Goal: Task Accomplishment & Management: Manage account settings

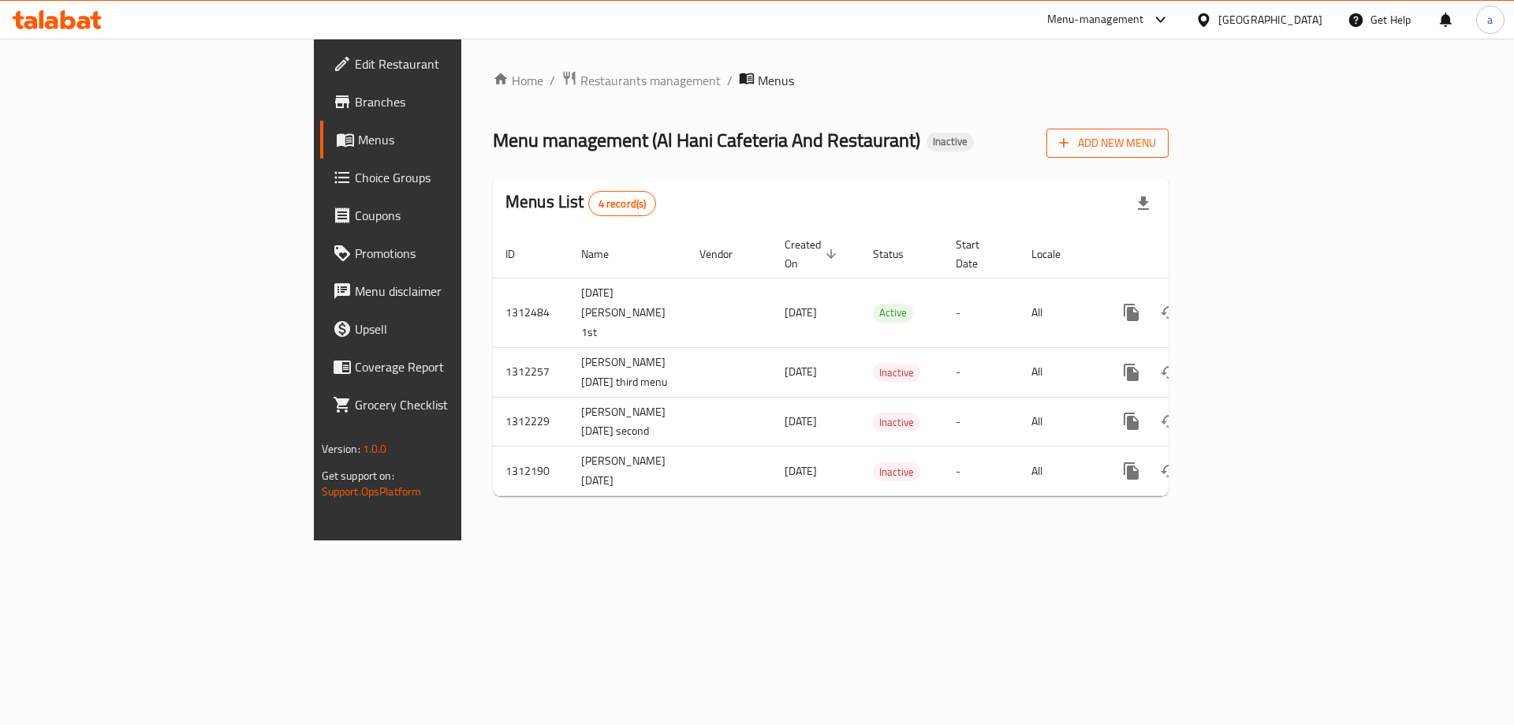
click at [1156, 152] on span "Add New Menu" at bounding box center [1107, 143] width 97 height 20
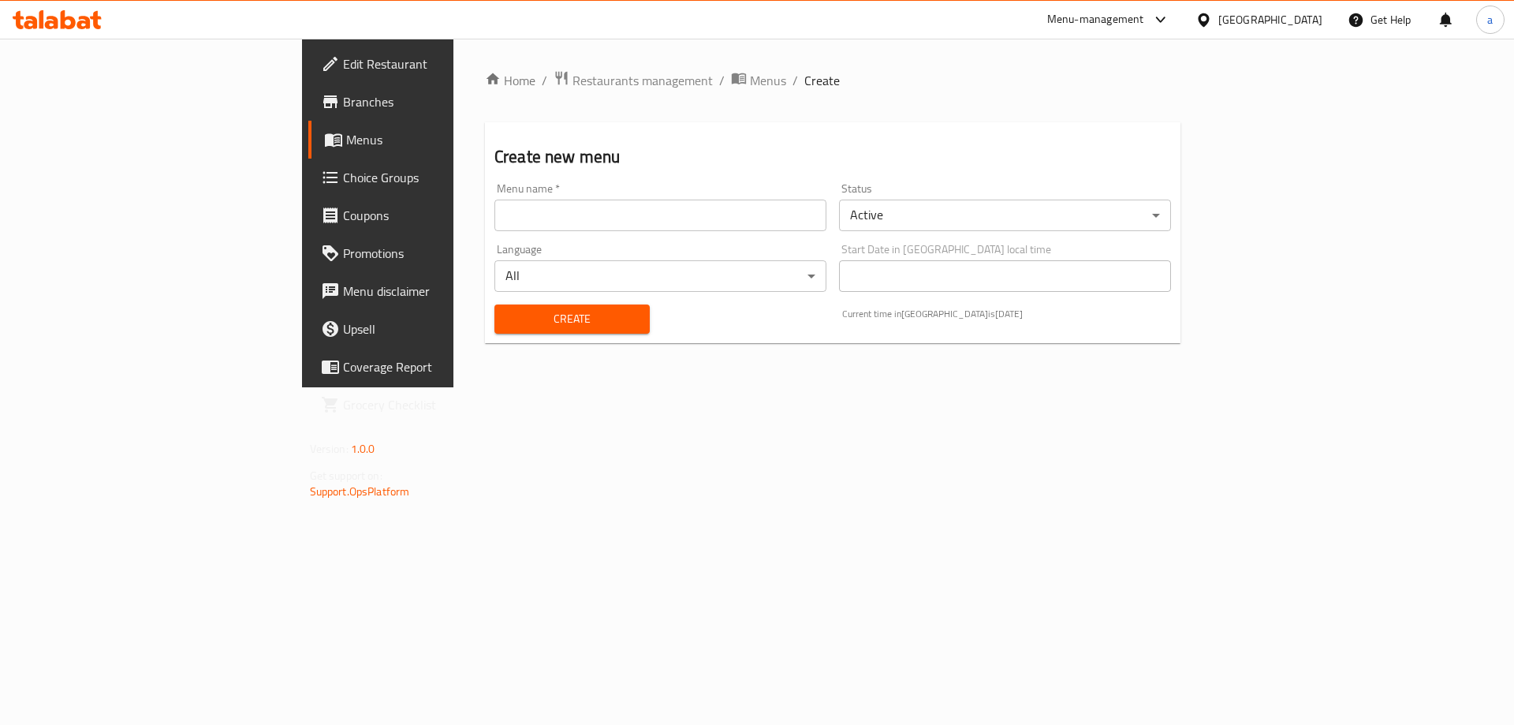
click at [578, 222] on input "text" at bounding box center [661, 216] width 332 height 32
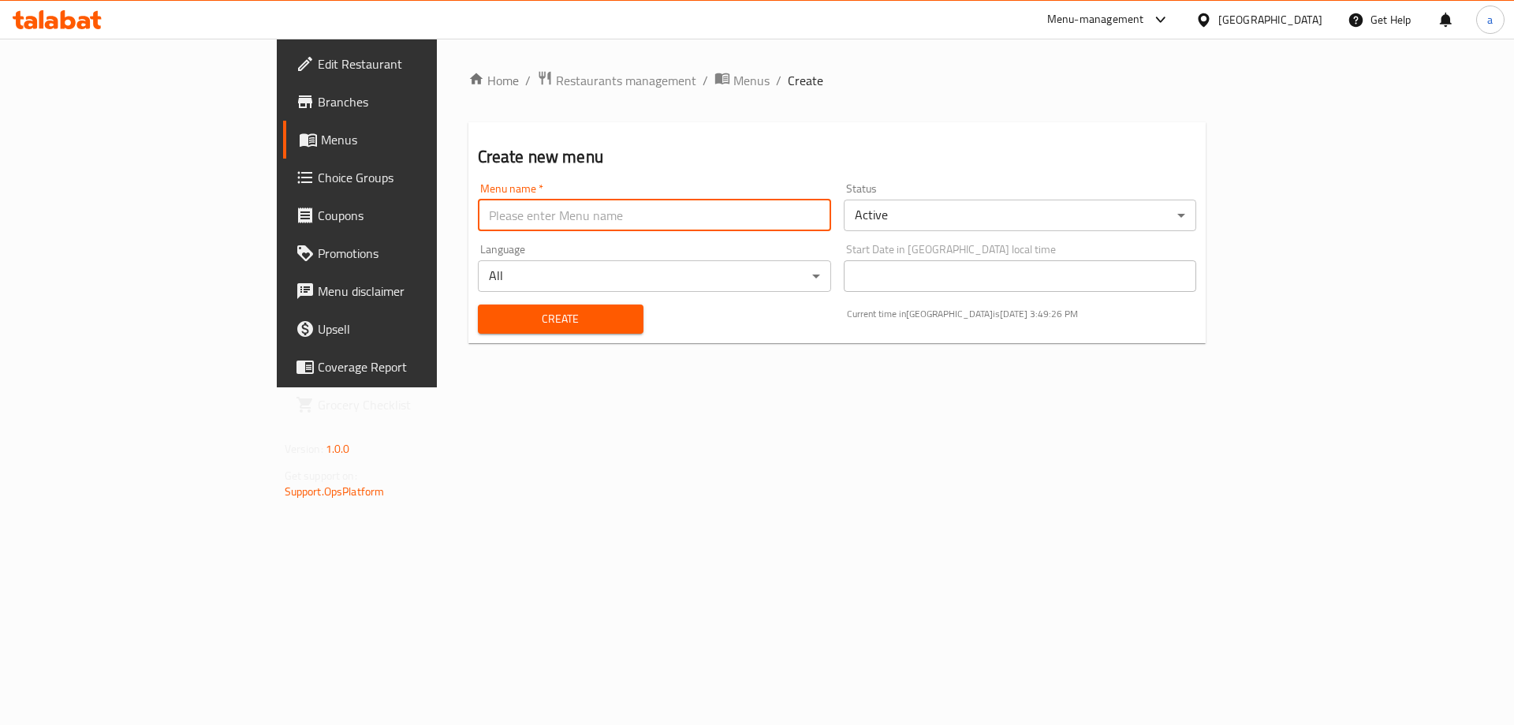
click at [582, 177] on div "Menu name   * Menu name *" at bounding box center [655, 207] width 366 height 61
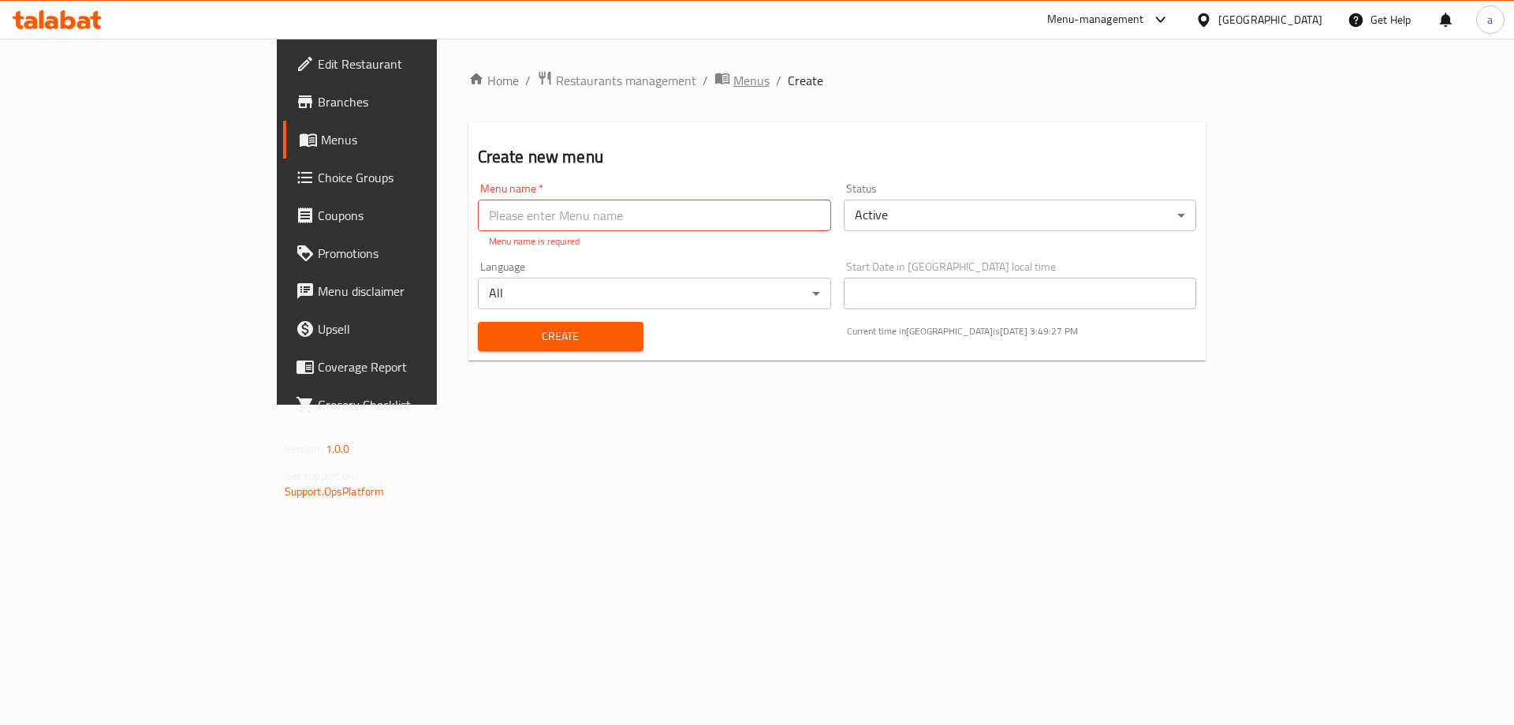
click at [715, 80] on icon "breadcrumb" at bounding box center [722, 78] width 14 height 11
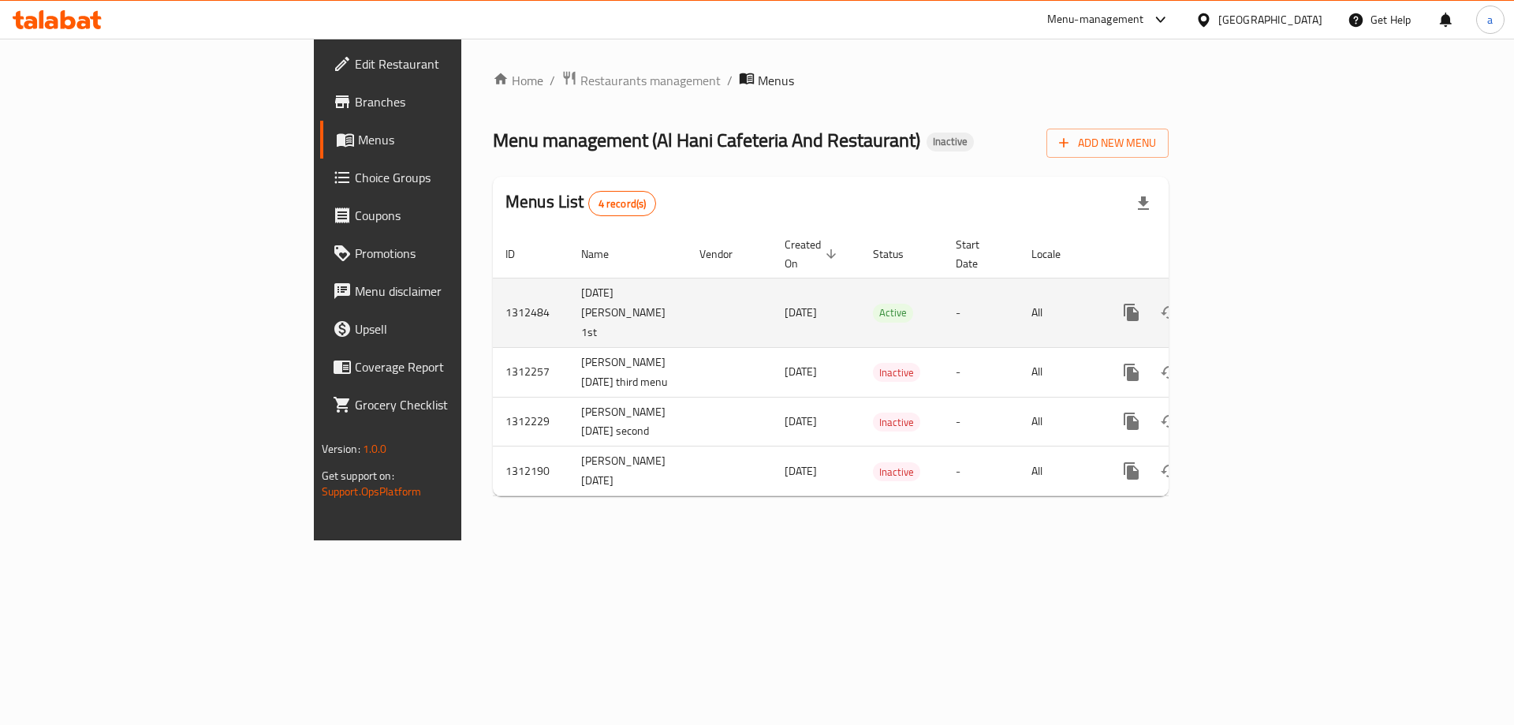
click at [569, 282] on td "[DATE] [PERSON_NAME] 1st" at bounding box center [628, 312] width 118 height 69
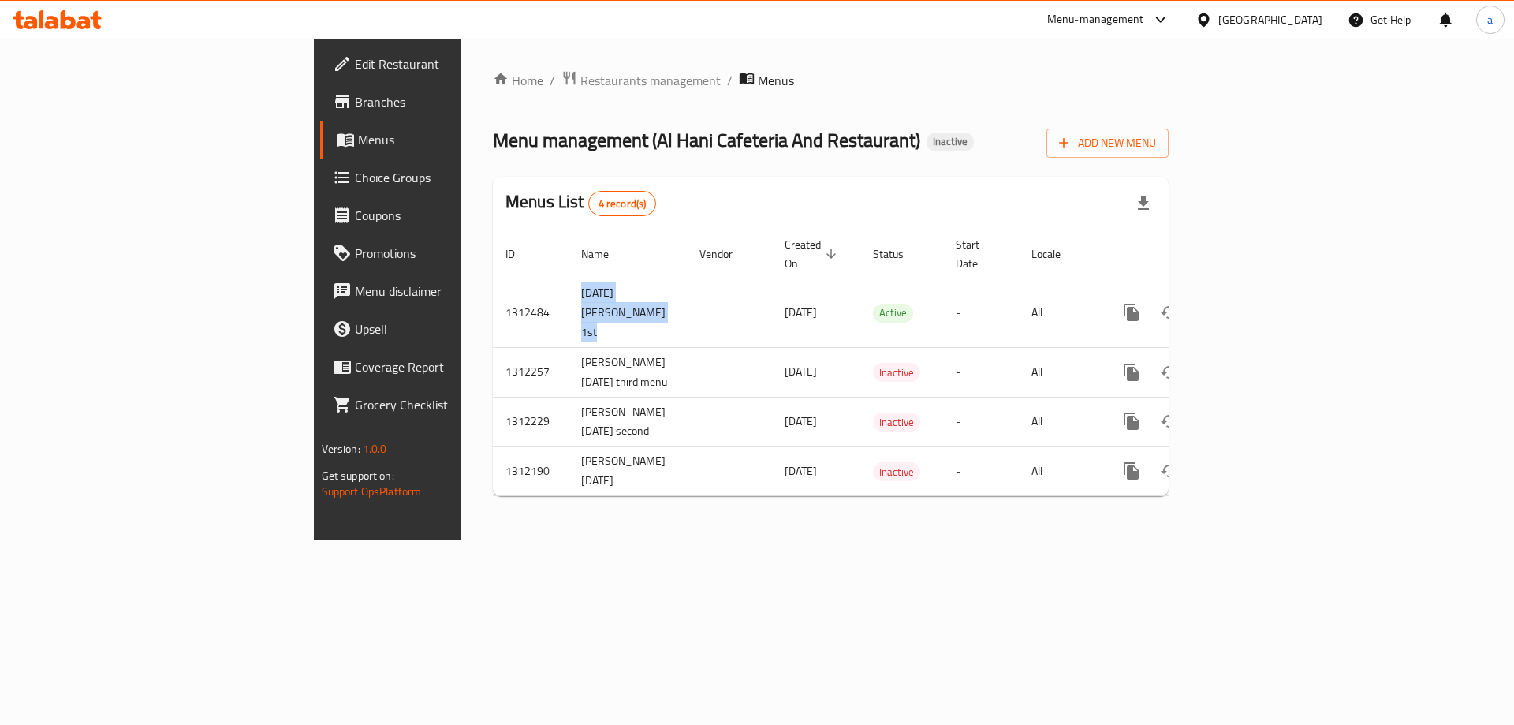
copy td "[DATE] [PERSON_NAME] 1st"
click at [1169, 148] on button "Add New Menu" at bounding box center [1108, 143] width 122 height 29
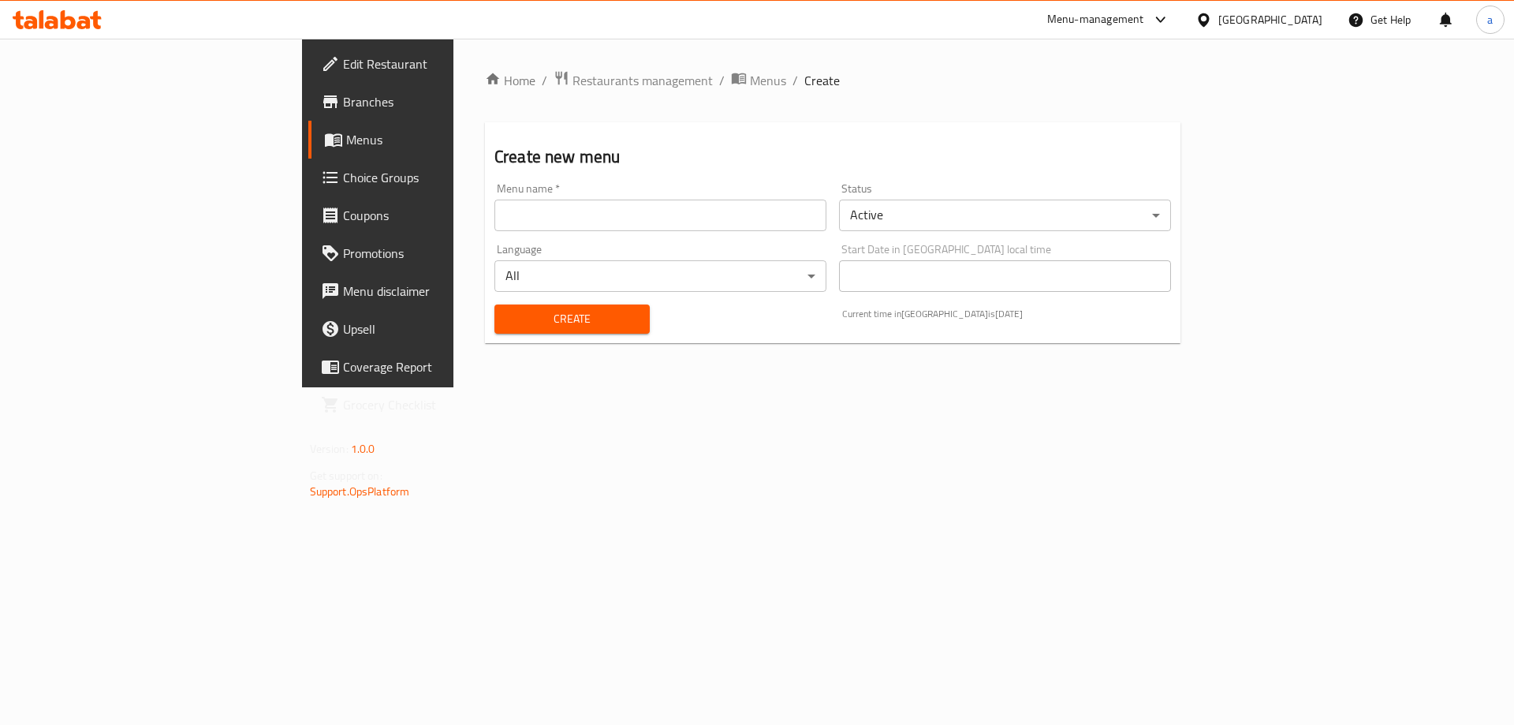
drag, startPoint x: 567, startPoint y: 215, endPoint x: 536, endPoint y: 224, distance: 32.7
click at [567, 215] on input "text" at bounding box center [661, 216] width 332 height 32
paste input "[DATE] [PERSON_NAME] 1st"
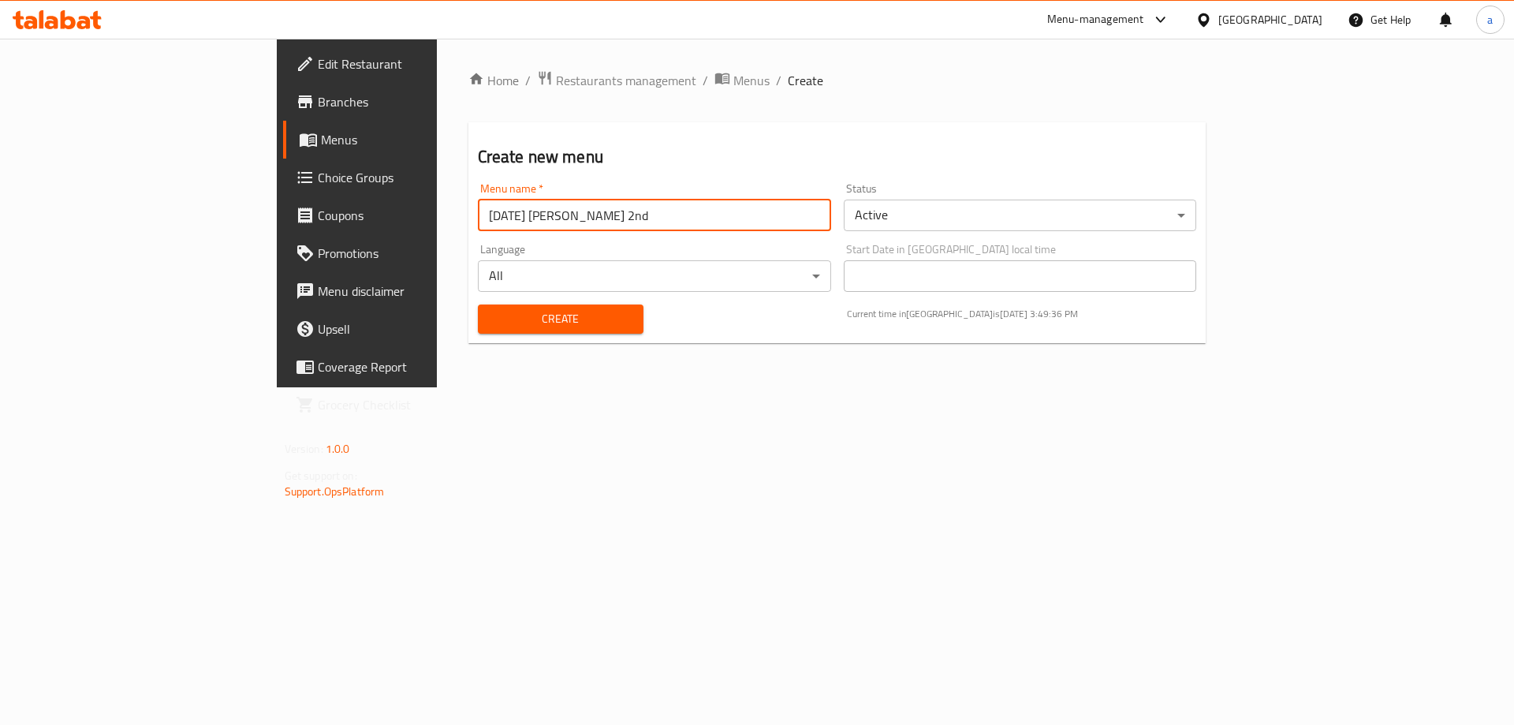
type input "[DATE] [PERSON_NAME] 2nd"
click at [491, 324] on span "Create" at bounding box center [561, 319] width 140 height 20
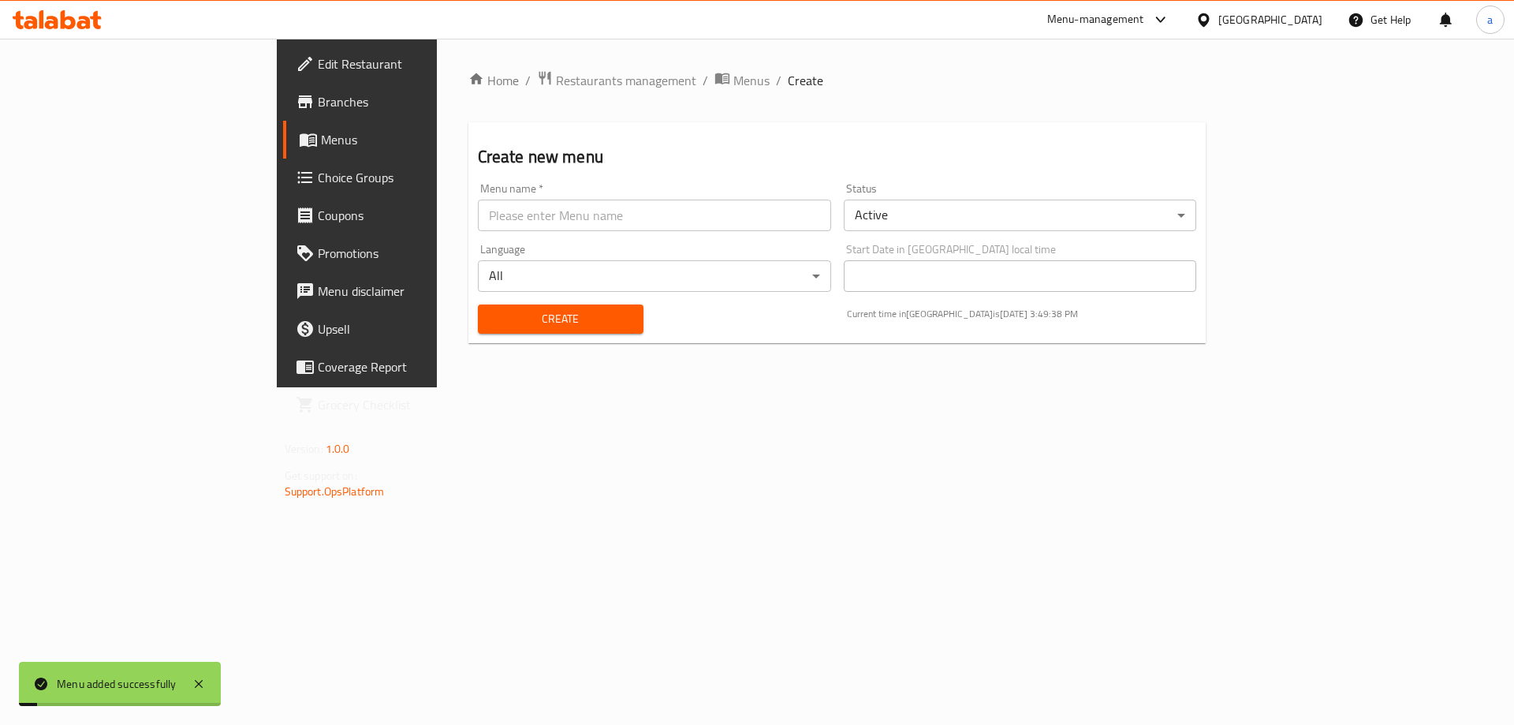
click at [321, 139] on span "Menus" at bounding box center [419, 139] width 196 height 19
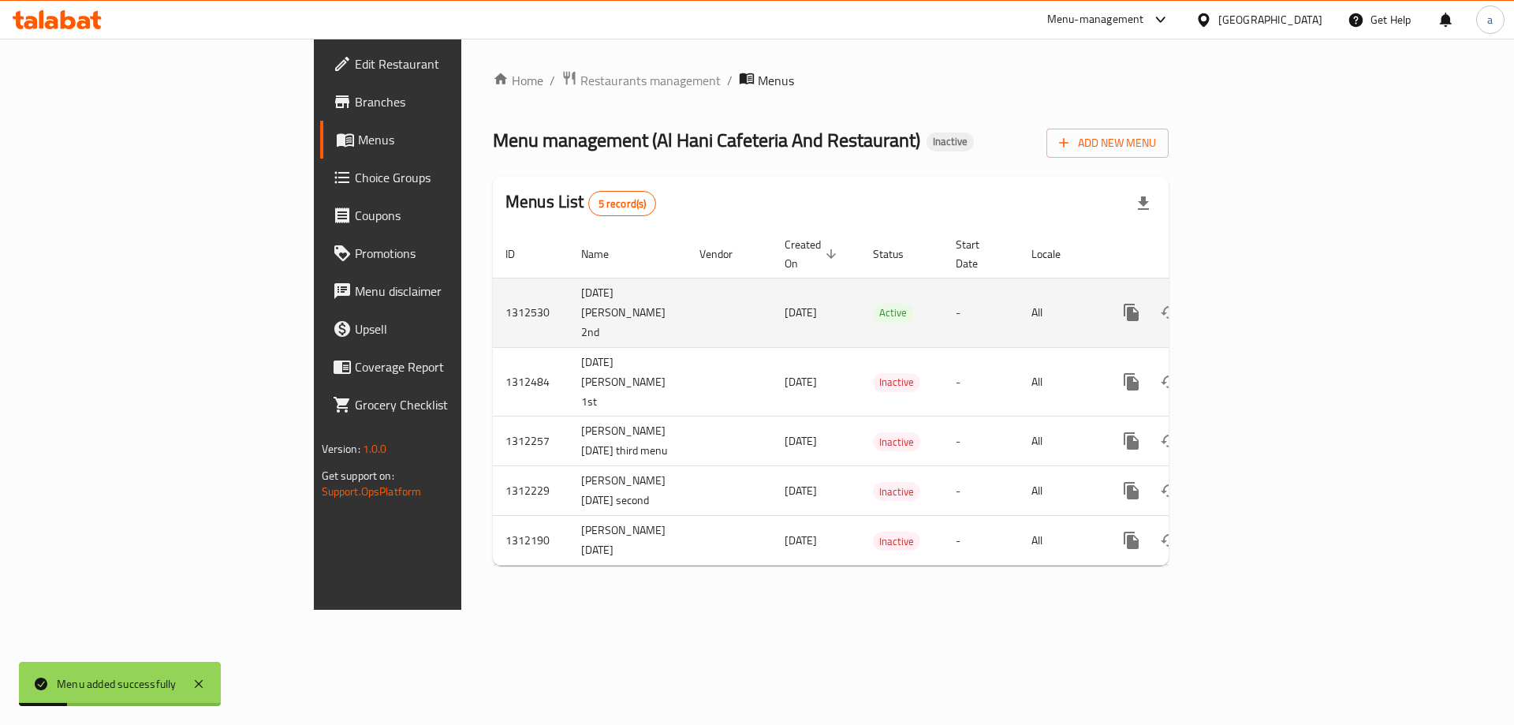
click at [1264, 293] on link "enhanced table" at bounding box center [1246, 312] width 38 height 38
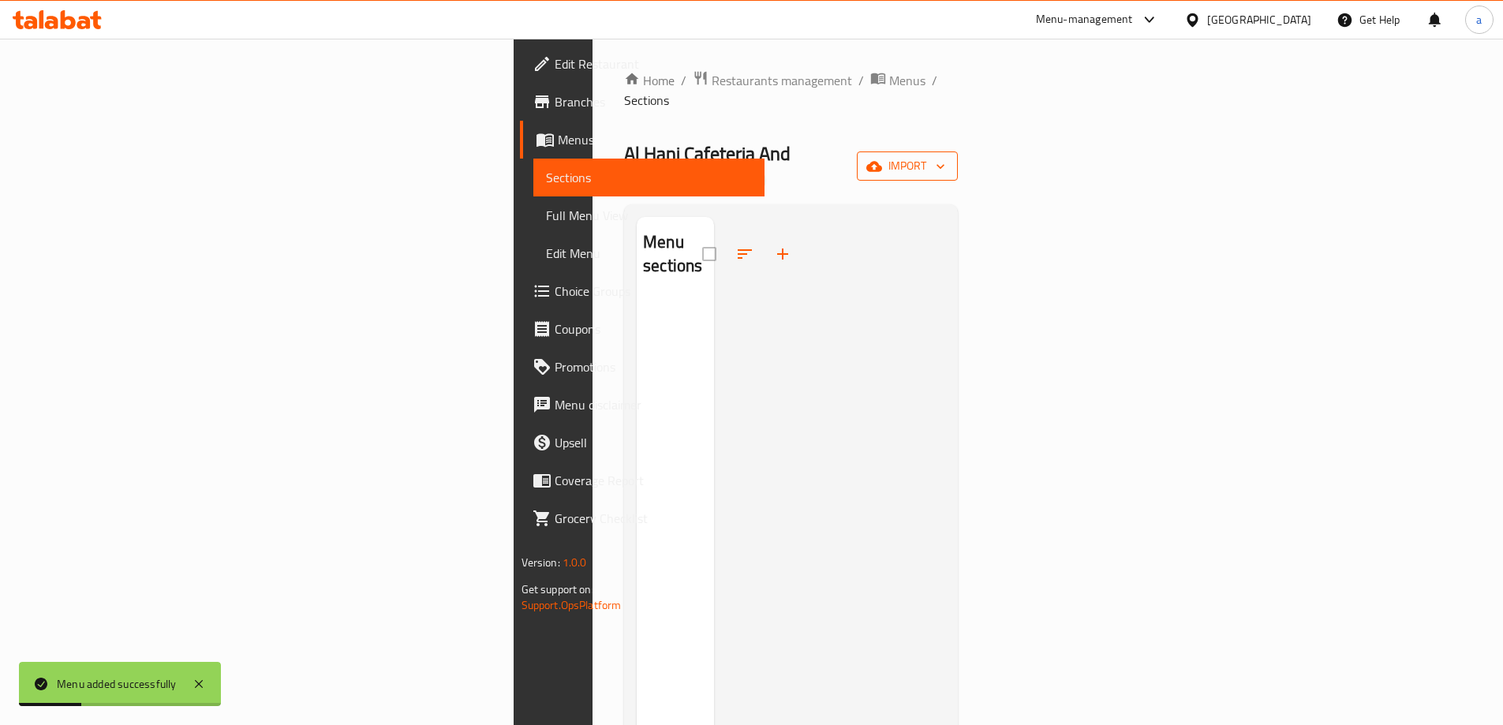
click at [945, 156] on span "import" at bounding box center [907, 166] width 76 height 20
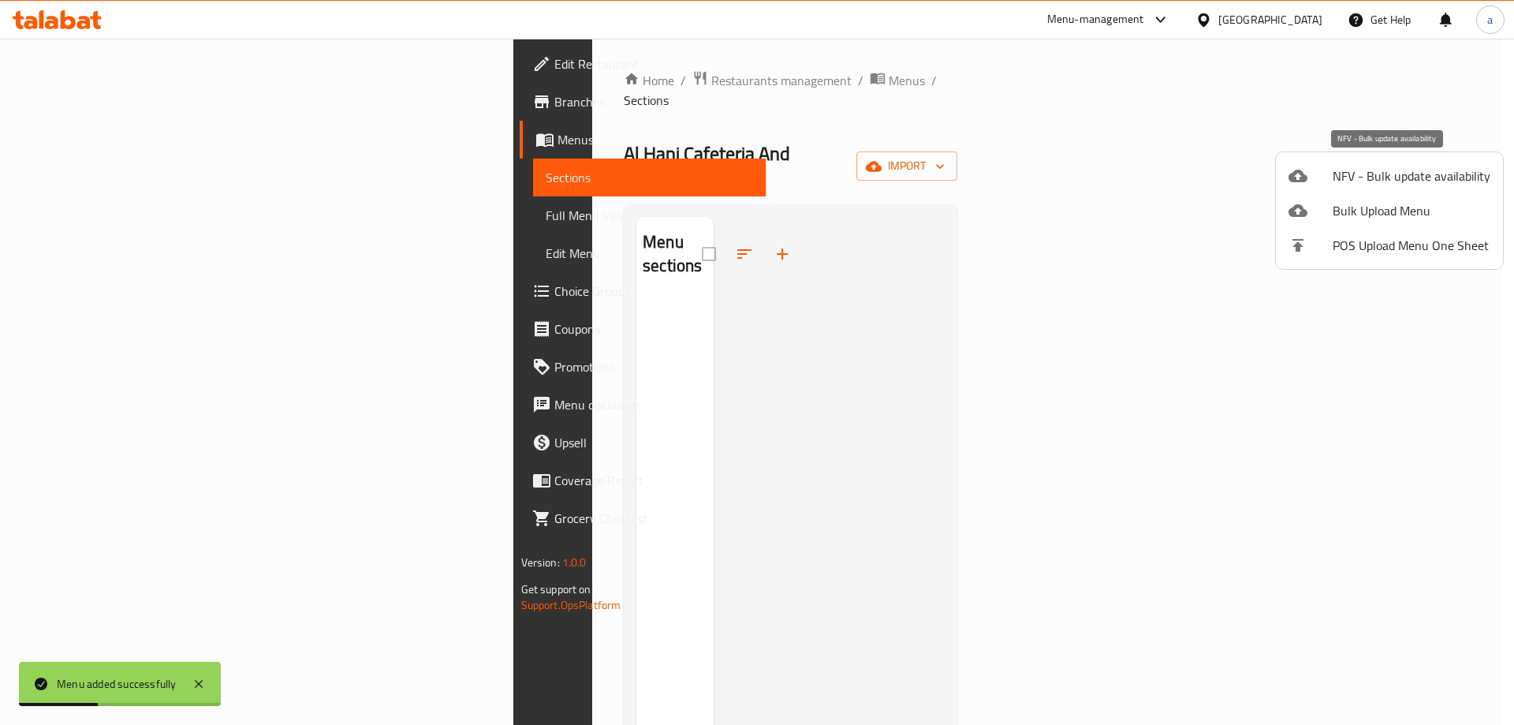
click at [1388, 207] on span "Bulk Upload Menu" at bounding box center [1412, 210] width 158 height 19
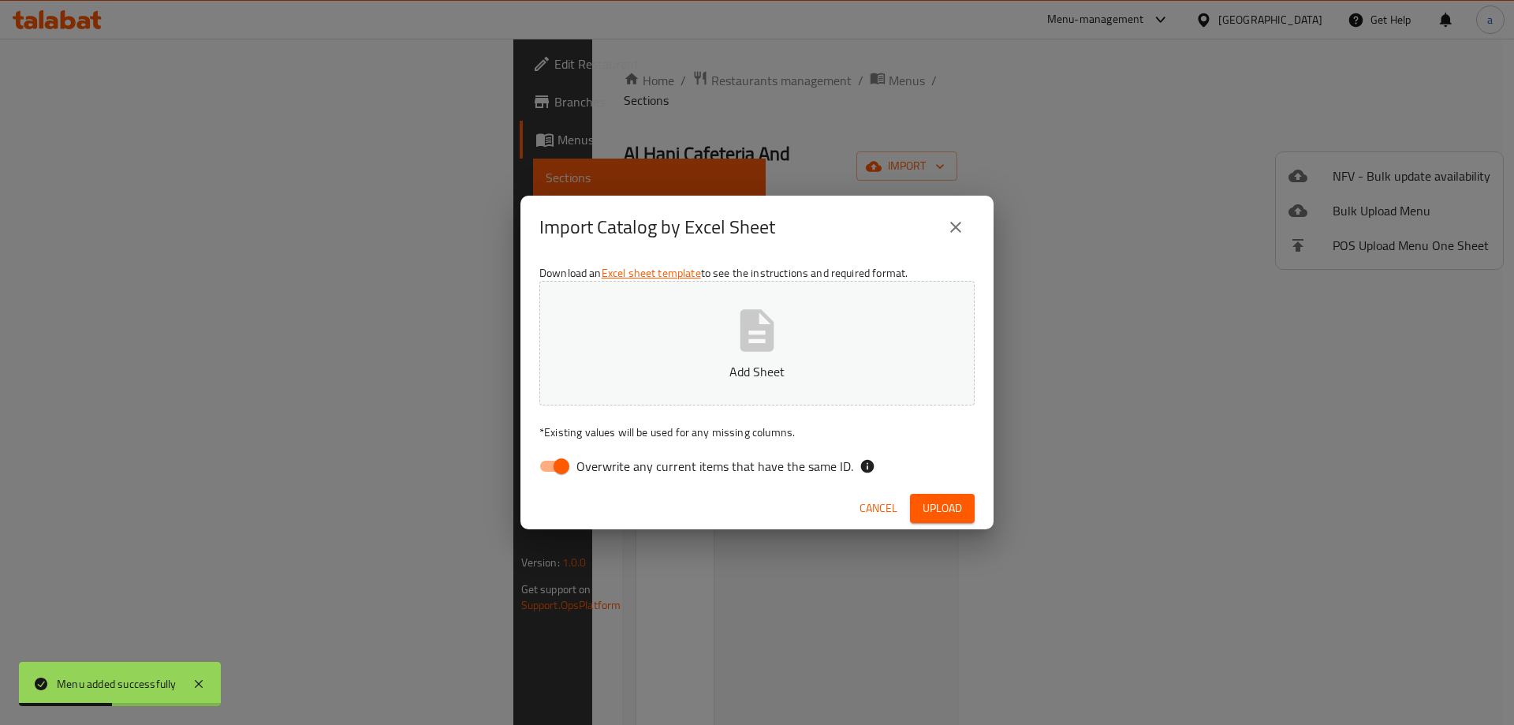
click at [588, 474] on span "Overwrite any current items that have the same ID." at bounding box center [715, 466] width 277 height 19
click at [588, 474] on input "Overwrite any current items that have the same ID." at bounding box center [562, 466] width 90 height 30
checkbox input "false"
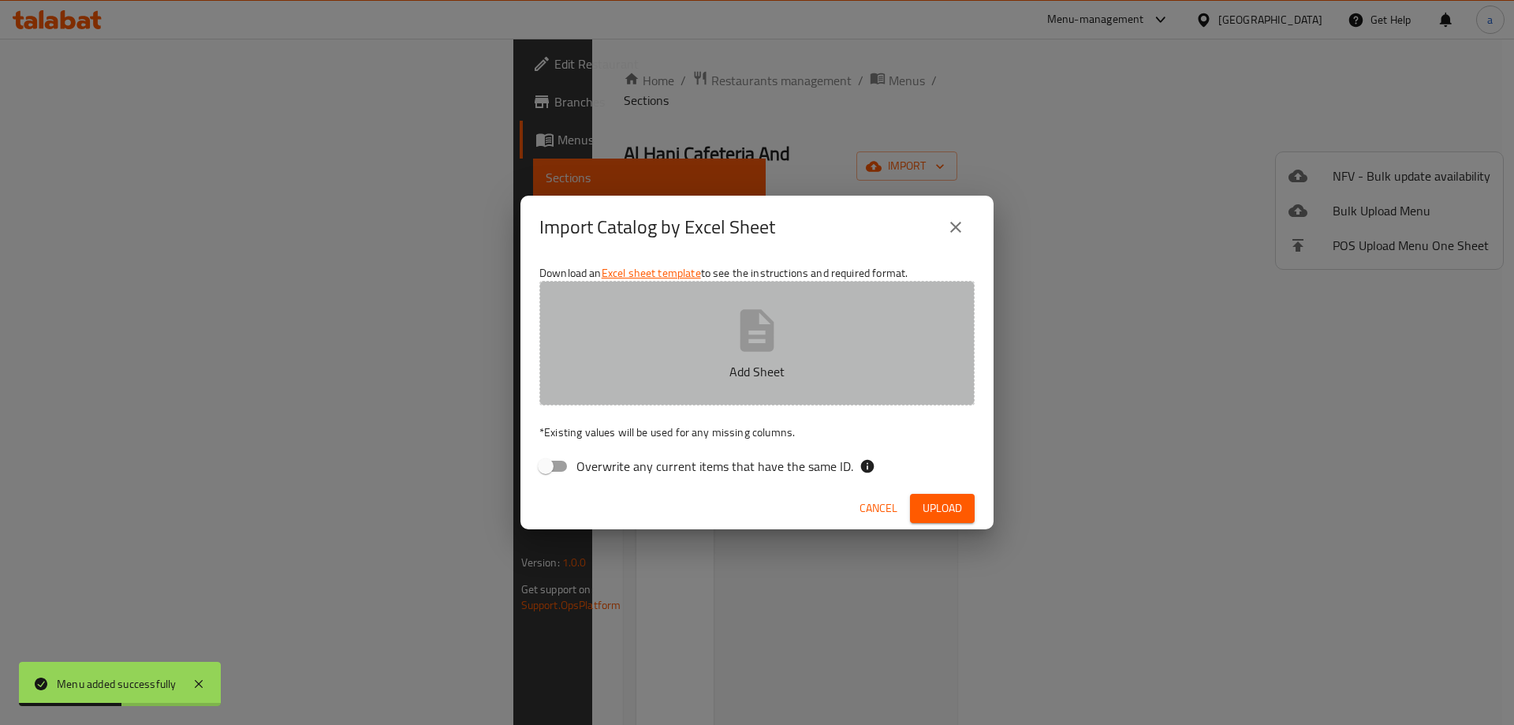
click at [652, 390] on button "Add Sheet" at bounding box center [757, 343] width 435 height 125
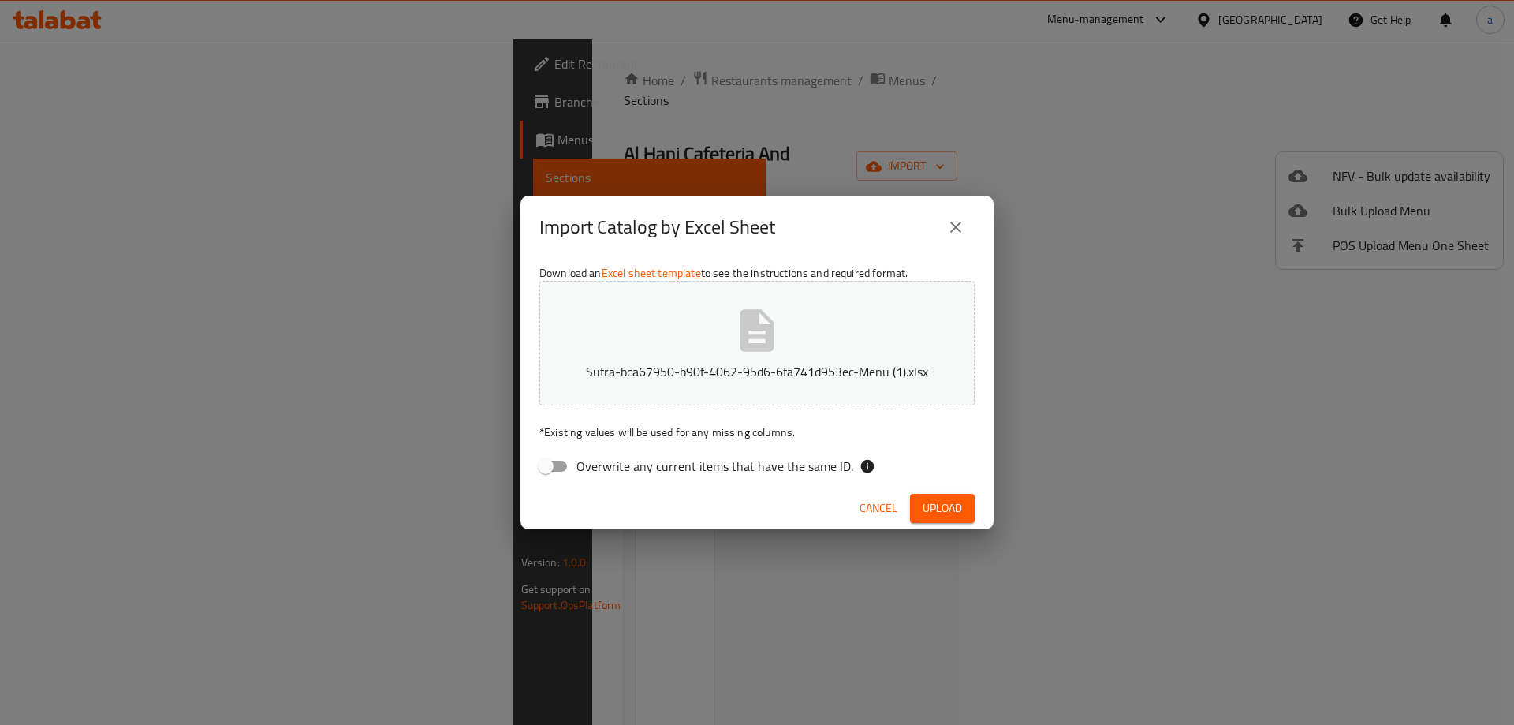
click at [957, 504] on span "Upload" at bounding box center [942, 509] width 39 height 20
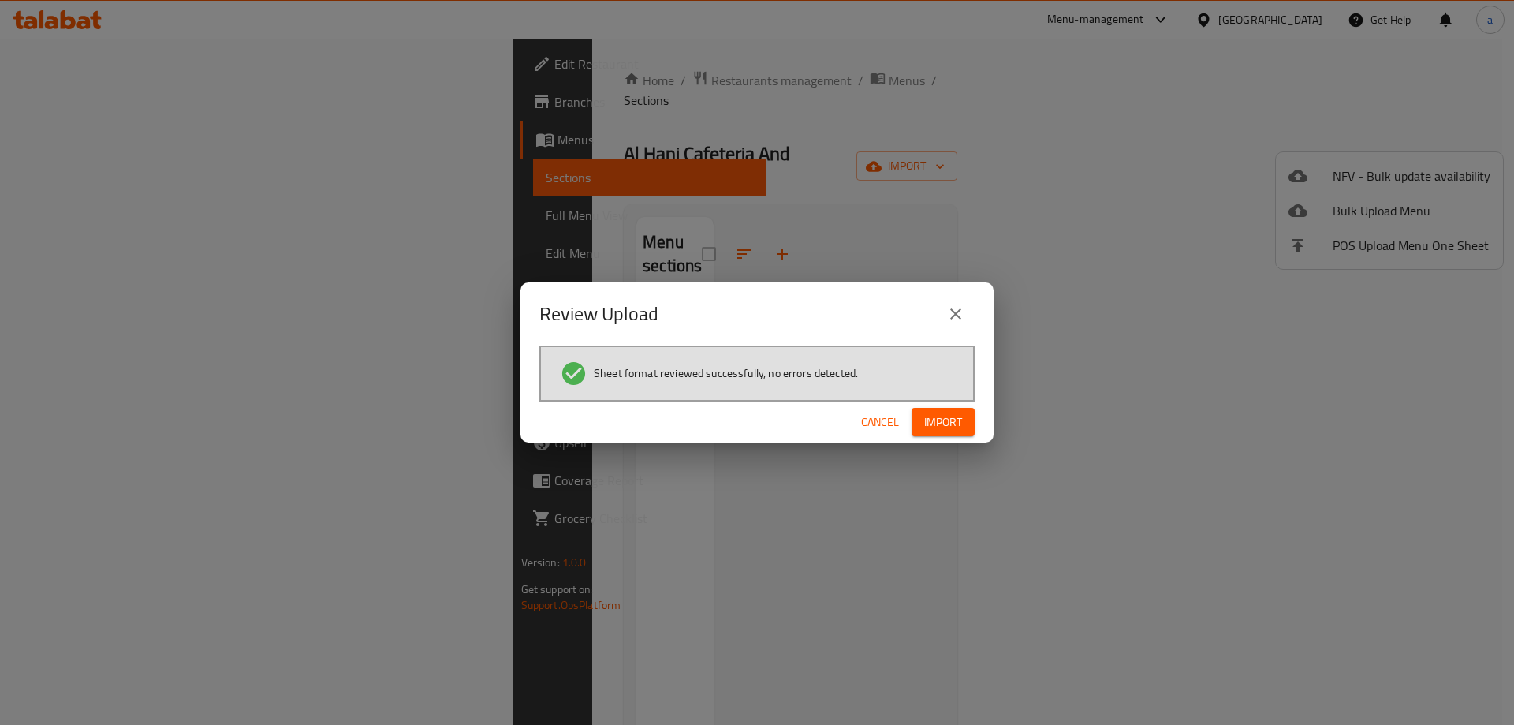
click at [551, 327] on h2 "Review Upload" at bounding box center [599, 313] width 119 height 25
click at [960, 422] on span "Import" at bounding box center [943, 423] width 38 height 20
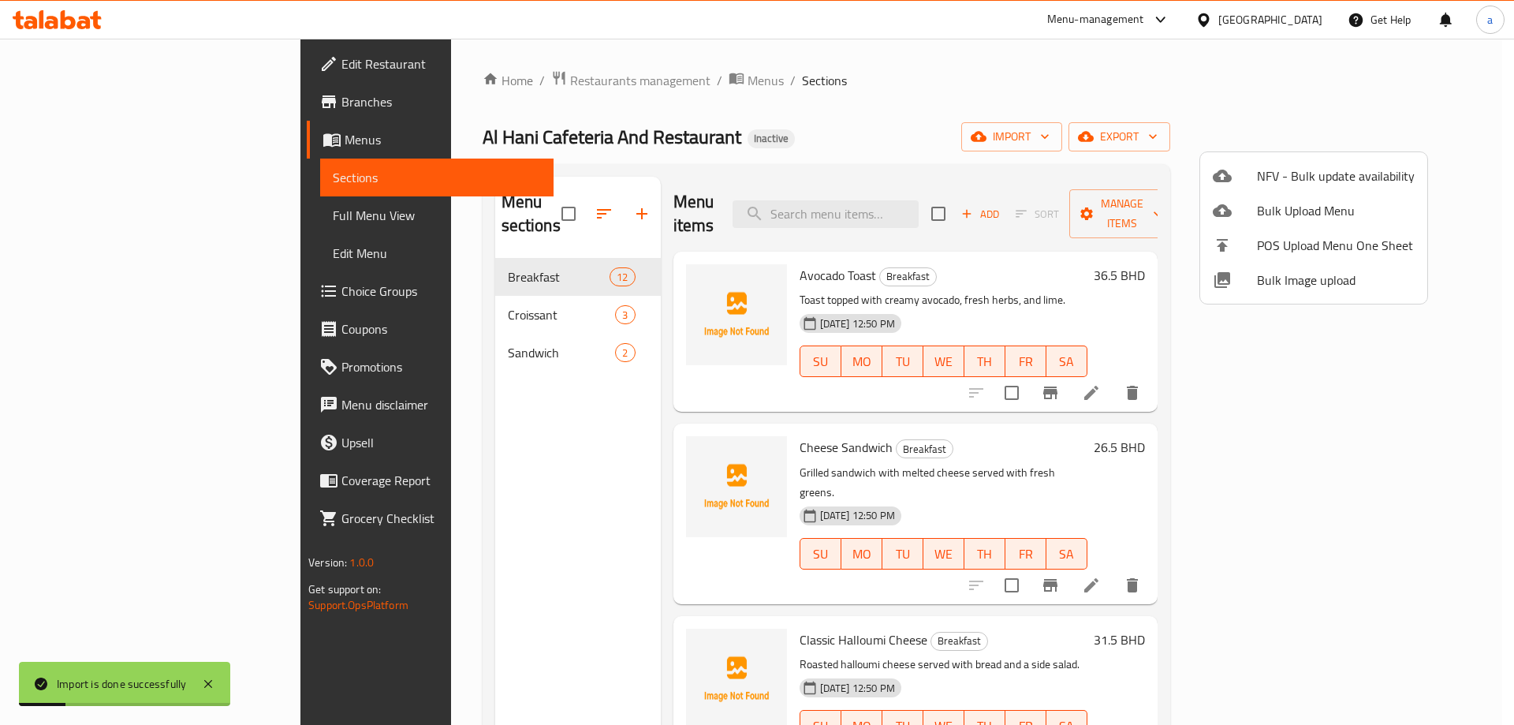
click at [902, 128] on div at bounding box center [757, 362] width 1514 height 725
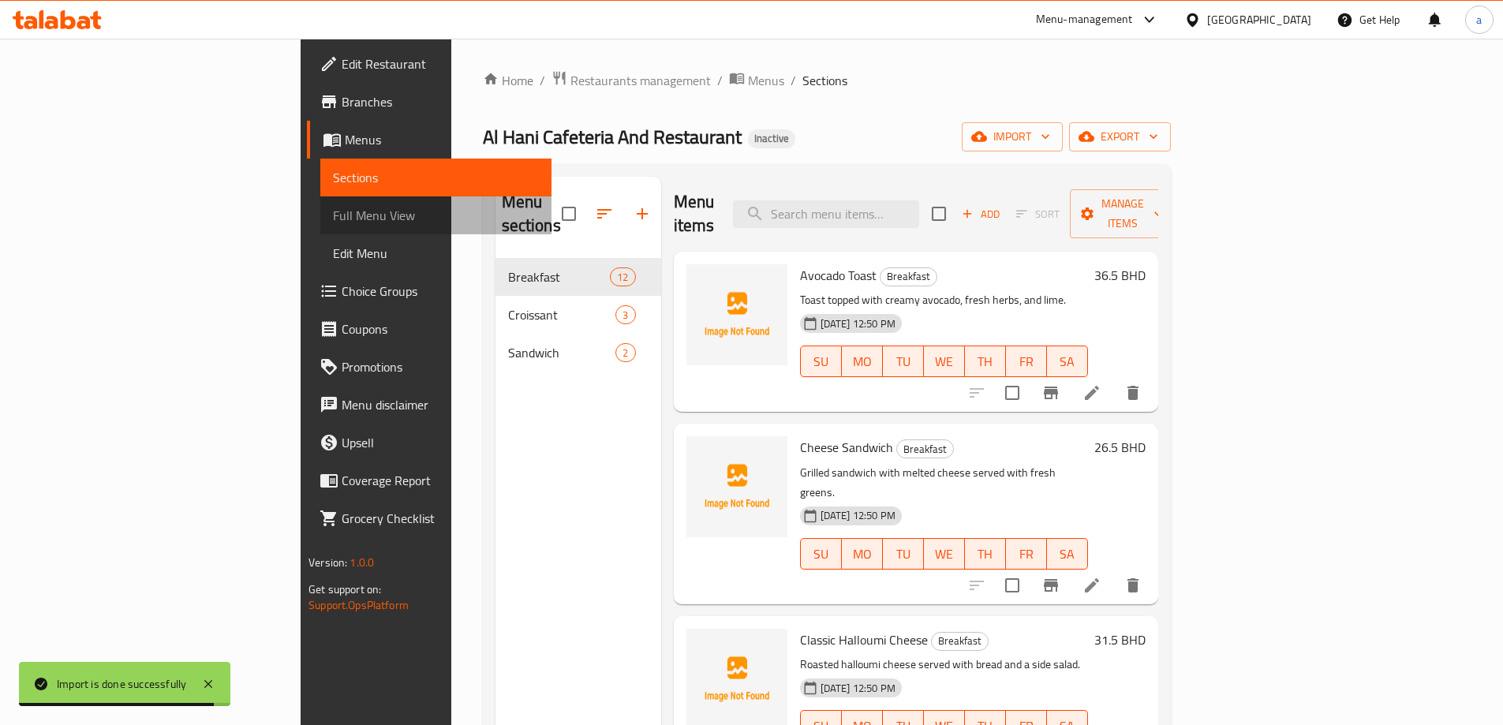
click at [333, 206] on span "Full Menu View" at bounding box center [436, 215] width 206 height 19
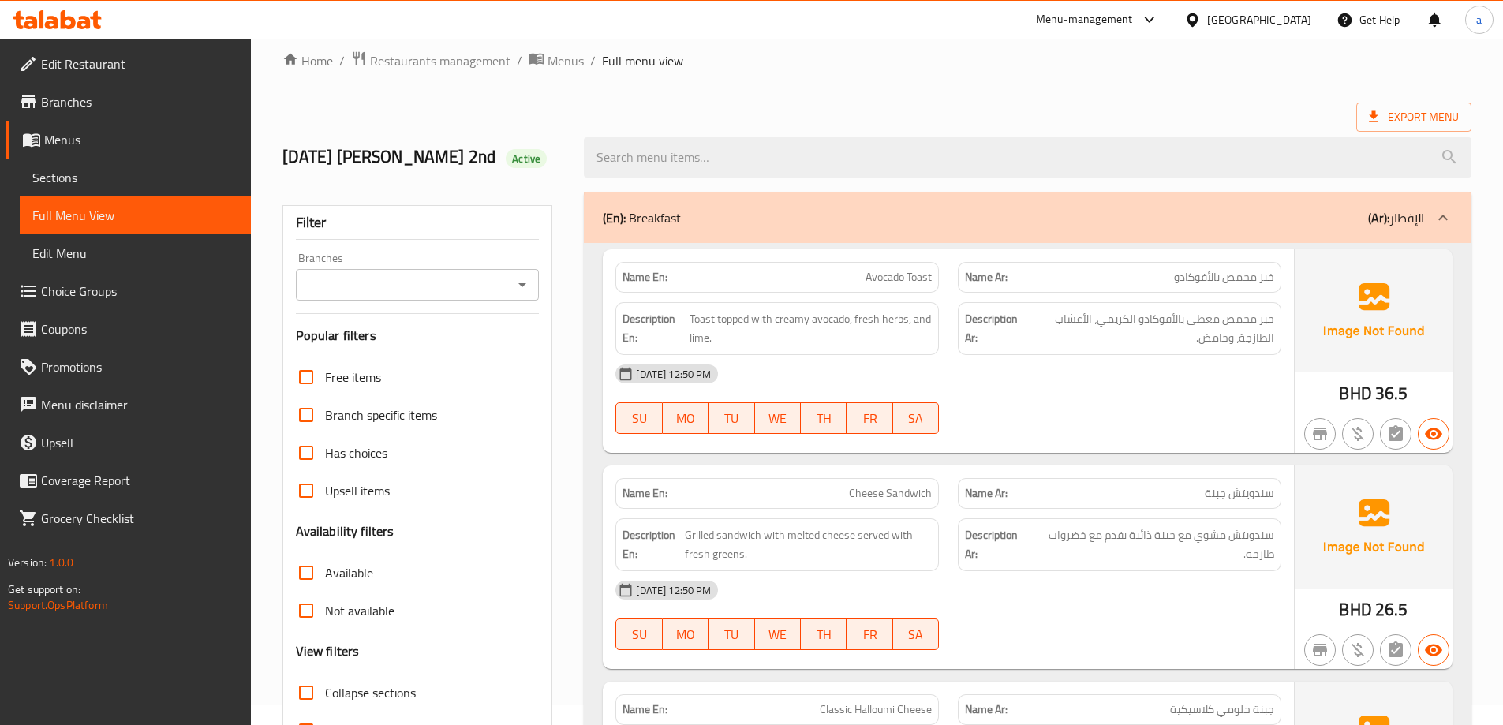
scroll to position [79, 0]
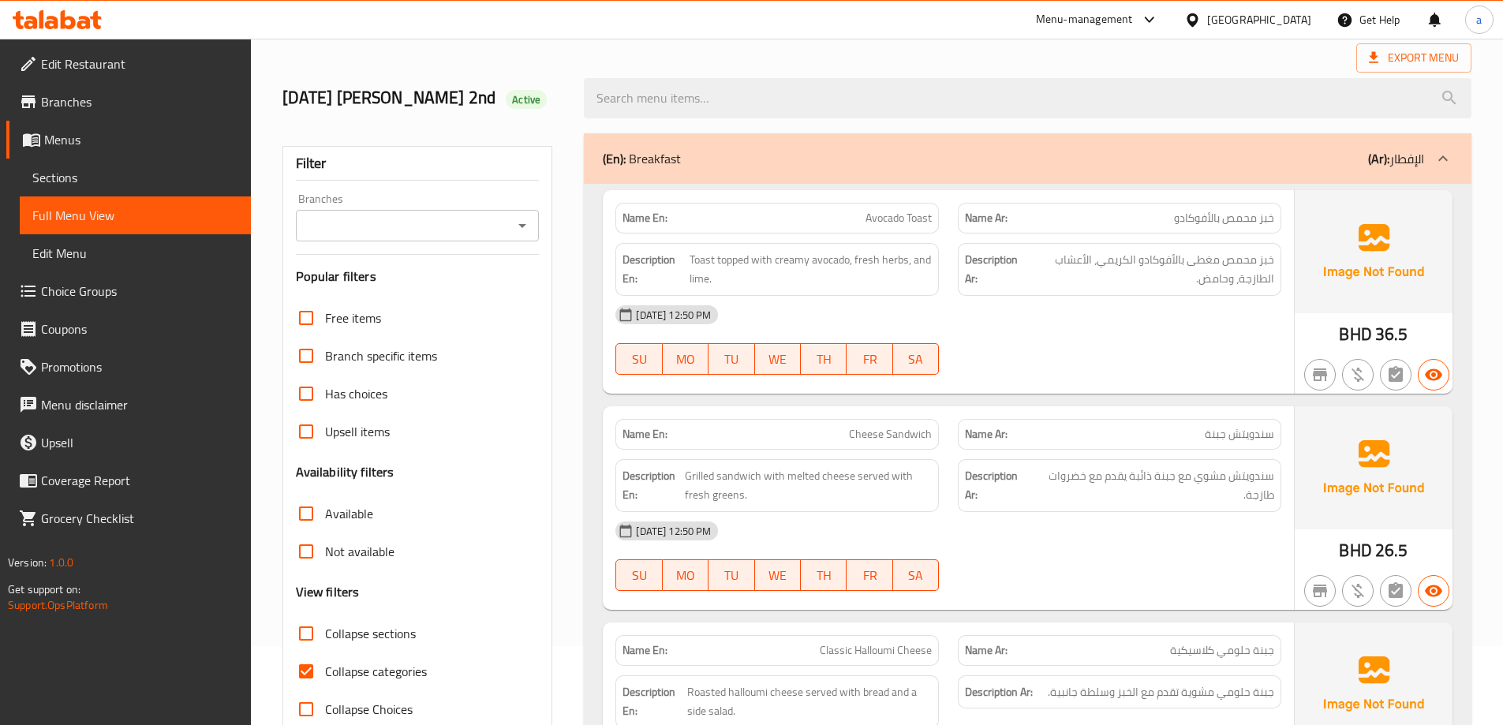
click at [1108, 306] on div "[DATE] 12:50 PM" at bounding box center [948, 315] width 685 height 38
click at [1252, 336] on div "17-09-2025 12:50 PM SU MO TU WE TH FR SA" at bounding box center [948, 340] width 685 height 88
click at [874, 213] on span "Avocado Toast" at bounding box center [898, 218] width 66 height 17
copy span "Avocado"
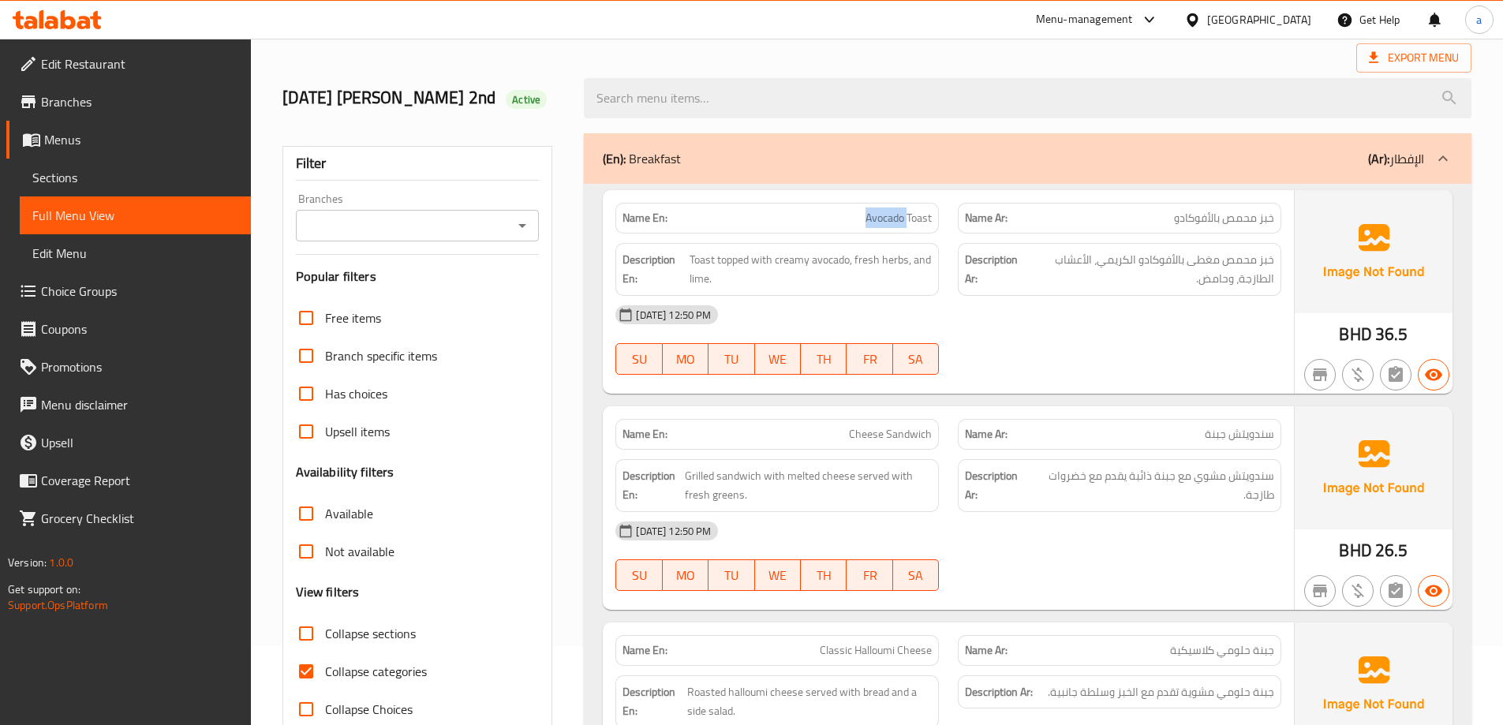
click at [888, 219] on span "Avocado Toast" at bounding box center [898, 218] width 66 height 17
click at [1019, 310] on div "[DATE] 12:50 PM" at bounding box center [948, 315] width 685 height 38
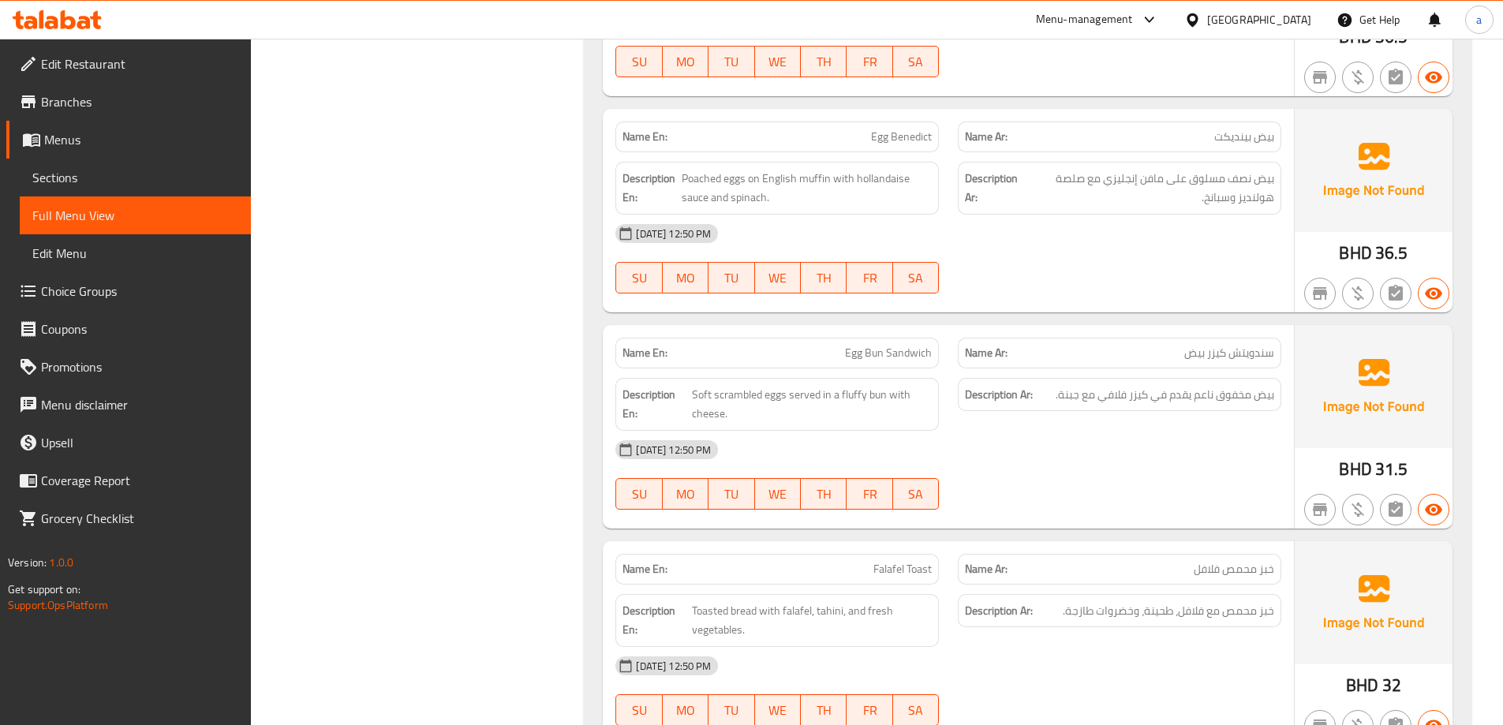
scroll to position [1025, 0]
click at [910, 349] on span "Egg Bun Sandwich" at bounding box center [888, 352] width 87 height 17
copy span "Egg Bun Sandwich"
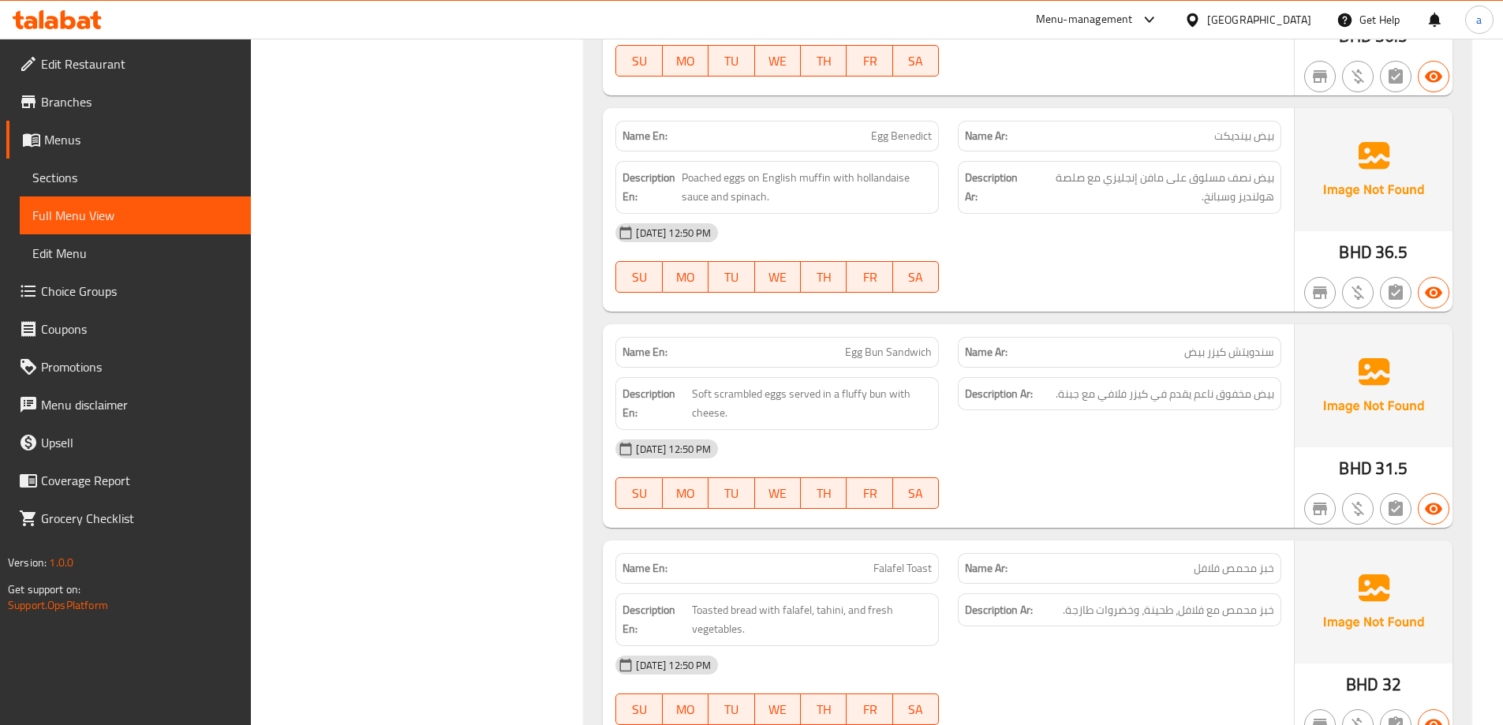
click at [1207, 403] on span "بيض مخفوق ناعم يقدم في كيزر فلافي مع جبنة." at bounding box center [1164, 394] width 218 height 20
click at [1171, 418] on div "Description Ar: بيض مخفوق ناعم يقدم في كيزر فلافي مع جبنة." at bounding box center [1119, 404] width 342 height 72
click at [854, 354] on span "Egg Bun Sandwich" at bounding box center [888, 352] width 87 height 17
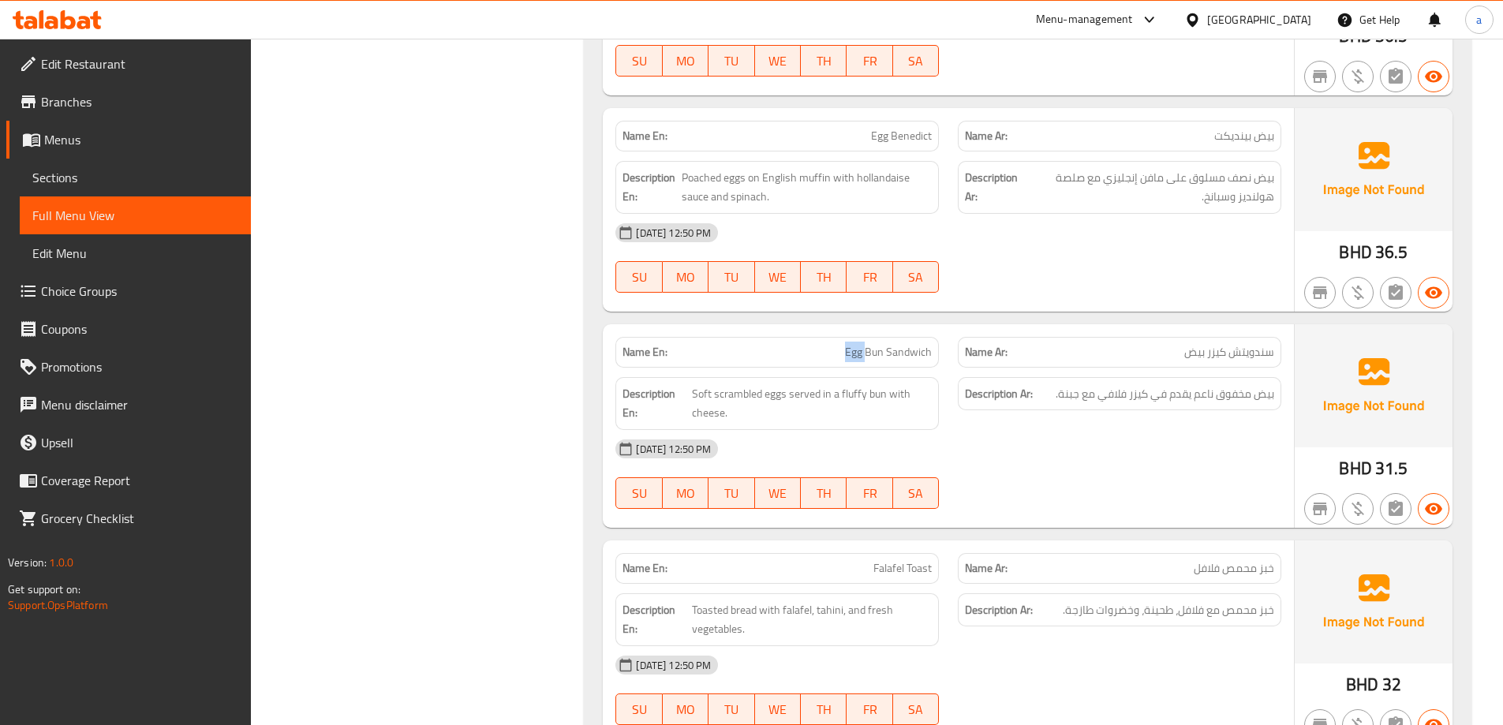
click at [854, 354] on span "Egg Bun Sandwich" at bounding box center [888, 352] width 87 height 17
copy span "Egg Bun Sandwich"
click at [980, 424] on div "Description Ar: بيض مخفوق ناعم يقدم في كيزر فلافي مع جبنة." at bounding box center [1119, 404] width 342 height 72
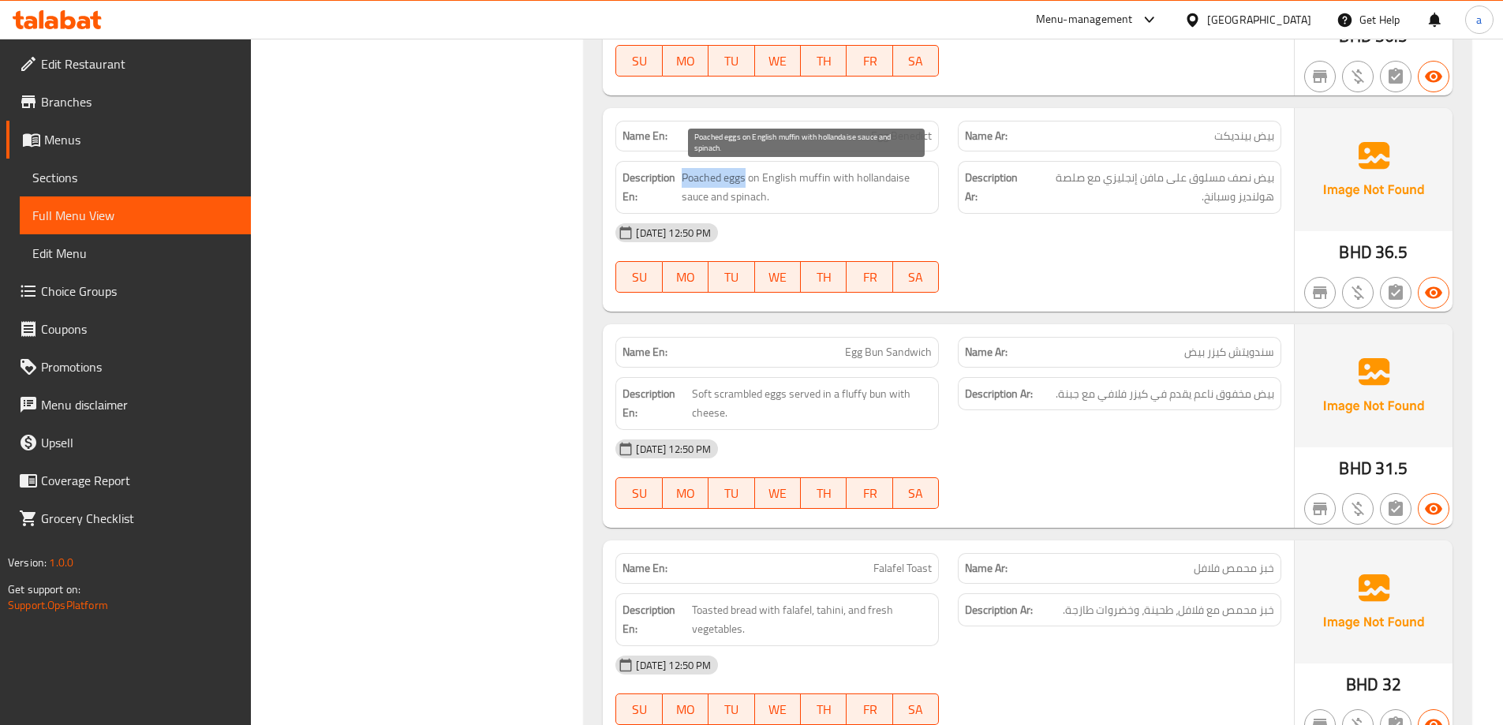
drag, startPoint x: 681, startPoint y: 174, endPoint x: 745, endPoint y: 179, distance: 64.1
click at [745, 179] on span "Poached eggs on English muffin with hollandaise sauce and spinach." at bounding box center [806, 187] width 251 height 39
copy span "Poached eggs"
click at [600, 343] on div "Name En: Avocado Toast Name Ar: خبز محمص بالأفوكادو Description En: Toast toppe…" at bounding box center [1027, 537] width 887 height 2600
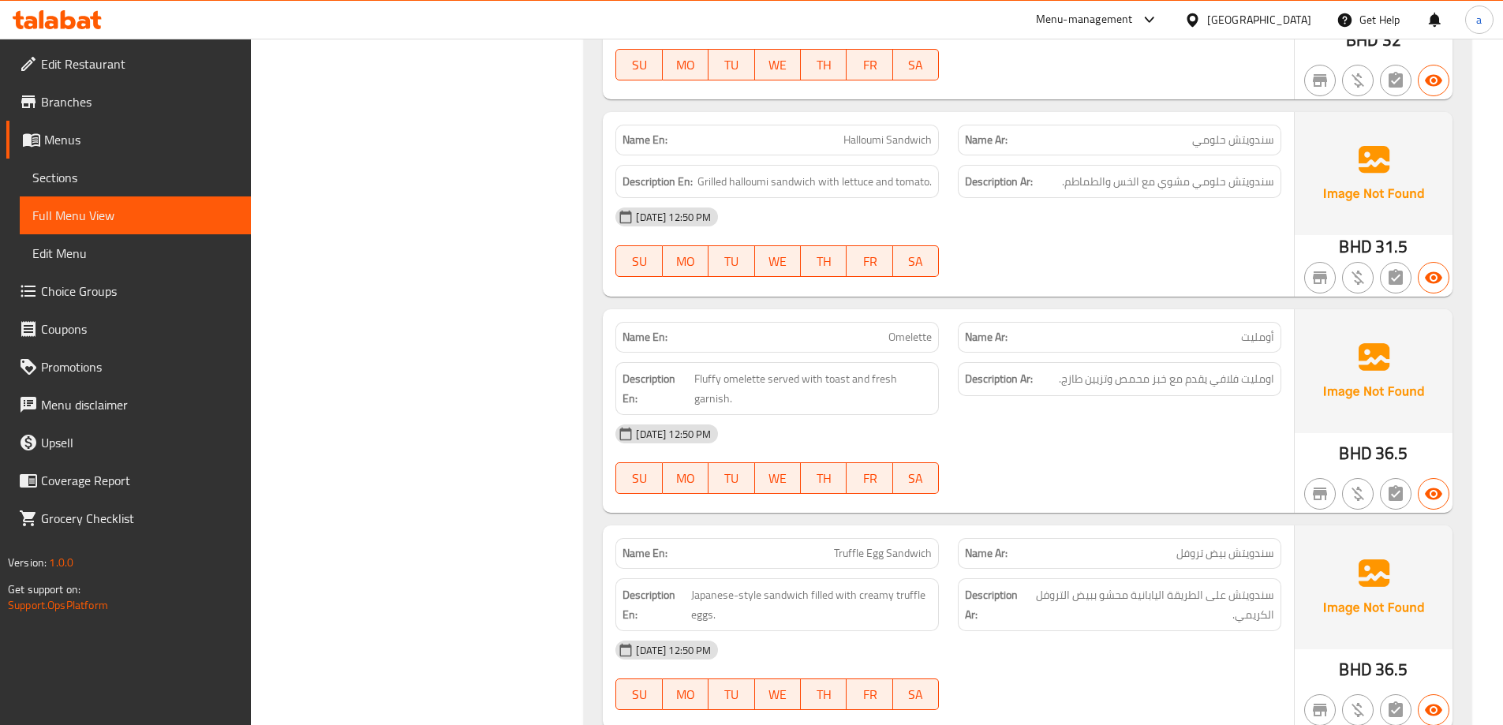
scroll to position [1893, 0]
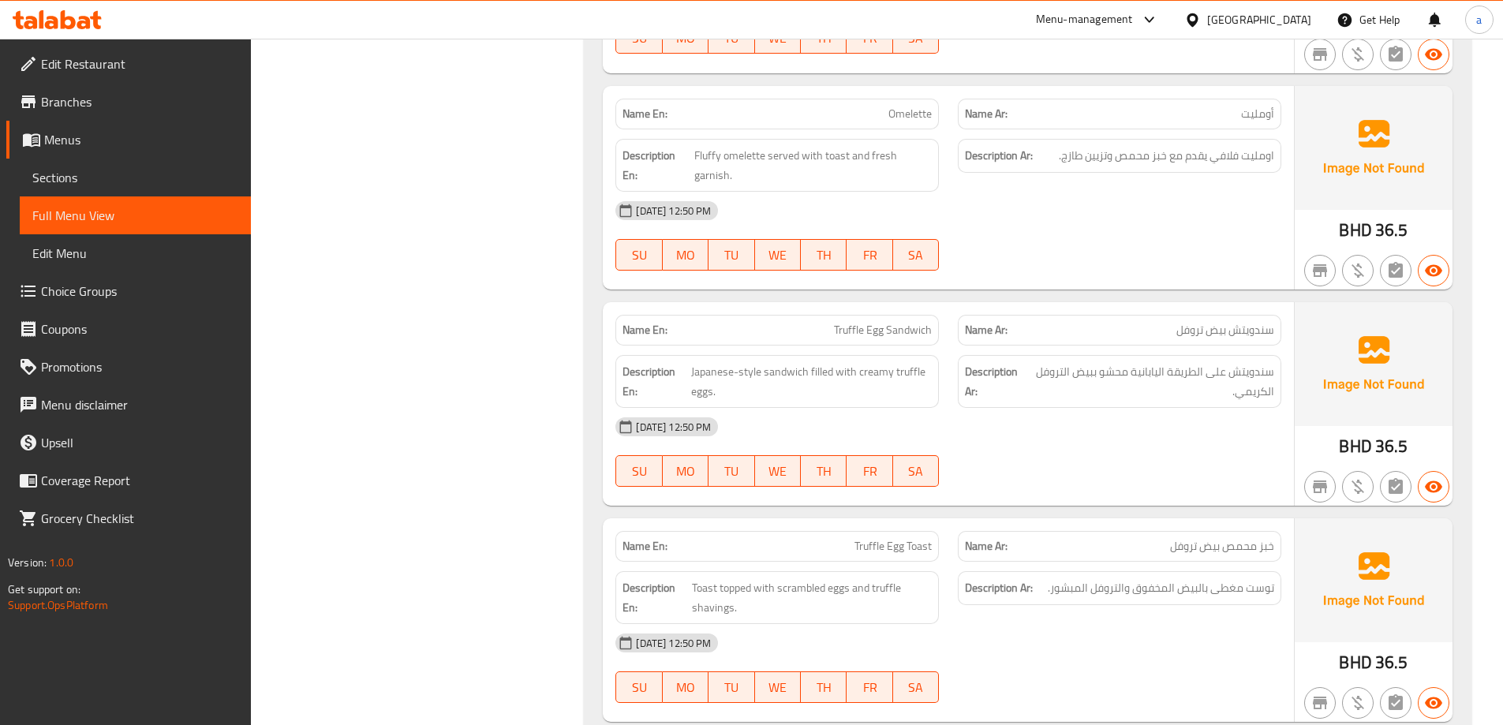
click at [1040, 468] on div "17-09-2025 12:50 PM SU MO TU WE TH FR SA" at bounding box center [948, 452] width 685 height 88
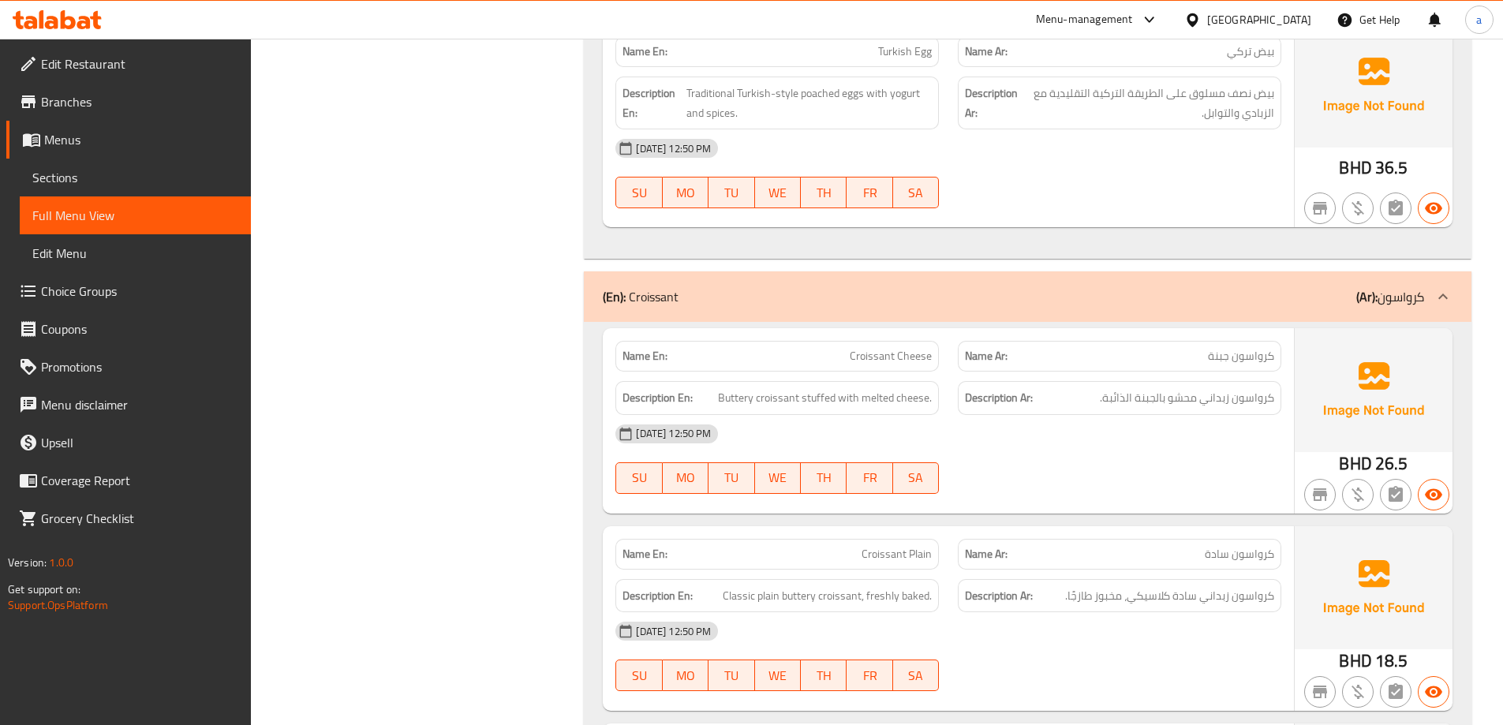
scroll to position [2603, 0]
click at [1213, 402] on span "كرواسون زبداني محشو بالجبنة الذائبة." at bounding box center [1187, 399] width 174 height 20
copy span "زبداني"
click at [1078, 424] on div "[DATE] 12:50 PM" at bounding box center [948, 435] width 685 height 38
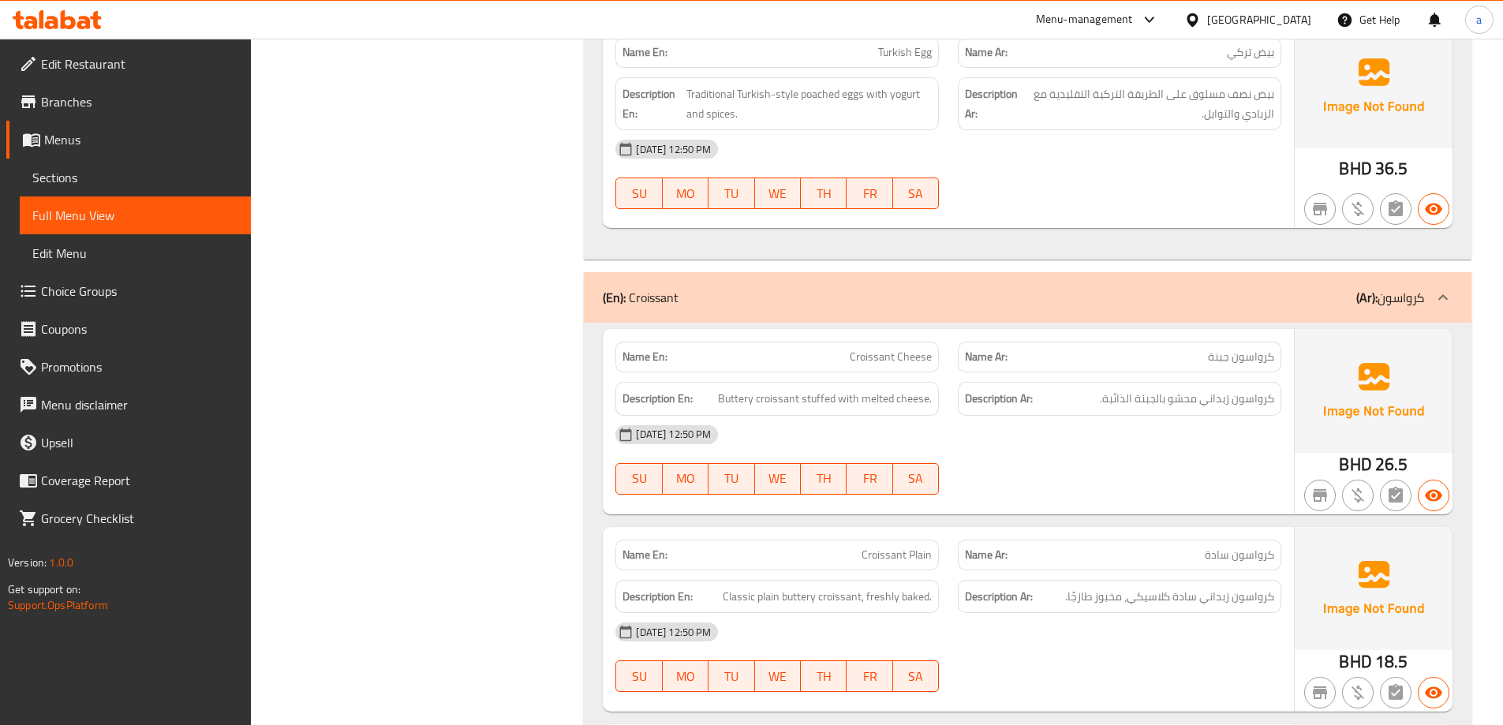
click at [917, 357] on span "Croissant Cheese" at bounding box center [891, 357] width 82 height 17
click at [915, 353] on span "Croissant Cheese" at bounding box center [891, 357] width 82 height 17
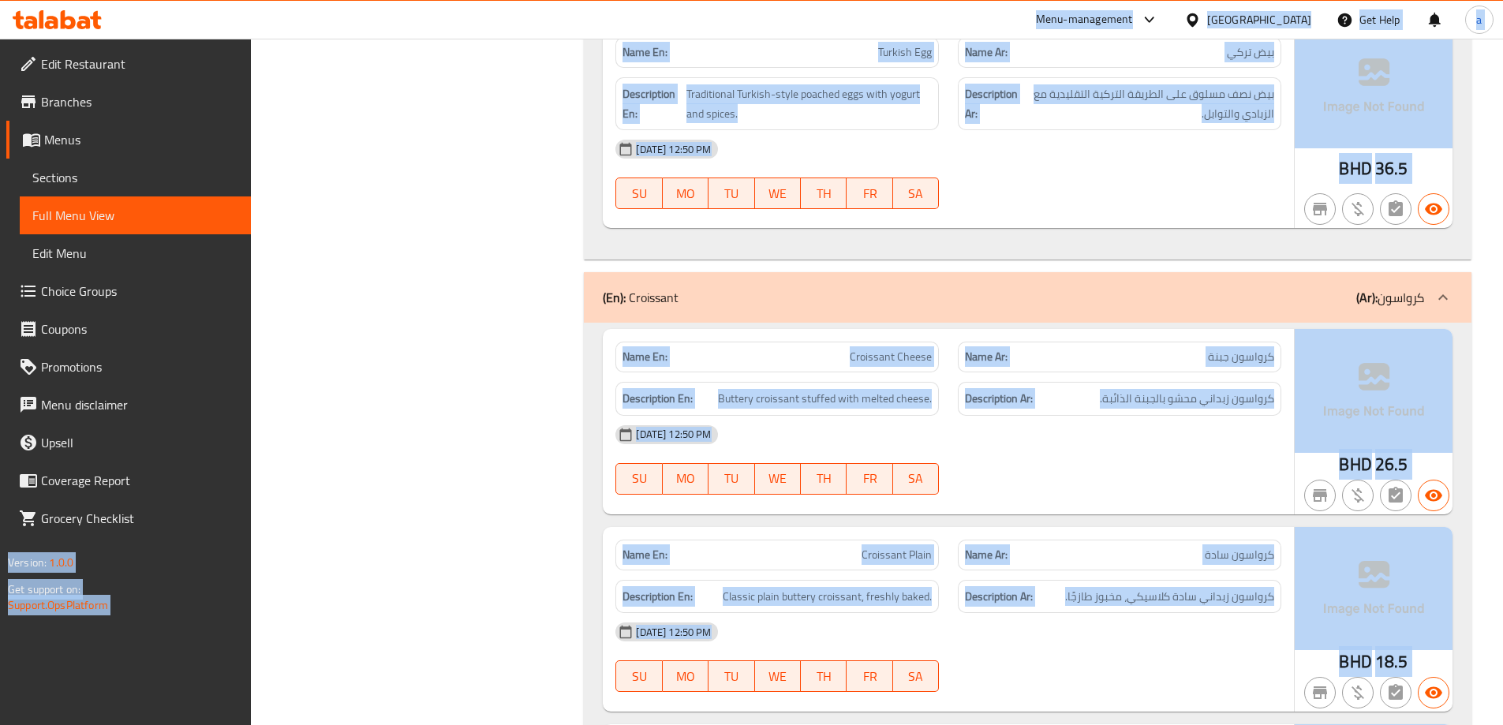
click at [892, 364] on span "Croissant Cheese" at bounding box center [891, 357] width 82 height 17
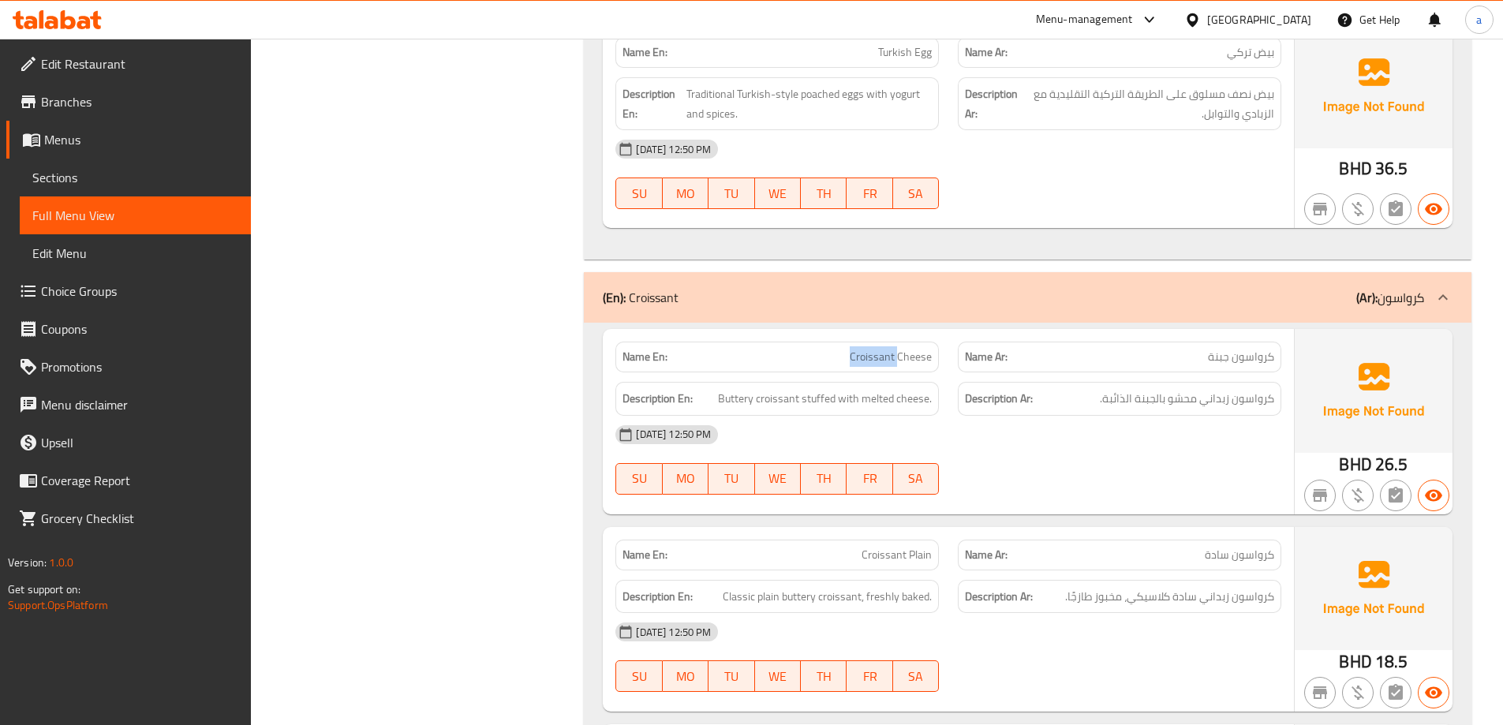
click at [892, 364] on span "Croissant Cheese" at bounding box center [891, 357] width 82 height 17
click at [1029, 469] on div "17-09-2025 12:50 PM SU MO TU WE TH FR SA" at bounding box center [948, 460] width 685 height 88
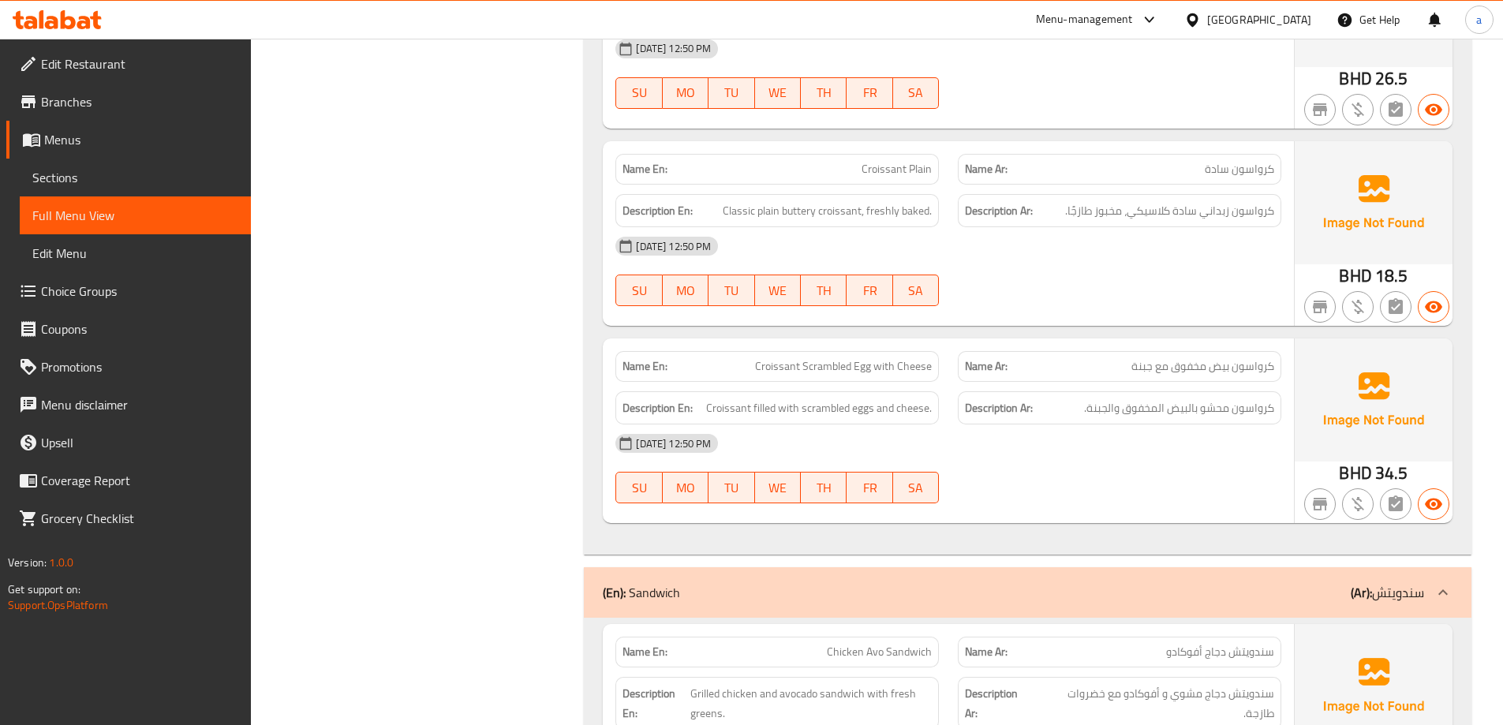
scroll to position [2997, 0]
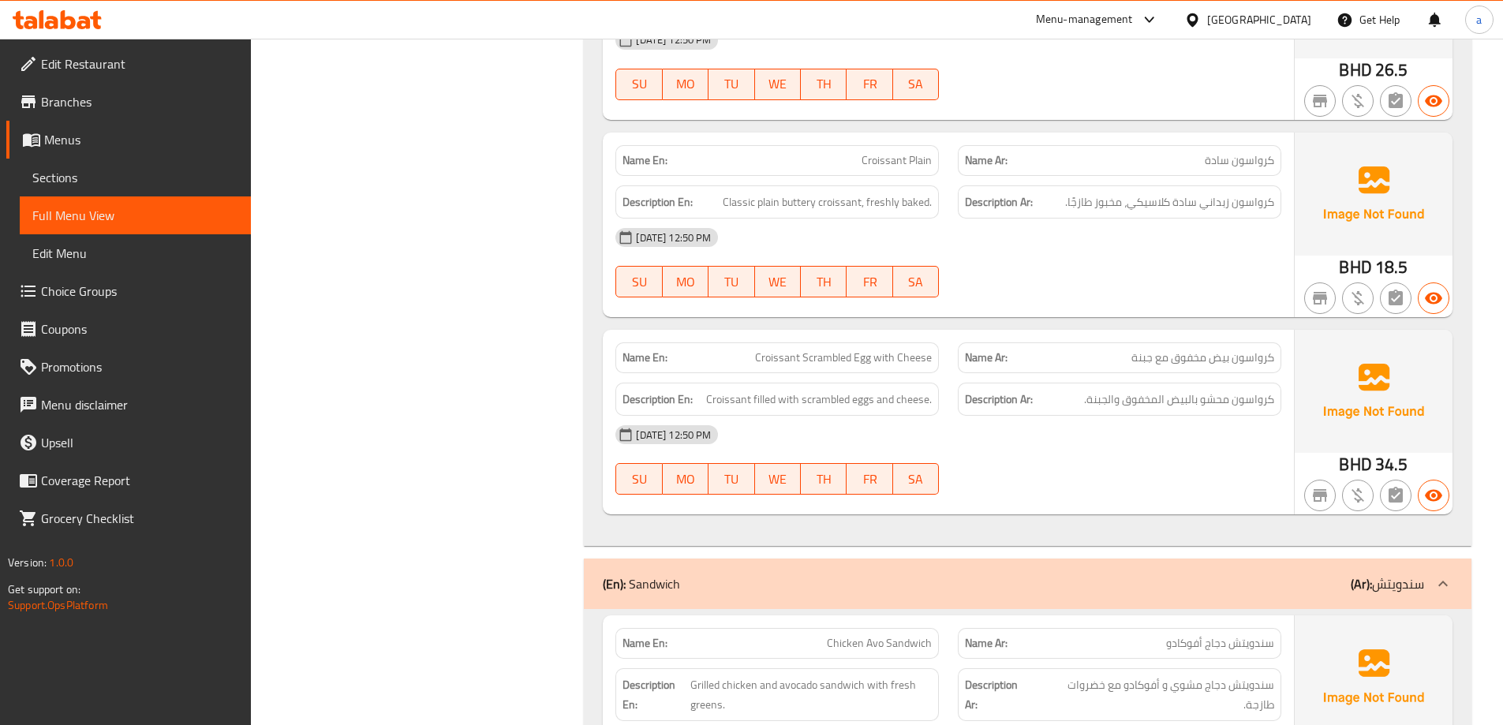
click at [850, 360] on span "Croissant Scrambled Egg with Cheese" at bounding box center [843, 357] width 177 height 17
copy span "Croissant Scrambled Egg with Cheese"
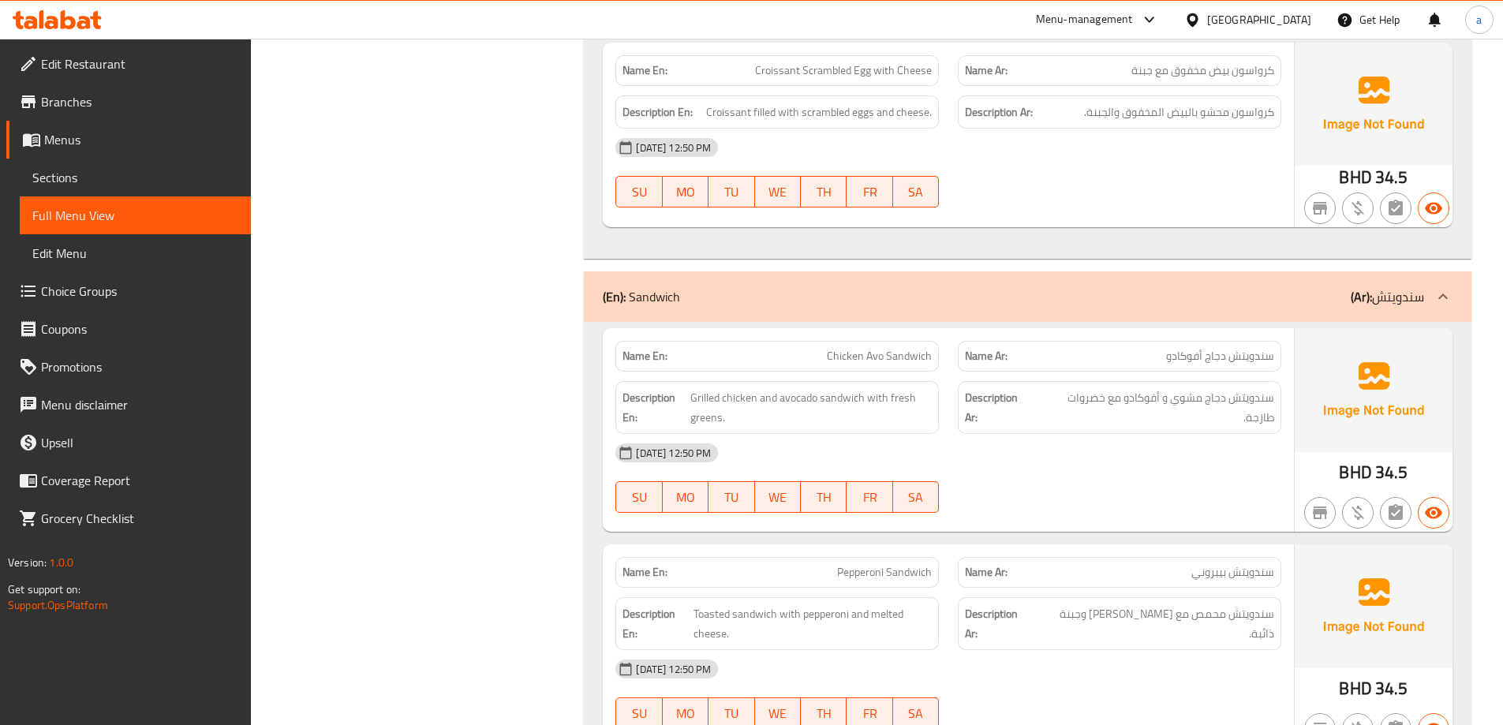
scroll to position [3313, 0]
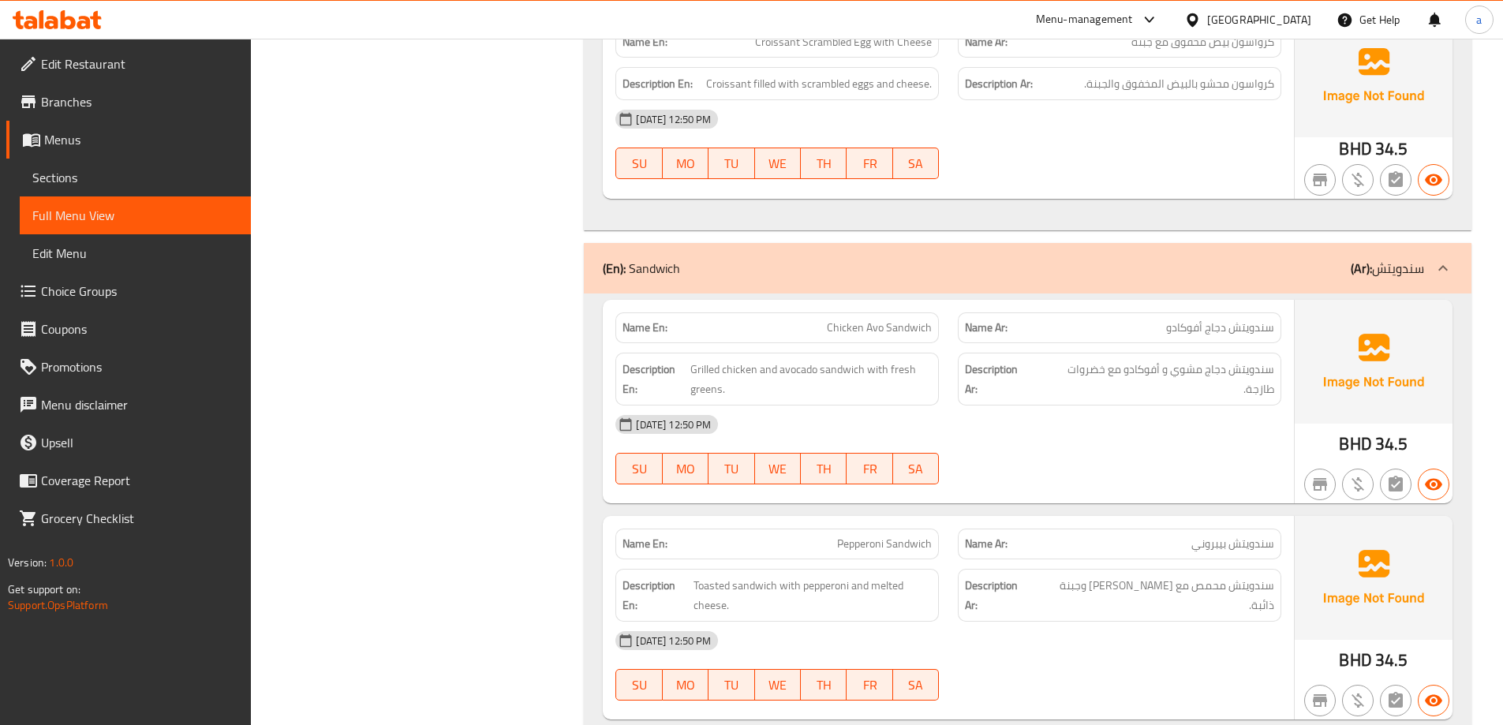
click at [847, 323] on span "Chicken Avo Sandwich" at bounding box center [879, 327] width 105 height 17
copy span "Chicken Avo Sandwich"
click at [1076, 648] on div "[DATE] 12:50 PM" at bounding box center [948, 641] width 685 height 38
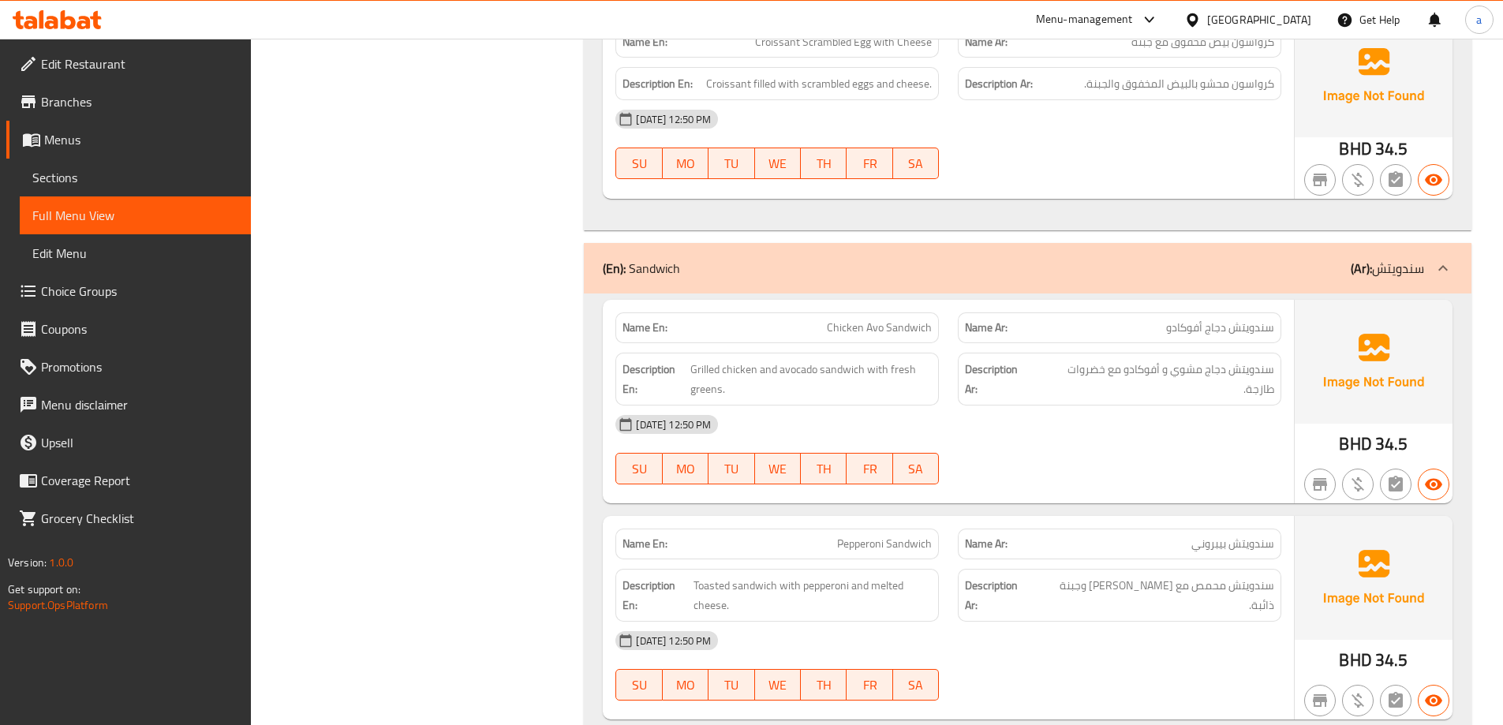
click at [845, 321] on span "Chicken Avo Sandwich" at bounding box center [879, 327] width 105 height 17
copy span "Chicken Avo Sandwich"
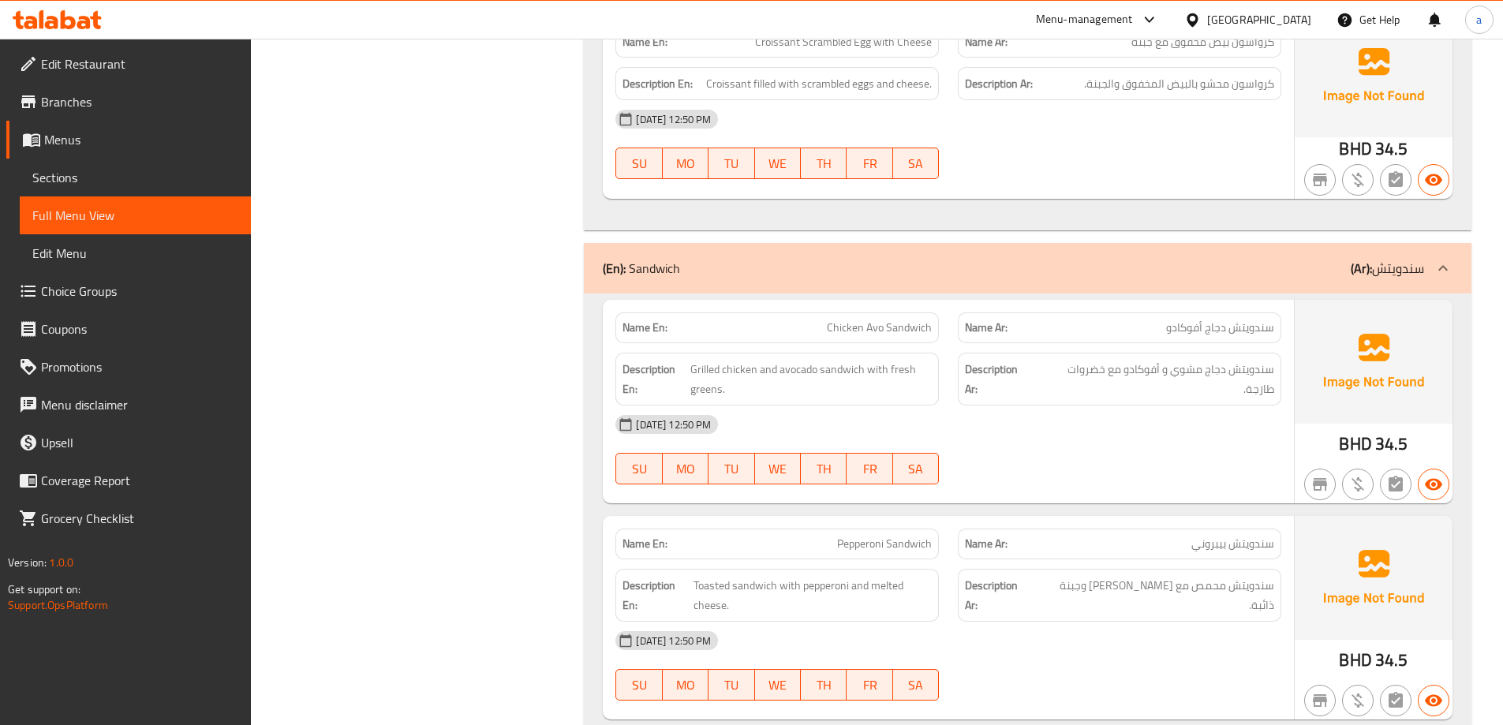
click at [1029, 483] on div at bounding box center [1119, 484] width 342 height 19
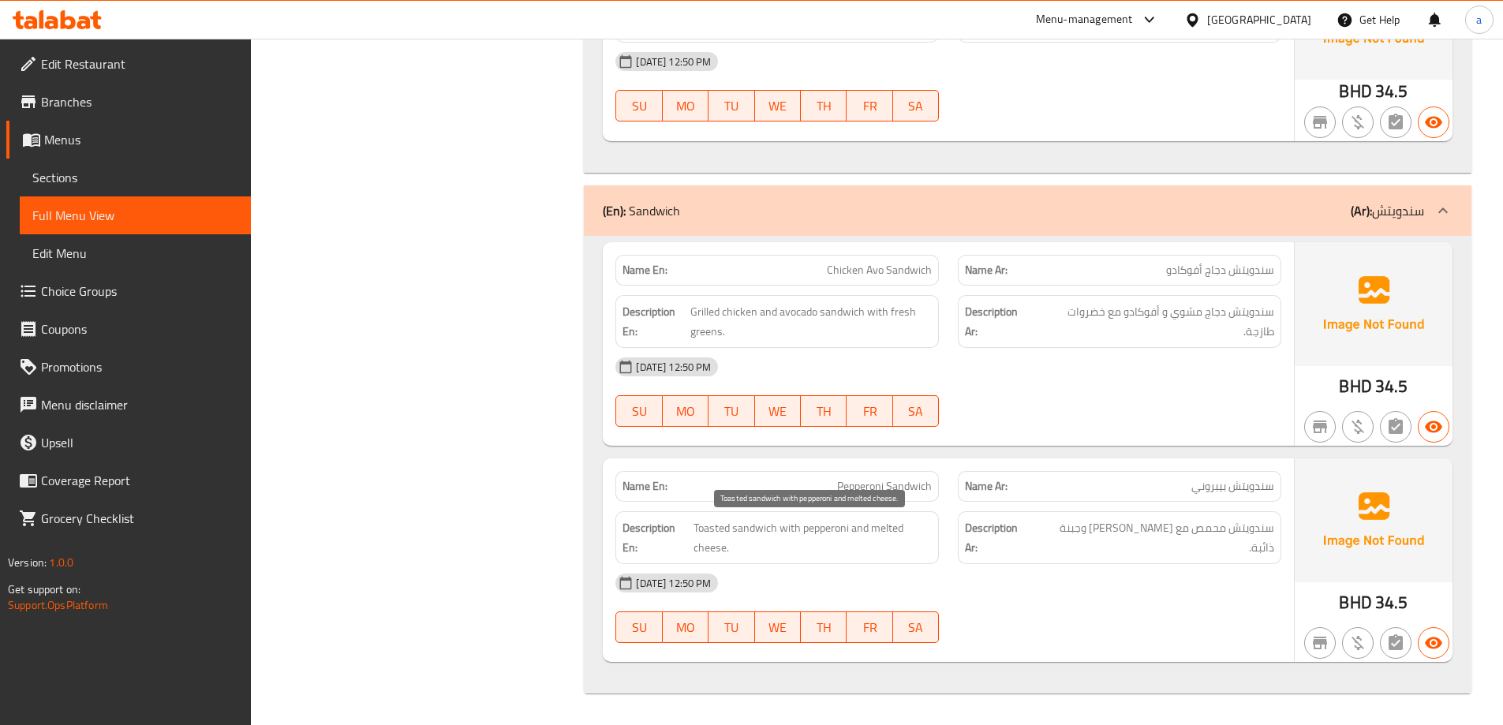
click at [872, 532] on span "Toasted sandwich with pepperoni and melted cheese." at bounding box center [812, 537] width 238 height 39
click at [872, 496] on div "Name En: Pepperoni Sandwich" at bounding box center [776, 486] width 323 height 31
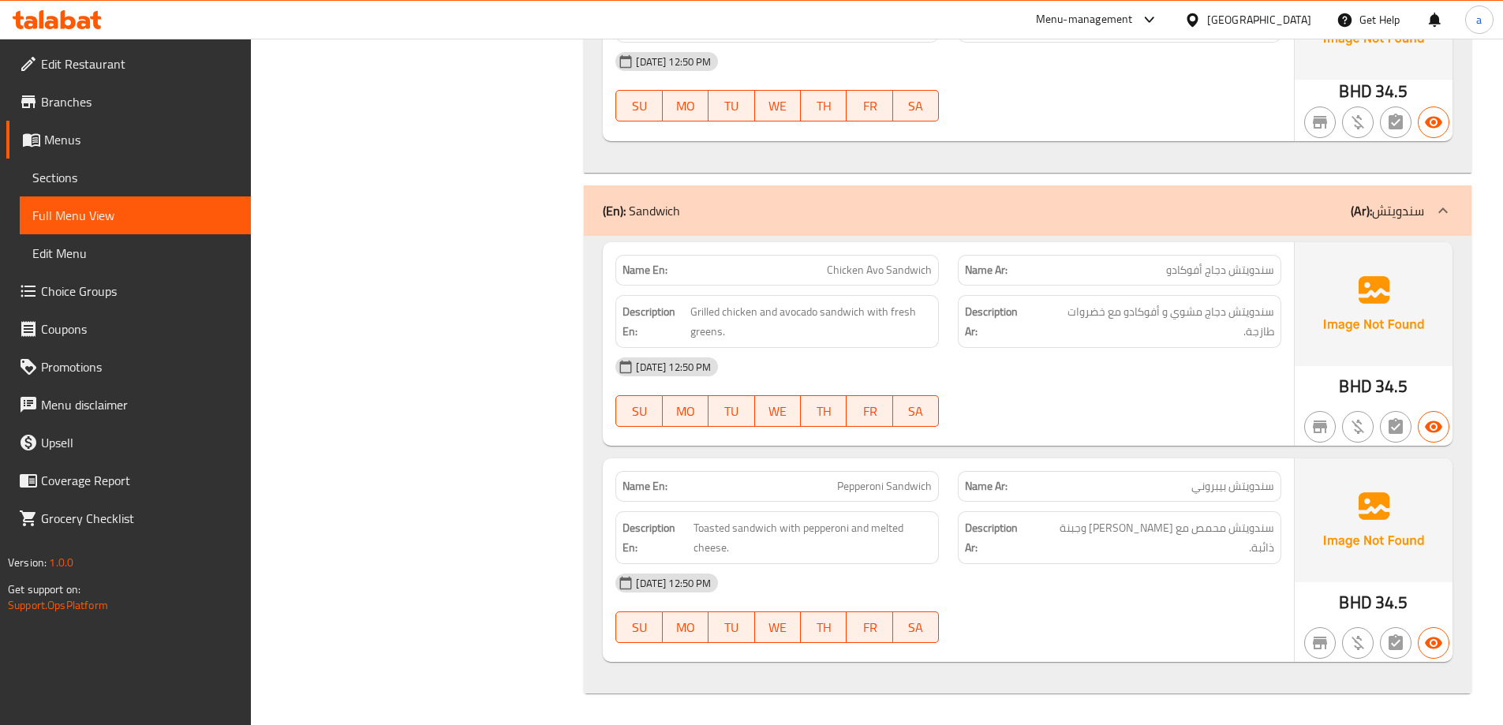
click at [874, 492] on span "Pepperoni Sandwich" at bounding box center [884, 486] width 95 height 17
click at [898, 376] on div "[DATE] 12:50 PM" at bounding box center [948, 367] width 685 height 38
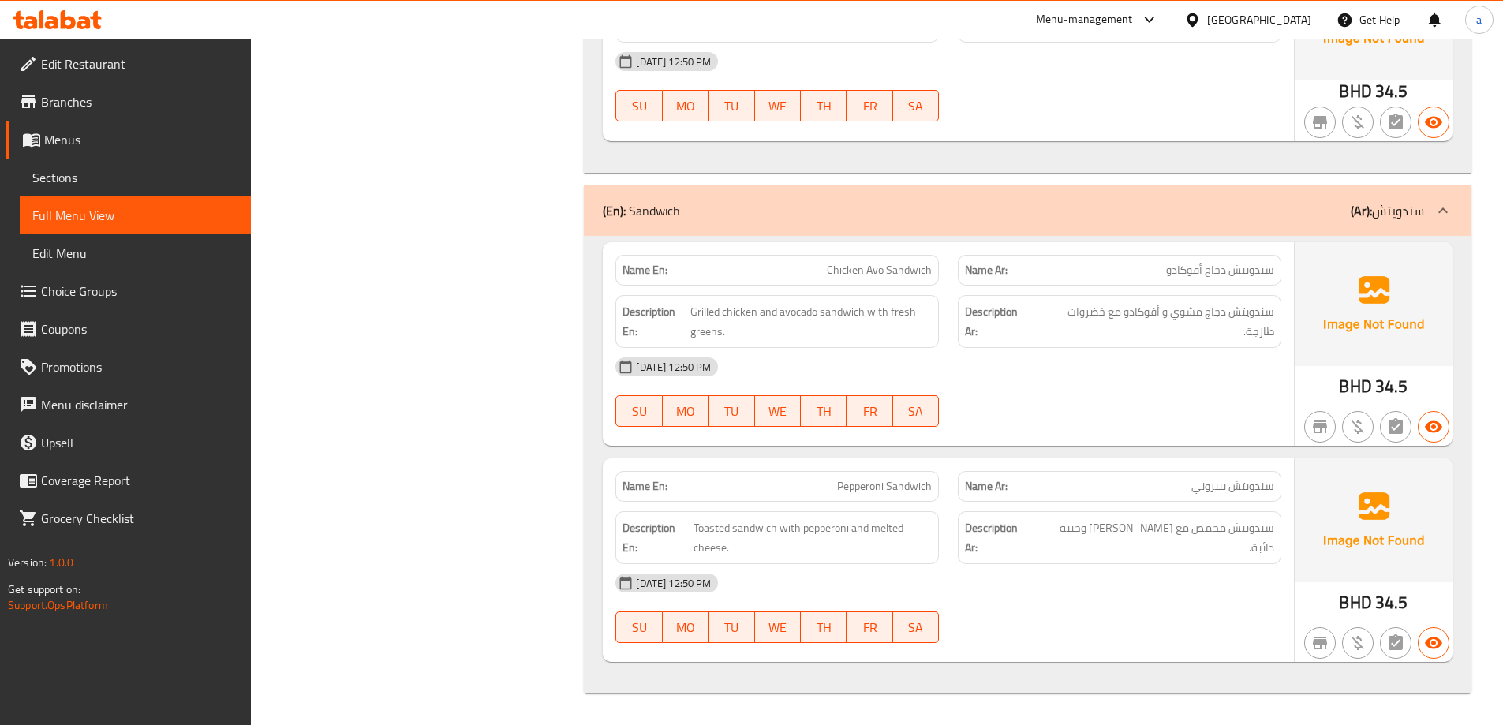
scroll to position [582, 0]
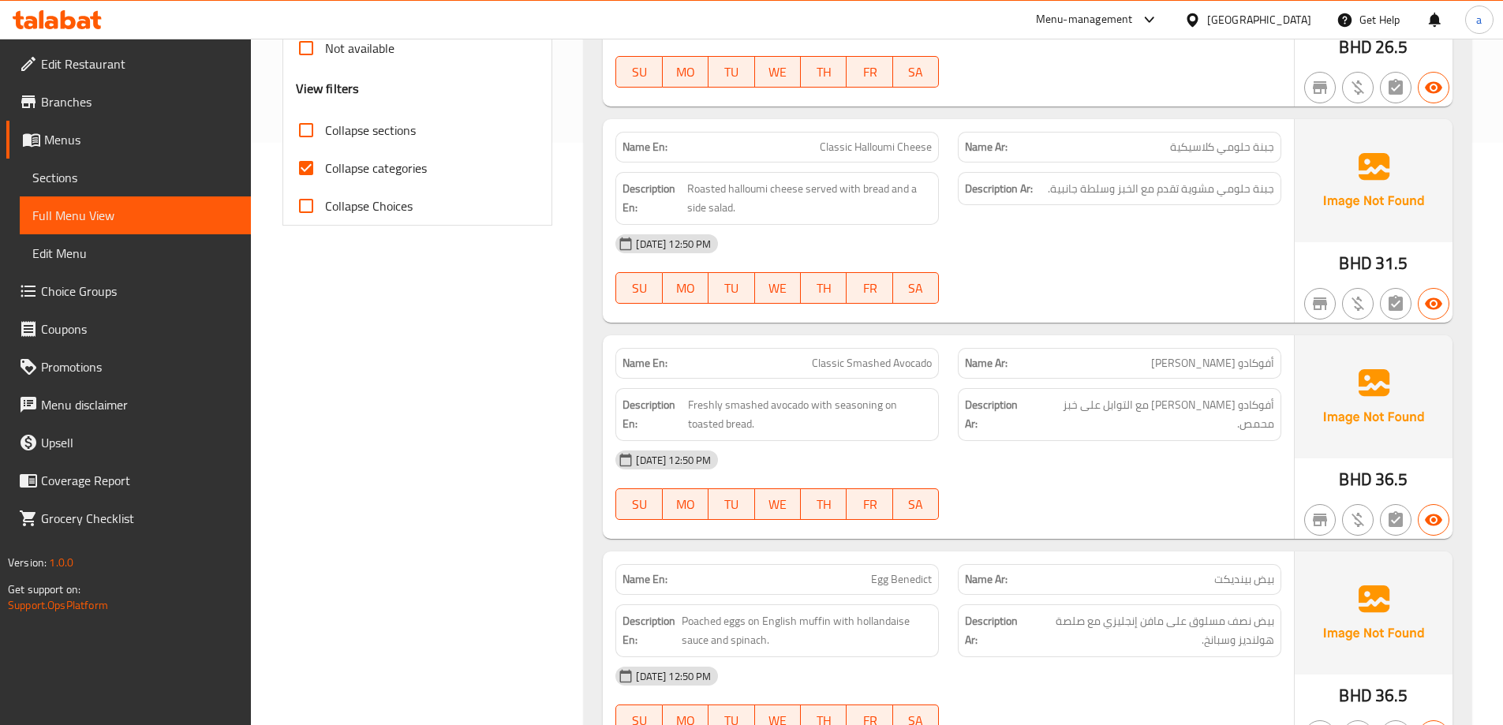
click at [1018, 375] on div "Name Ar: أفوكادو مهروس كلاسيكي" at bounding box center [1119, 363] width 323 height 31
click at [860, 371] on span "Classic Smashed Avocado" at bounding box center [872, 363] width 120 height 17
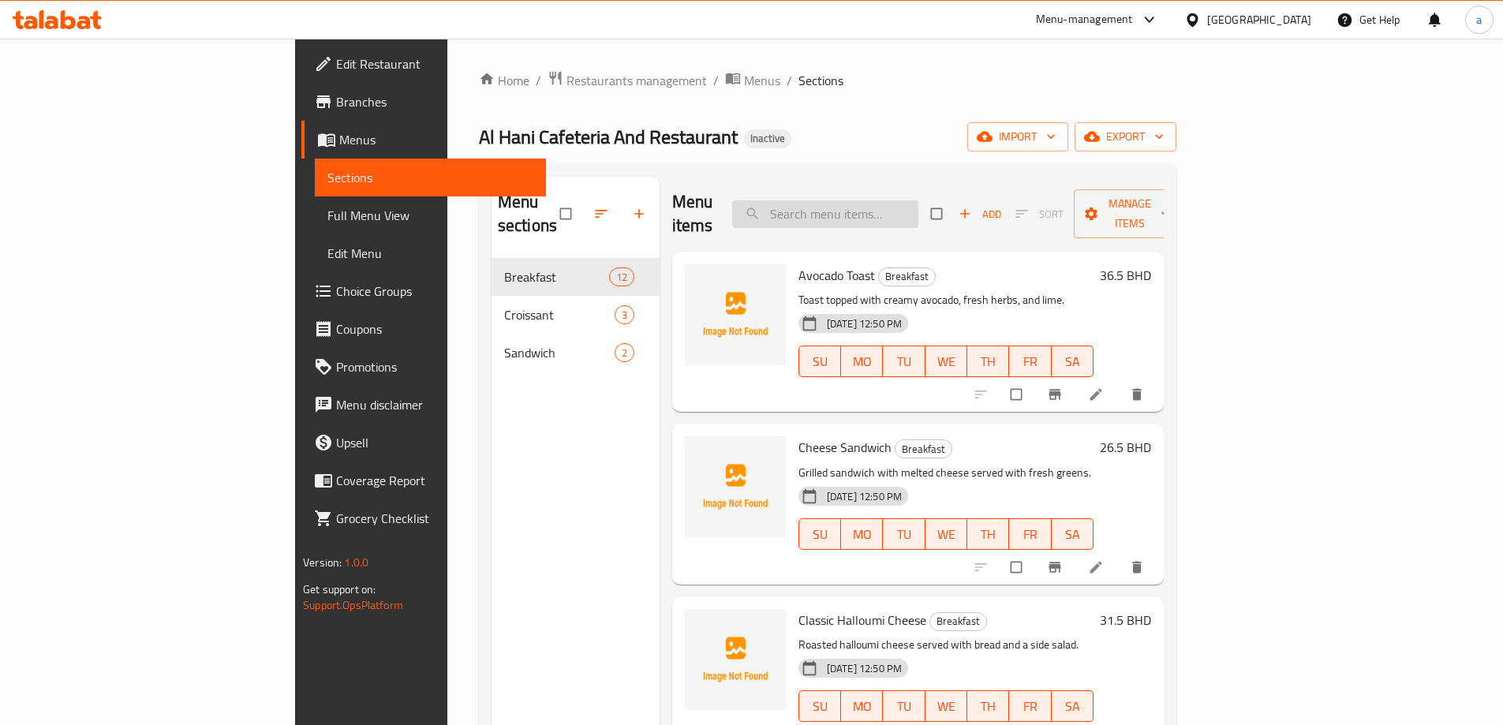
click at [913, 206] on input "search" at bounding box center [825, 214] width 186 height 28
paste input "Avocado Toast"
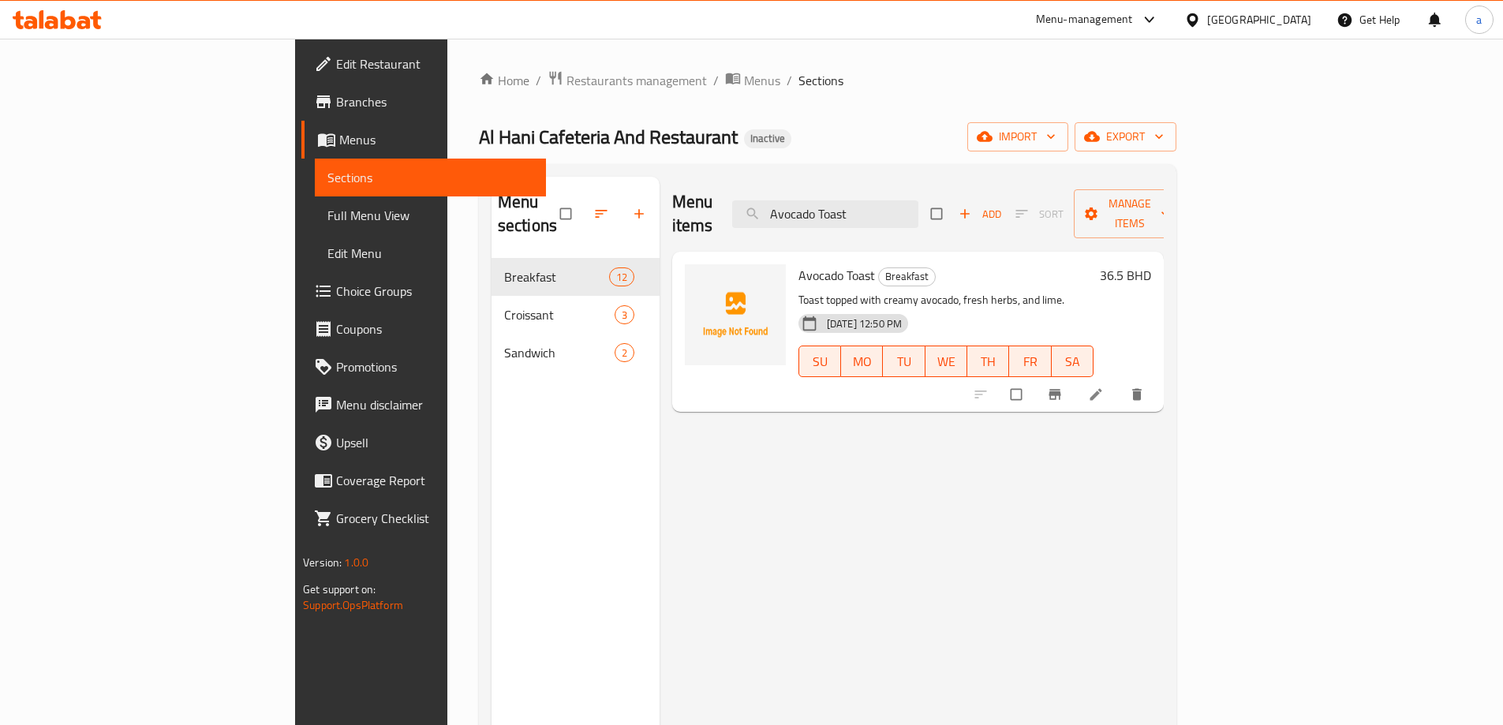
type input "Avocado Toast"
click at [1119, 382] on li at bounding box center [1097, 394] width 44 height 25
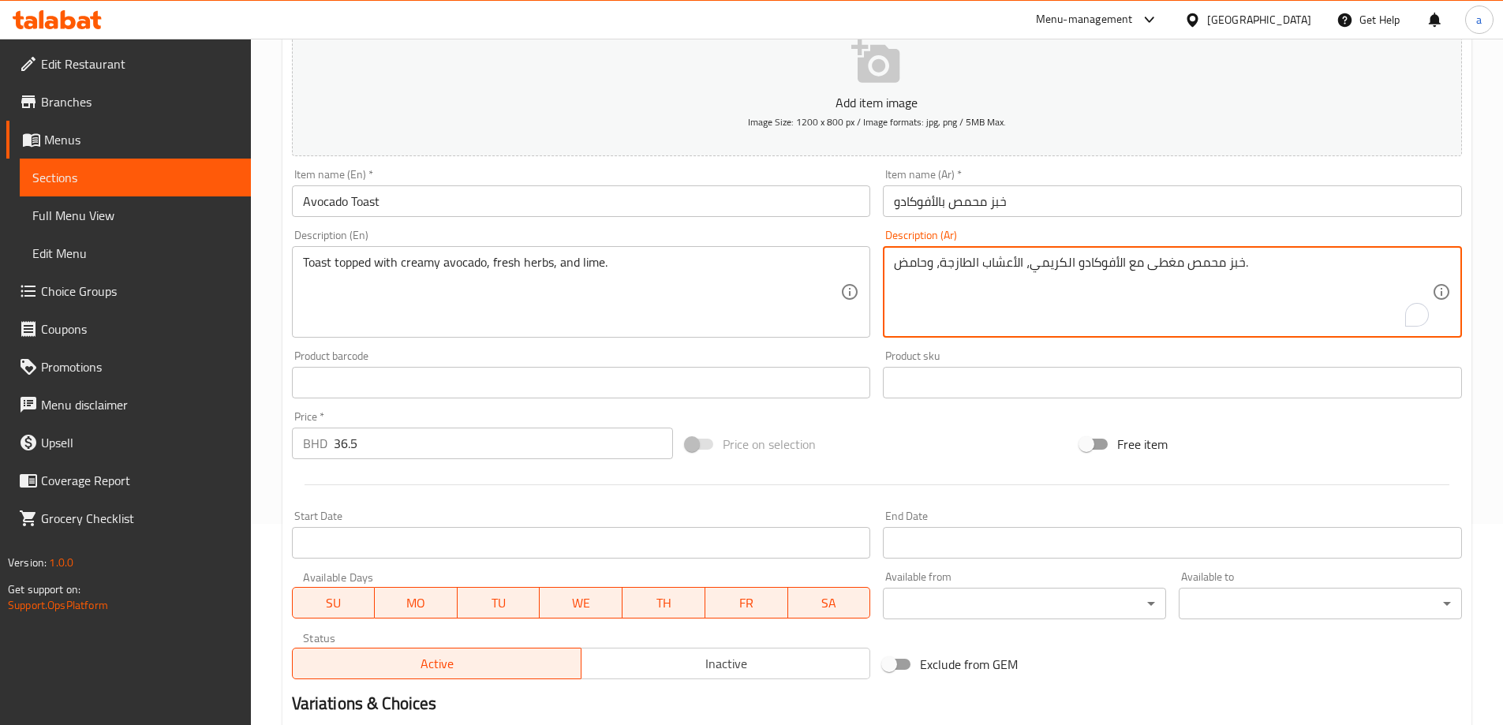
scroll to position [377, 0]
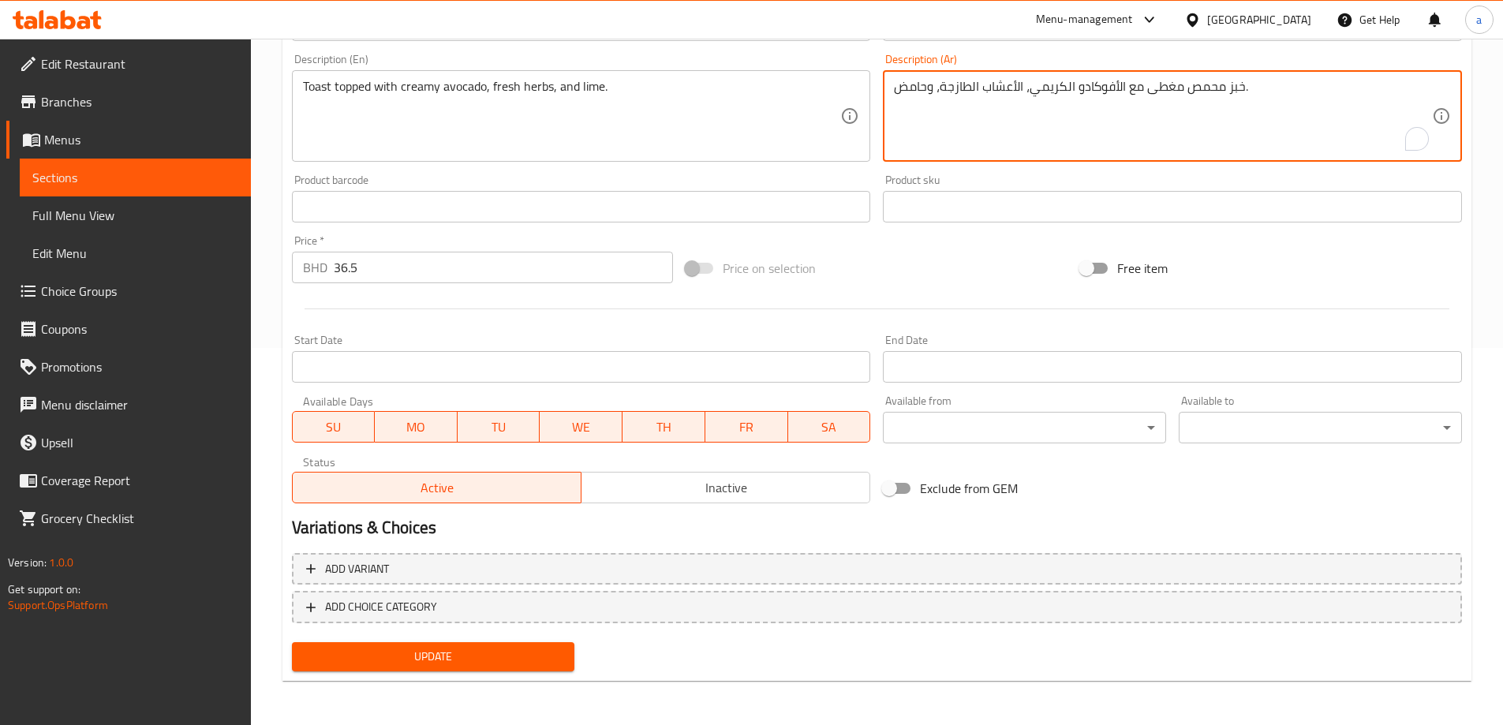
type textarea "خبز محمص مغطى مع الأفوكادو الكريمي، الأعشاب الطازجة، وحامض."
click at [544, 654] on span "Update" at bounding box center [433, 657] width 258 height 20
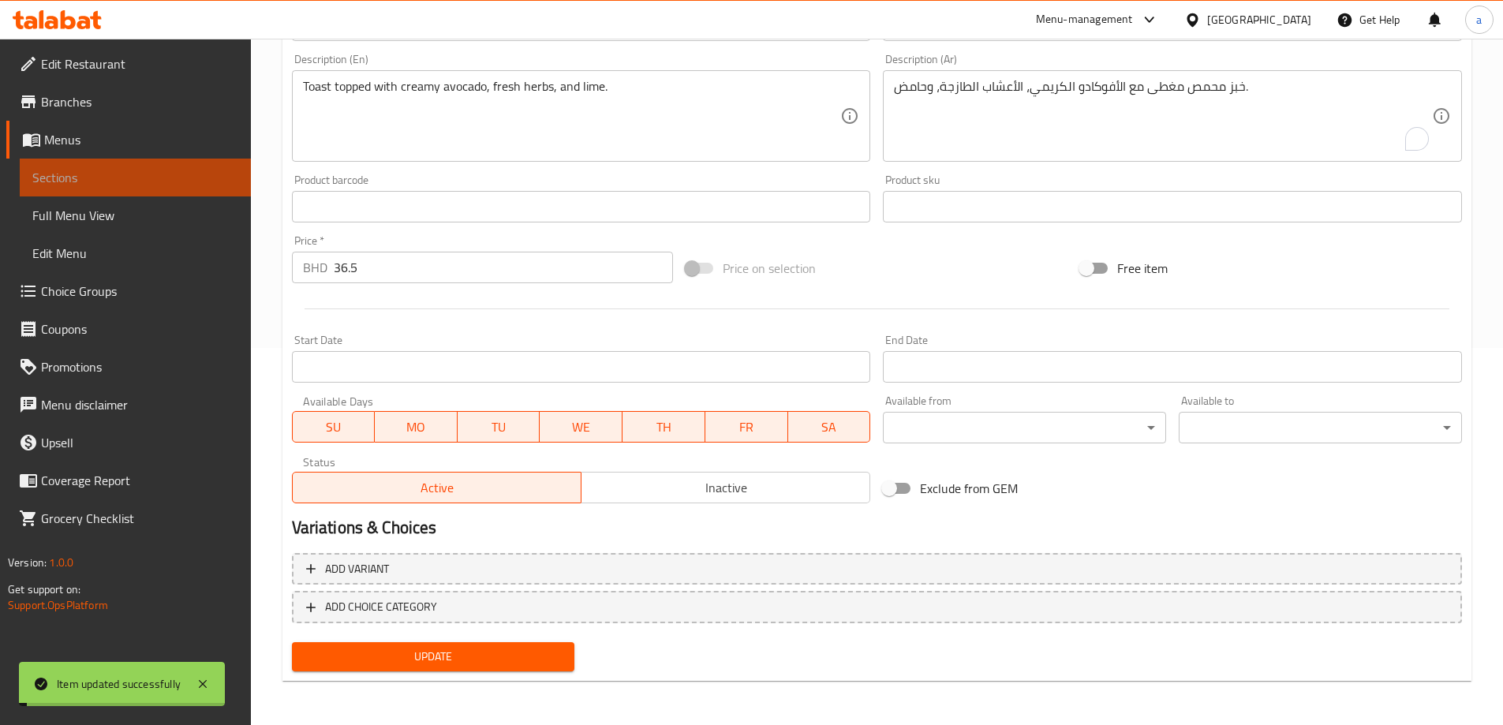
click at [99, 167] on link "Sections" at bounding box center [135, 178] width 231 height 38
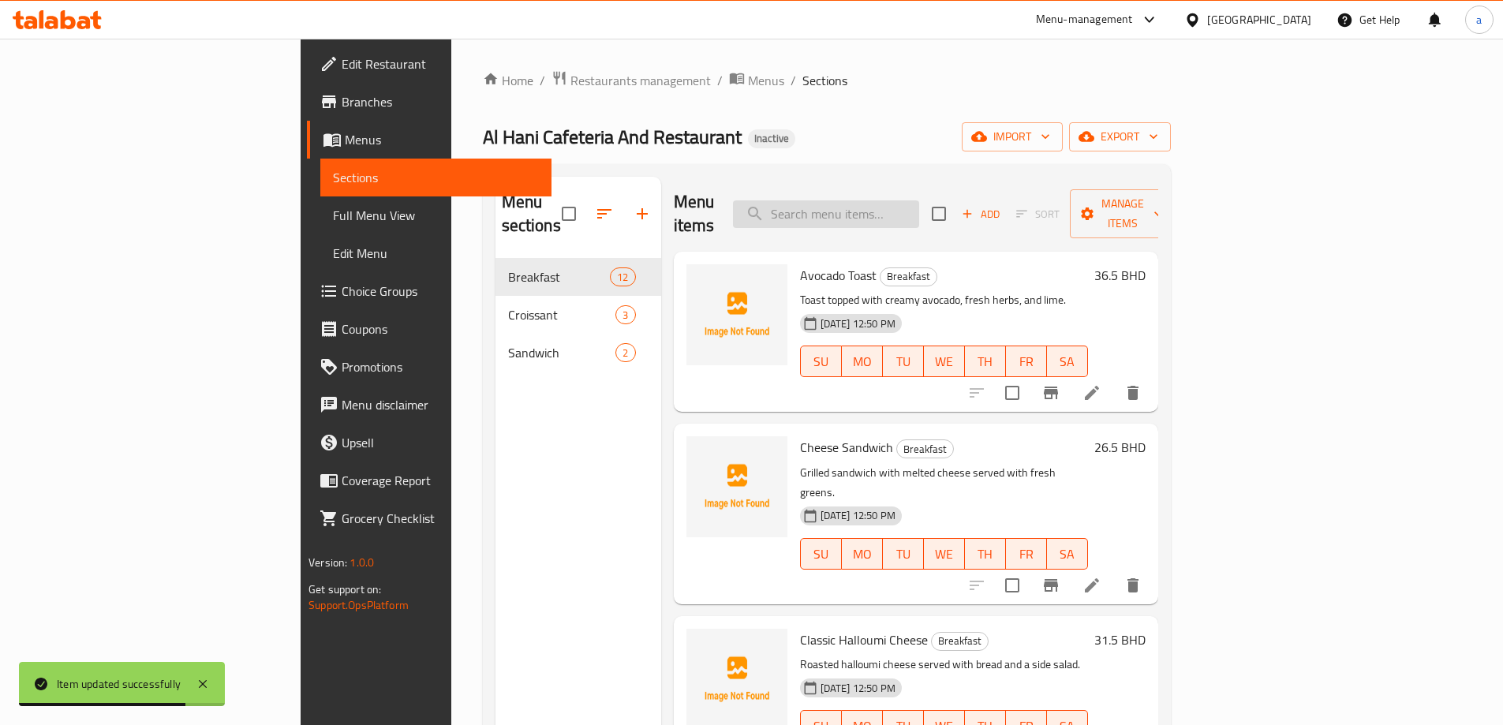
click at [872, 200] on input "search" at bounding box center [826, 214] width 186 height 28
paste input "Egg Bun Sandwich"
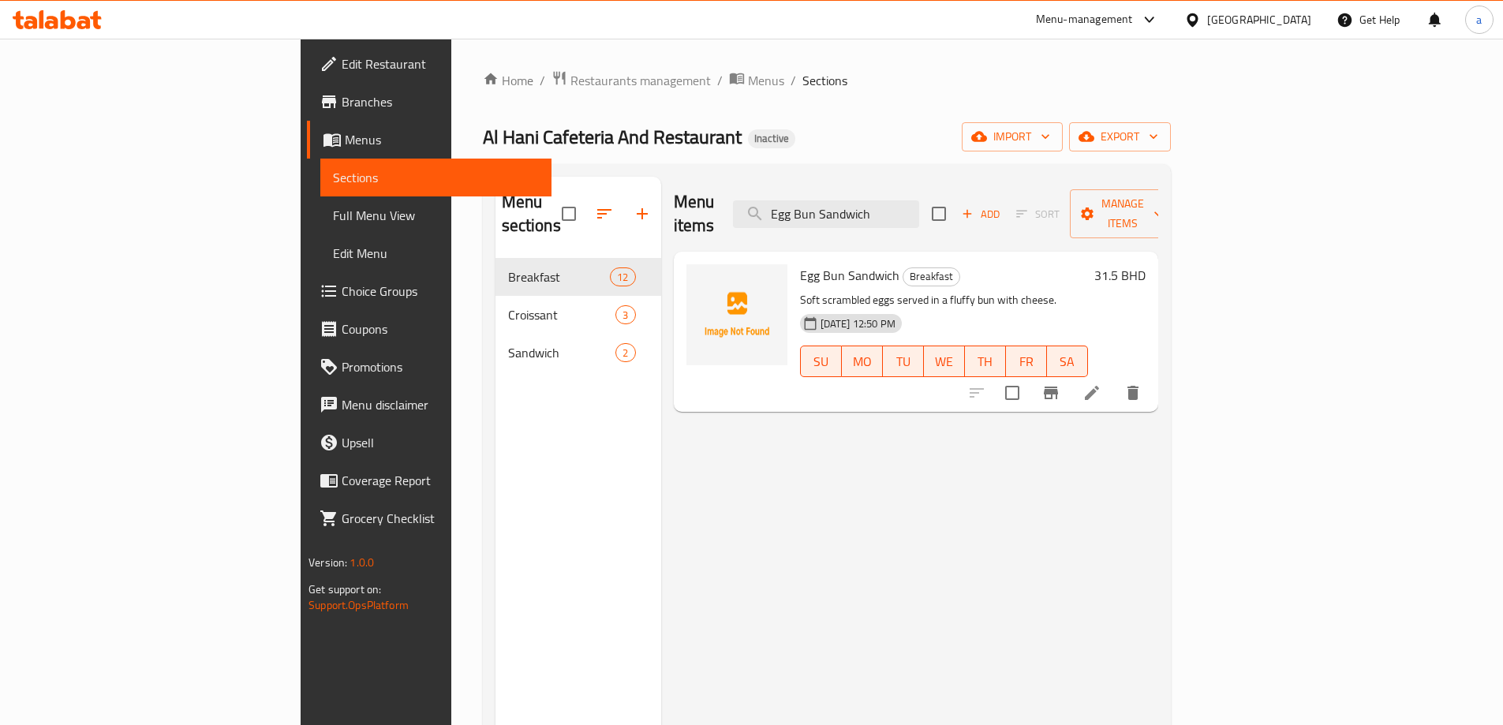
type input "Egg Bun Sandwich"
click at [1099, 386] on icon at bounding box center [1092, 393] width 14 height 14
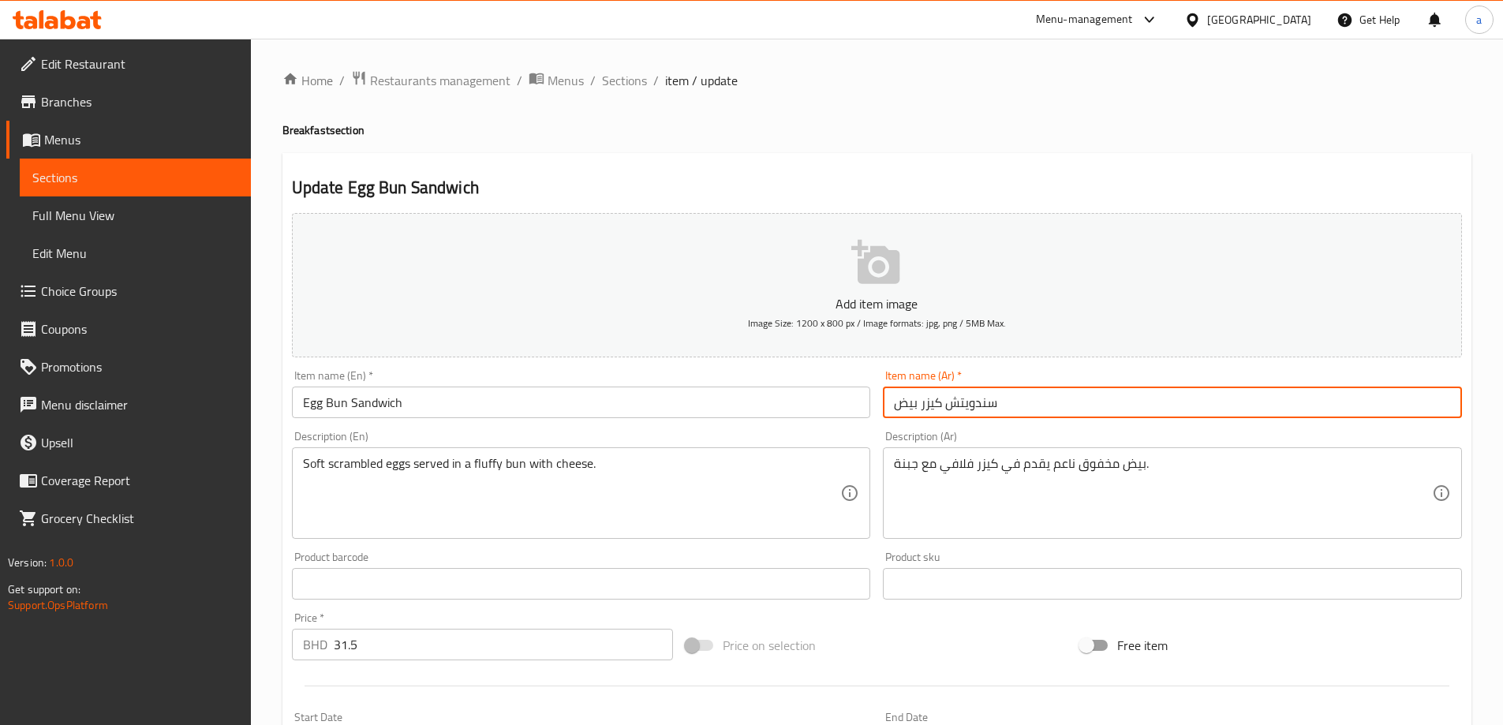
click at [918, 405] on input "سندويتش كيزر بيض" at bounding box center [1172, 402] width 579 height 32
type input "سندويتش كيزر بيض"
drag, startPoint x: 80, startPoint y: 170, endPoint x: 141, endPoint y: 7, distance: 173.7
click at [80, 170] on span "Sections" at bounding box center [135, 177] width 206 height 19
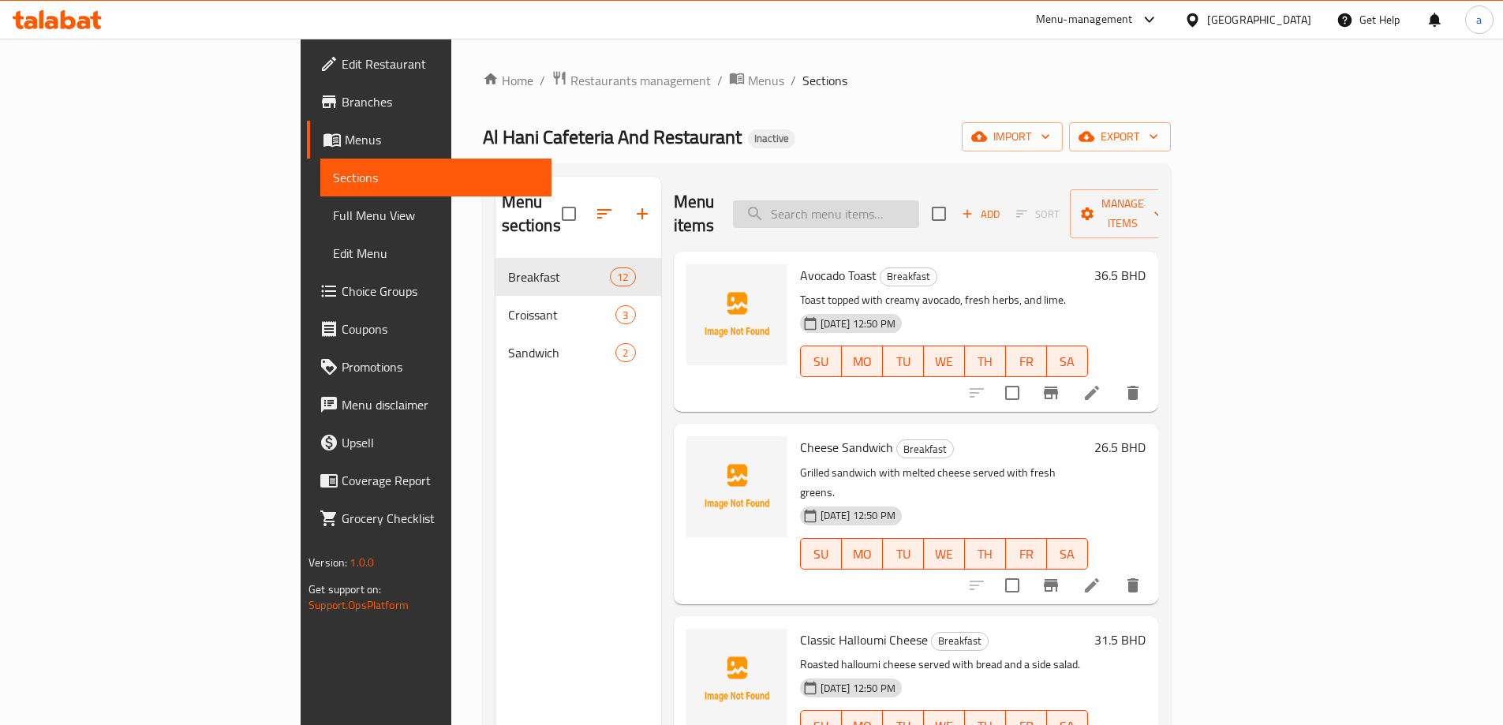
click at [876, 200] on input "search" at bounding box center [826, 214] width 186 height 28
paste input "Egg Bun Sandwich"
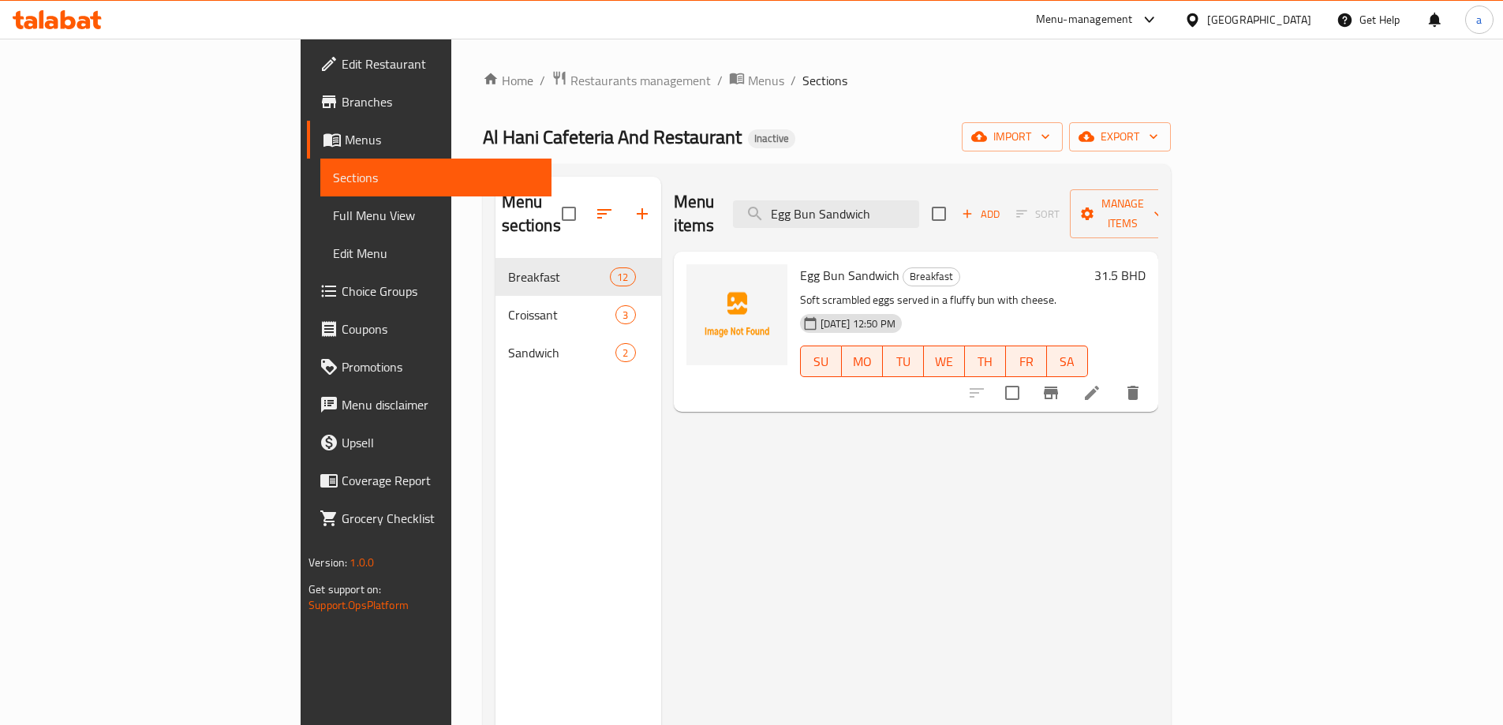
type input "Egg Bun Sandwich"
click at [1099, 386] on icon at bounding box center [1092, 393] width 14 height 14
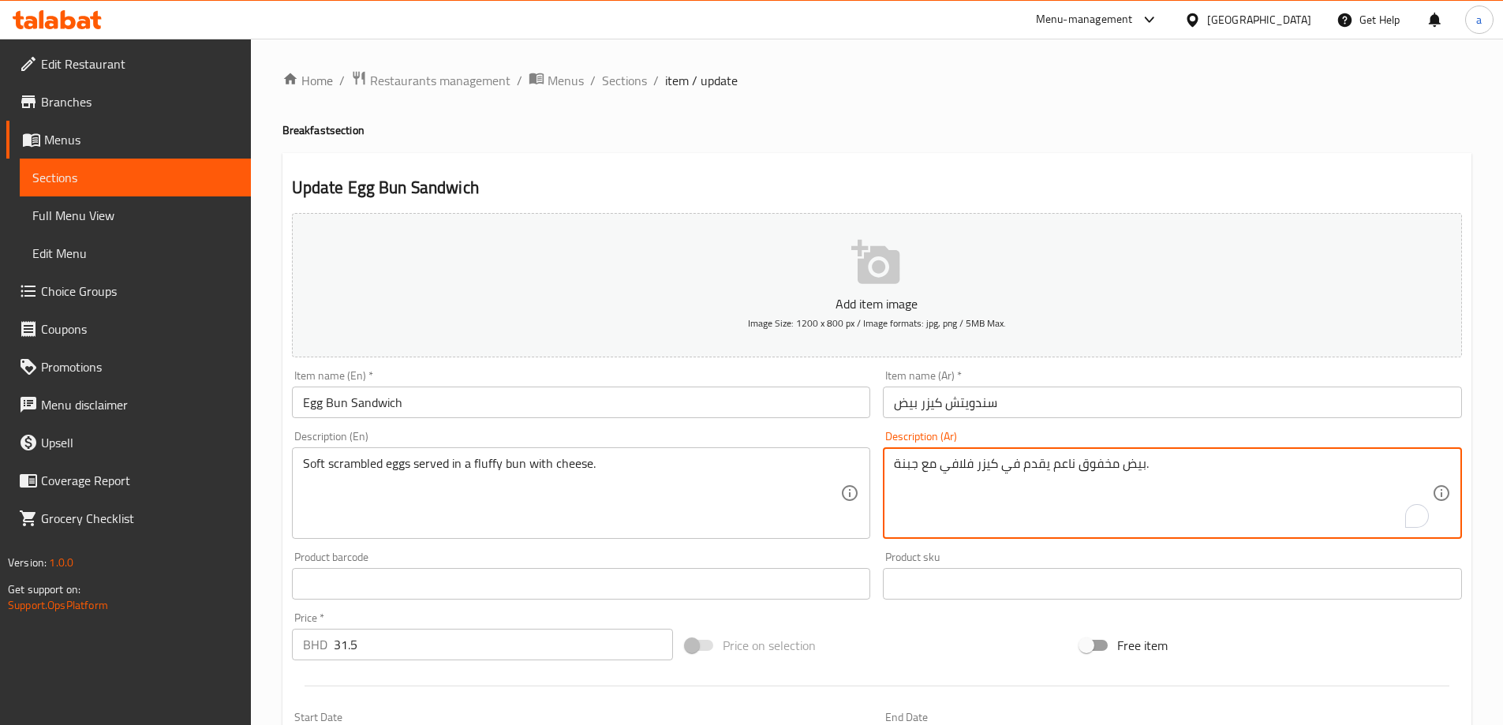
click at [1065, 462] on textarea "بيض مخفوق ناعم يقدم في كيزر فلافي مع جبنة." at bounding box center [1163, 493] width 538 height 75
type textarea "بيض مخفوق سوفت يقدم في كيزر فلافي مع جبنة."
click at [1049, 440] on div "Description (Ar) بيض مخفوق سوفت يقدم في كيزر فلافي مع جبنة. Description (Ar)" at bounding box center [1172, 485] width 579 height 108
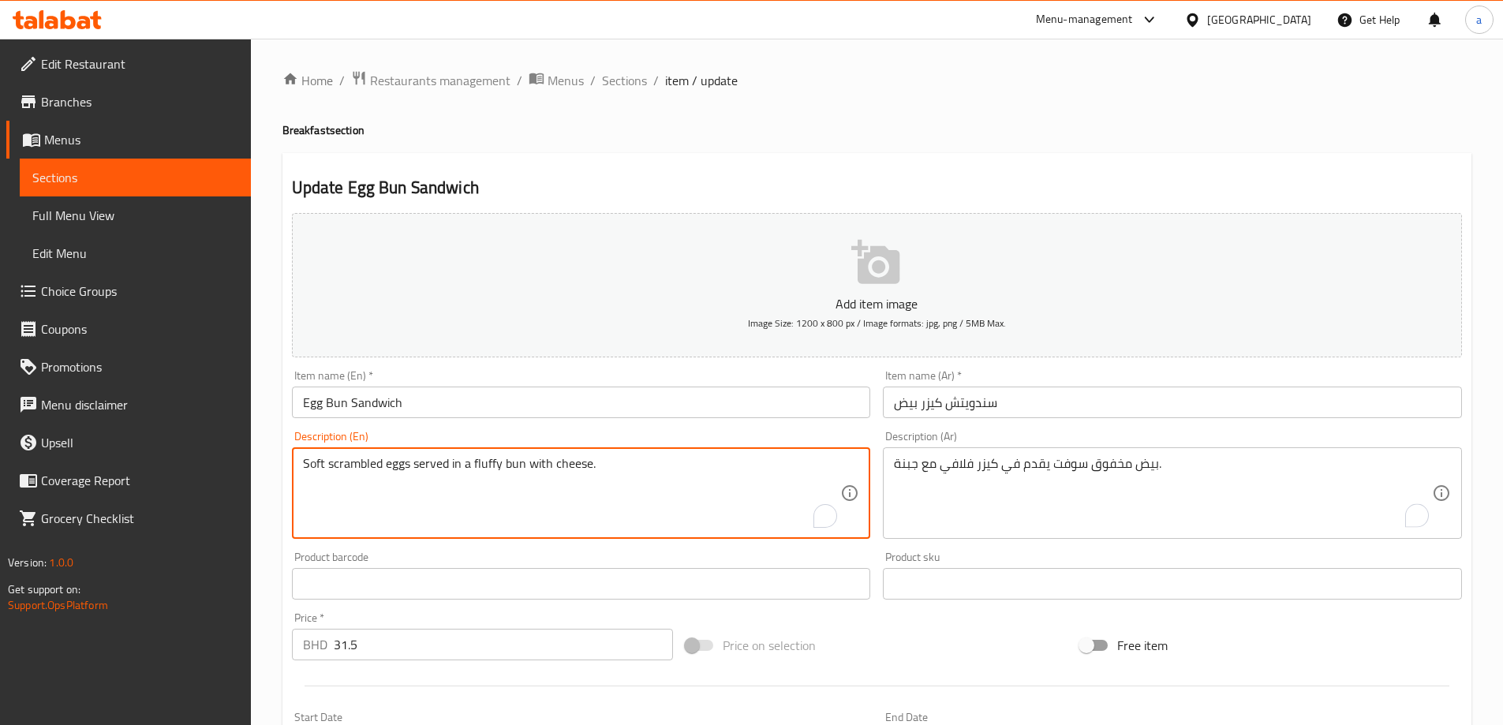
click at [493, 469] on textarea "Soft scrambled eggs served in a fluffy bun with cheese." at bounding box center [572, 493] width 538 height 75
click at [998, 428] on div "Description (Ar) بيض مخفوق سوفت يقدم في كيزر فلافي مع جبنة. Description (Ar)" at bounding box center [1172, 484] width 592 height 121
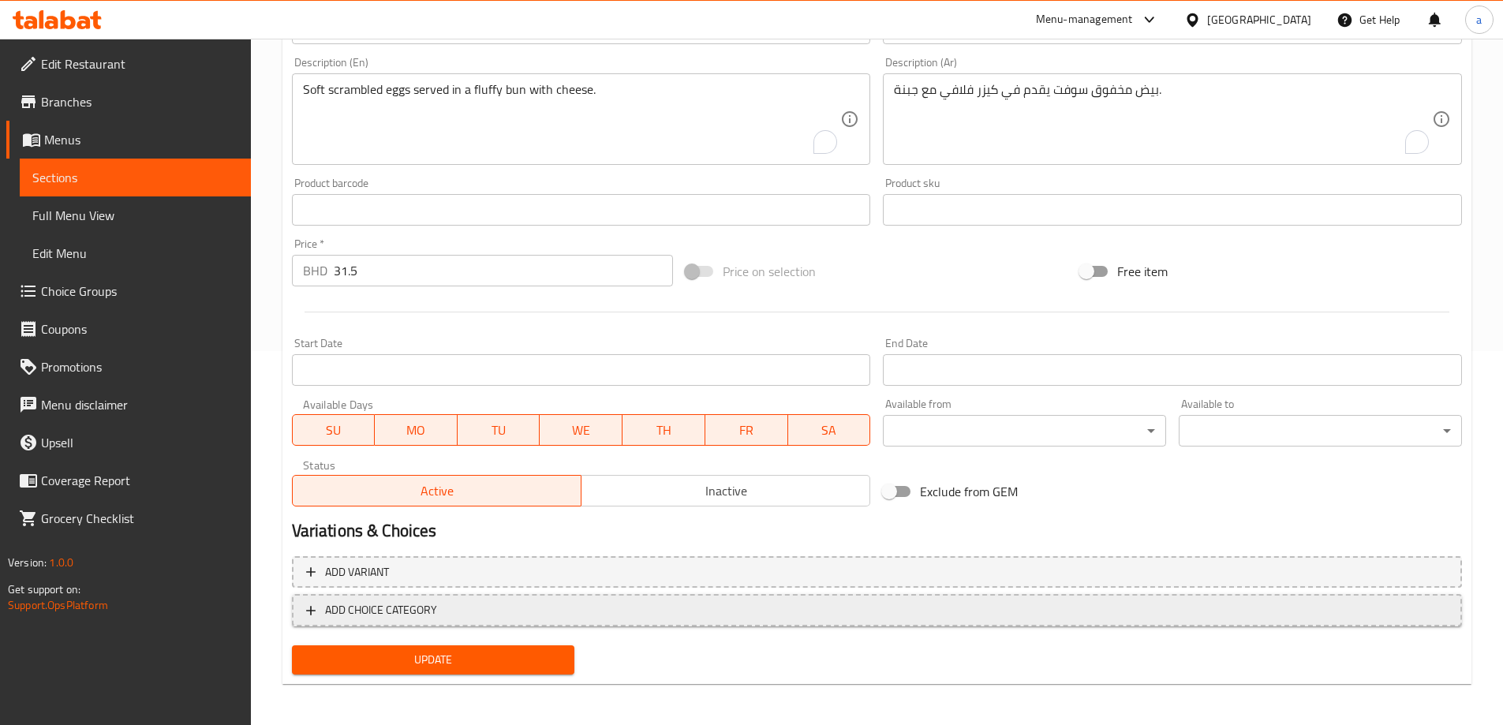
scroll to position [377, 0]
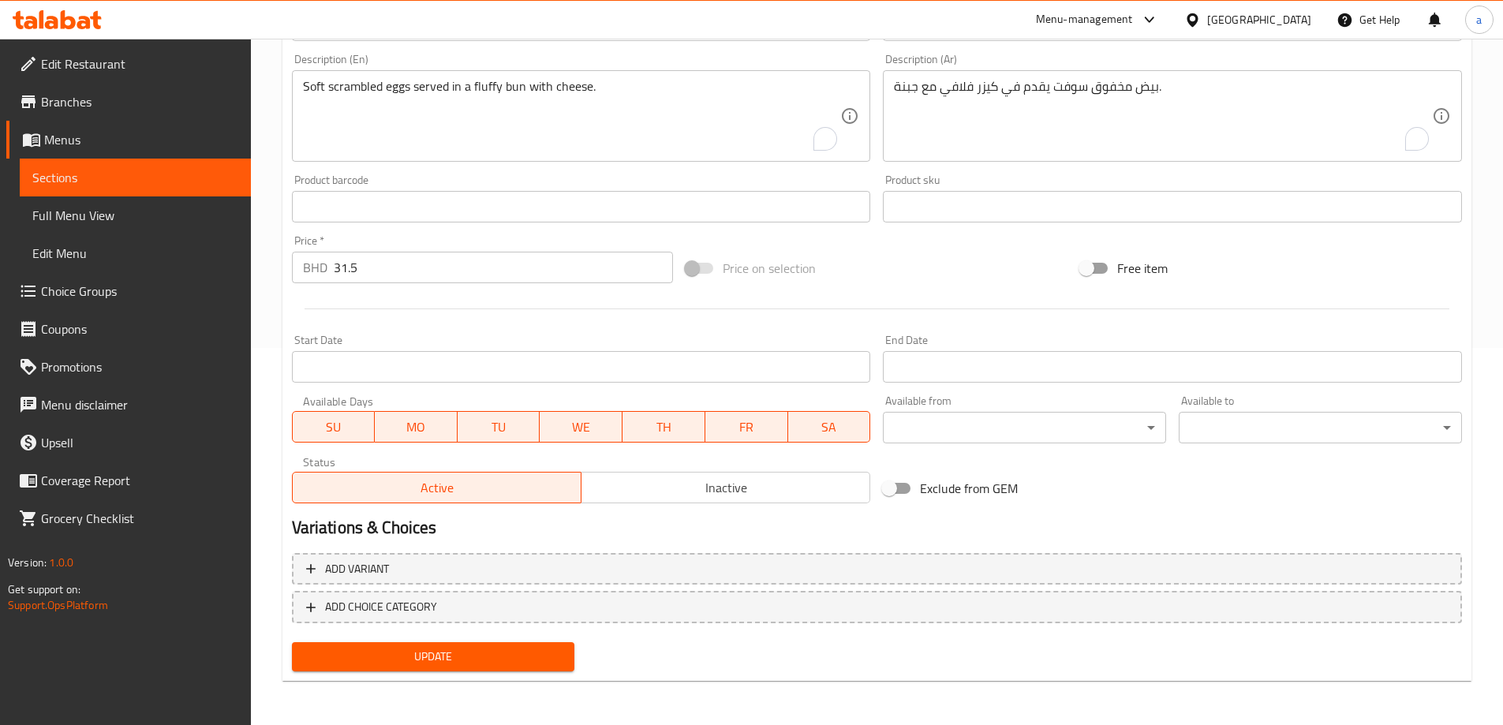
click at [476, 648] on span "Update" at bounding box center [433, 657] width 258 height 20
click at [181, 177] on span "Sections" at bounding box center [135, 177] width 206 height 19
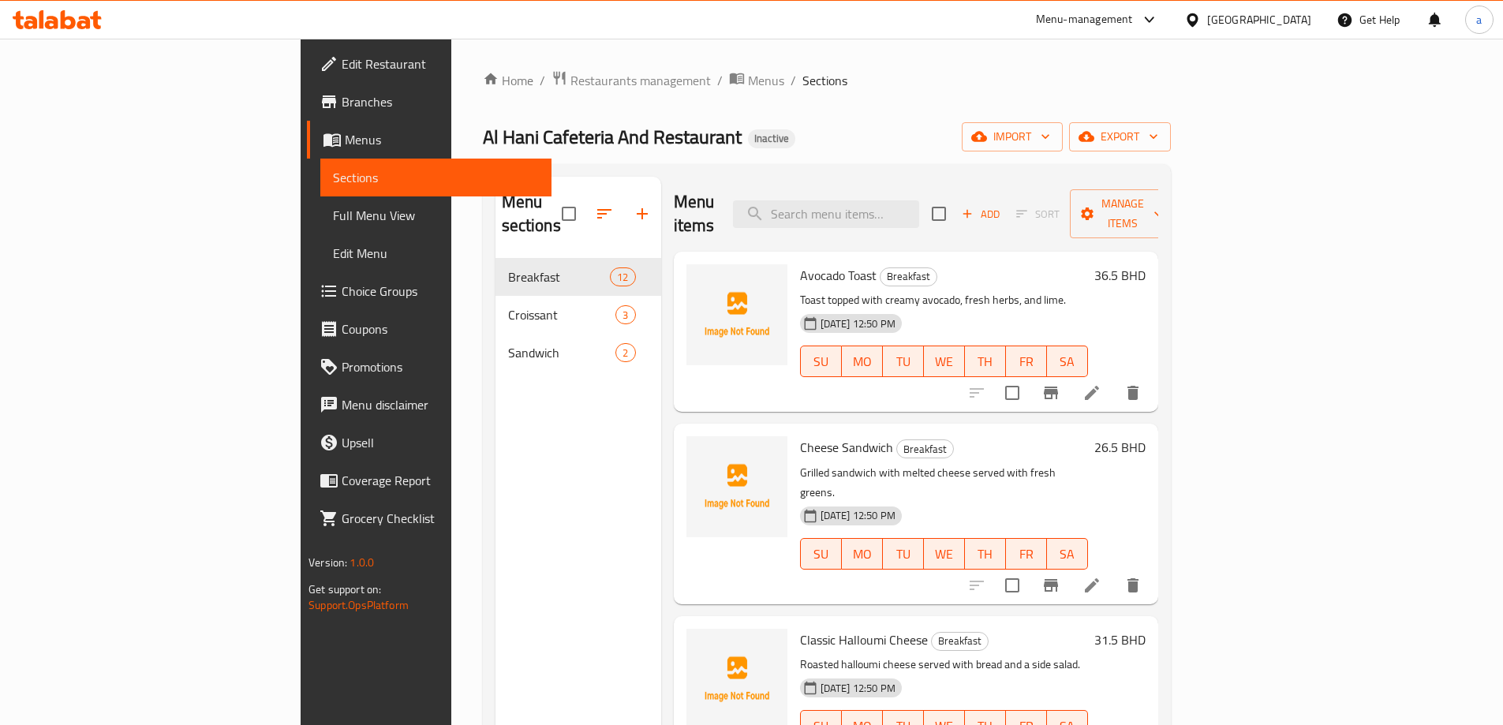
click at [908, 185] on div "Menu items Add Sort Manage items" at bounding box center [916, 214] width 484 height 75
click at [907, 204] on input "search" at bounding box center [826, 214] width 186 height 28
paste input "Croissant Cheese"
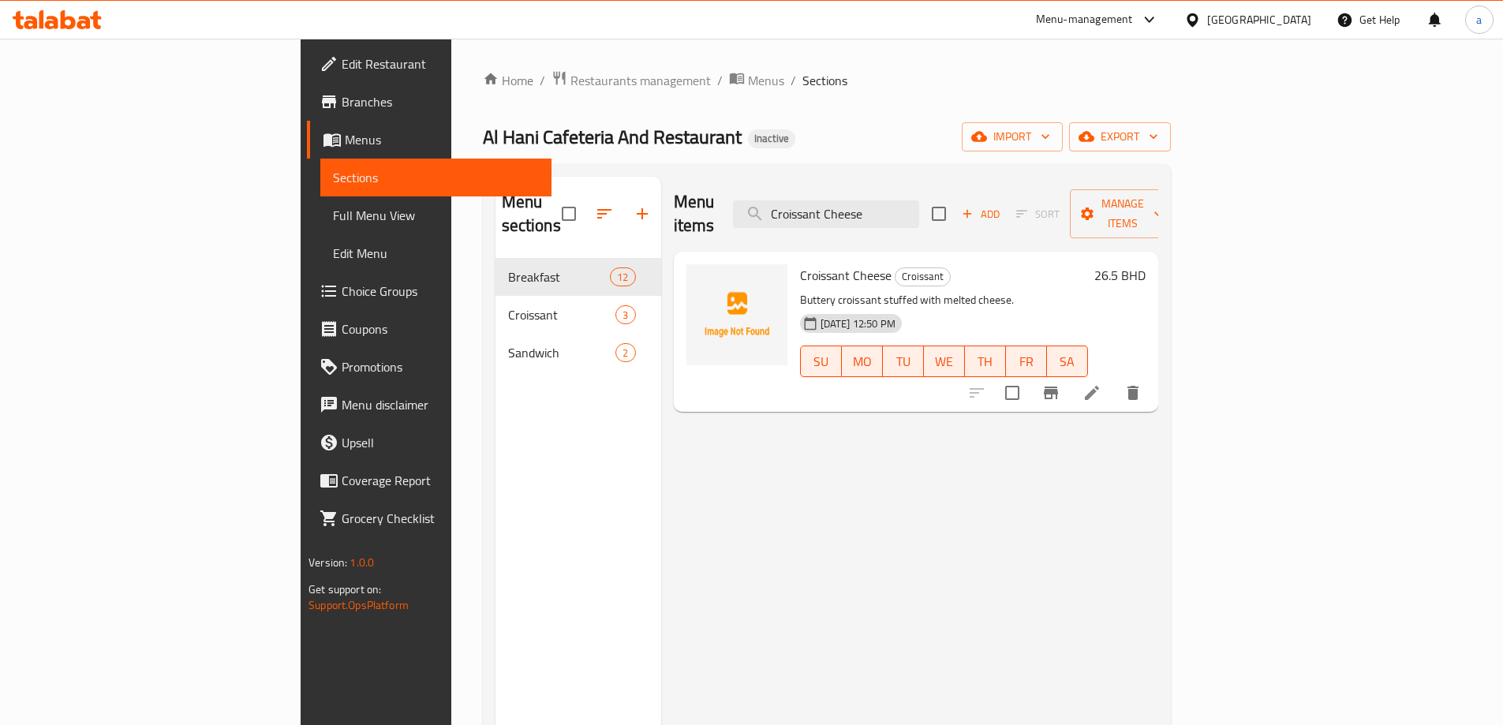
type input "Croissant Cheese"
click at [1114, 379] on li at bounding box center [1092, 393] width 44 height 28
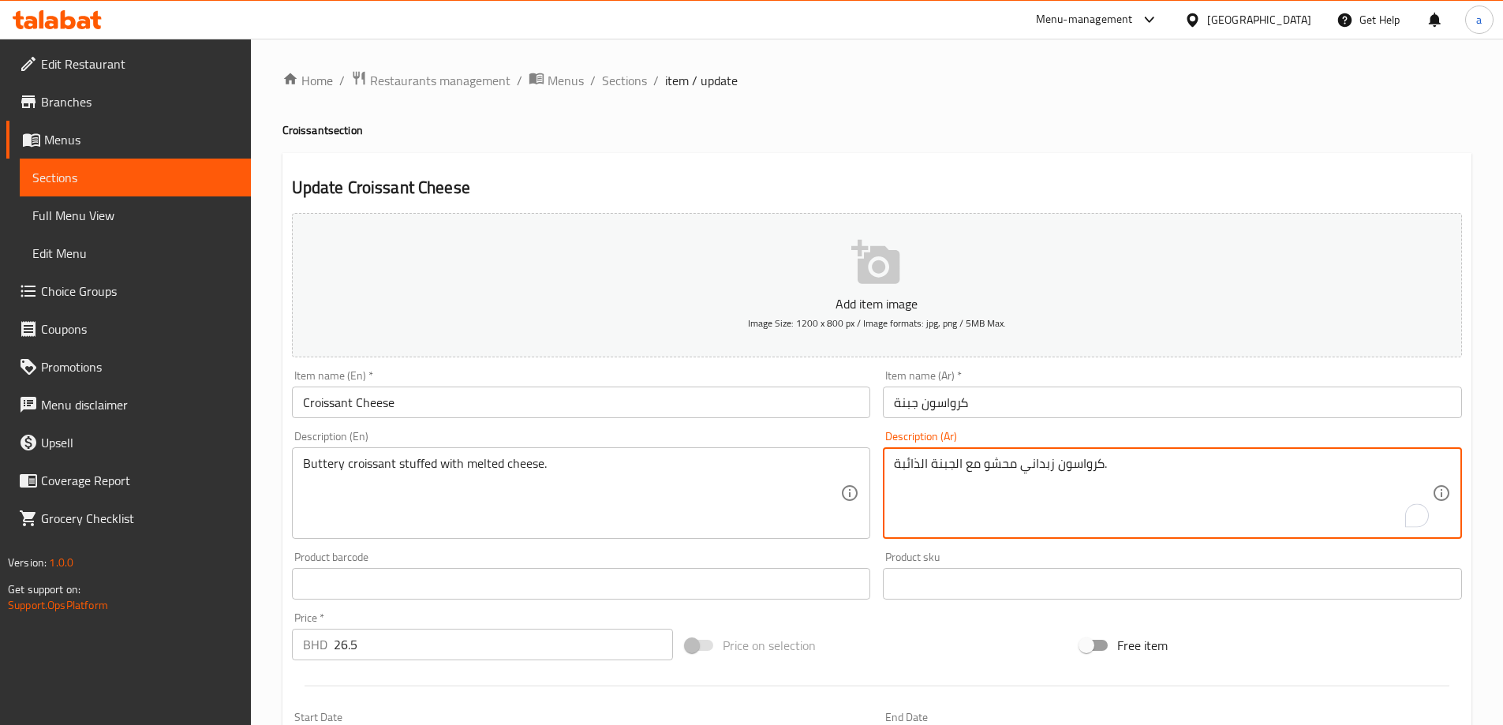
type textarea "كرواسون زبداني محشو مع الجبنة الذائبة."
click at [991, 435] on div "Description (Ar) كرواسون زبداني محشو مع الجبنة الذائبة. Description (Ar)" at bounding box center [1172, 485] width 579 height 108
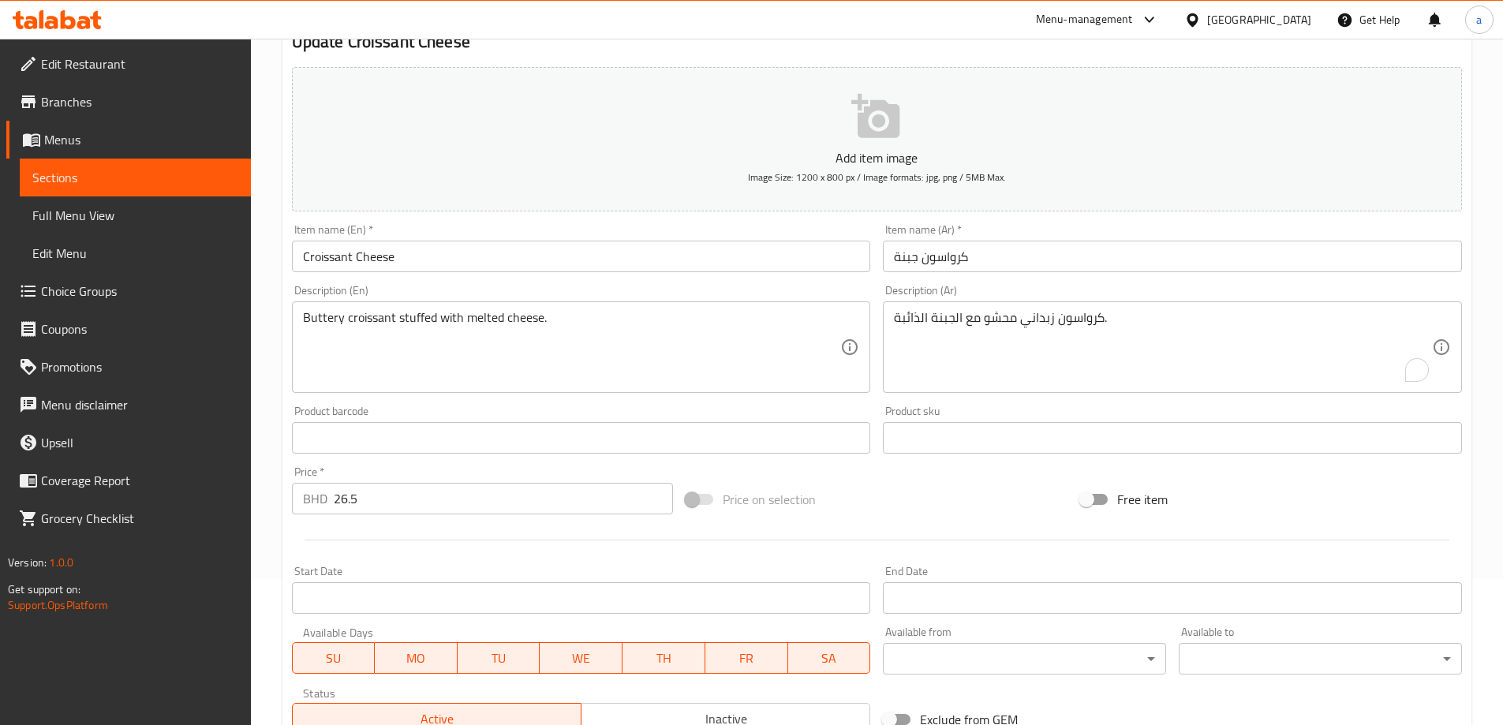
scroll to position [377, 0]
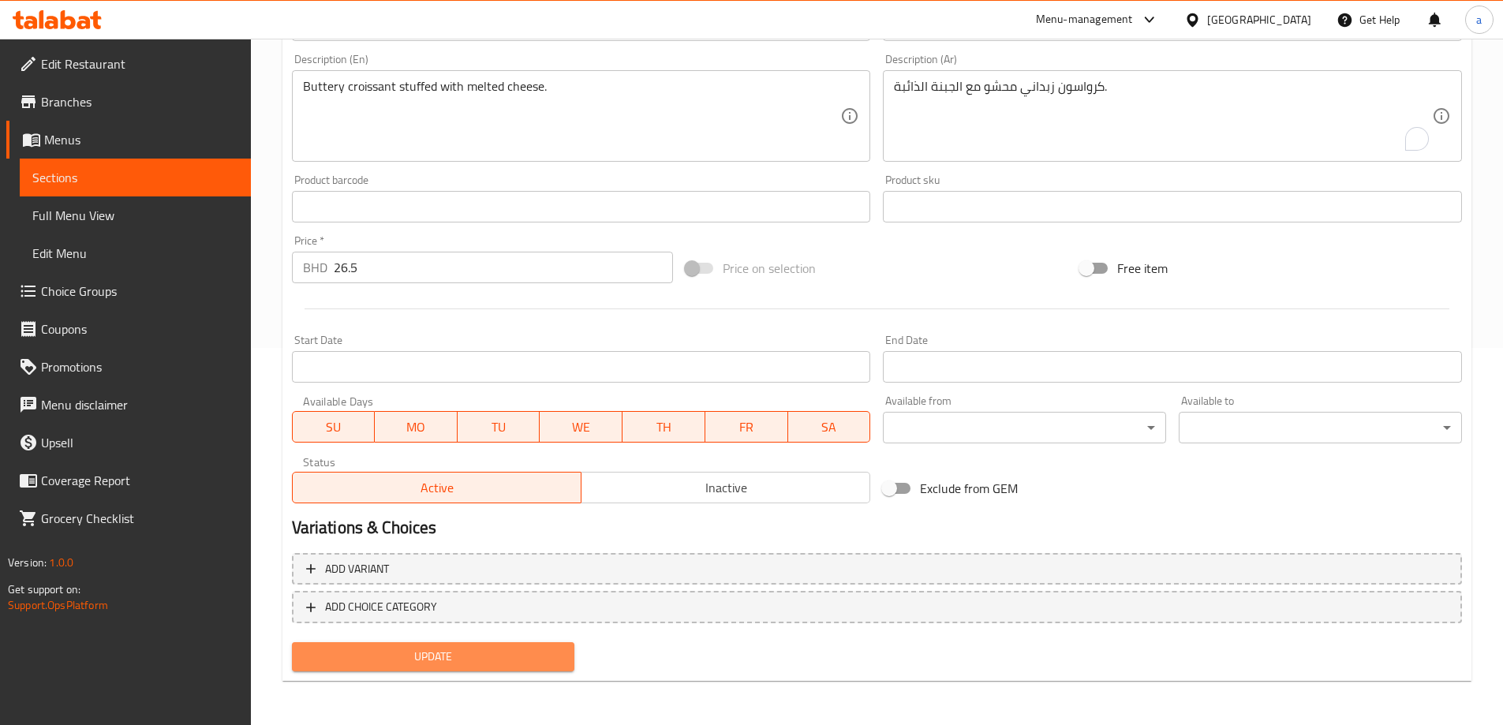
click at [422, 644] on button "Update" at bounding box center [433, 656] width 283 height 29
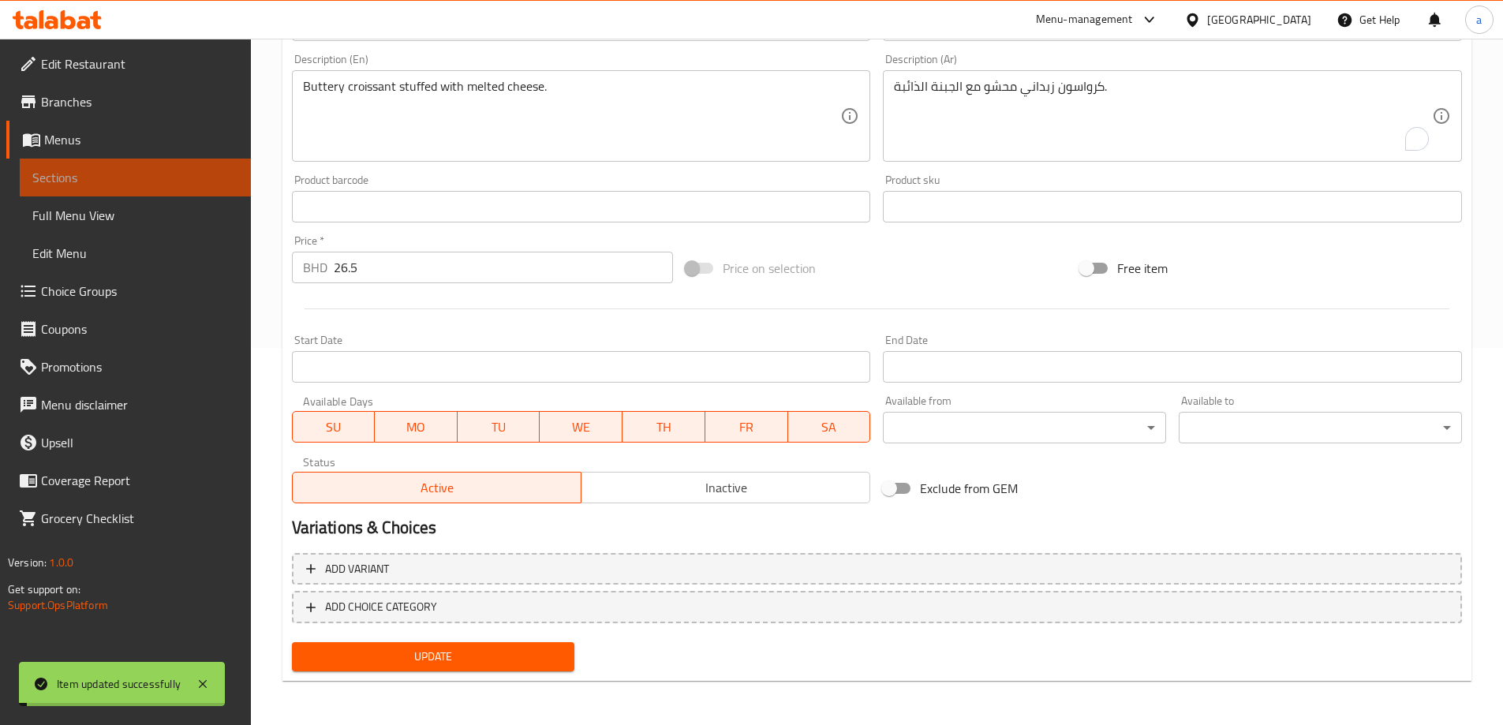
click at [131, 181] on span "Sections" at bounding box center [135, 177] width 206 height 19
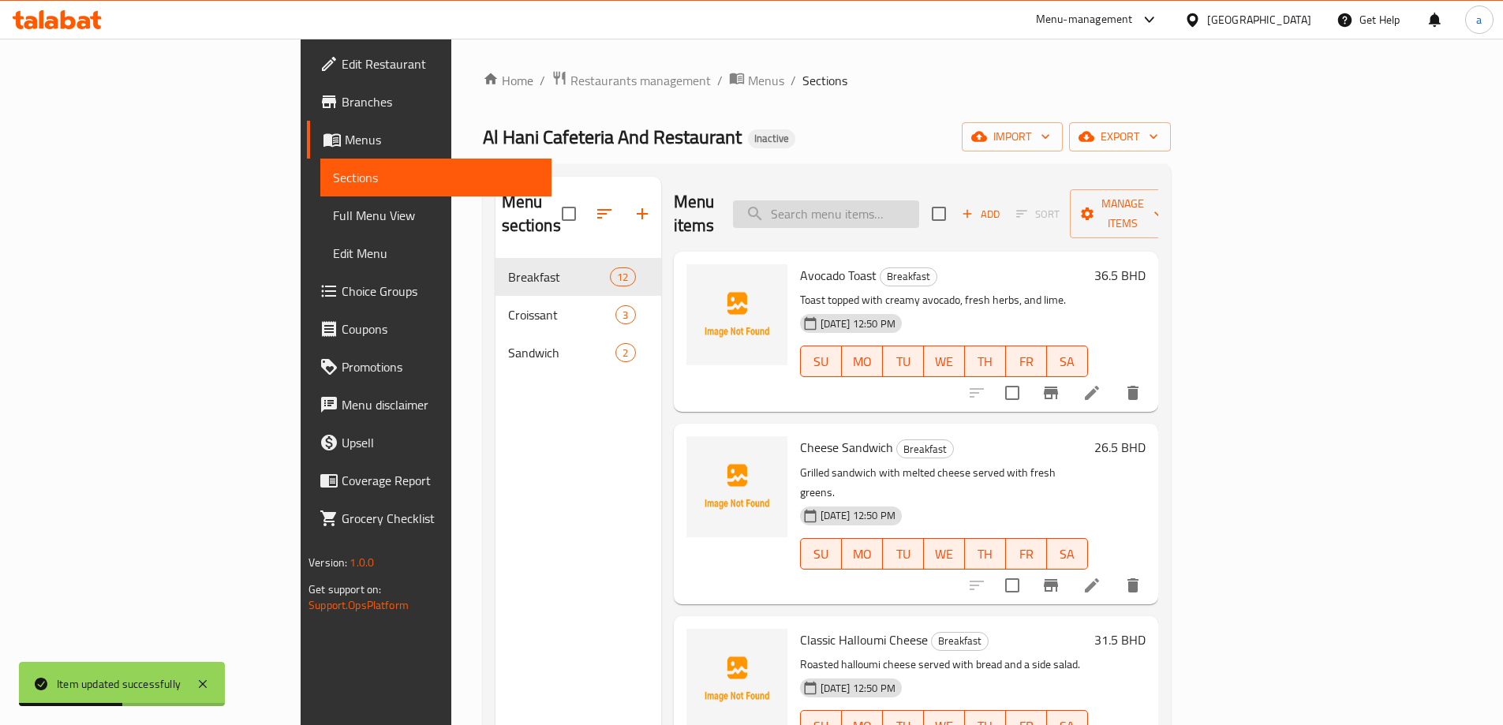
click at [919, 200] on input "search" at bounding box center [826, 214] width 186 height 28
paste input "Croissant Scrambled Egg with Cheese"
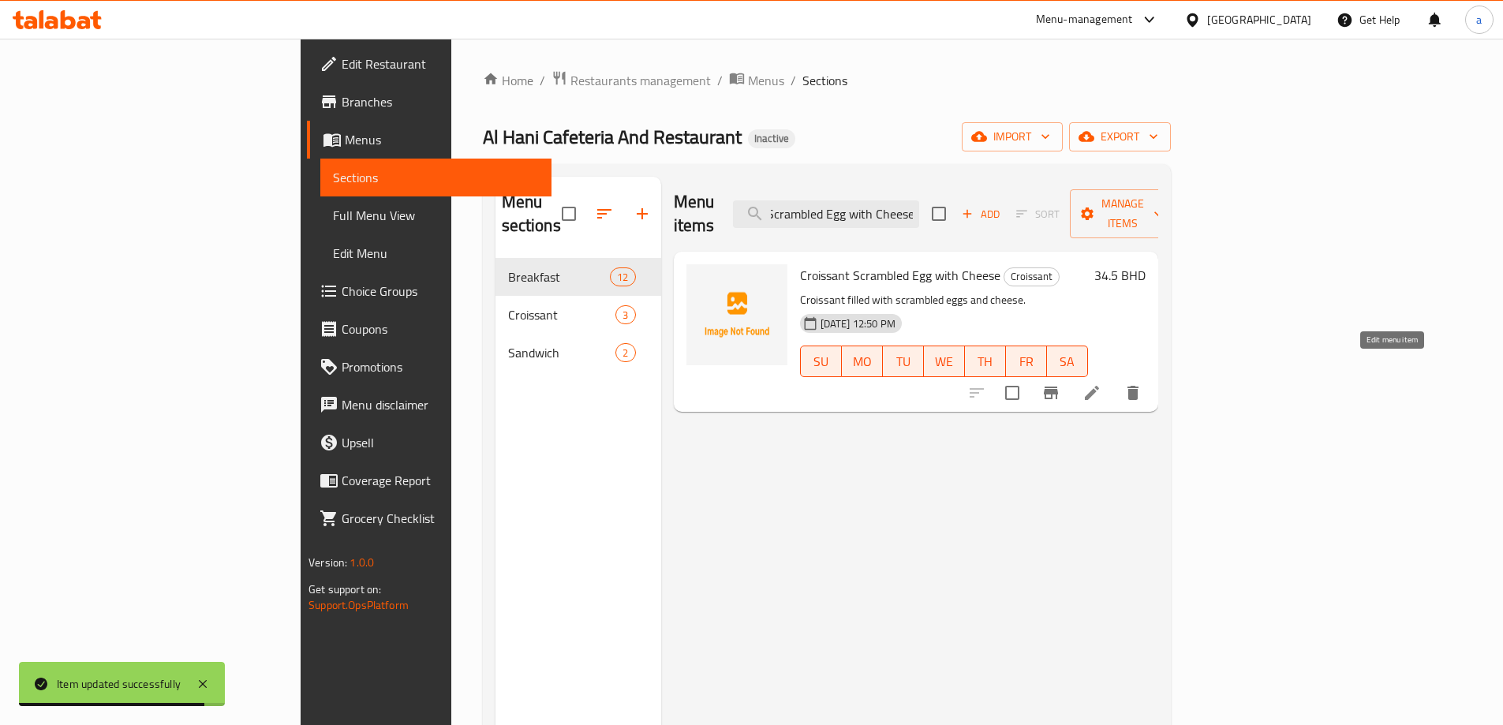
type input "Croissant Scrambled Egg with Cheese"
click at [1099, 386] on icon at bounding box center [1092, 393] width 14 height 14
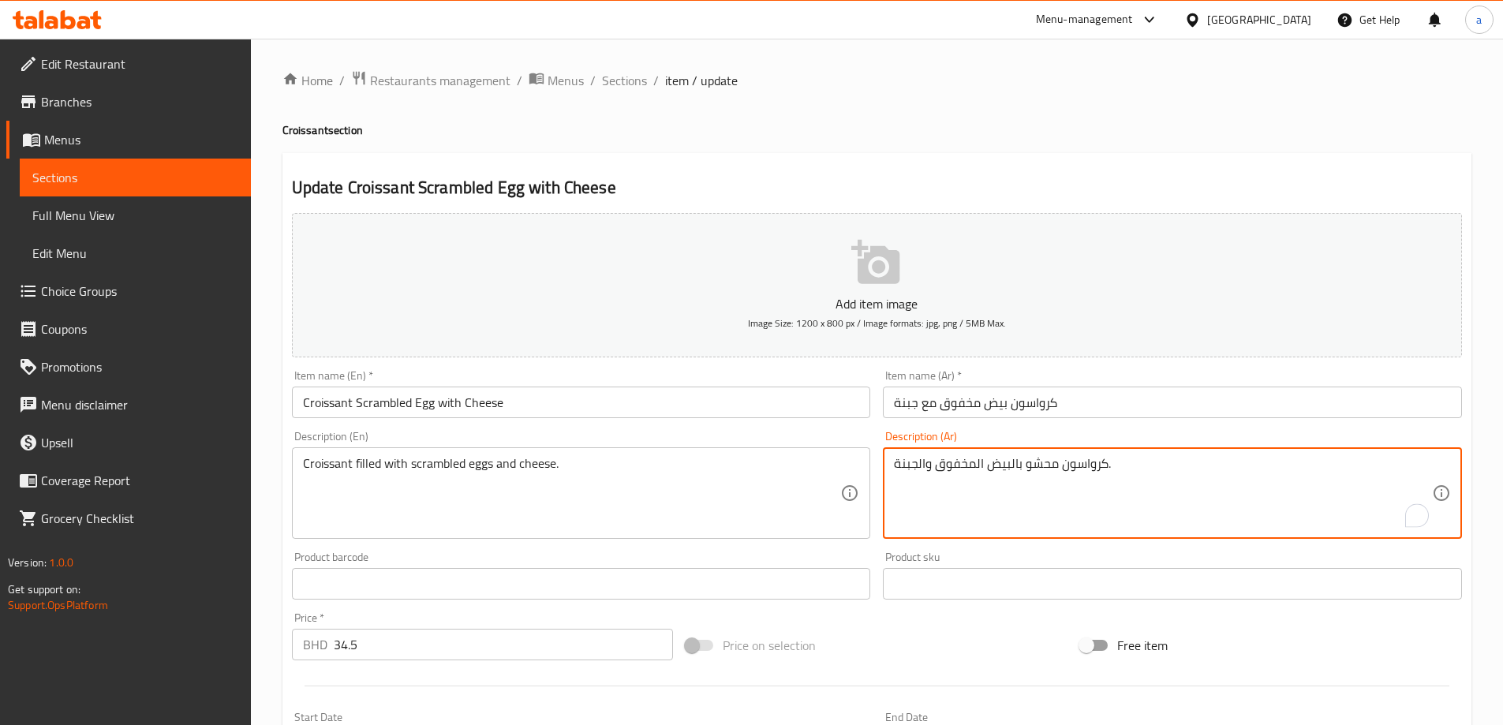
click at [1020, 466] on textarea "كرواسون محشو بالبيض المخفوق والجبنة." at bounding box center [1163, 493] width 538 height 75
click at [1018, 464] on textarea "كرواسون محشو بالبيض المخفوق والجبنة." at bounding box center [1163, 493] width 538 height 75
type textarea "كرواسون محشو مع البيض المخفوق والجبنة."
click at [960, 441] on div "Description (Ar) كرواسون محشو مع البيض المخفوق والجبنة. Description (Ar)" at bounding box center [1172, 485] width 579 height 108
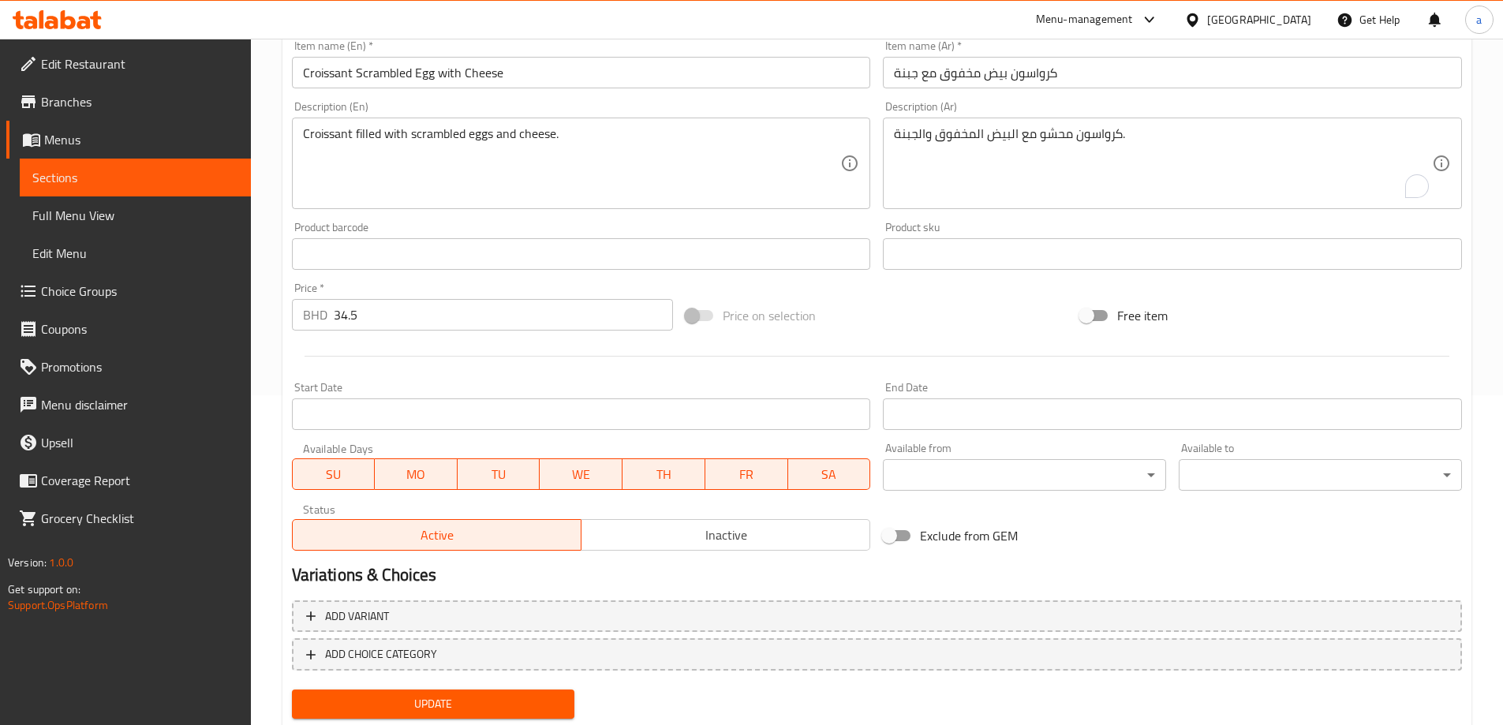
scroll to position [377, 0]
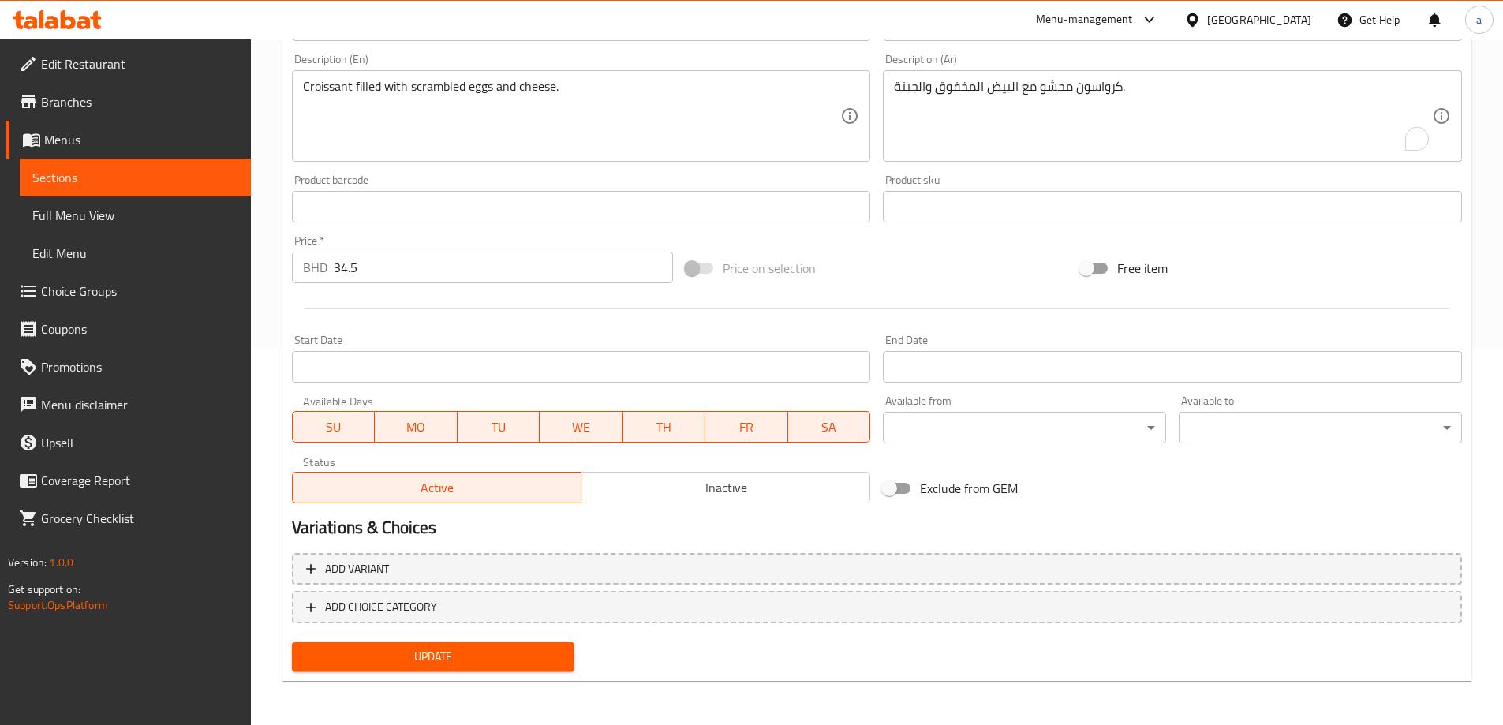
click at [522, 660] on span "Update" at bounding box center [433, 657] width 258 height 20
click at [175, 184] on span "Sections" at bounding box center [135, 177] width 206 height 19
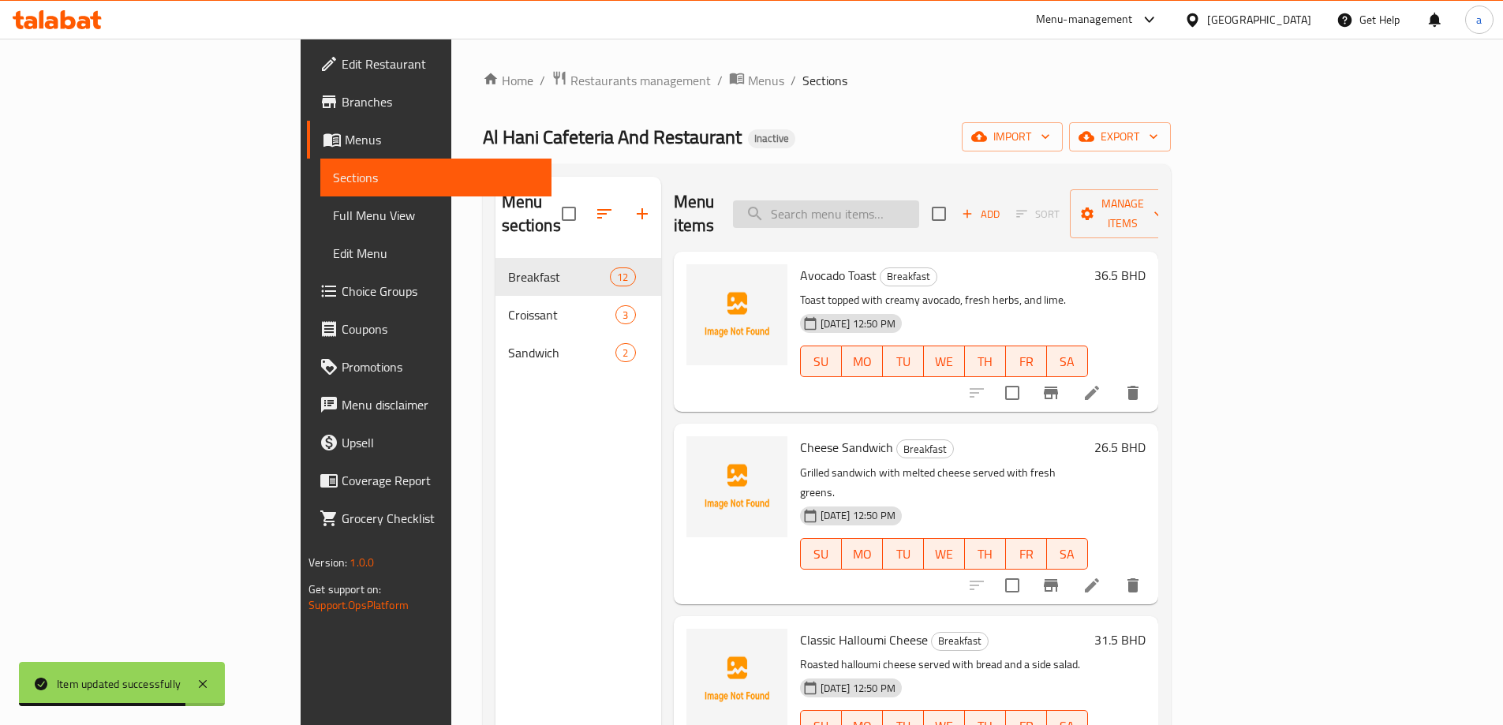
click at [870, 213] on div "Menu items Add Sort Manage items" at bounding box center [916, 214] width 484 height 75
click at [872, 205] on input "search" at bounding box center [826, 214] width 186 height 28
paste input "Chicken Avo Sandwich"
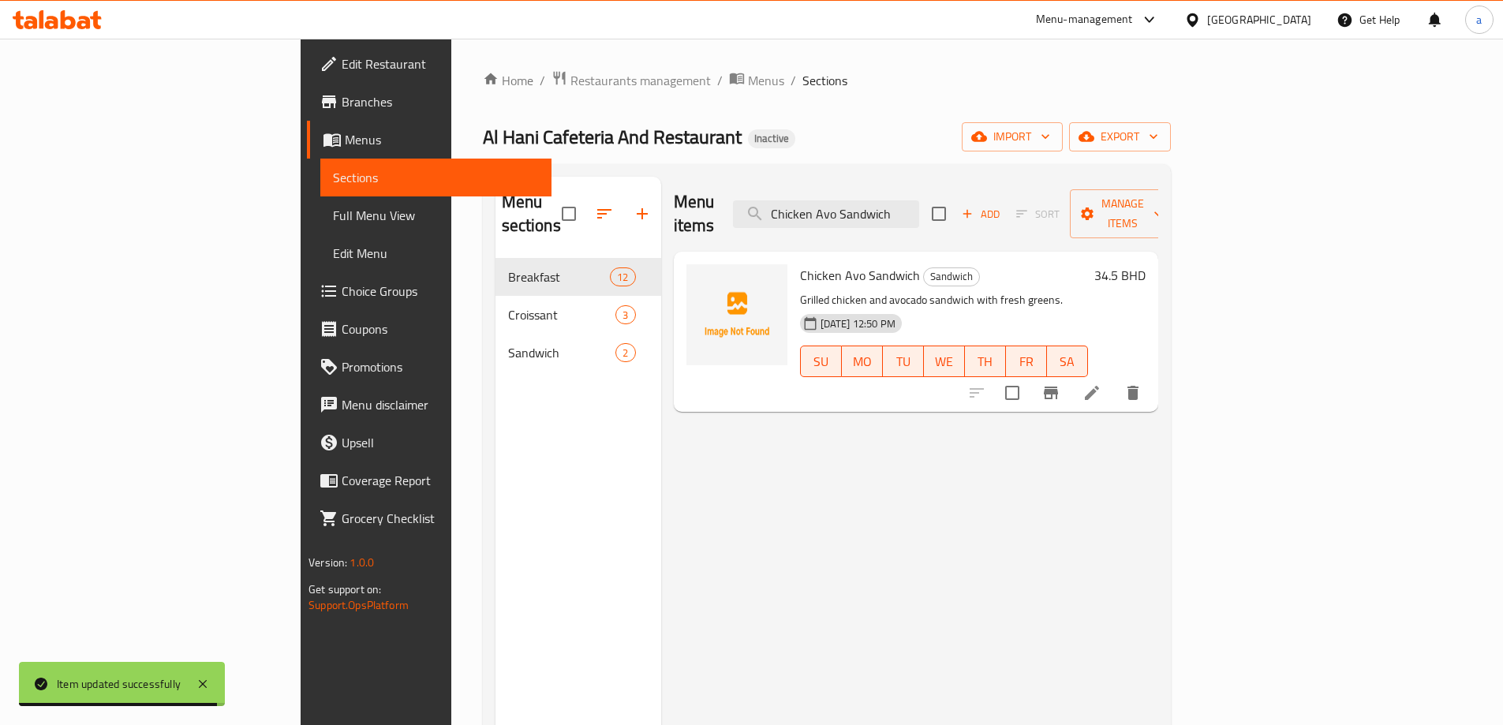
type input "Chicken Avo Sandwich"
click at [1101, 383] on icon at bounding box center [1091, 392] width 19 height 19
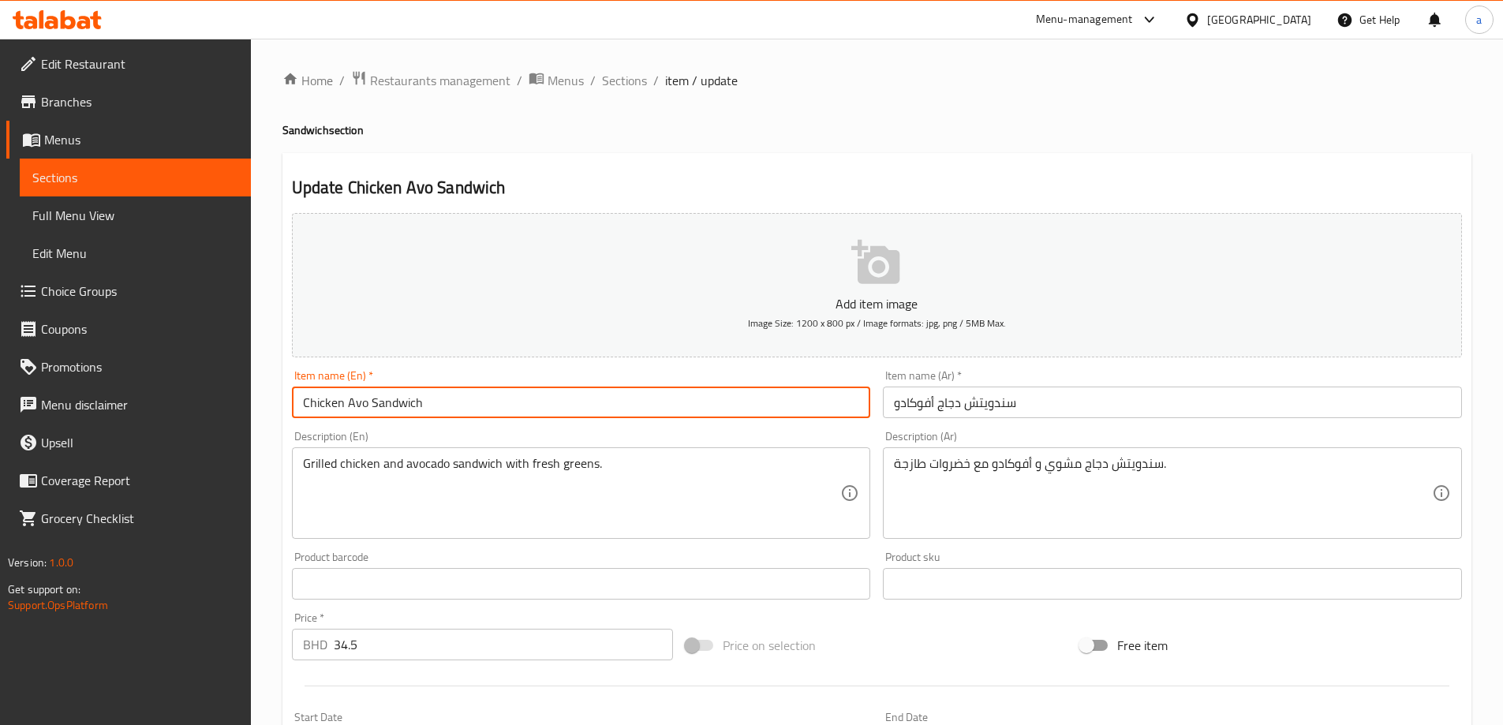
click at [365, 405] on input "Chicken Avo Sandwich" at bounding box center [581, 402] width 579 height 32
type input "Chicken Avocado Sandwich"
click at [544, 366] on div "Item name (En)   * Chicken Avocado Sandwich Item name (En) *" at bounding box center [582, 394] width 592 height 61
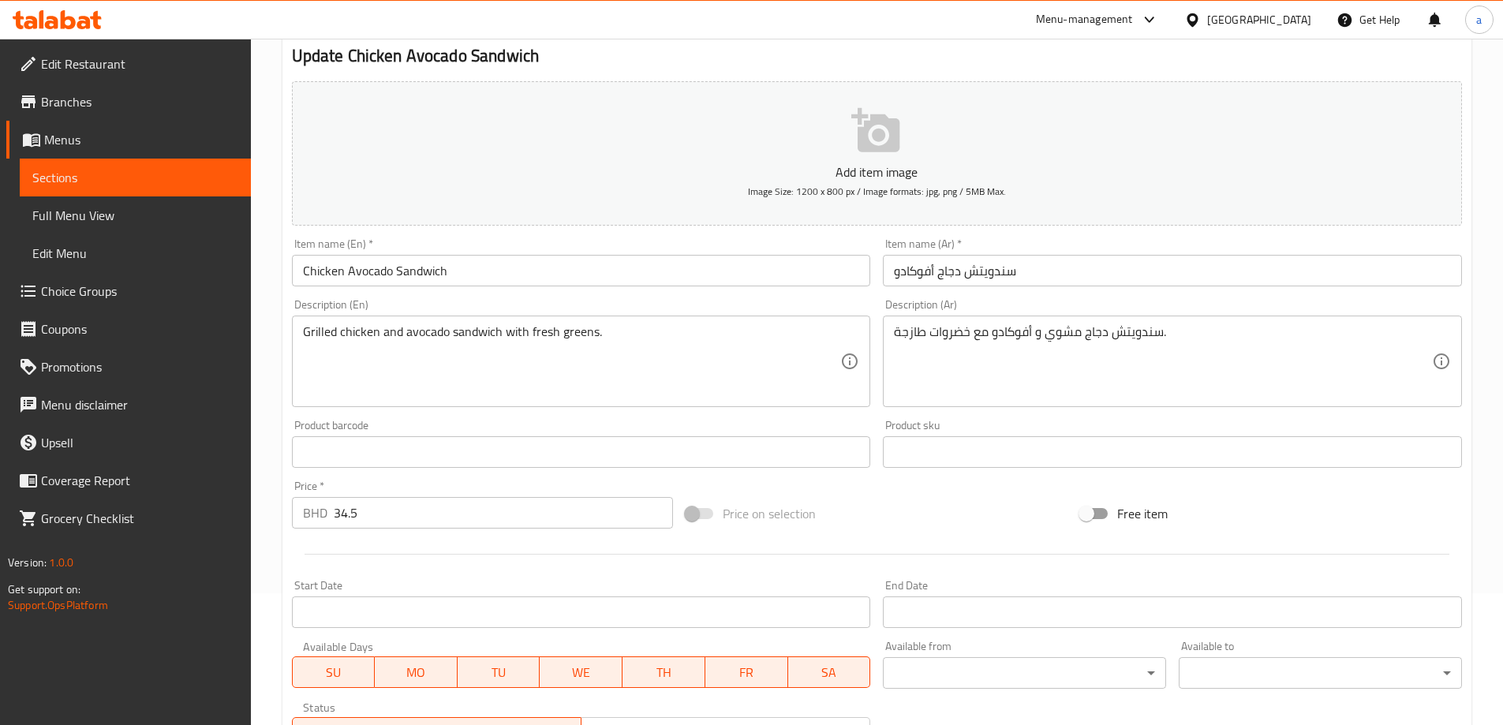
scroll to position [377, 0]
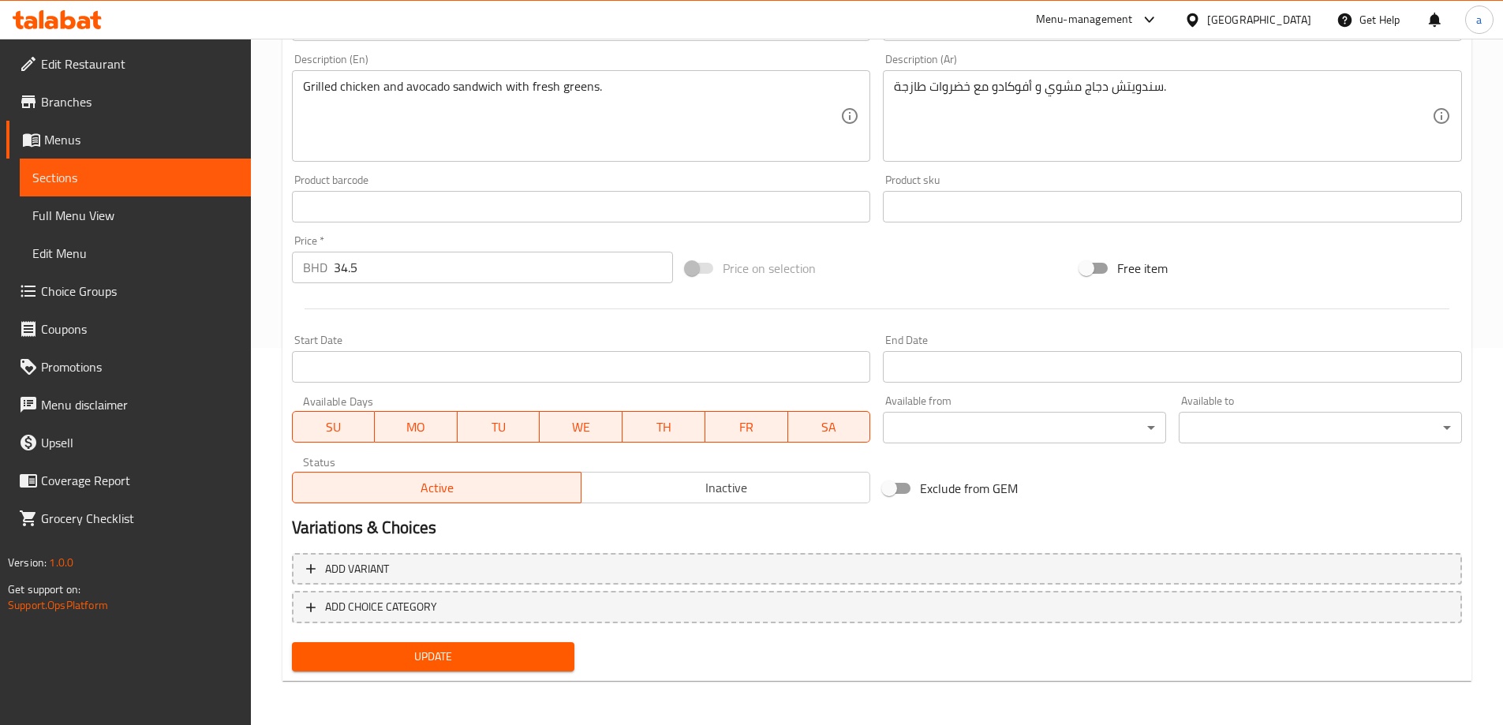
click at [490, 658] on span "Update" at bounding box center [433, 657] width 258 height 20
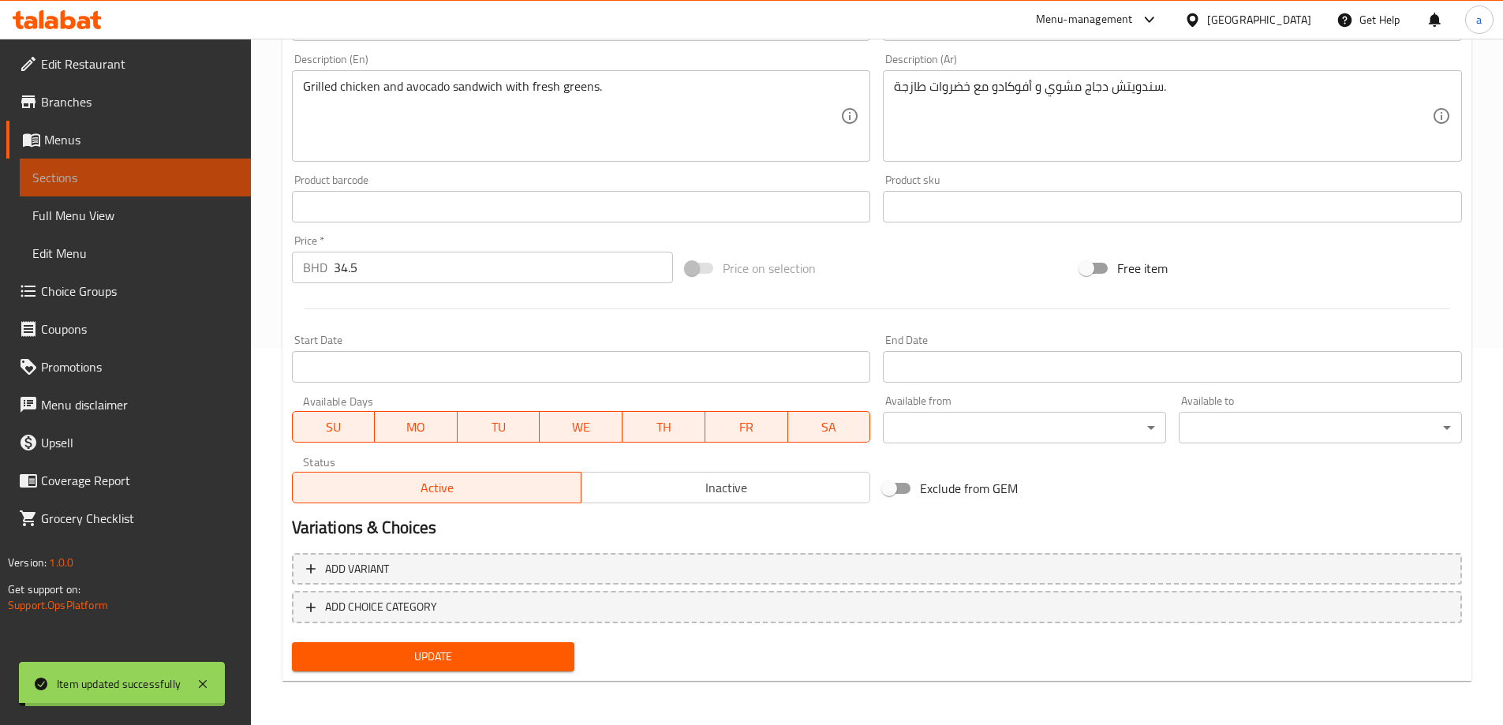
click at [185, 175] on span "Sections" at bounding box center [135, 177] width 206 height 19
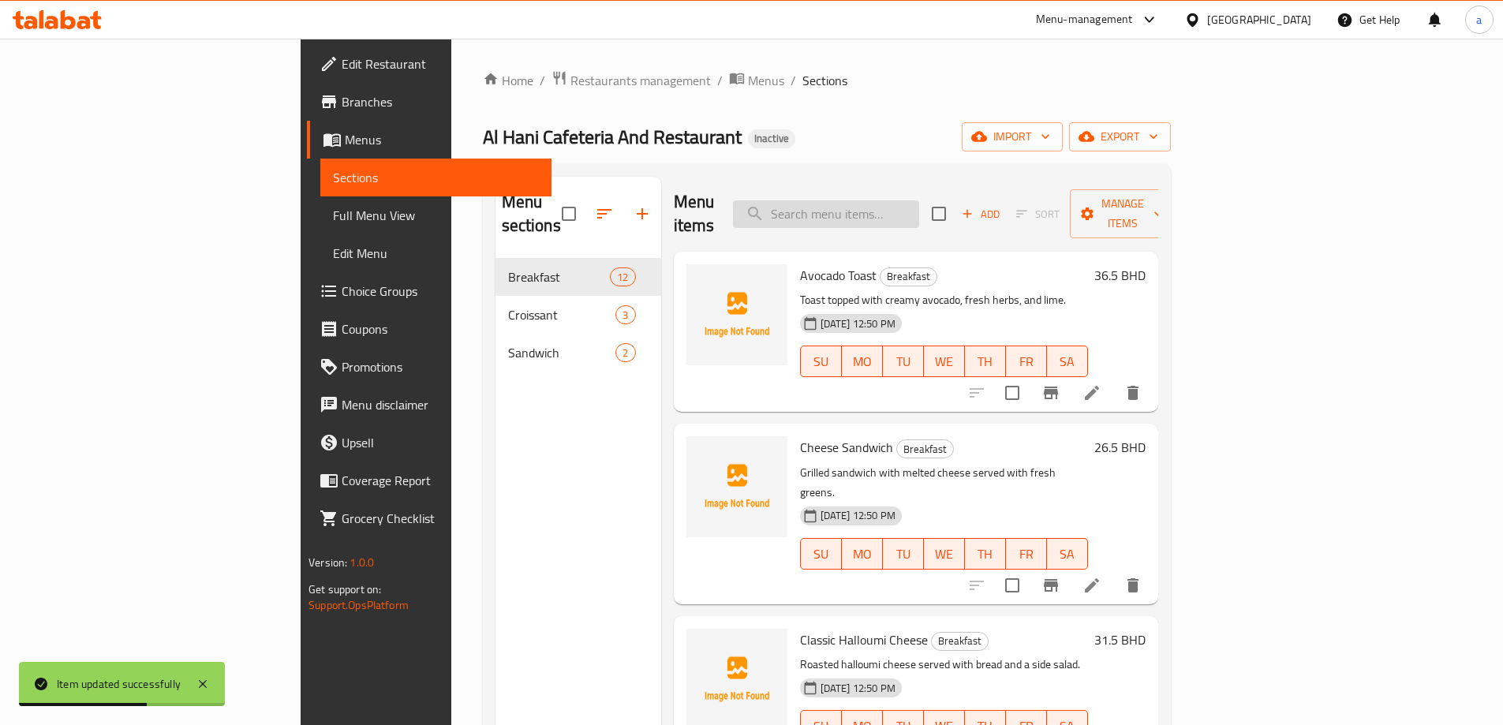
click at [919, 211] on input "search" at bounding box center [826, 214] width 186 height 28
paste input "Pepperoni Sandwich"
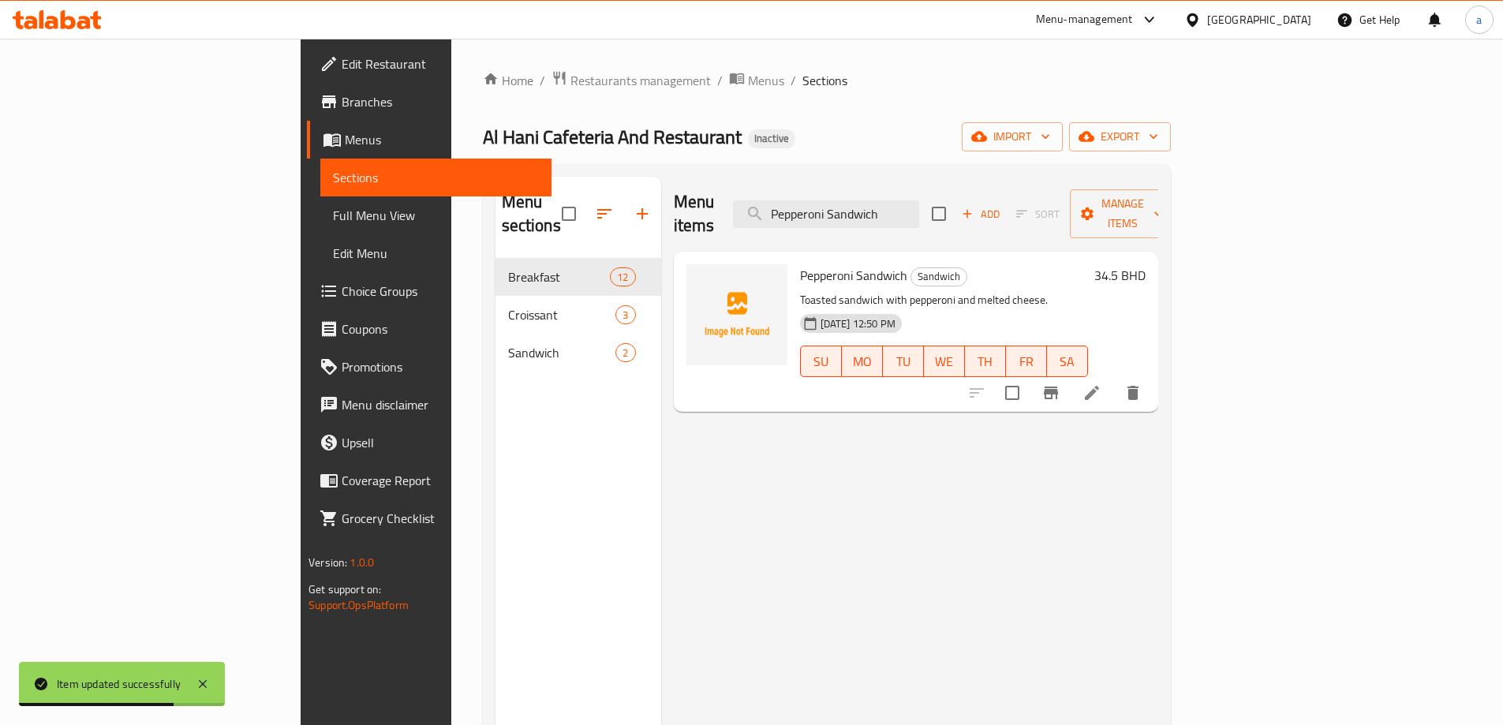
type input "Pepperoni Sandwich"
click at [1101, 383] on icon at bounding box center [1091, 392] width 19 height 19
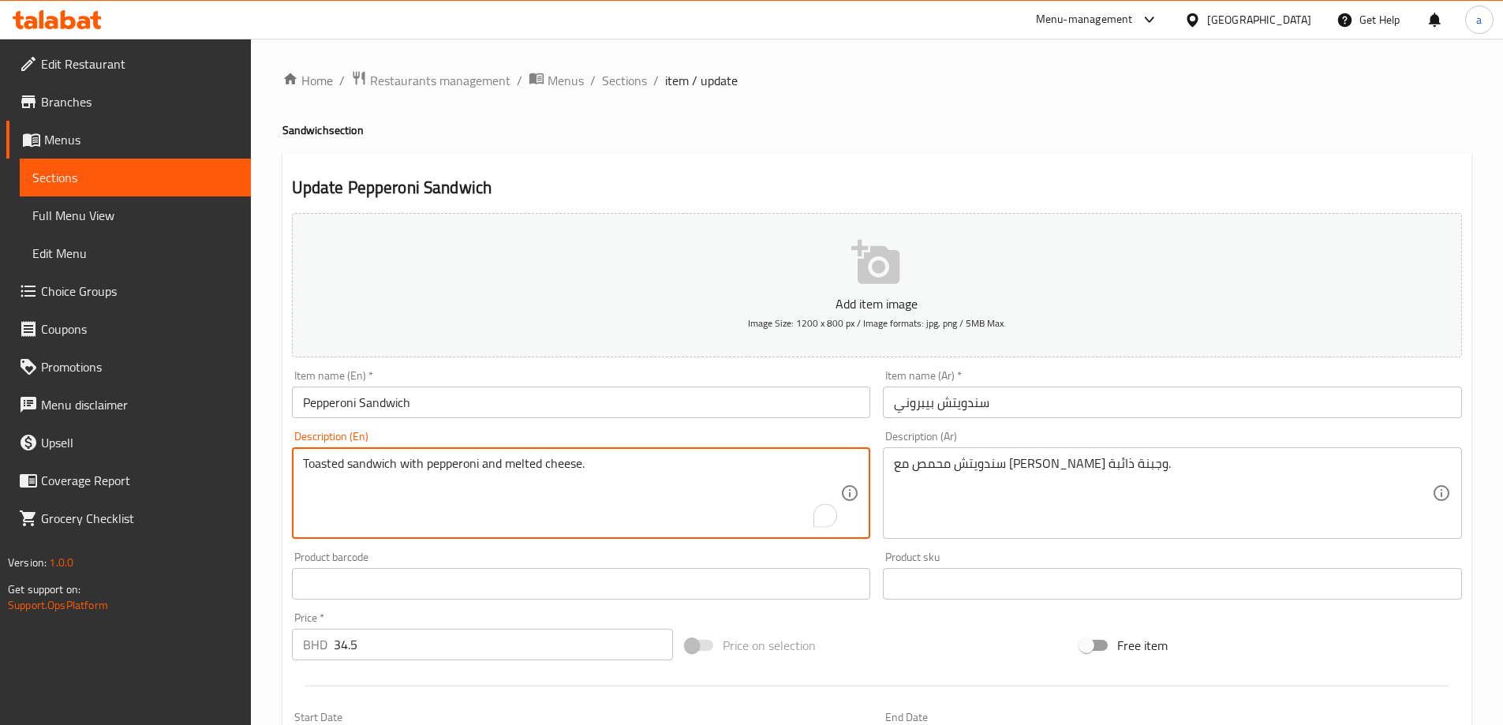
drag, startPoint x: 304, startPoint y: 461, endPoint x: 395, endPoint y: 469, distance: 91.8
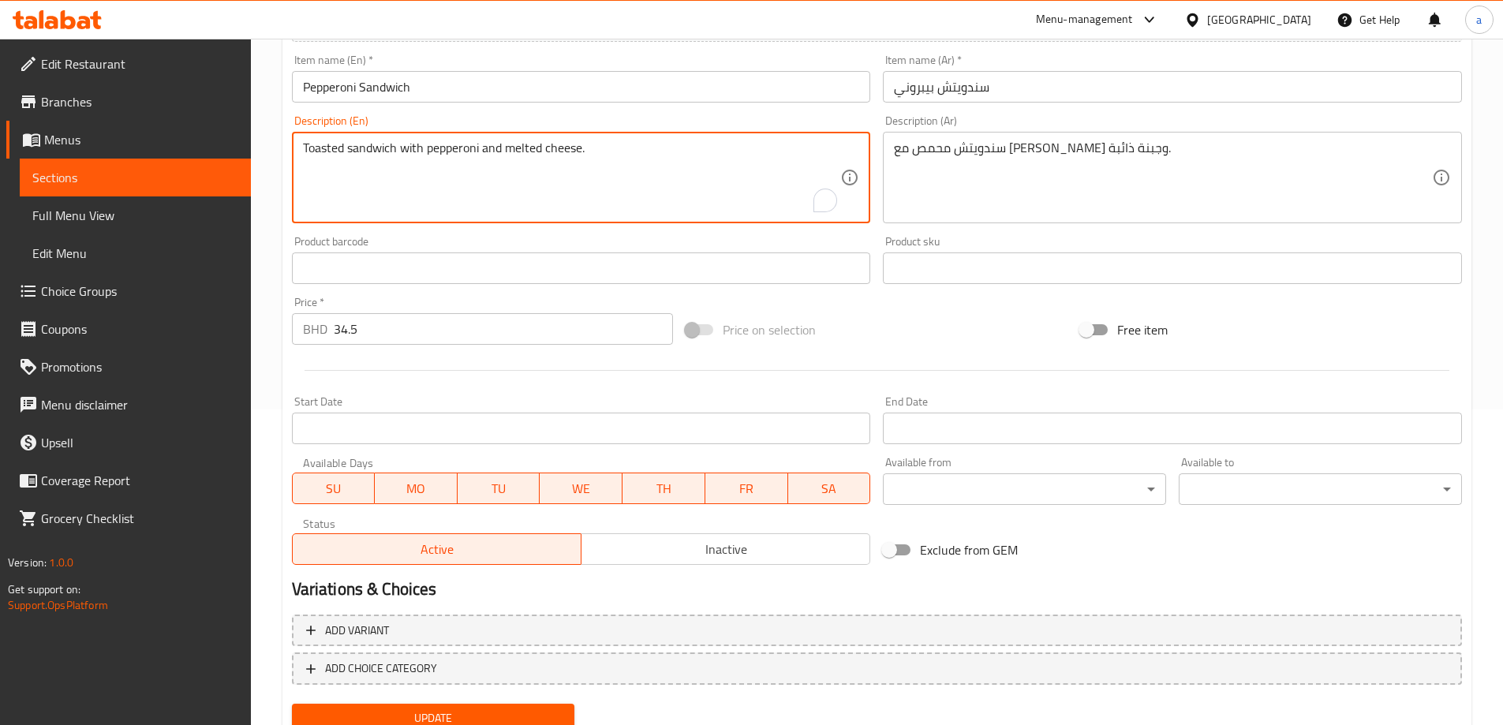
scroll to position [377, 0]
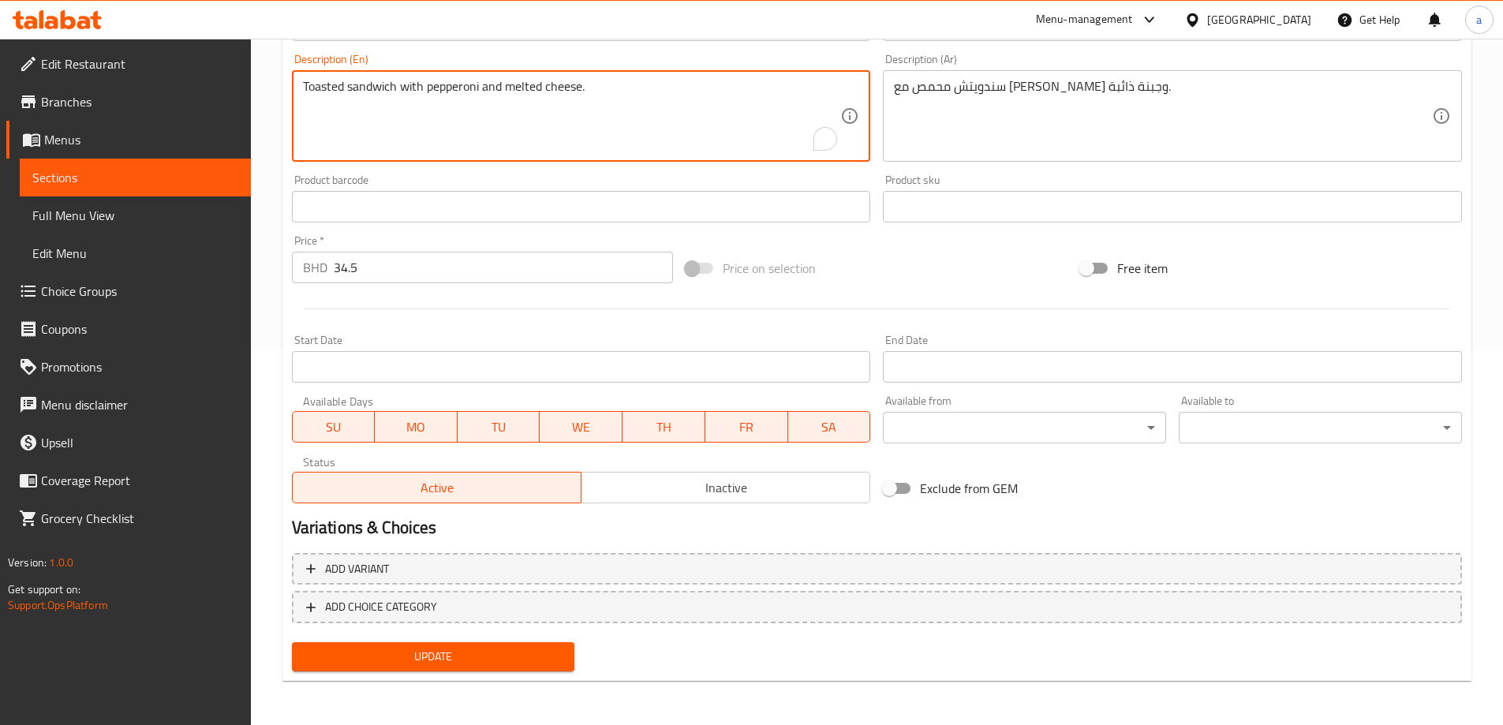
click at [481, 666] on span "Update" at bounding box center [433, 657] width 258 height 20
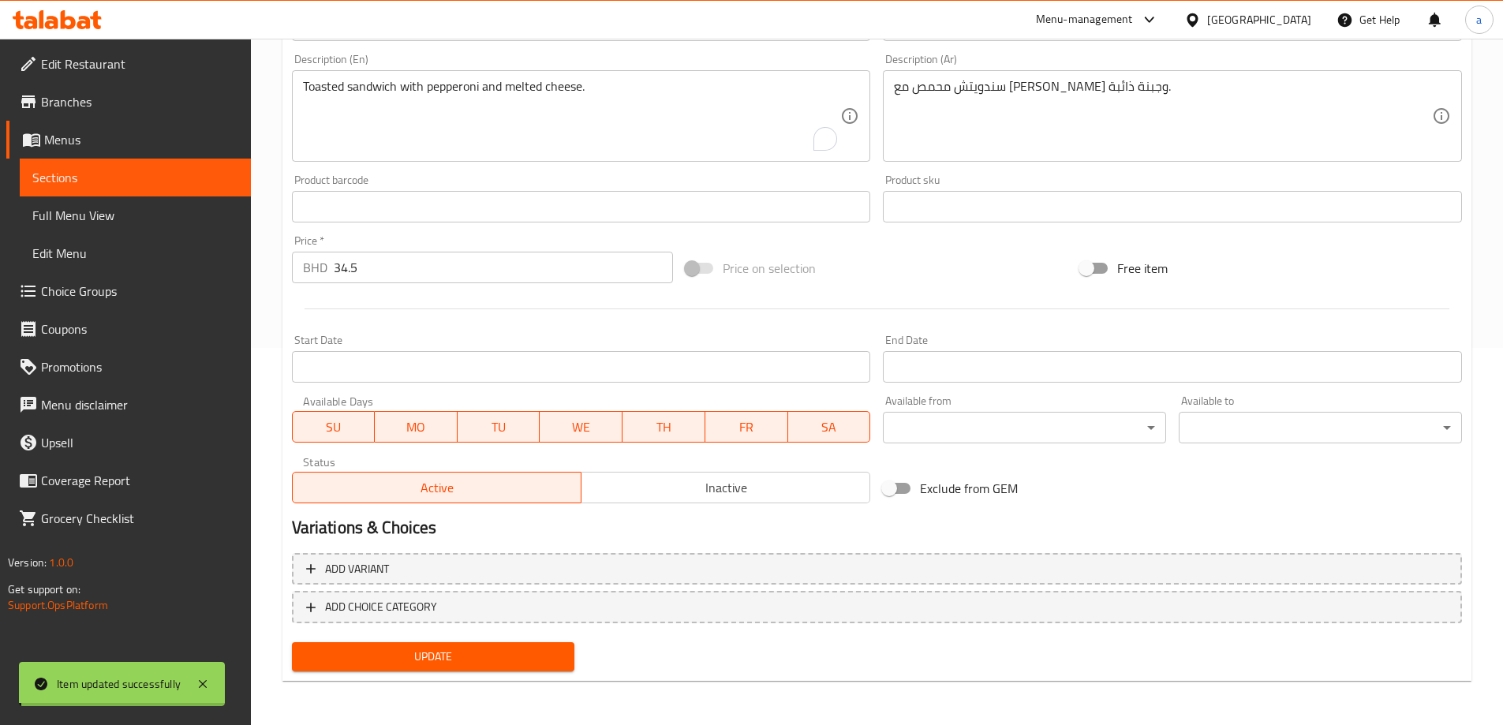
click at [181, 171] on span "Sections" at bounding box center [135, 177] width 206 height 19
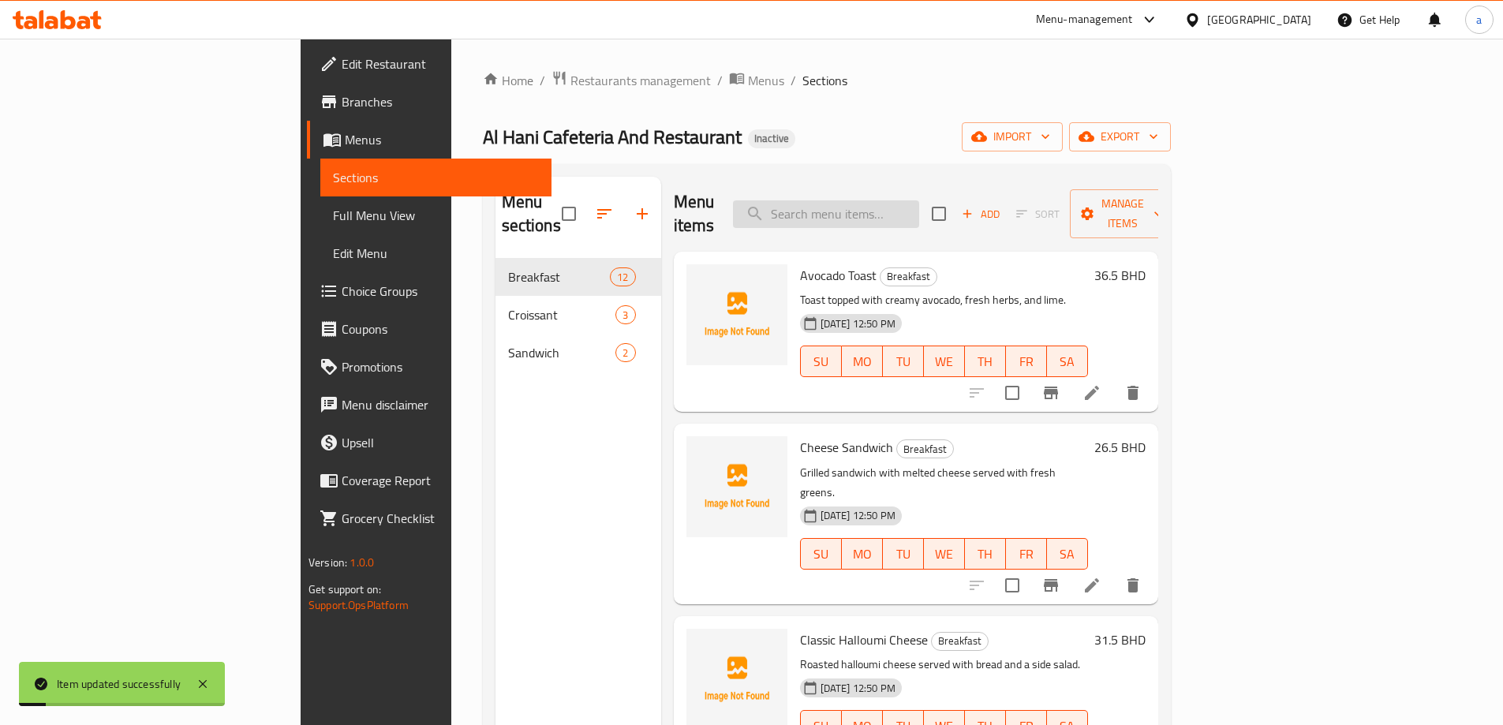
click at [876, 200] on input "search" at bounding box center [826, 214] width 186 height 28
paste input "Classic Smashed Avocado"
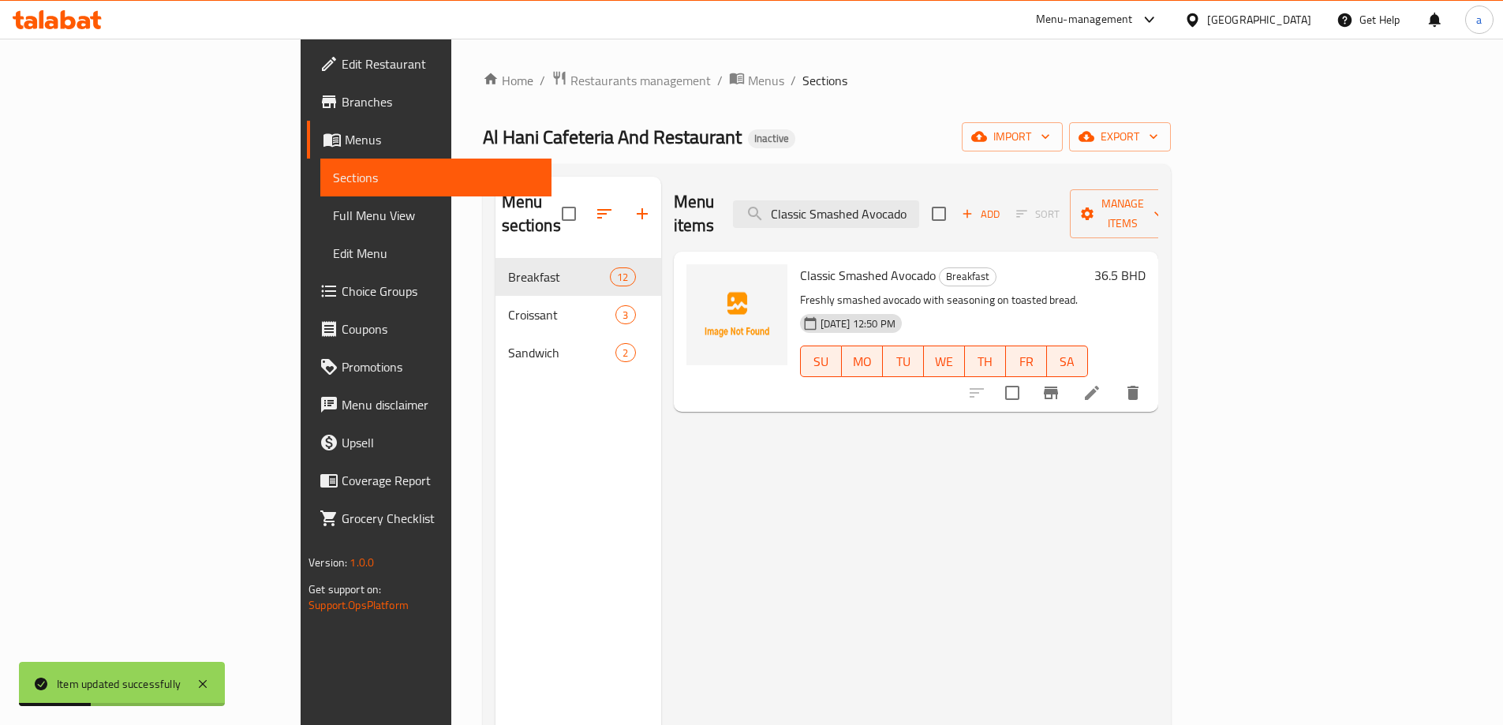
type input "Classic Smashed Avocado"
click at [1101, 383] on icon at bounding box center [1091, 392] width 19 height 19
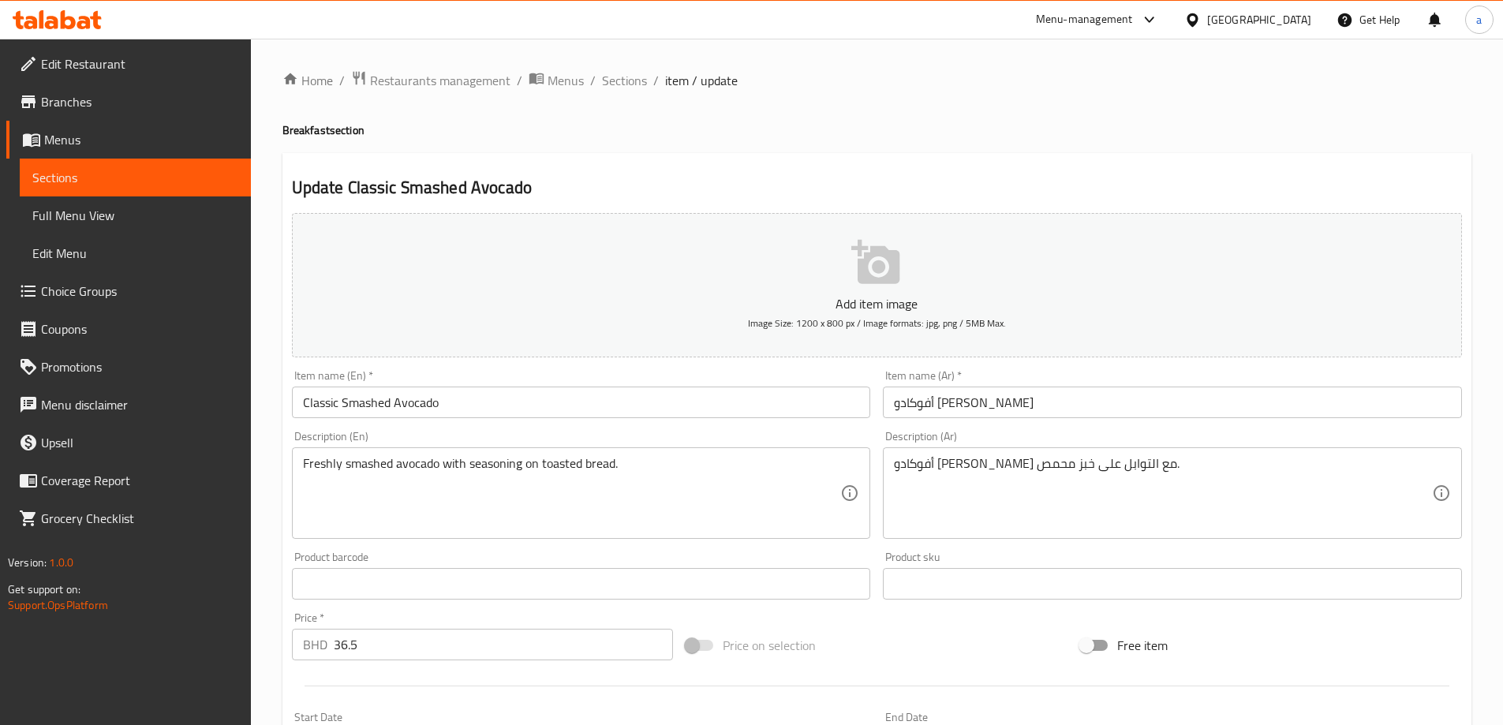
click at [965, 401] on input "أفوكادو مهروس كلاسيكي" at bounding box center [1172, 402] width 579 height 32
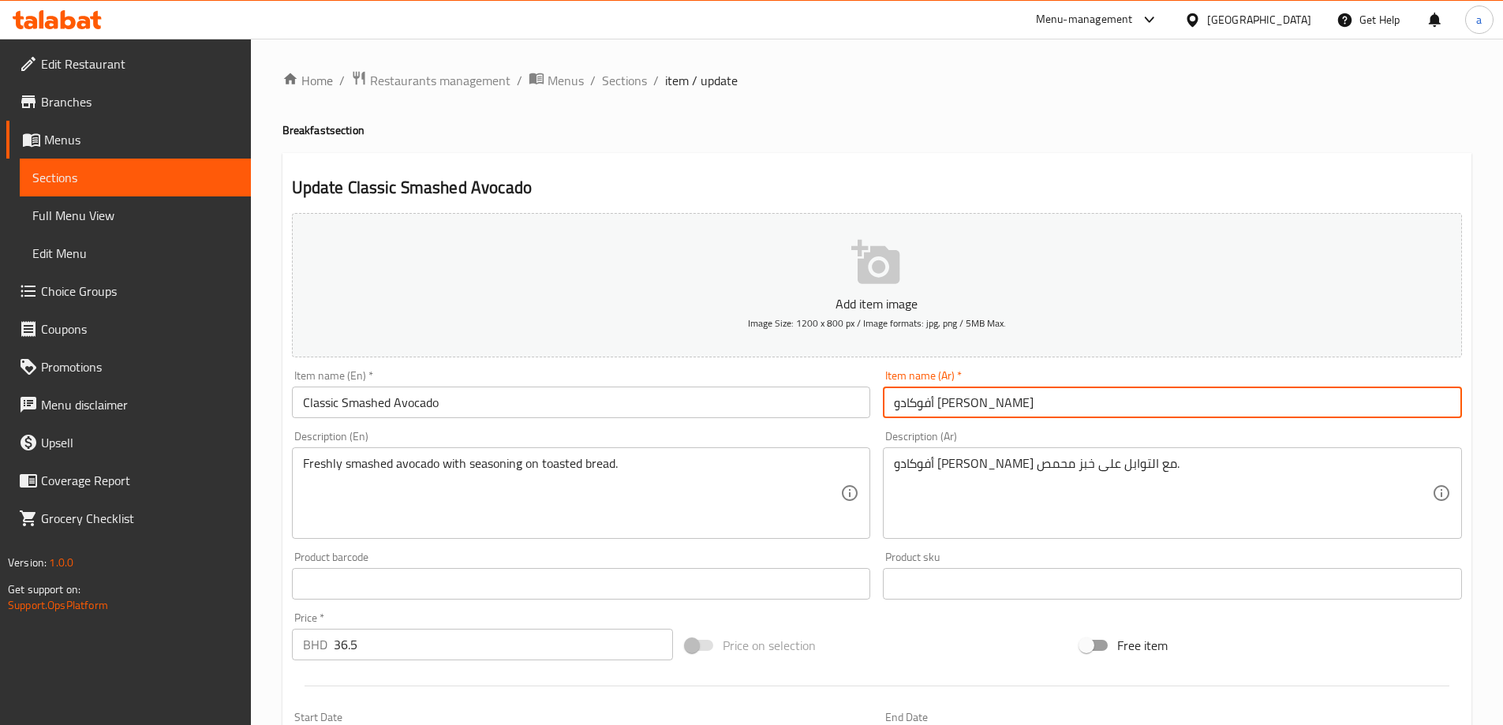
click at [965, 401] on input "أفوكادو مهروس كلاسيكي" at bounding box center [1172, 402] width 579 height 32
type input "أفوكادو سماشد كلاسيكي"
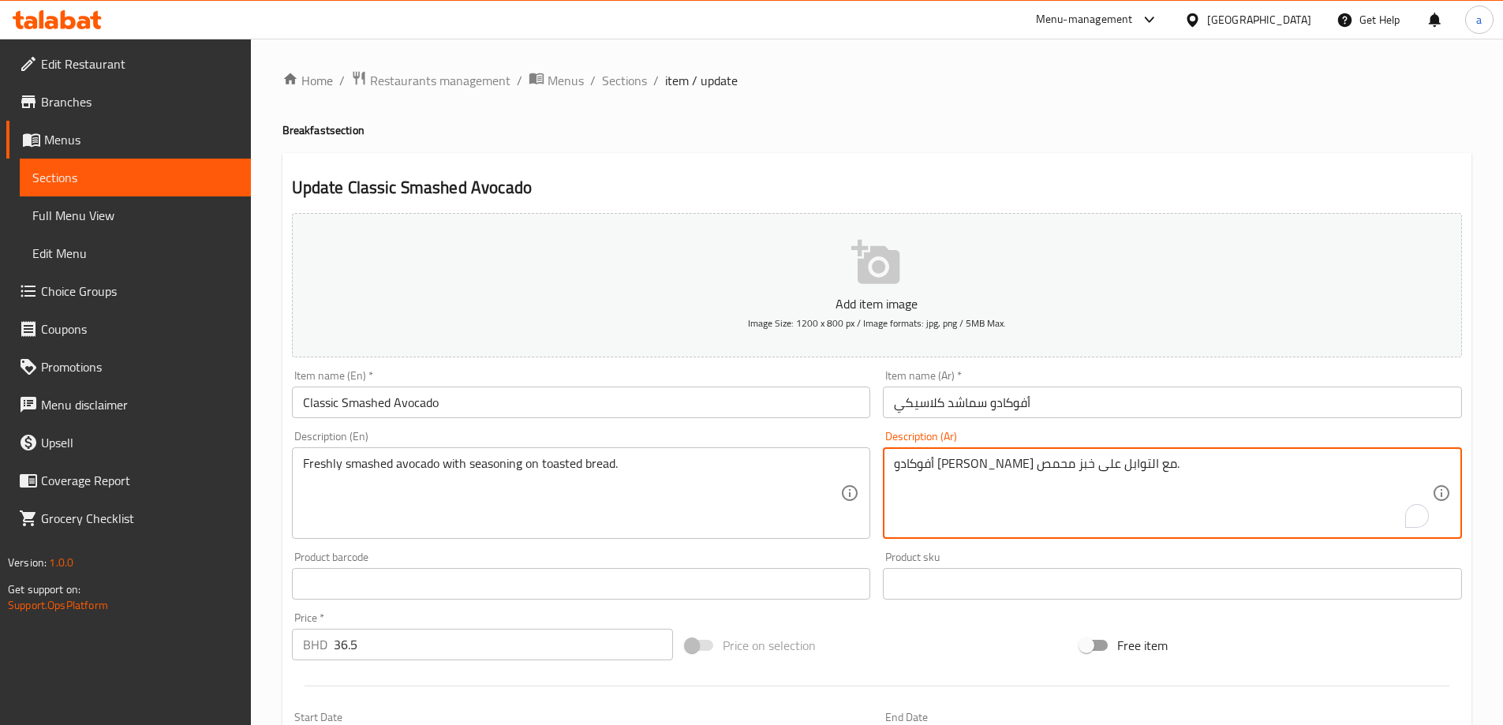
click at [1080, 466] on textarea "أفوكادو مهروس طازج مع التوابل على خبز محمص." at bounding box center [1163, 493] width 538 height 75
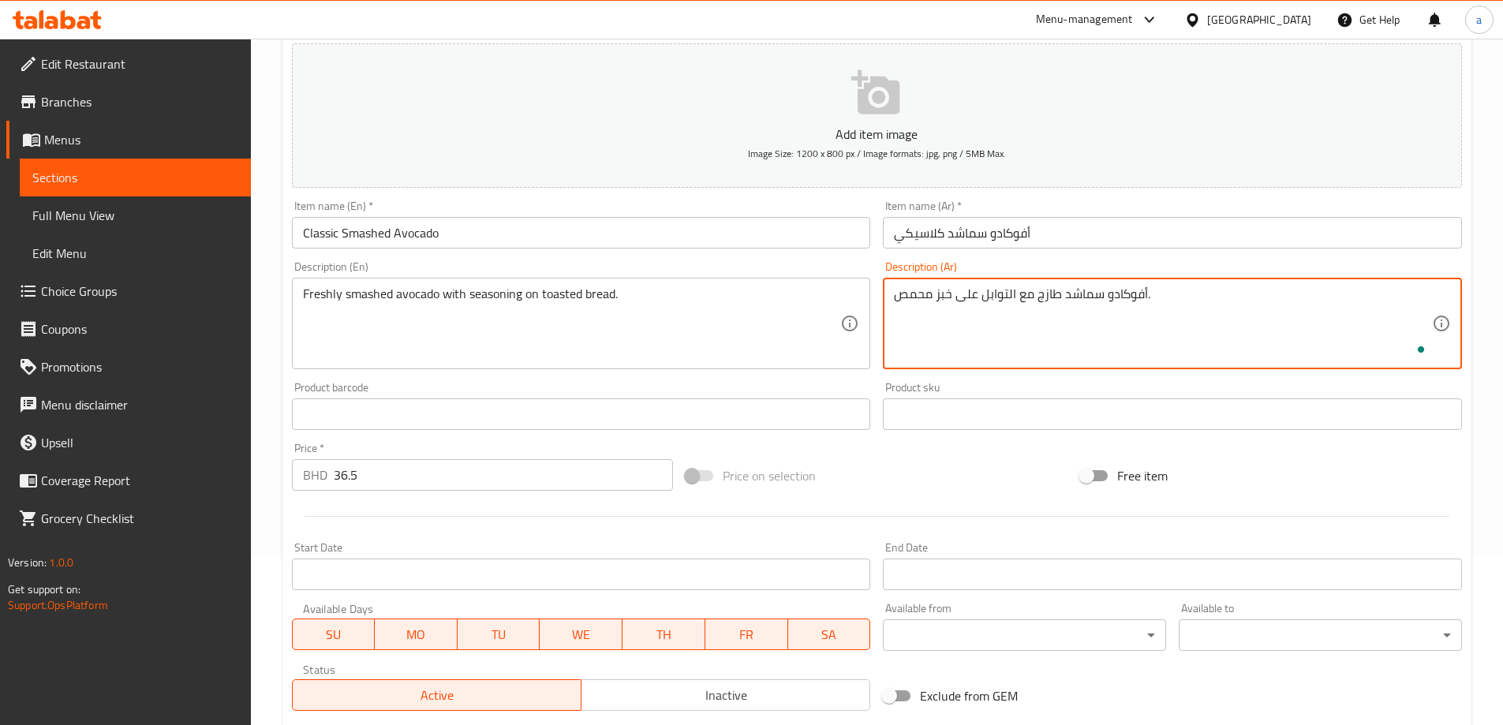
scroll to position [377, 0]
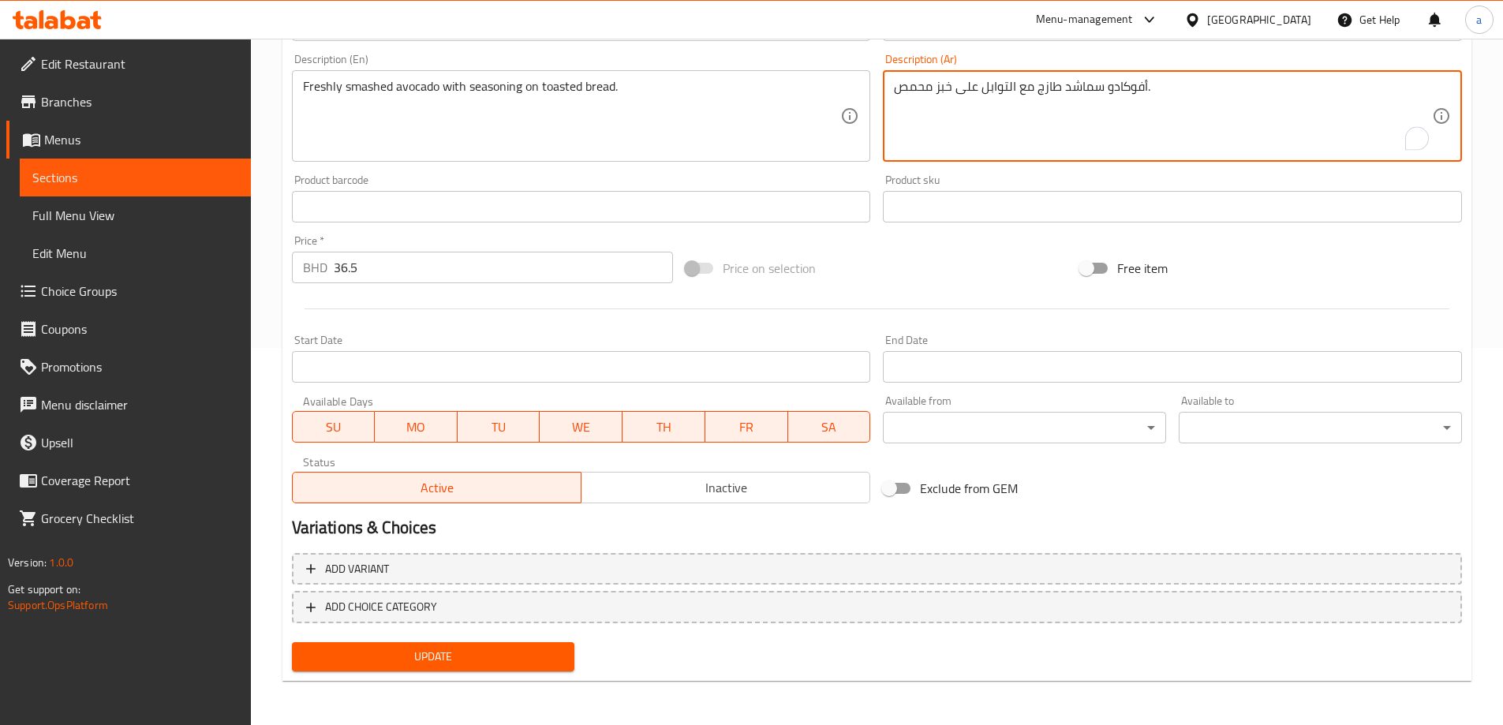
type textarea "أفوكادو سماشد طازج مع التوابل على خبز محمص."
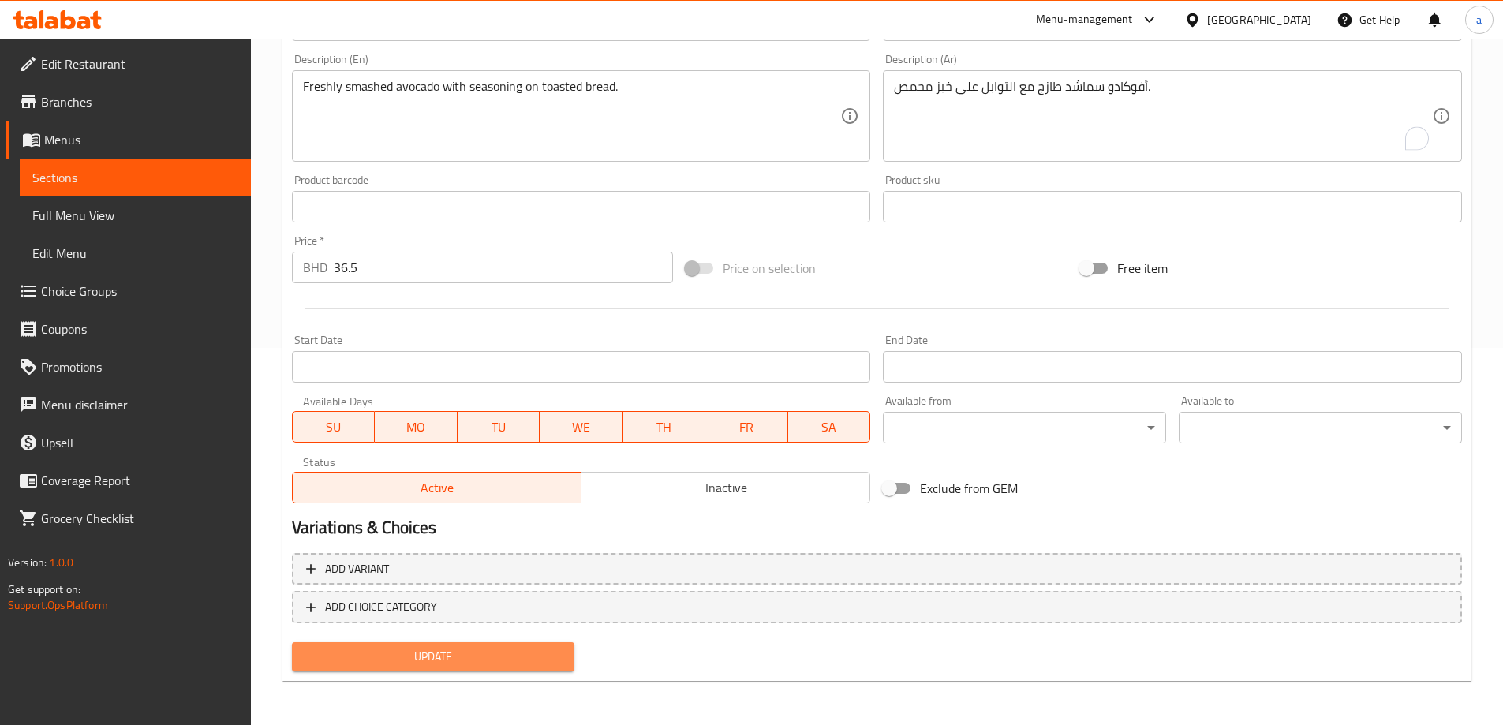
click at [447, 653] on span "Update" at bounding box center [433, 657] width 258 height 20
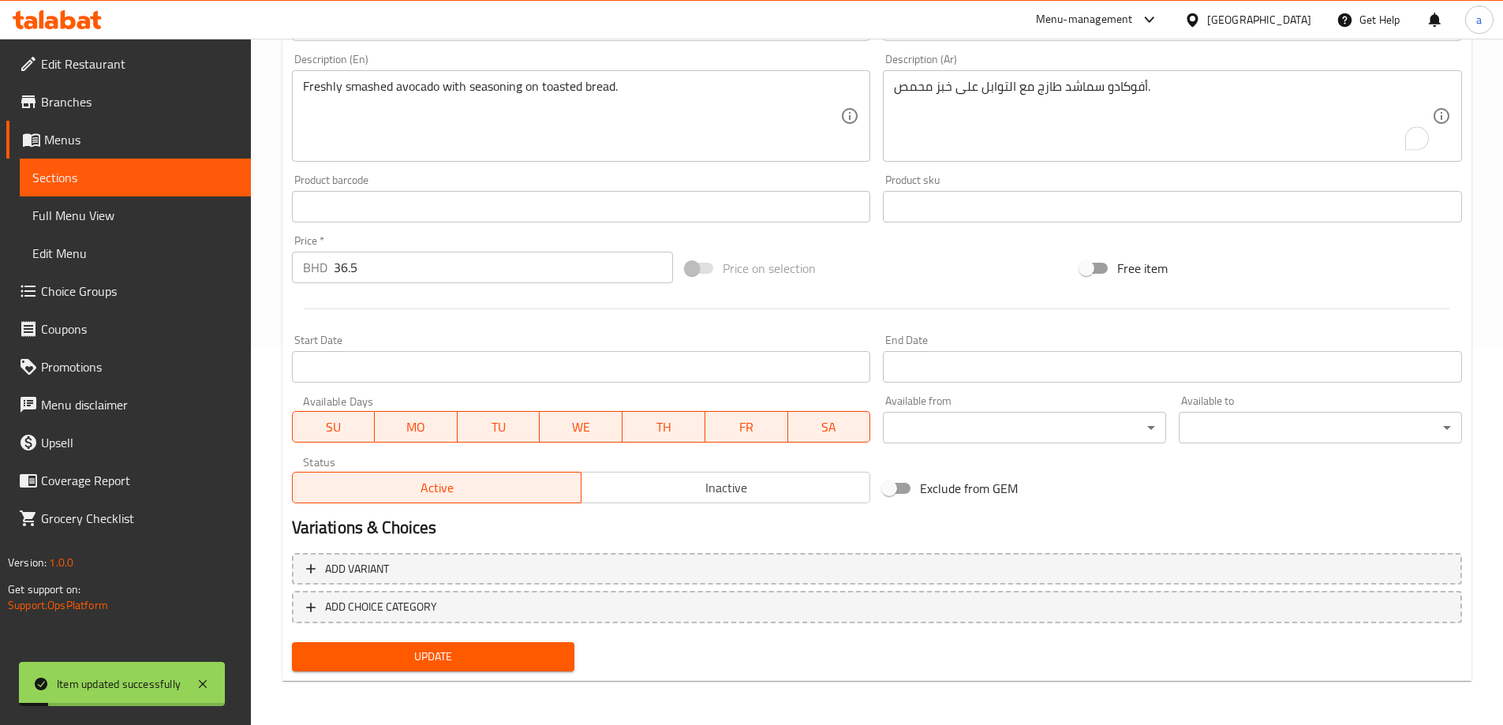
click at [162, 176] on span "Sections" at bounding box center [135, 177] width 206 height 19
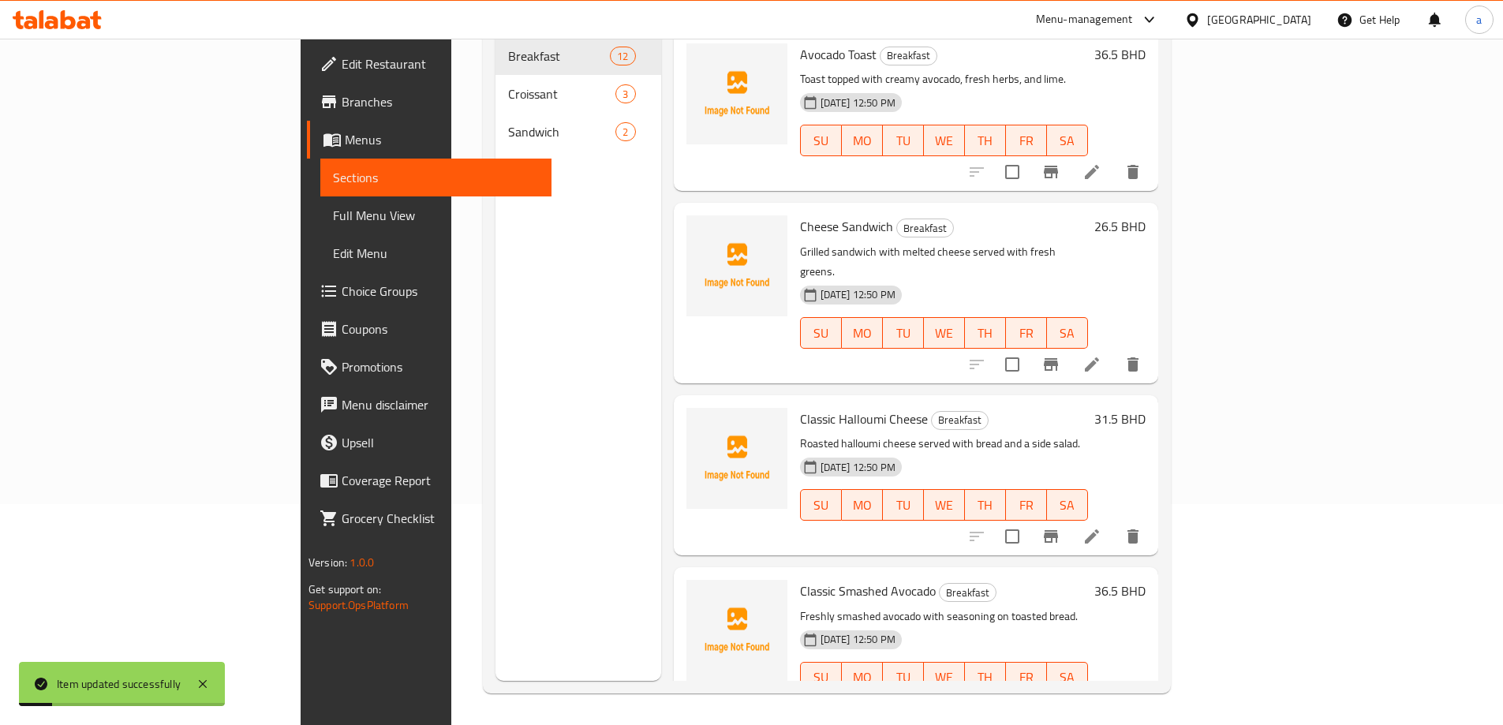
scroll to position [221, 0]
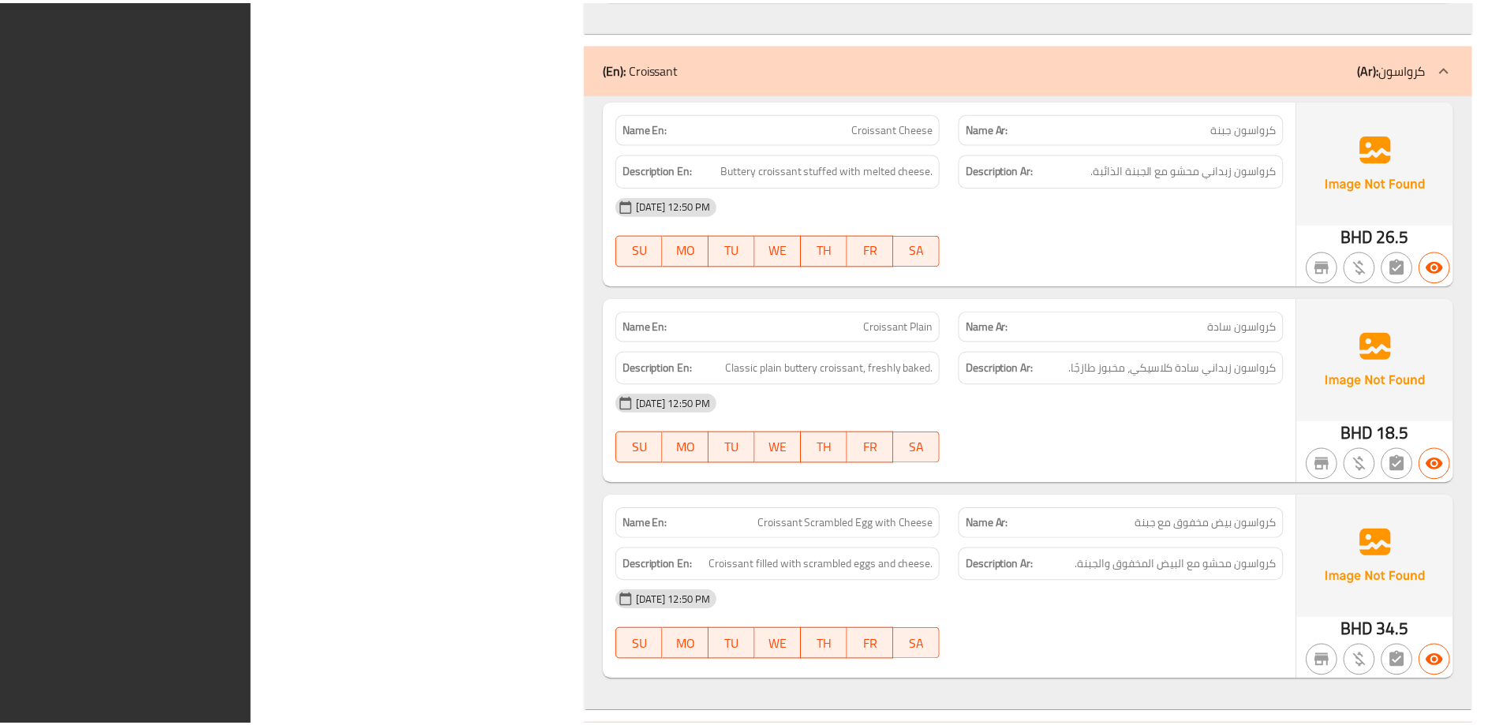
scroll to position [3352, 0]
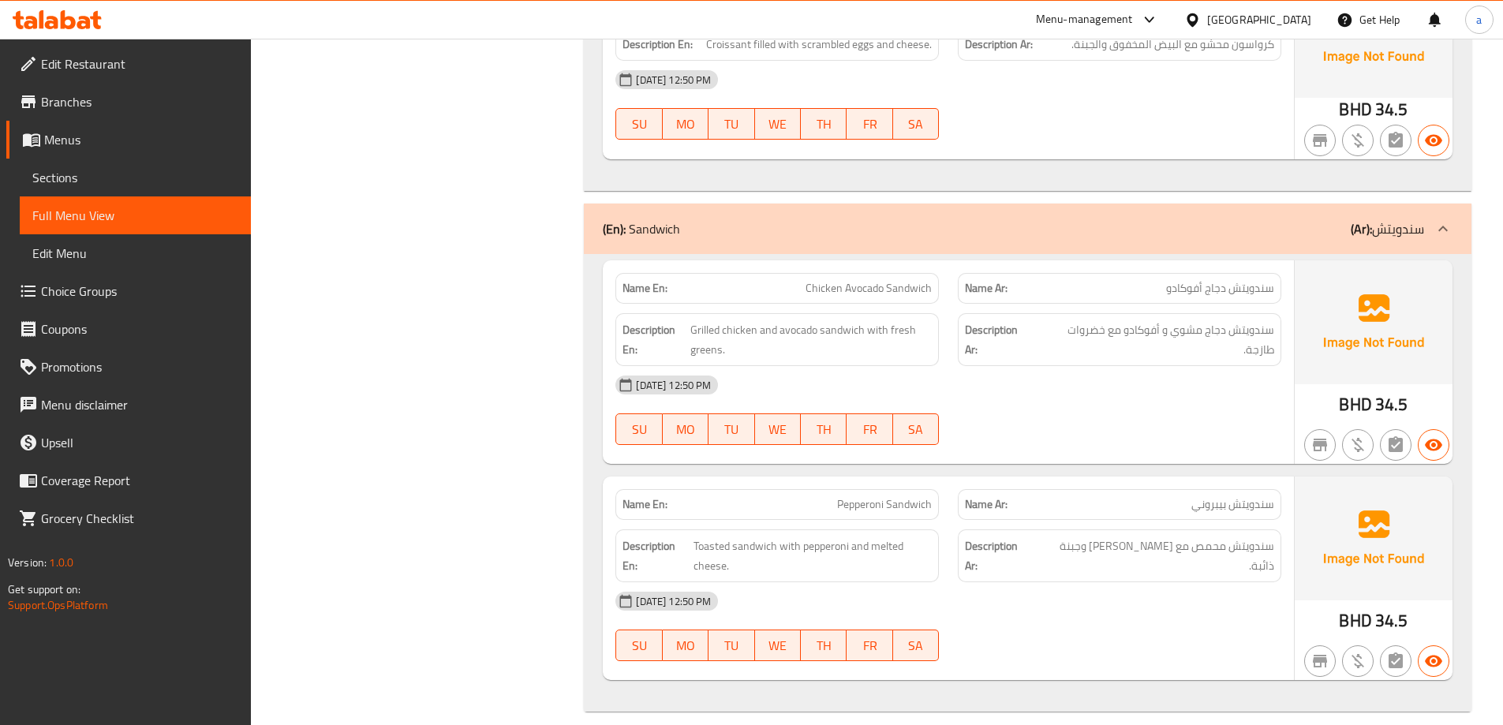
drag, startPoint x: 500, startPoint y: 373, endPoint x: 531, endPoint y: 359, distance: 33.9
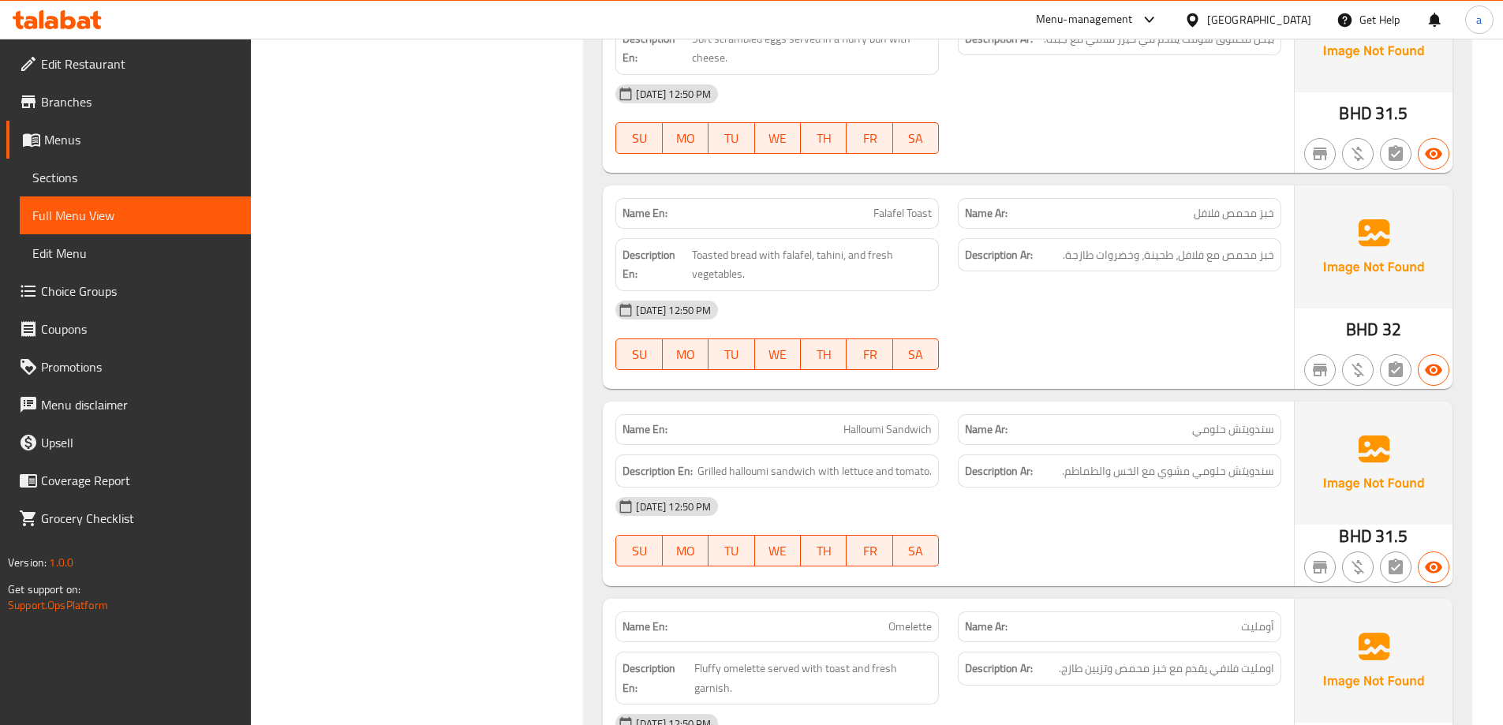
click at [174, 173] on span "Sections" at bounding box center [135, 177] width 206 height 19
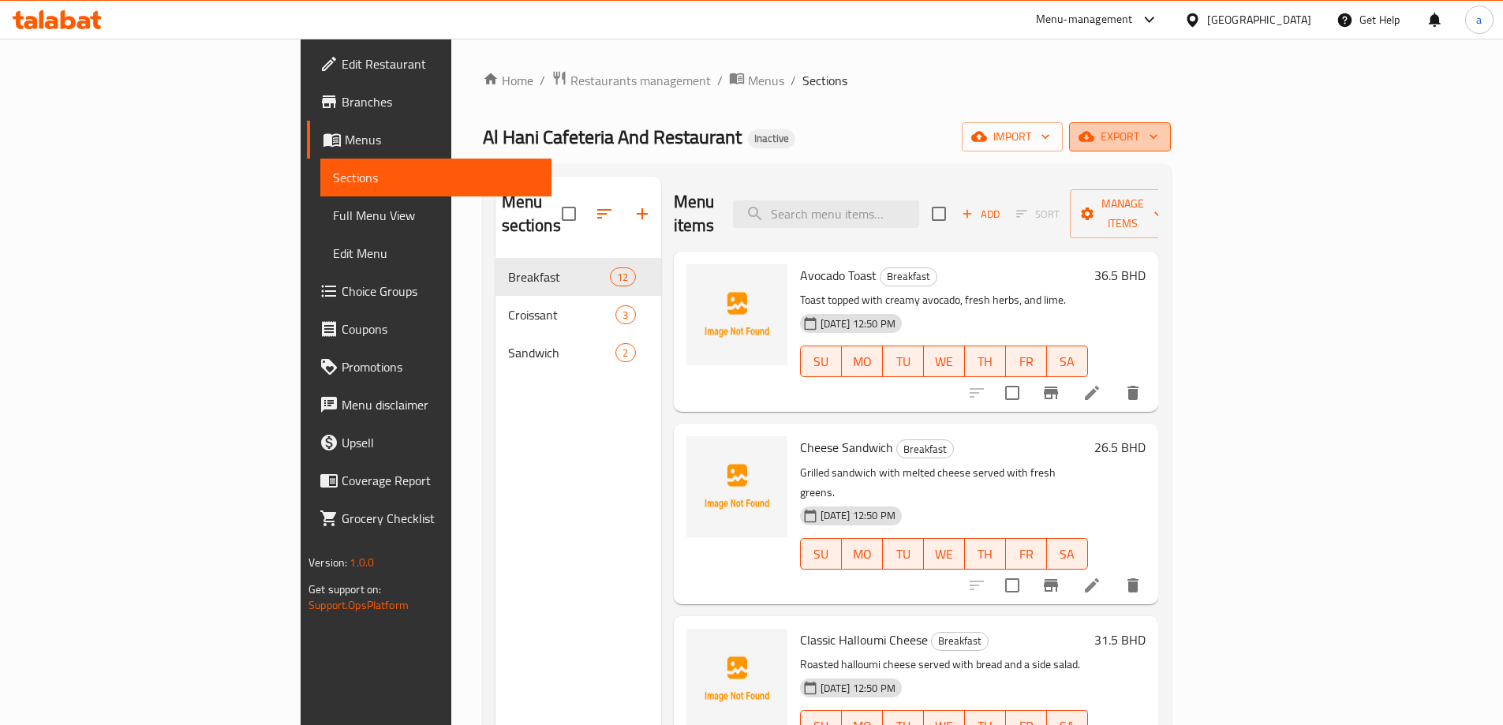
click at [1158, 142] on span "export" at bounding box center [1119, 137] width 77 height 20
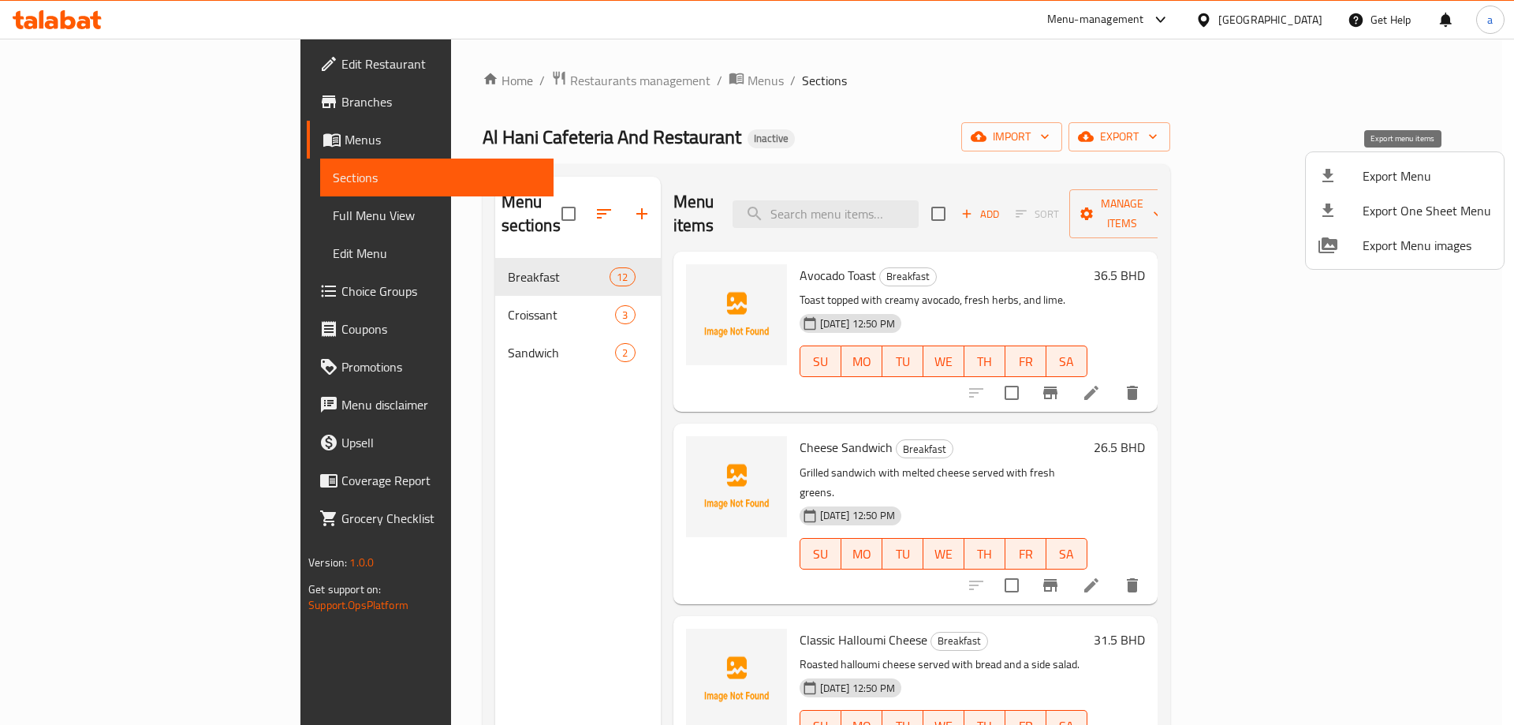
click at [1369, 176] on span "Export Menu" at bounding box center [1427, 175] width 129 height 19
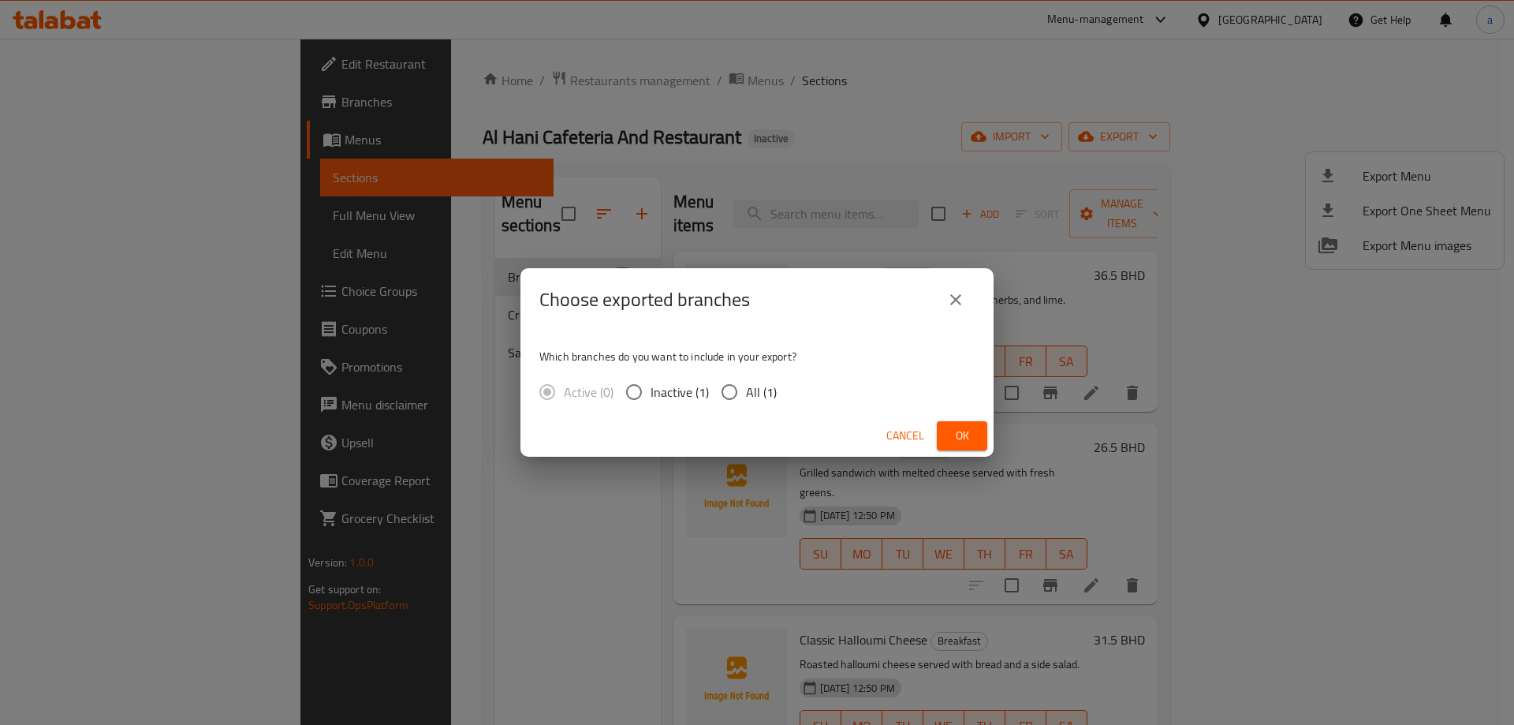
click at [756, 388] on span "All (1)" at bounding box center [761, 392] width 31 height 19
click at [746, 388] on input "All (1)" at bounding box center [729, 391] width 33 height 33
radio input "true"
click at [956, 440] on span "Ok" at bounding box center [962, 436] width 25 height 20
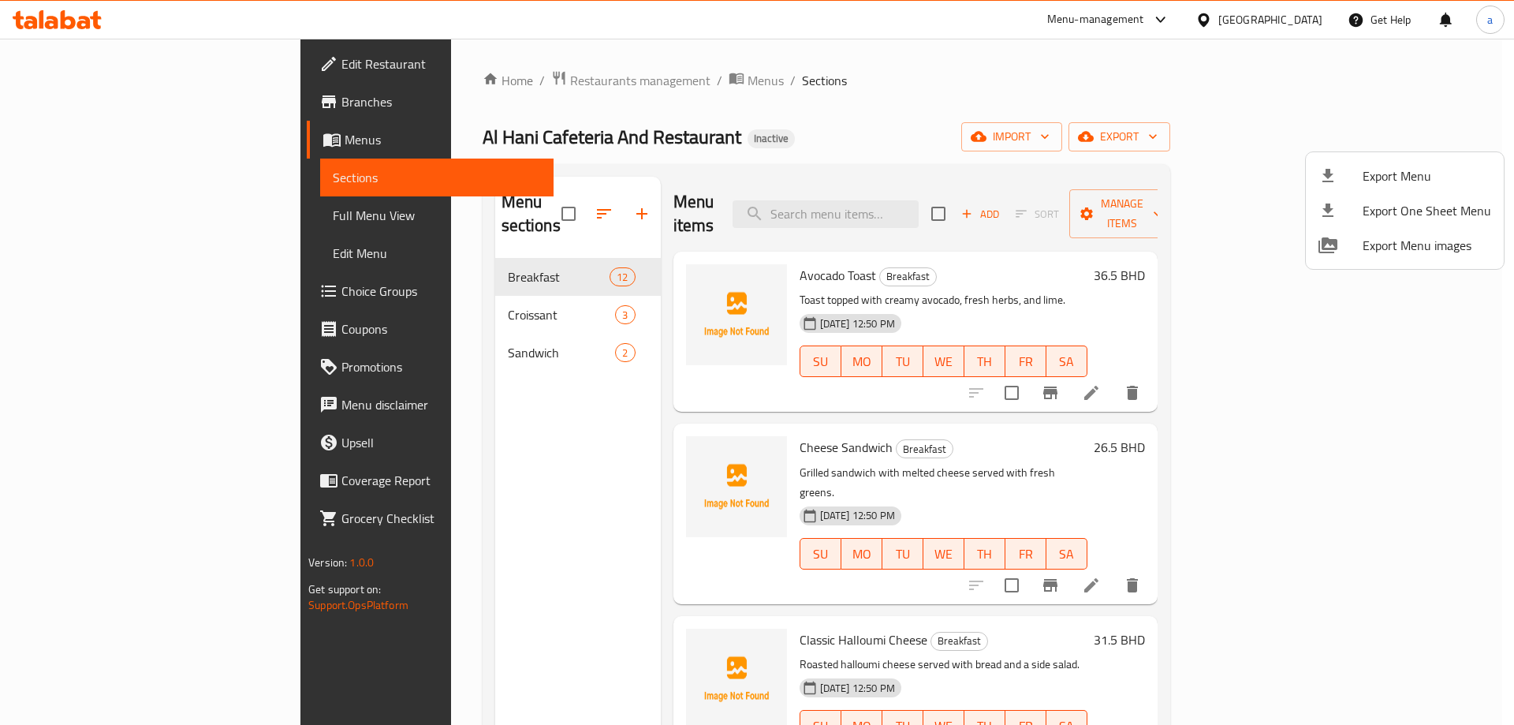
click at [446, 395] on div at bounding box center [757, 362] width 1514 height 725
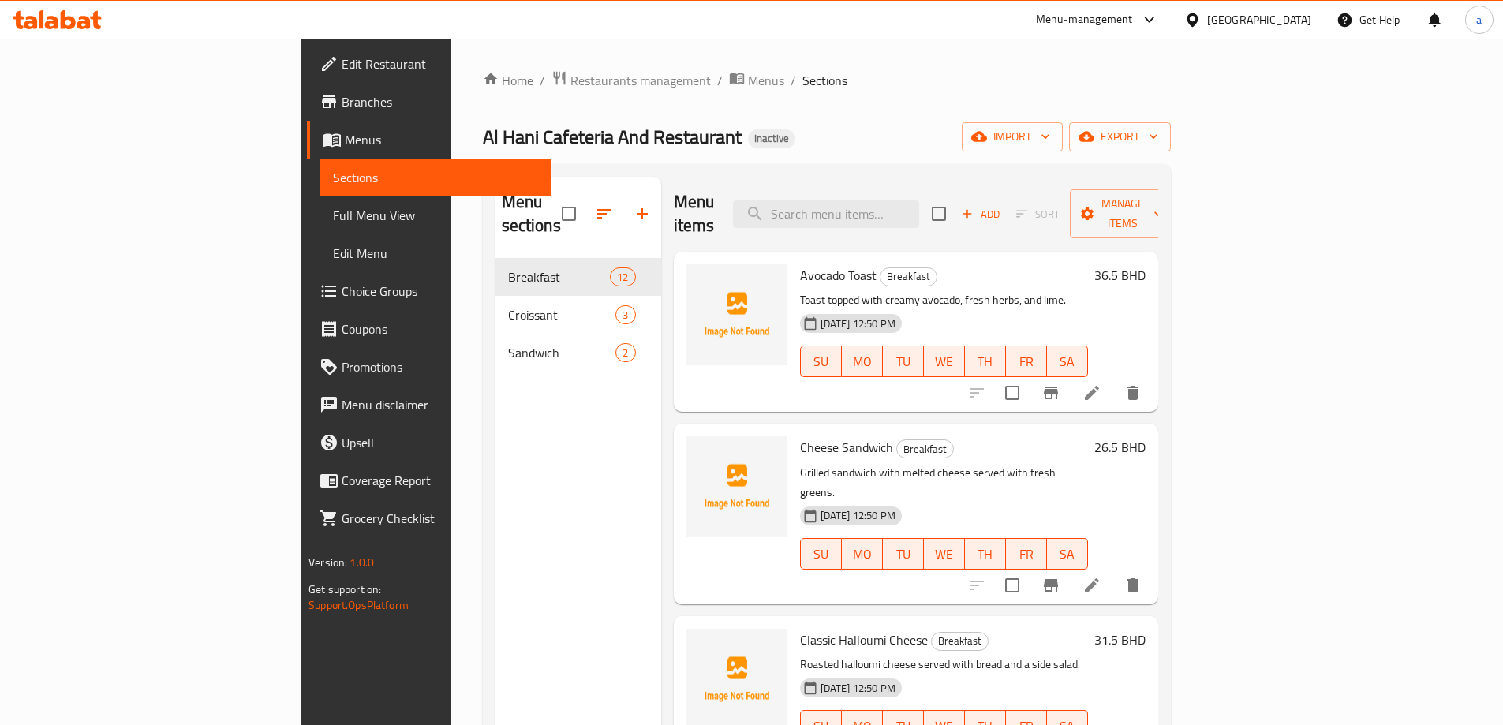
click at [345, 140] on span "Menus" at bounding box center [442, 139] width 194 height 19
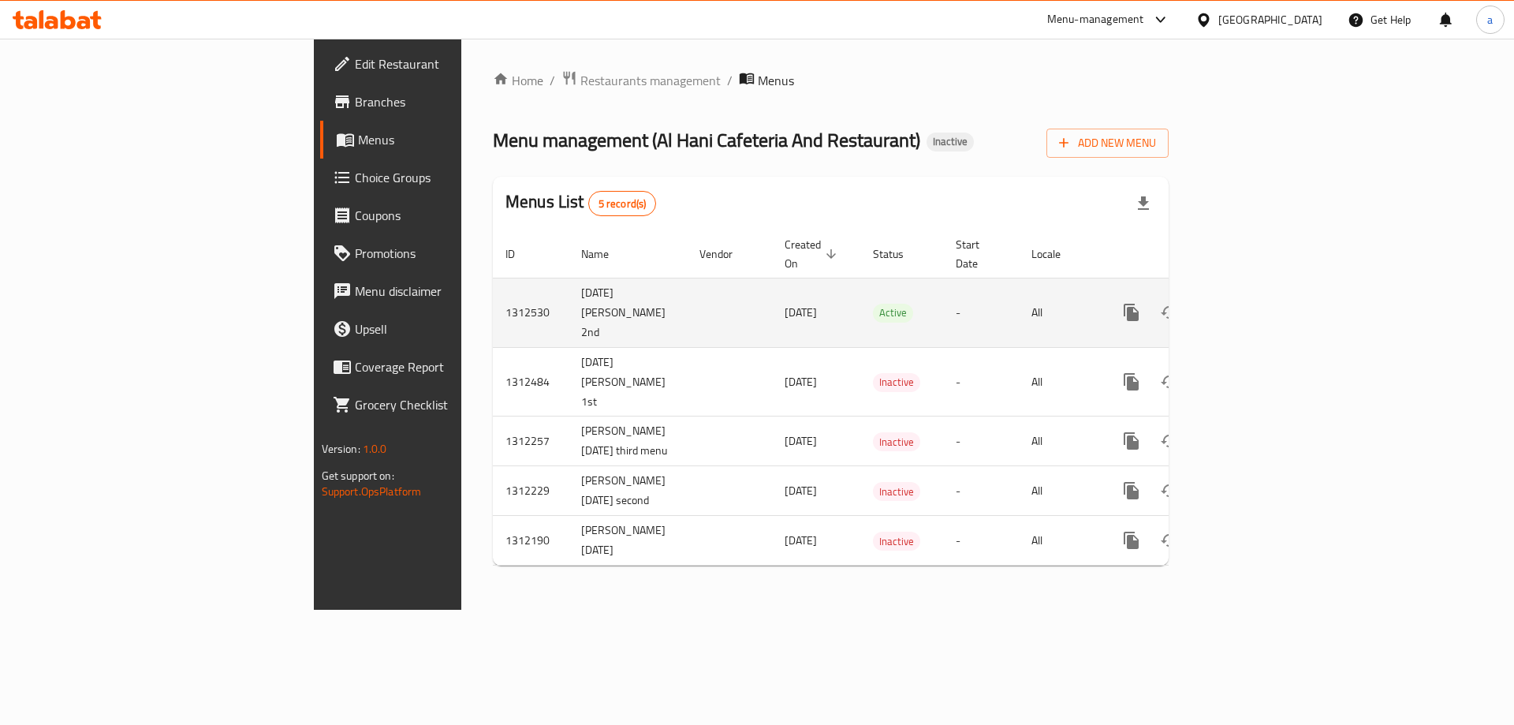
click at [569, 296] on td "[DATE] [PERSON_NAME] 2nd" at bounding box center [628, 312] width 118 height 69
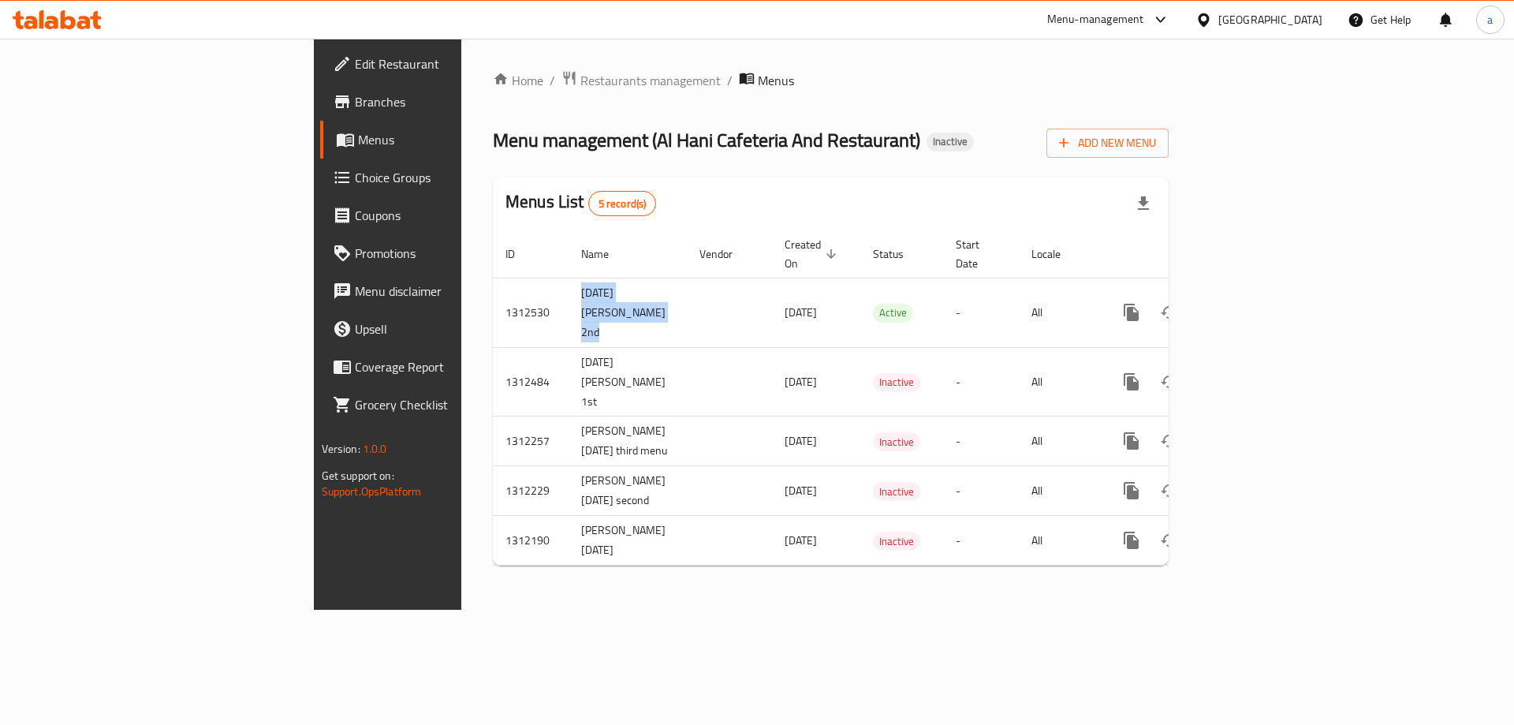
copy td "[DATE] [PERSON_NAME] 2nd"
click at [1156, 143] on span "Add New Menu" at bounding box center [1107, 143] width 97 height 20
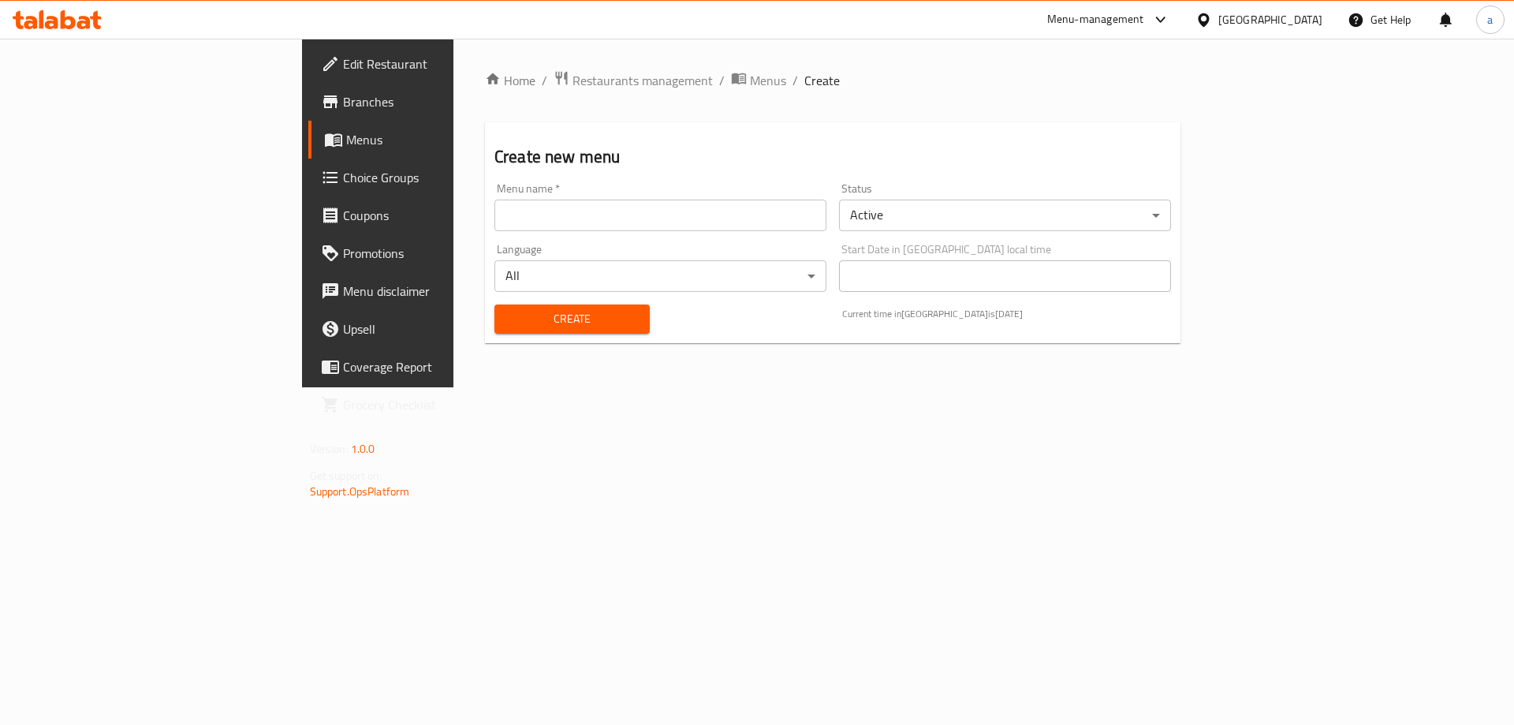
click at [640, 215] on input "text" at bounding box center [661, 216] width 332 height 32
paste input "[DATE] [PERSON_NAME] 2nd"
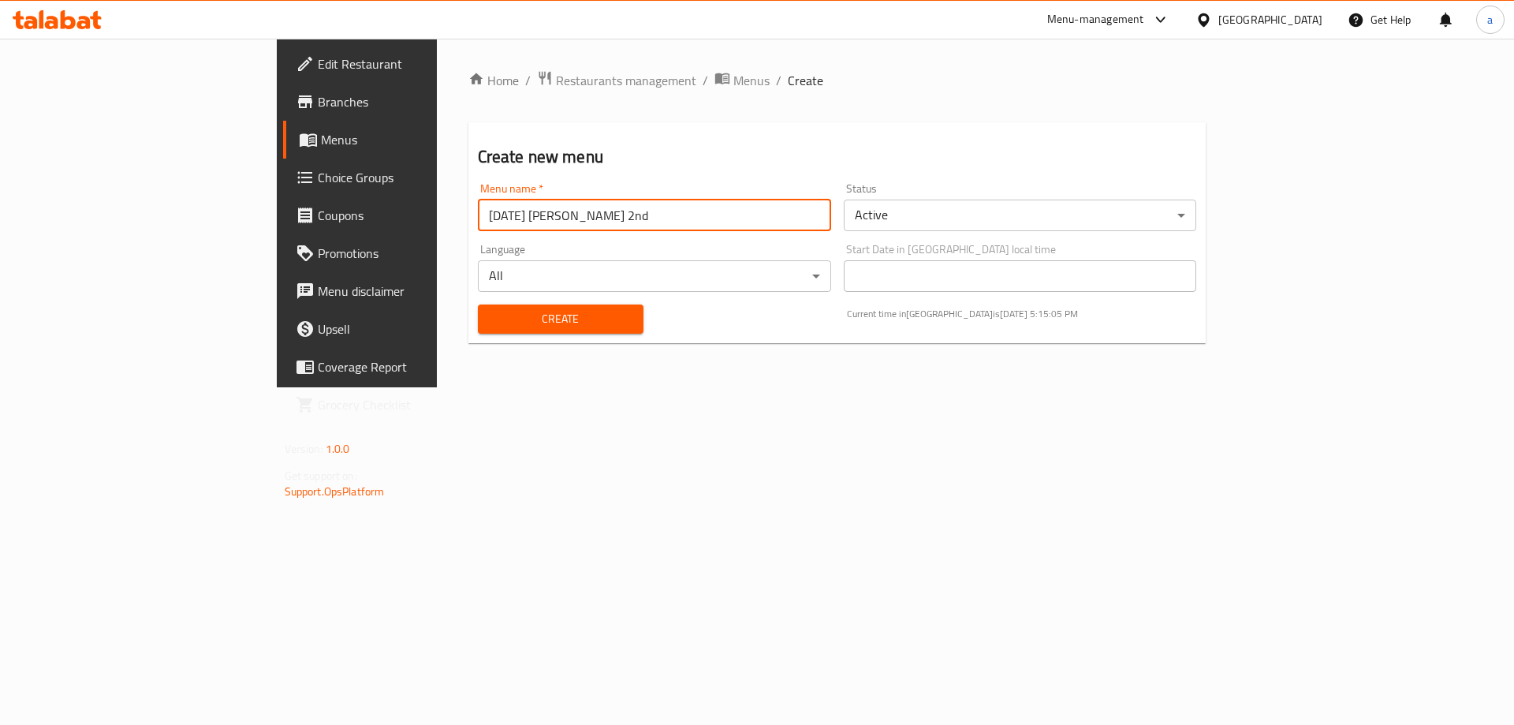
click at [478, 220] on input "[DATE] [PERSON_NAME] 2nd" at bounding box center [654, 216] width 353 height 32
type input "[DATE][STREET_ADDRESS]"
click at [491, 323] on span "Create" at bounding box center [561, 319] width 140 height 20
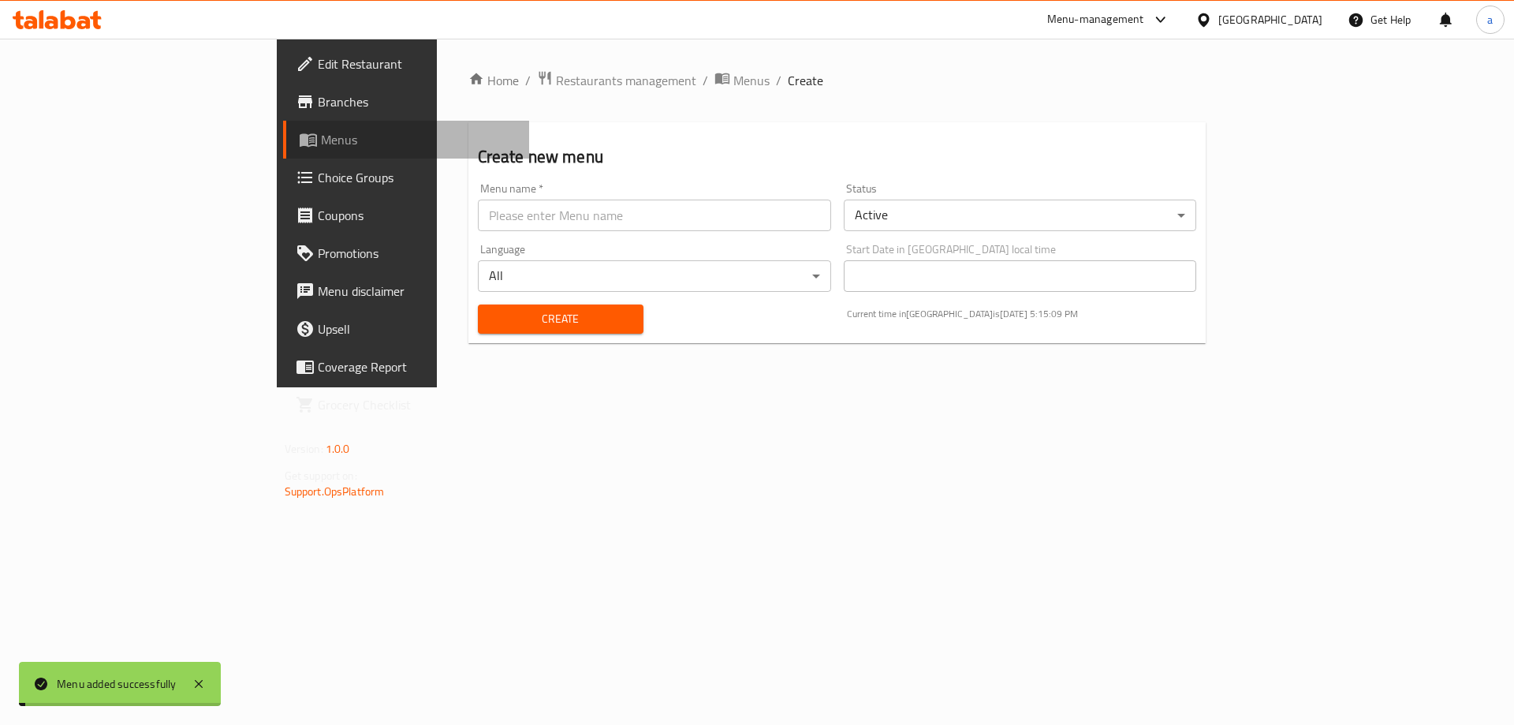
click at [321, 136] on span "Menus" at bounding box center [419, 139] width 196 height 19
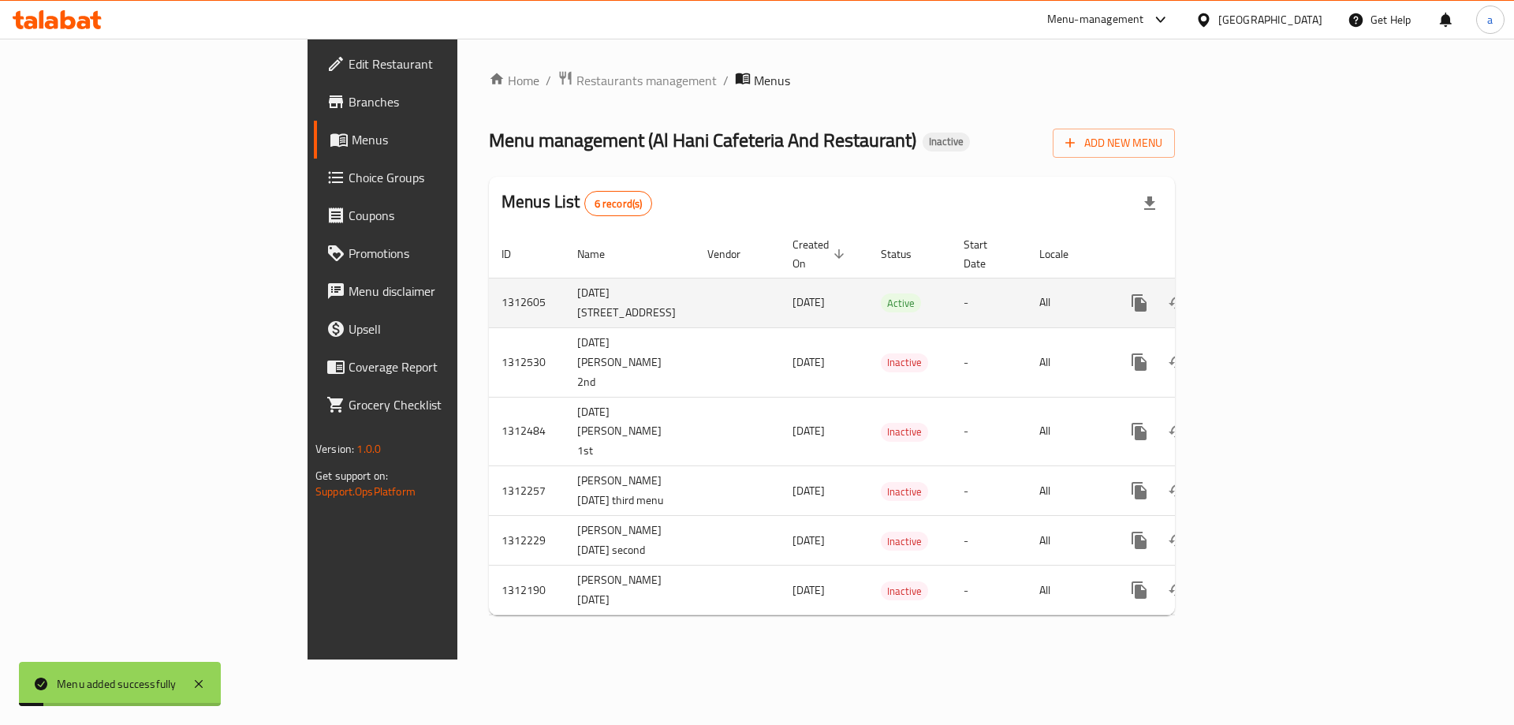
click at [1263, 293] on icon "enhanced table" at bounding box center [1253, 302] width 19 height 19
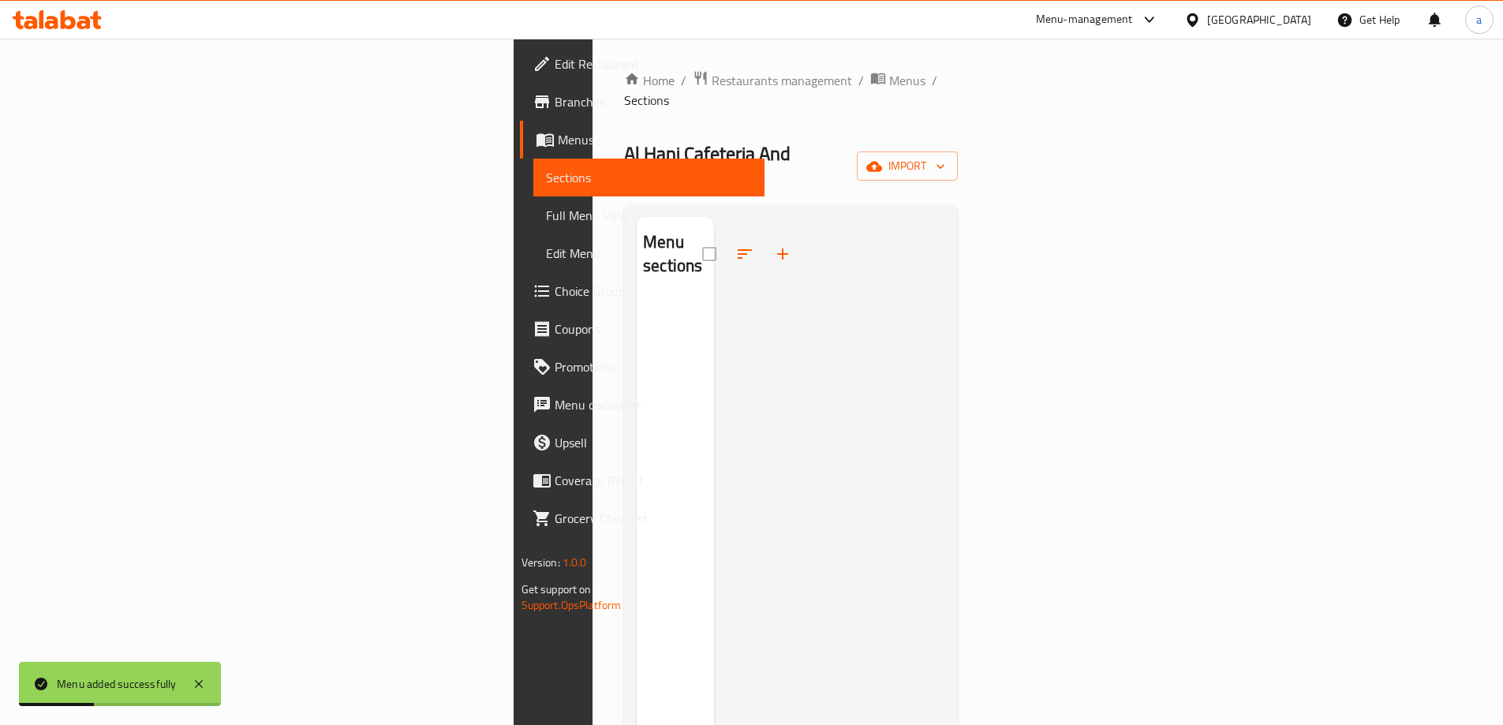
click at [546, 185] on span "Sections" at bounding box center [649, 177] width 206 height 19
click at [558, 146] on span "Menus" at bounding box center [655, 139] width 194 height 19
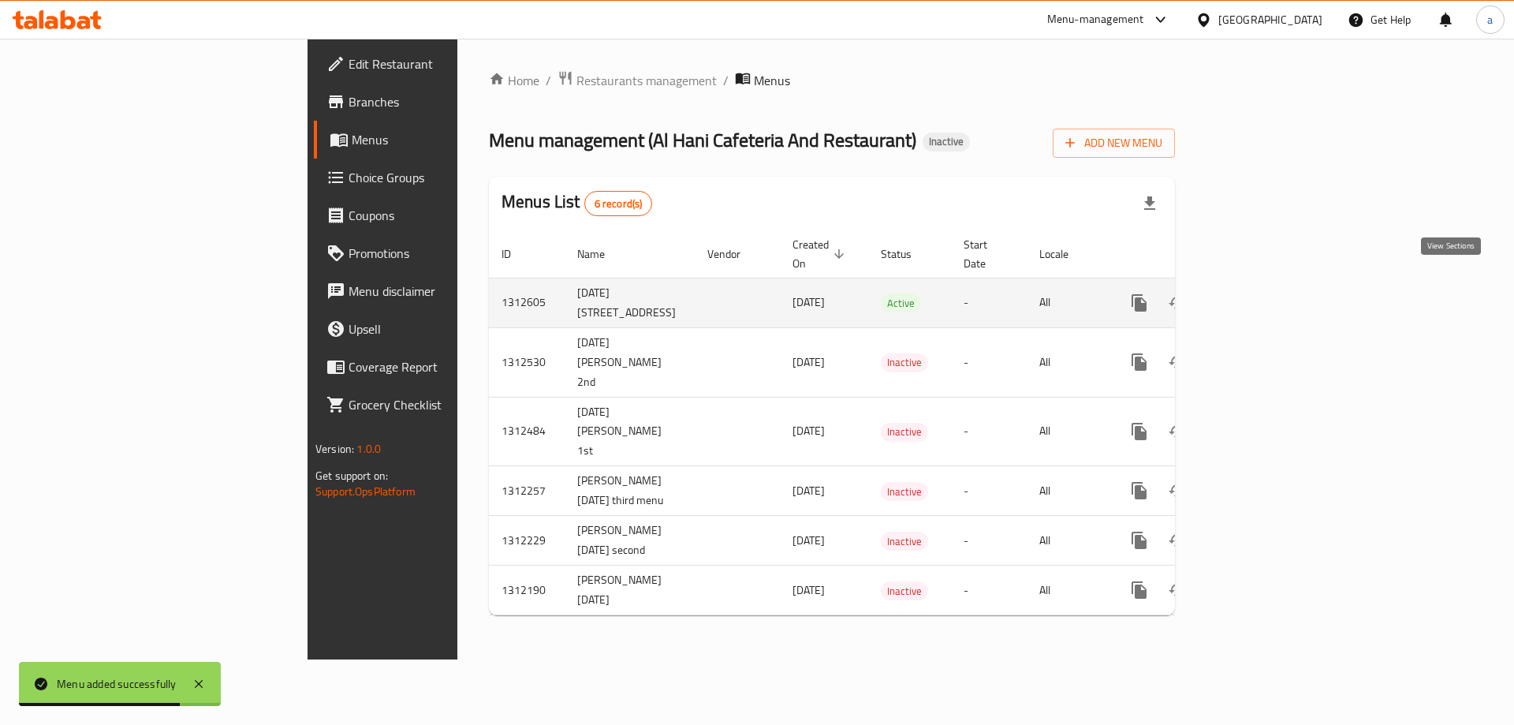
click at [1260, 296] on icon "enhanced table" at bounding box center [1253, 303] width 14 height 14
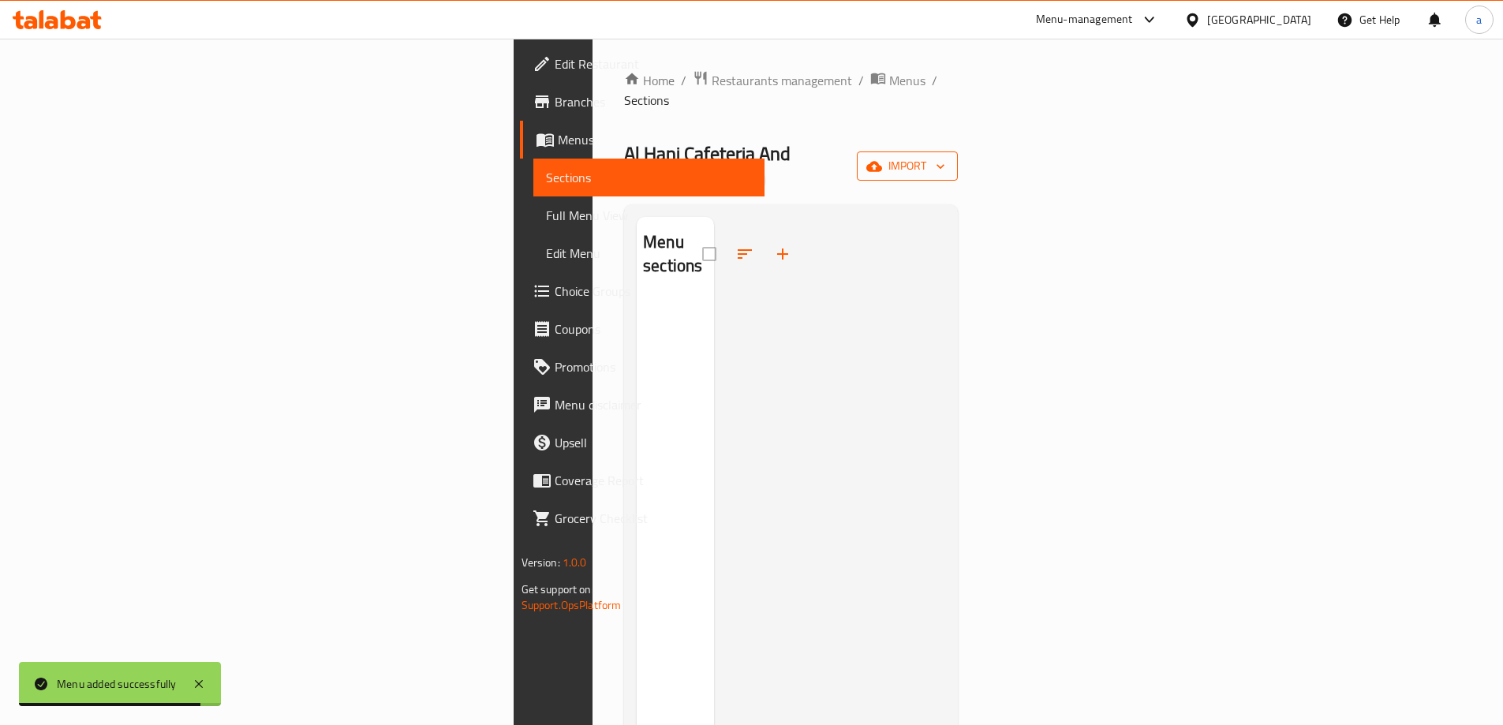
click at [882, 159] on icon "button" at bounding box center [874, 167] width 16 height 16
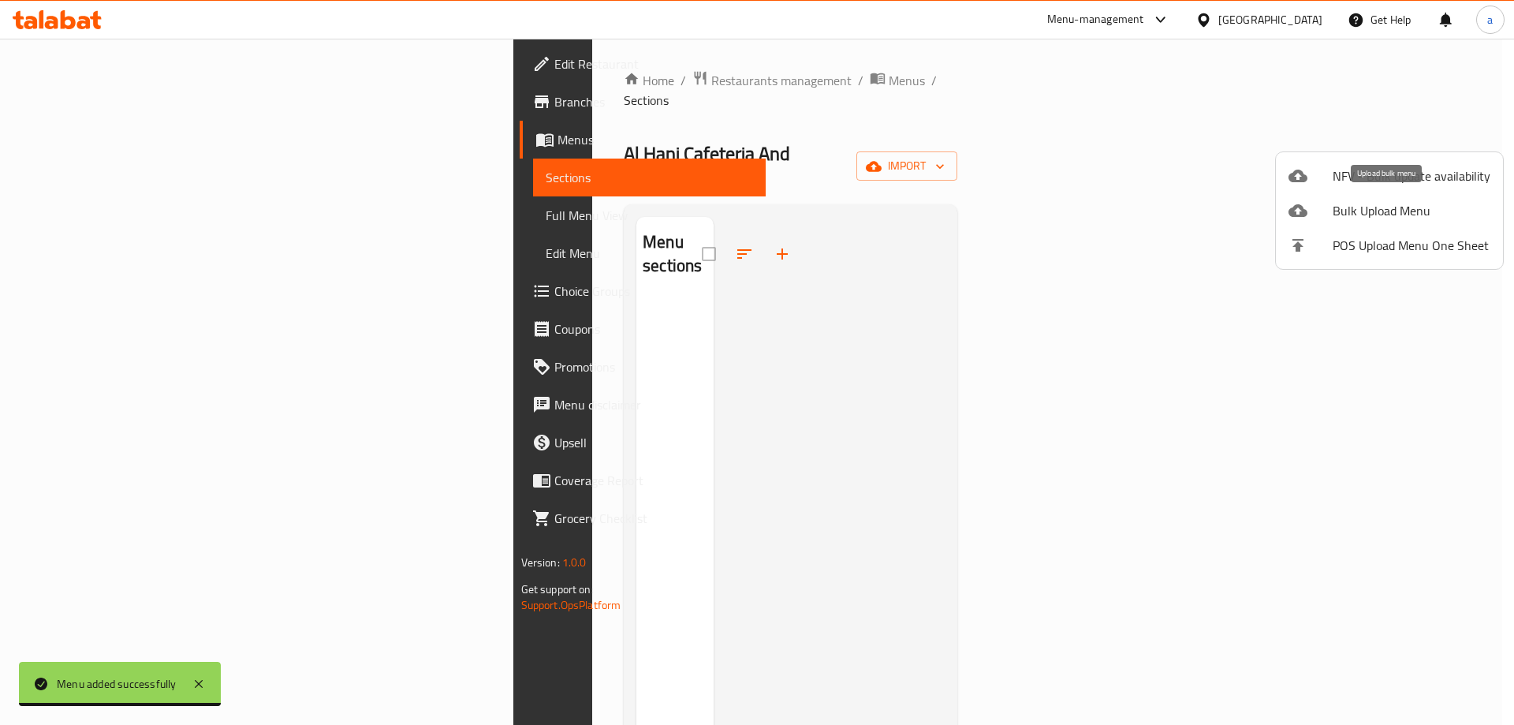
click at [1372, 205] on span "Bulk Upload Menu" at bounding box center [1412, 210] width 158 height 19
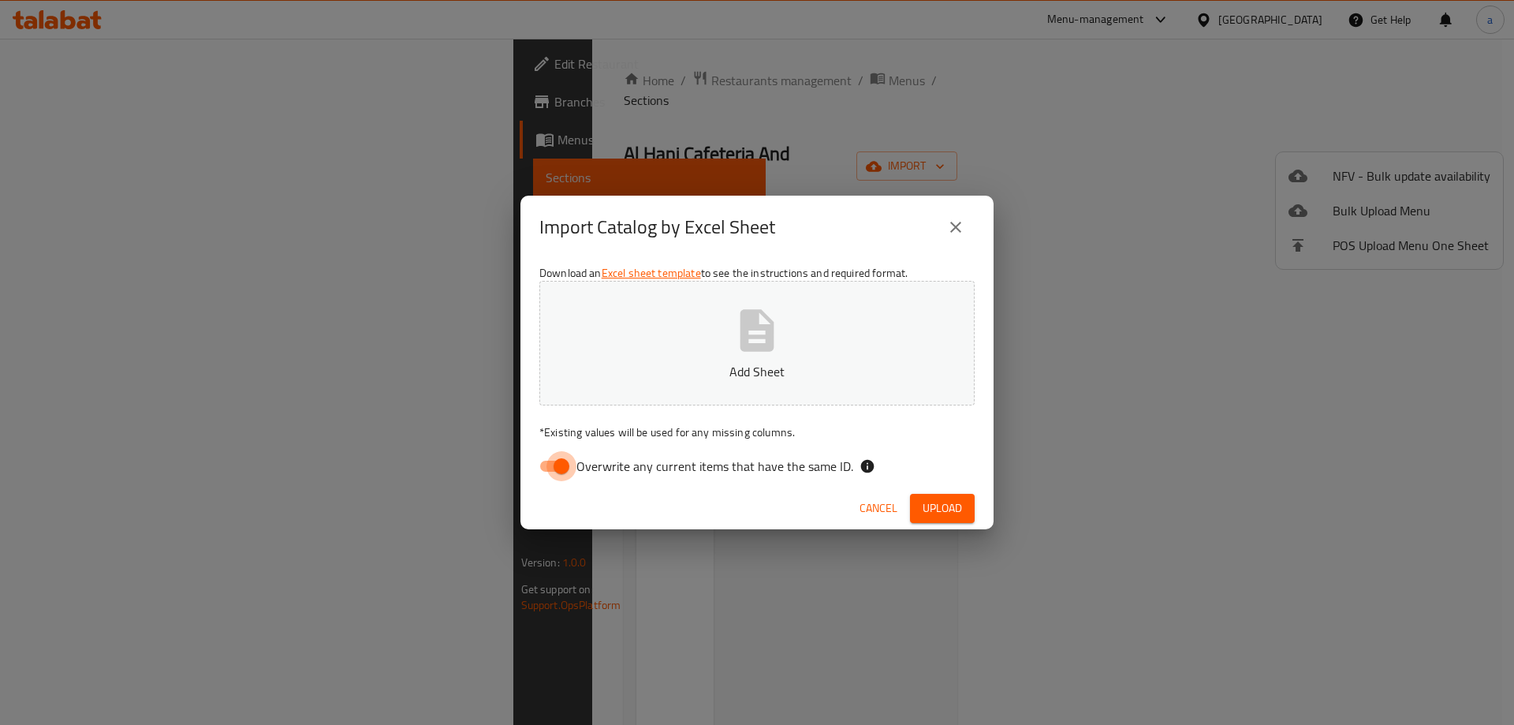
click at [559, 461] on input "Overwrite any current items that have the same ID." at bounding box center [562, 466] width 90 height 30
checkbox input "false"
click at [736, 316] on icon "button" at bounding box center [757, 330] width 50 height 50
click at [586, 228] on h2 "Import Catalog by Excel Sheet" at bounding box center [658, 227] width 236 height 25
click at [749, 348] on icon "button" at bounding box center [758, 330] width 34 height 42
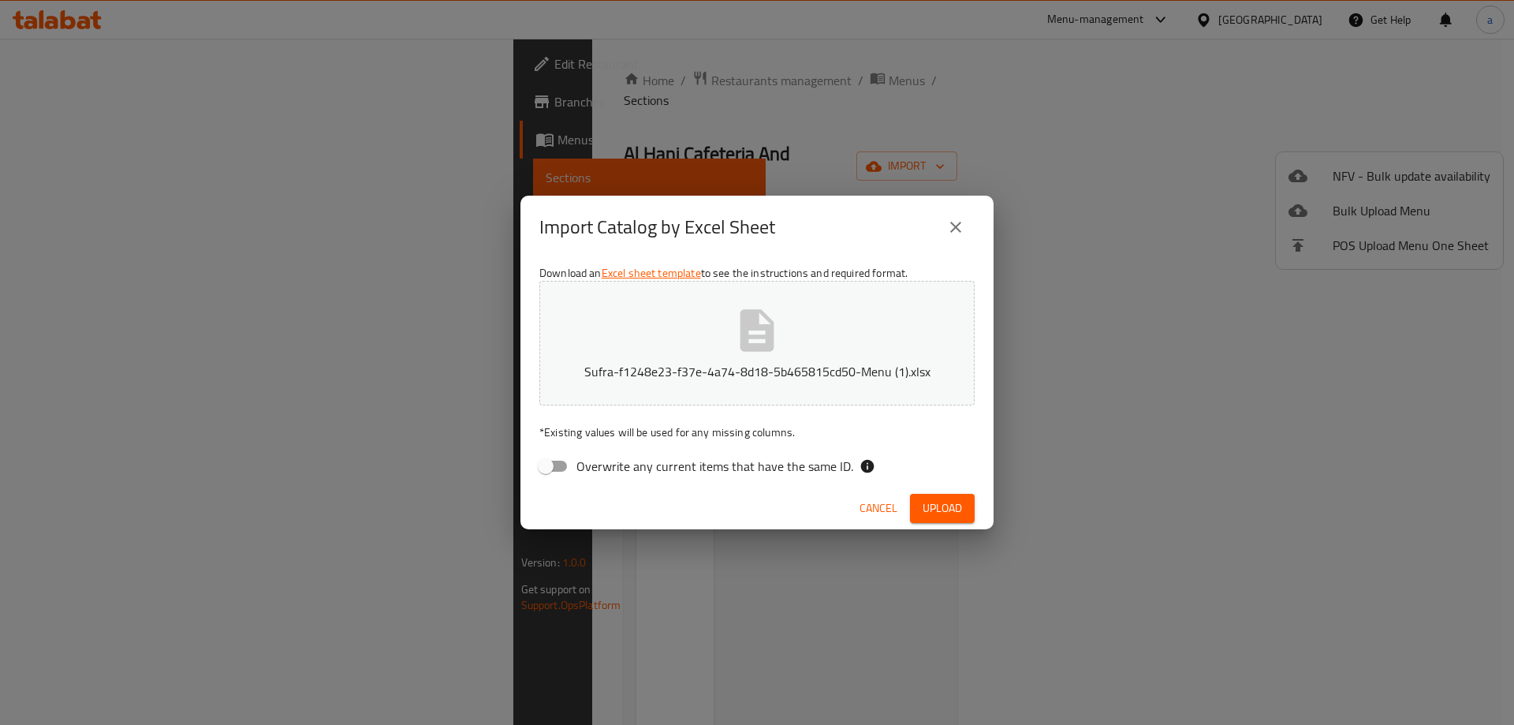
click at [955, 497] on button "Upload" at bounding box center [942, 508] width 65 height 29
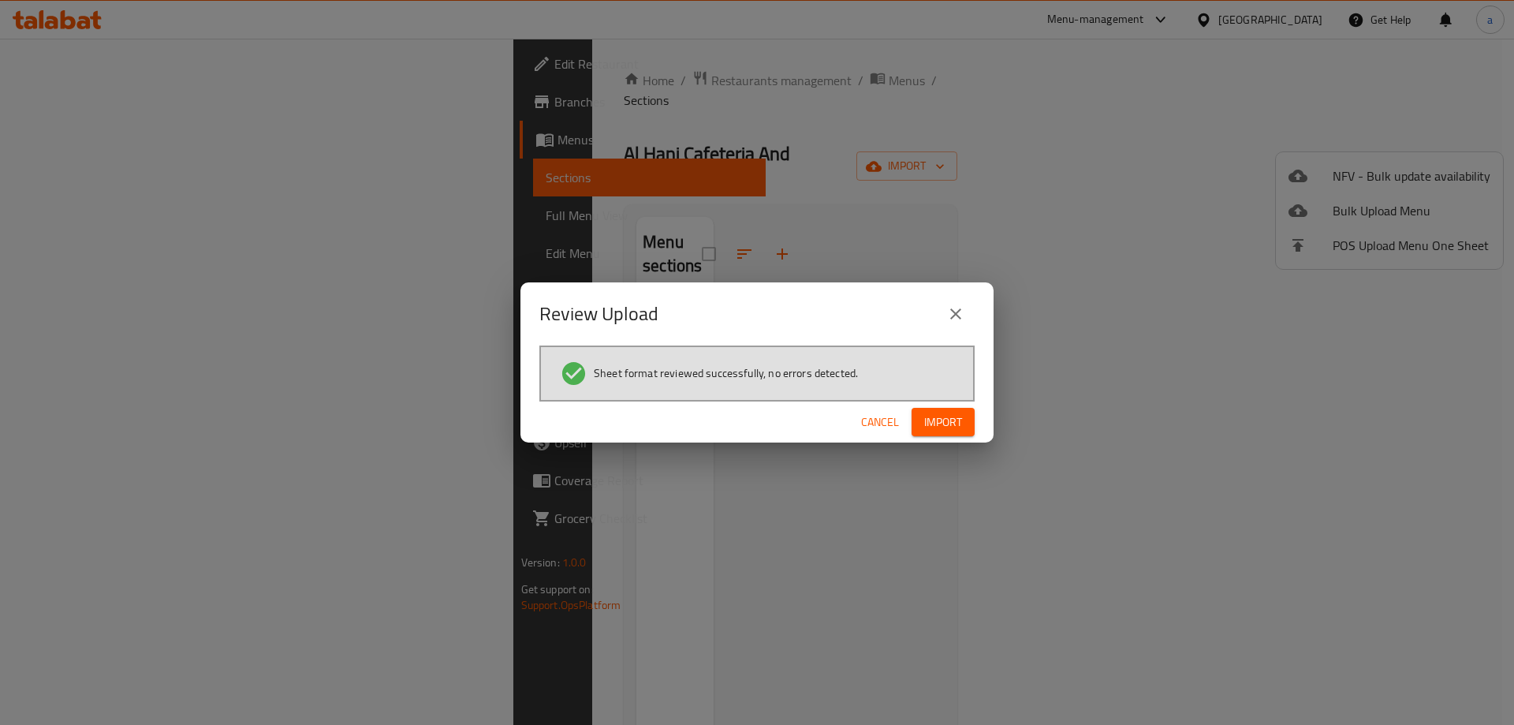
click at [937, 421] on span "Import" at bounding box center [943, 423] width 38 height 20
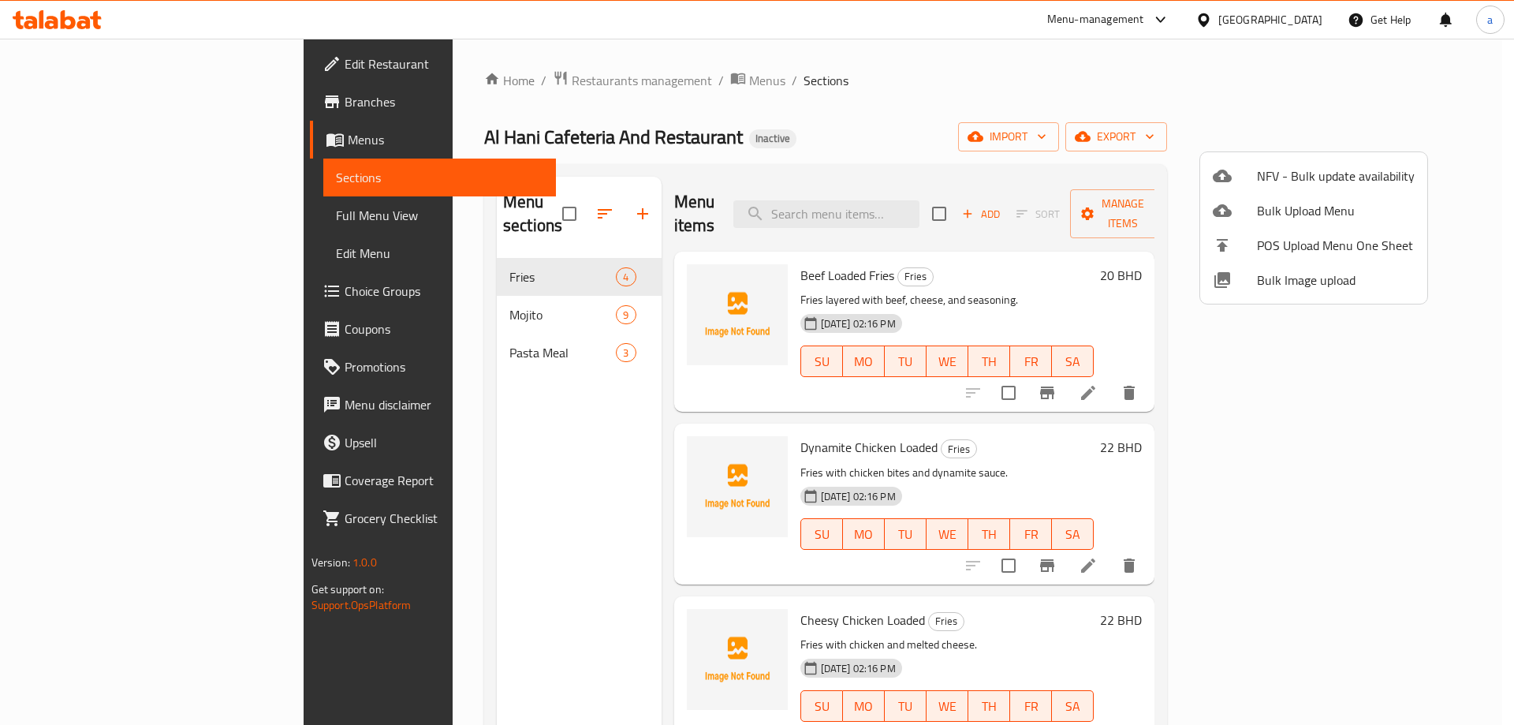
click at [1317, 129] on div at bounding box center [757, 362] width 1514 height 725
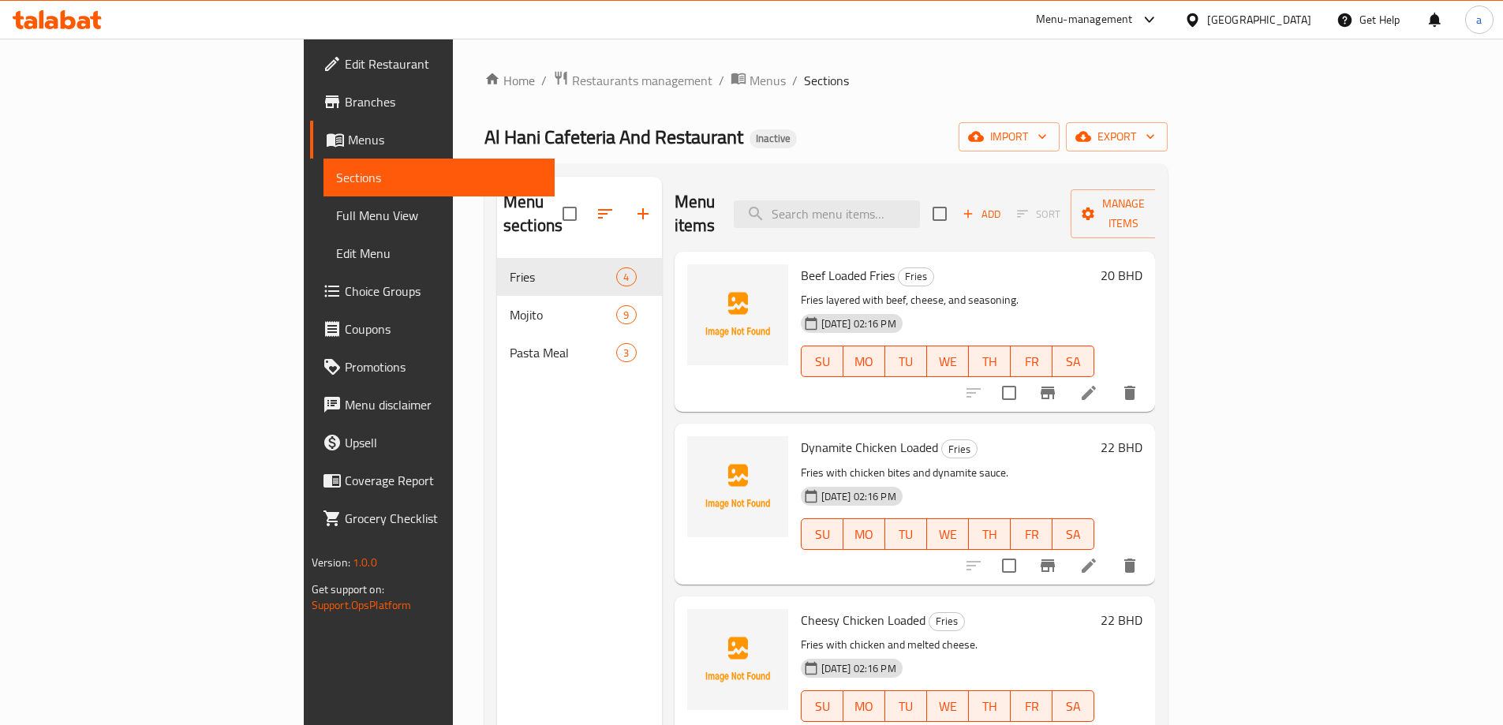
click at [1055, 114] on div "Home / Restaurants management / Menus / Sections Al Hani Cafeteria And Restaura…" at bounding box center [825, 492] width 683 height 844
click at [323, 205] on link "Full Menu View" at bounding box center [438, 215] width 231 height 38
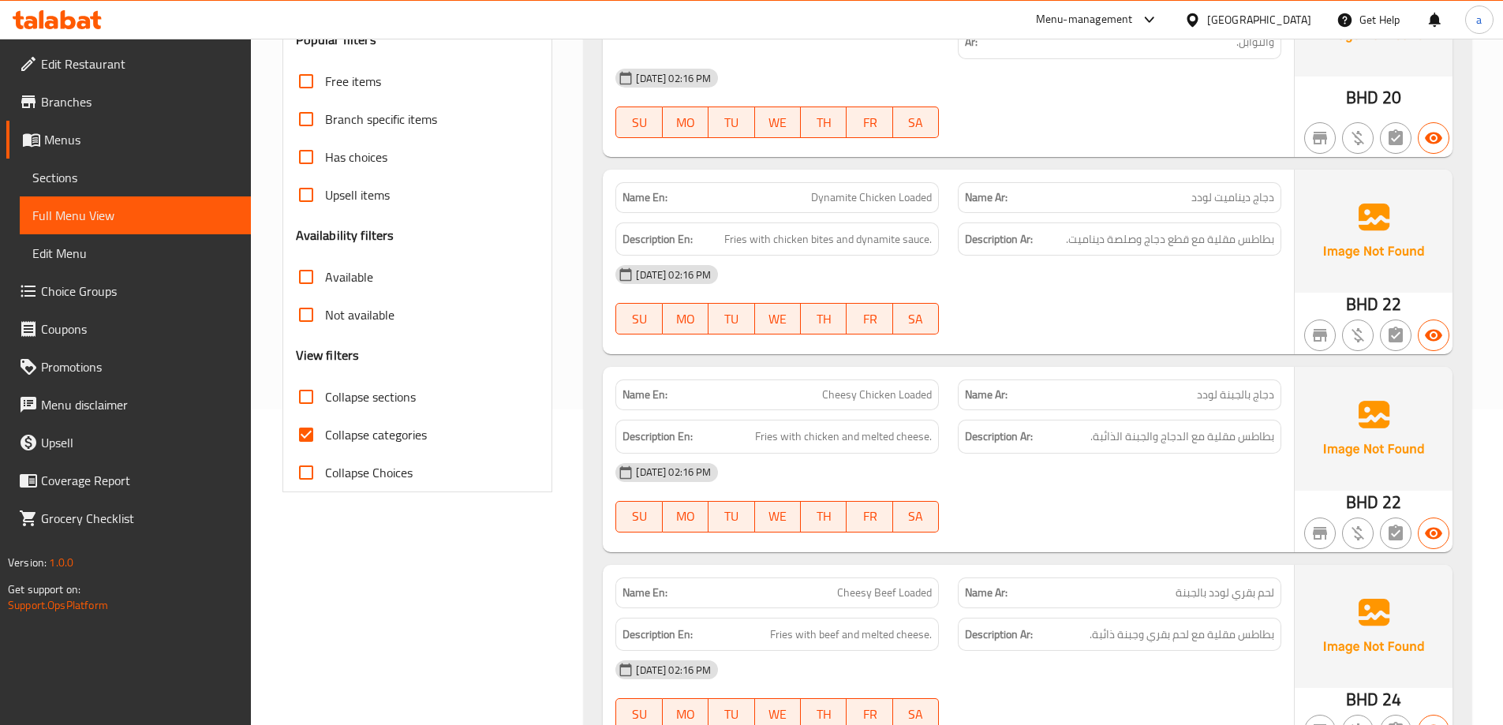
click at [350, 435] on span "Collapse categories" at bounding box center [376, 434] width 102 height 19
click at [325, 435] on input "Collapse categories" at bounding box center [306, 435] width 38 height 38
checkbox input "false"
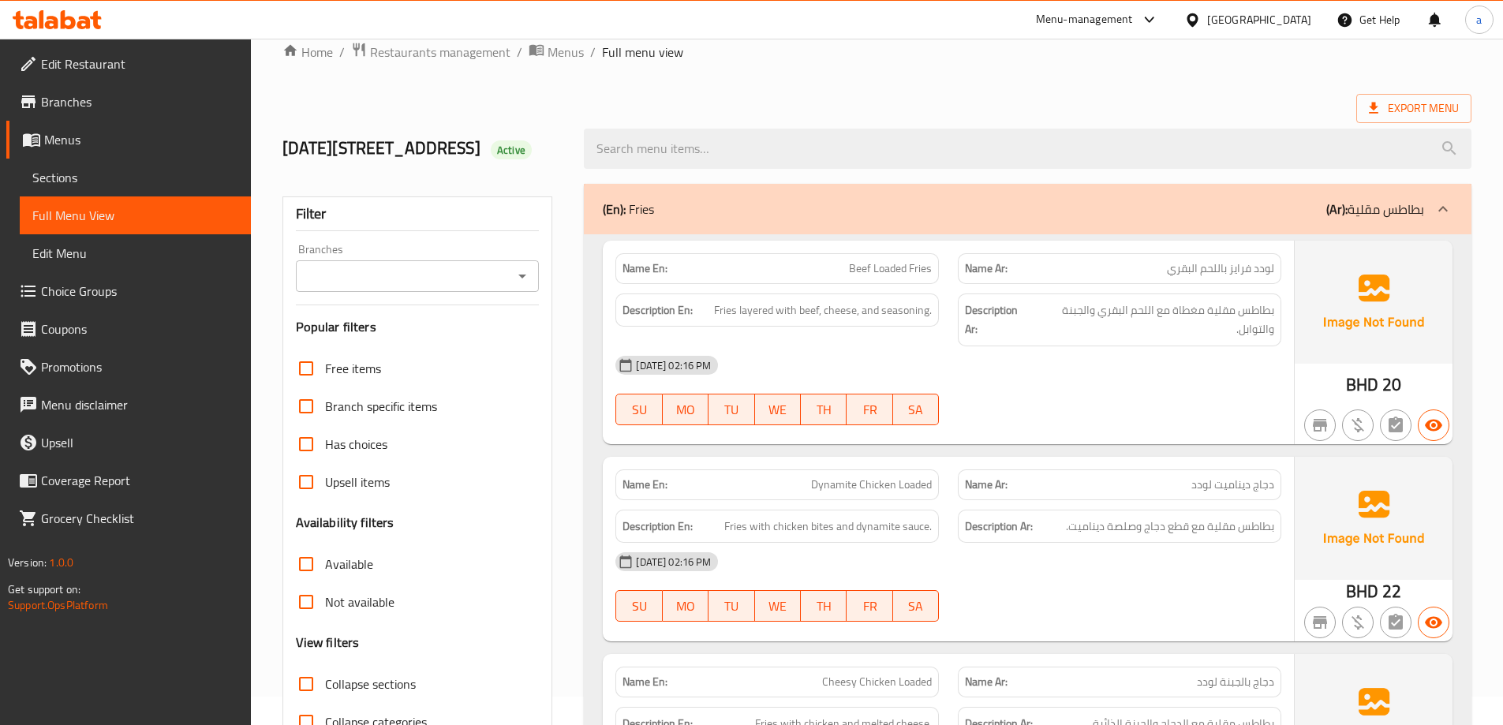
scroll to position [79, 0]
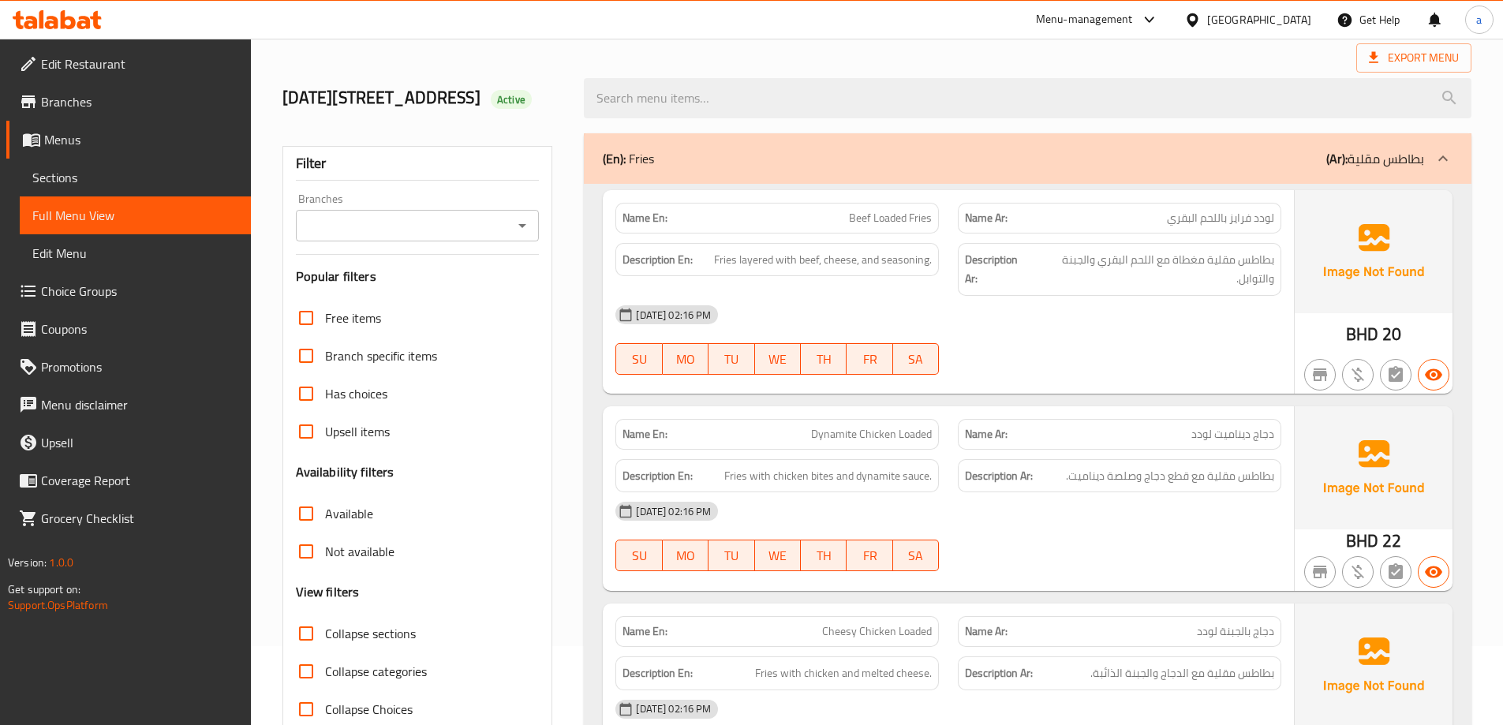
click at [802, 32] on div "Menu-management [GEOGRAPHIC_DATA] Get Help a" at bounding box center [751, 20] width 1503 height 38
click at [901, 226] on span "Beef Loaded Fries" at bounding box center [890, 218] width 83 height 17
click at [902, 225] on span "Beef Loaded Fries" at bounding box center [890, 218] width 83 height 17
click at [902, 224] on span "Beef Loaded Fries" at bounding box center [890, 218] width 83 height 17
copy span "Beef Loaded Fries"
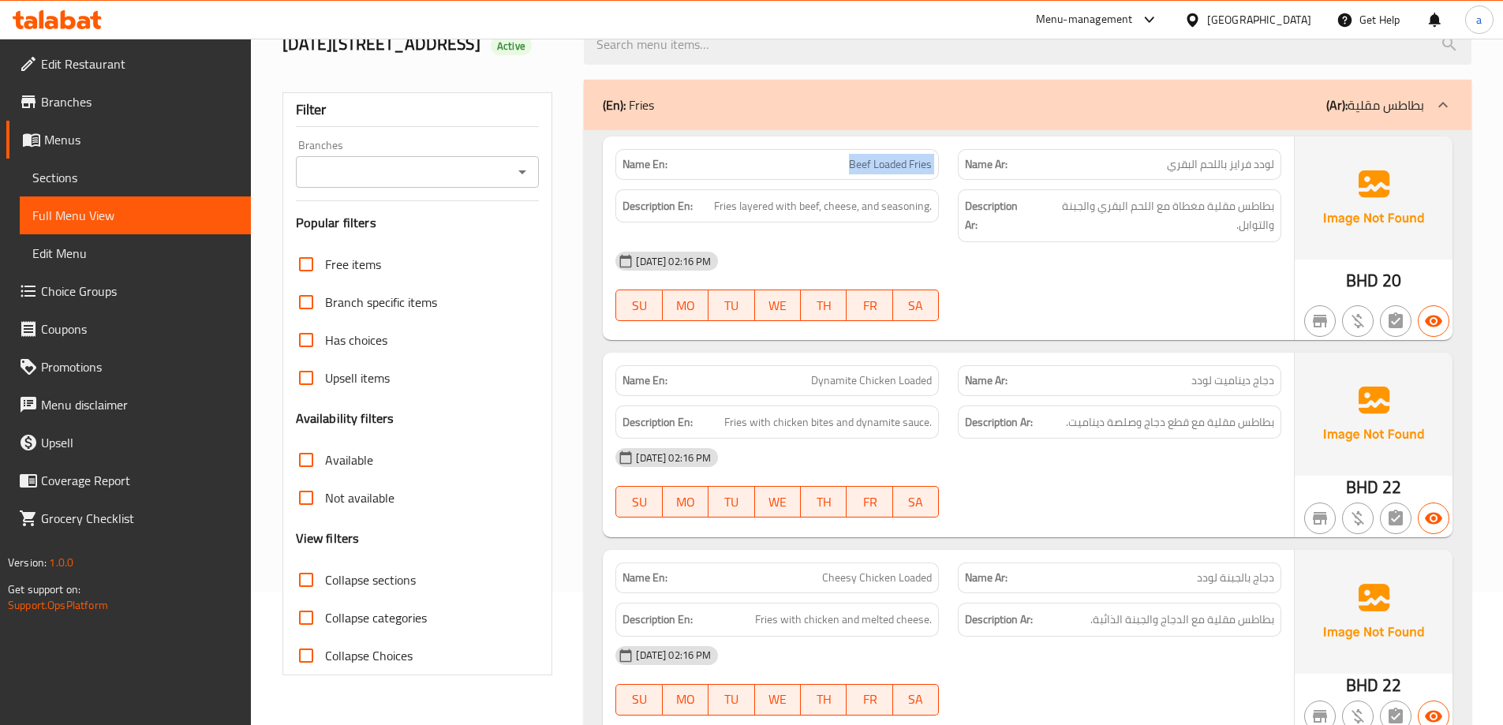
scroll to position [158, 0]
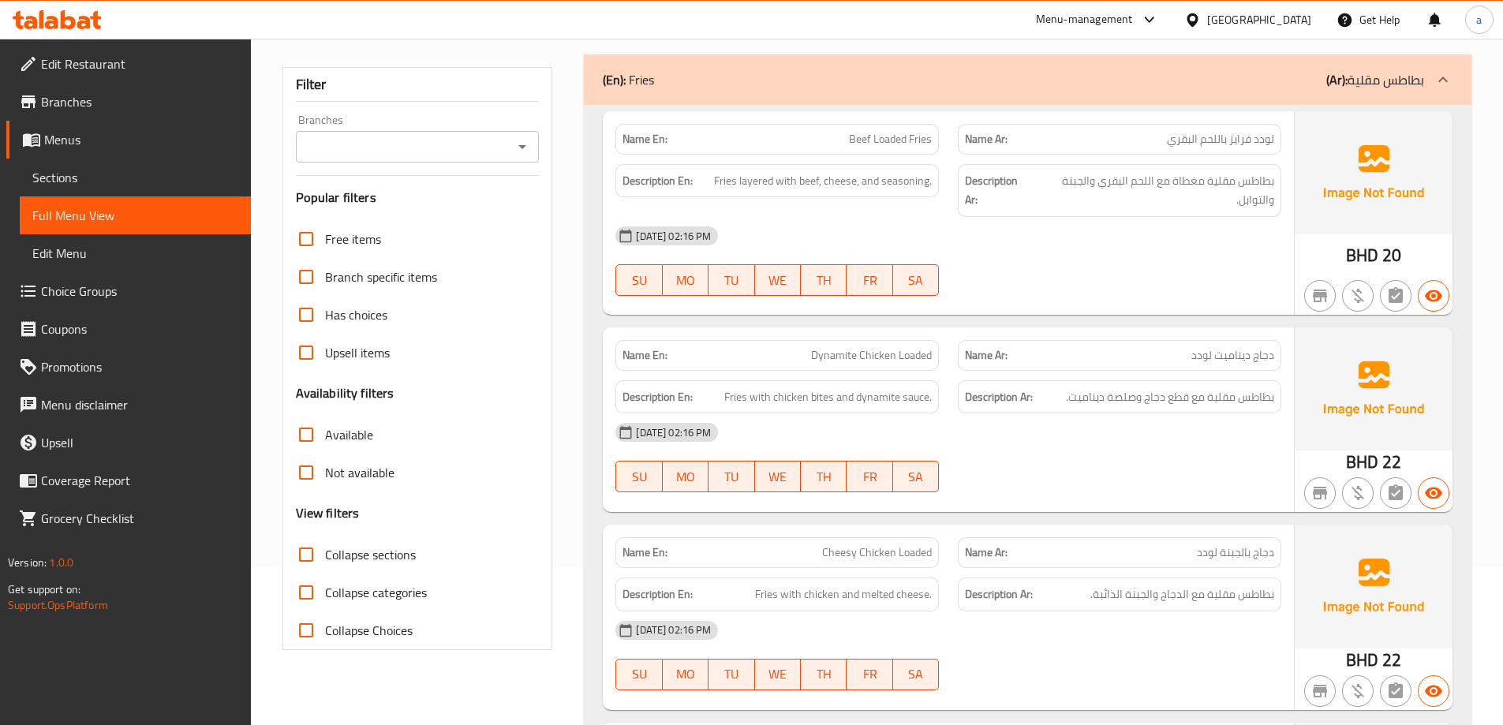
click at [1030, 372] on div "Description Ar: بطاطس مقلية مع قطع دجاج وصلصة ديناميت." at bounding box center [1119, 397] width 342 height 53
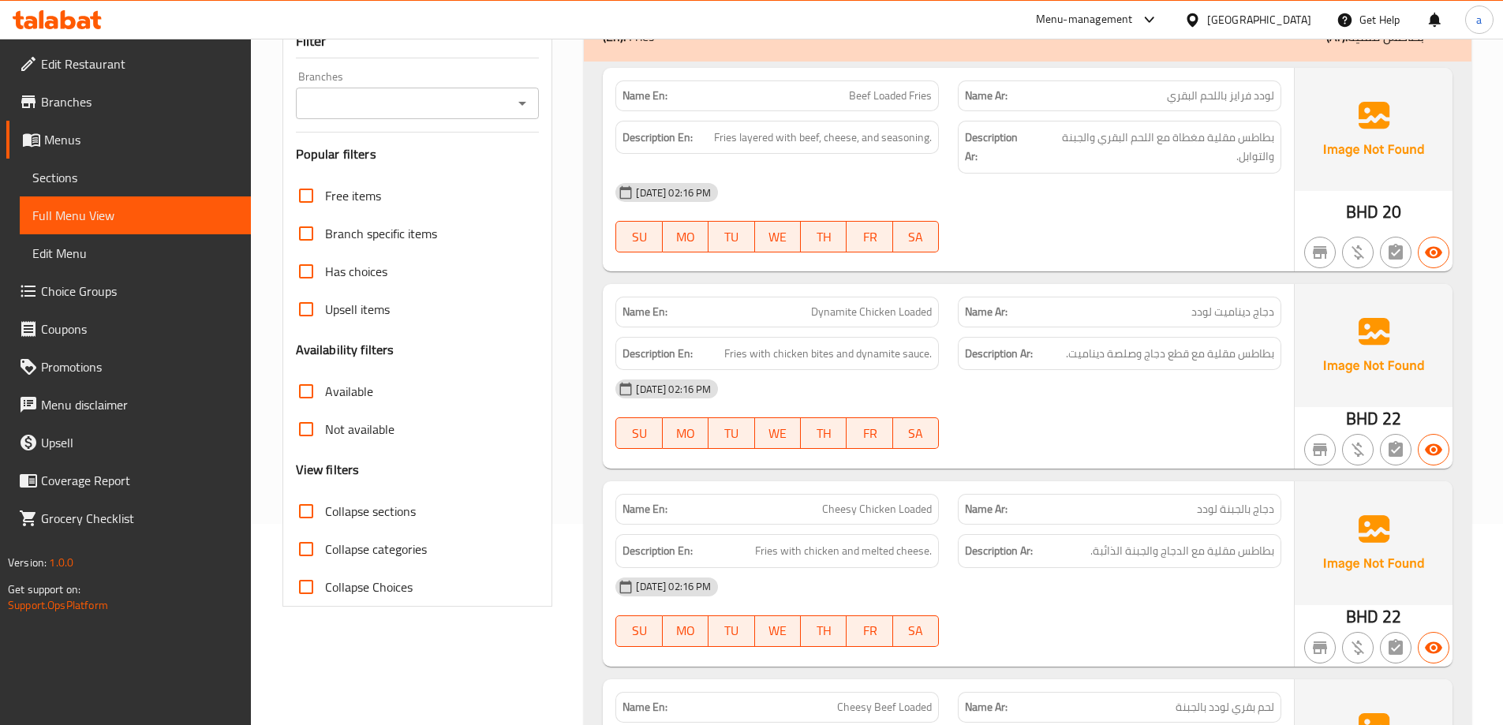
scroll to position [237, 0]
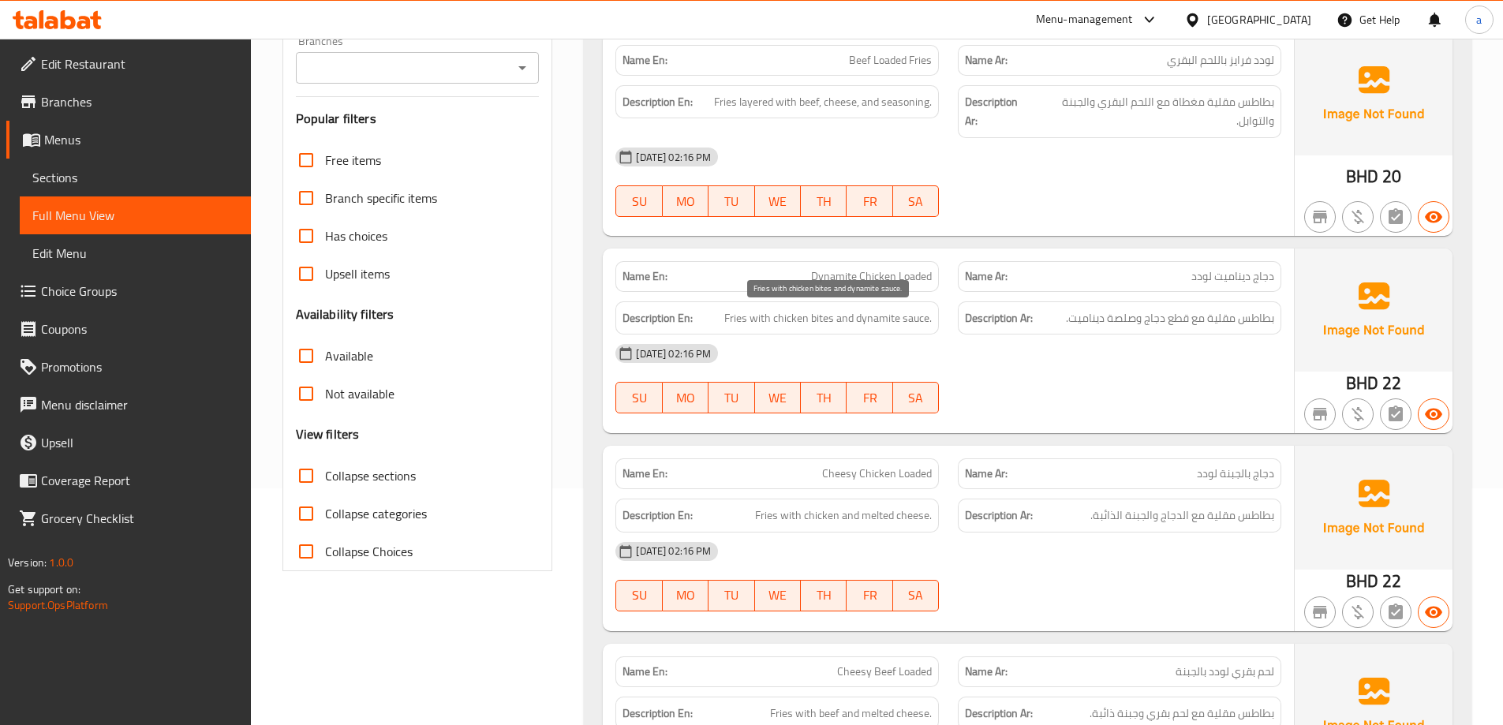
click at [832, 322] on span "Fries with chicken bites and dynamite sauce." at bounding box center [827, 318] width 207 height 20
click at [814, 318] on span "Fries with chicken bites and dynamite sauce." at bounding box center [827, 318] width 207 height 20
click at [819, 318] on span "Fries with chicken bites and dynamite sauce." at bounding box center [827, 318] width 207 height 20
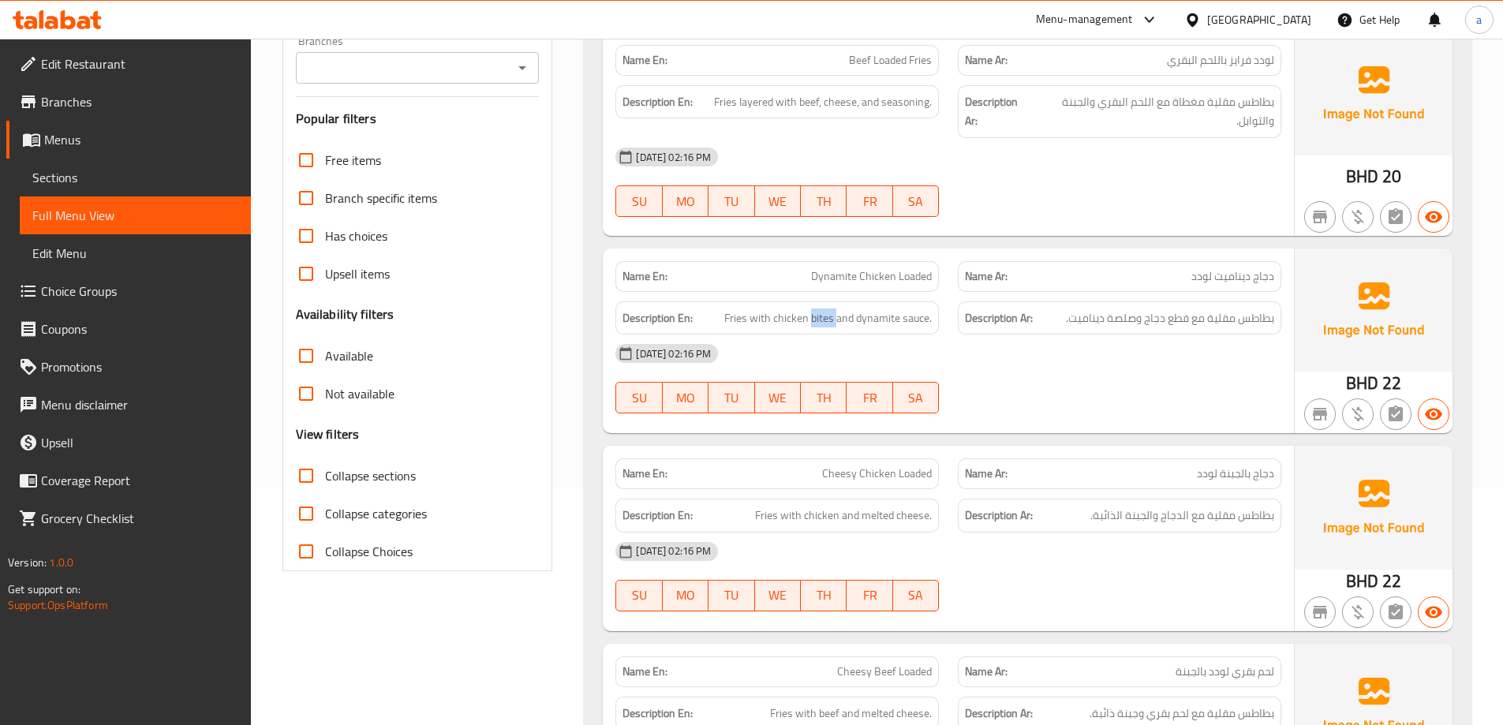
copy span "bites"
click at [844, 283] on span "Dynamite Chicken Loaded" at bounding box center [871, 276] width 121 height 17
click at [844, 282] on span "Dynamite Chicken Loaded" at bounding box center [871, 276] width 121 height 17
copy span "Dynamite Chicken Loaded"
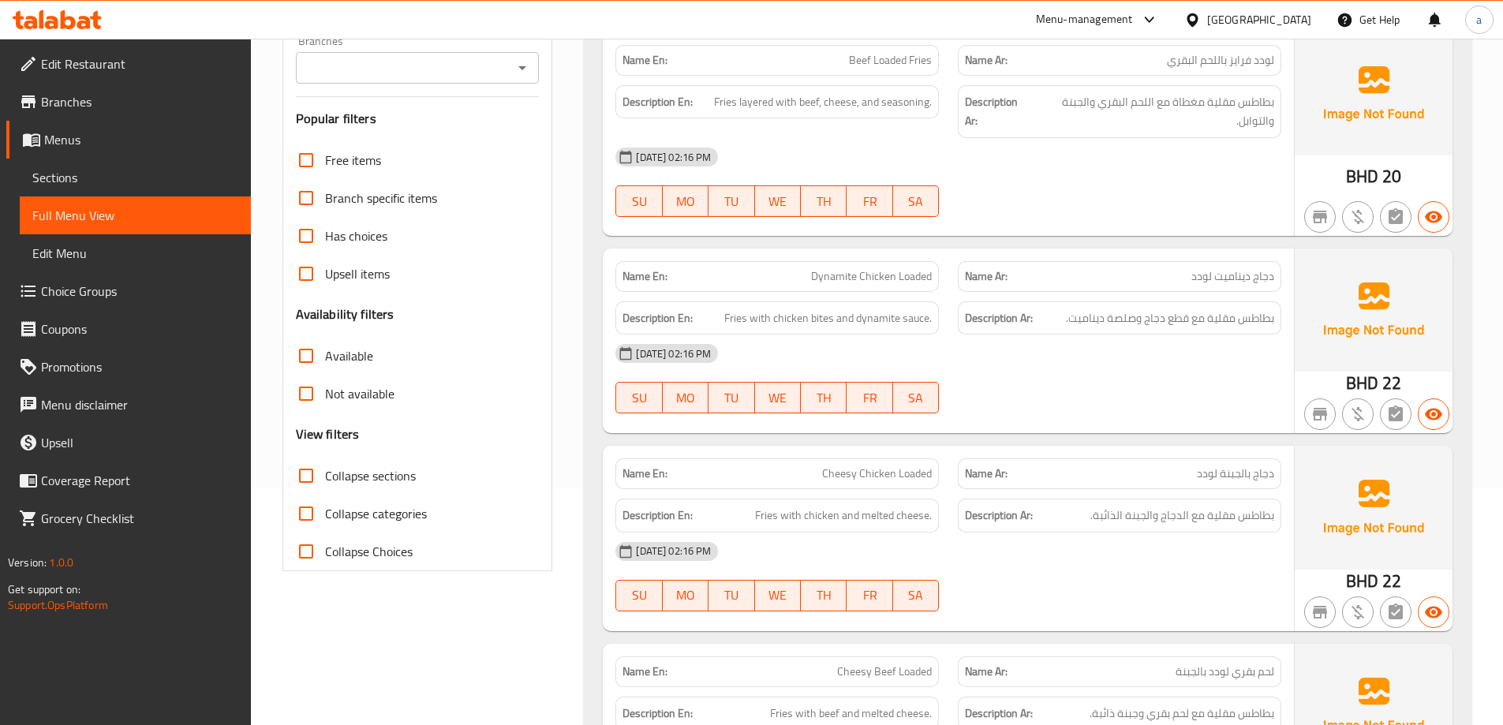
click at [790, 358] on div "[DATE] 02:16 PM" at bounding box center [948, 353] width 685 height 38
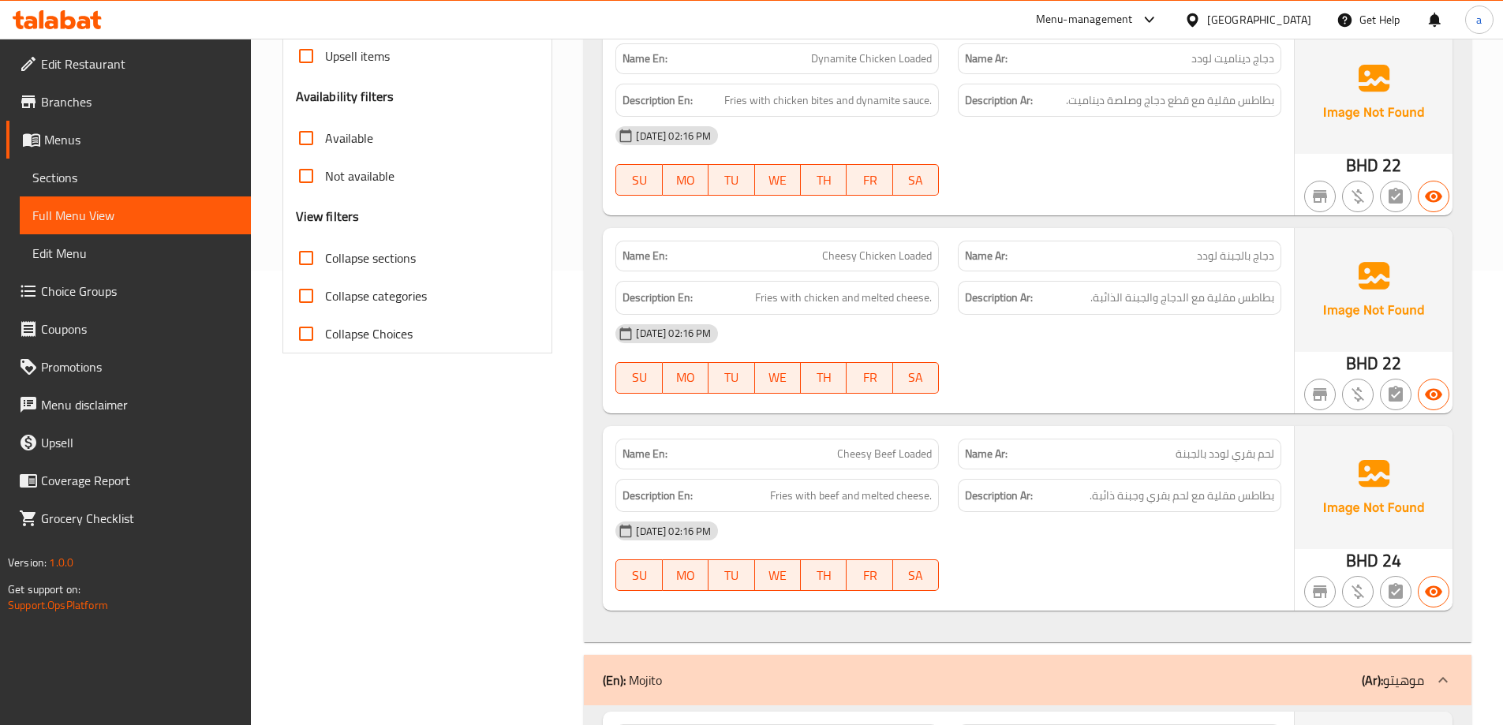
scroll to position [552, 0]
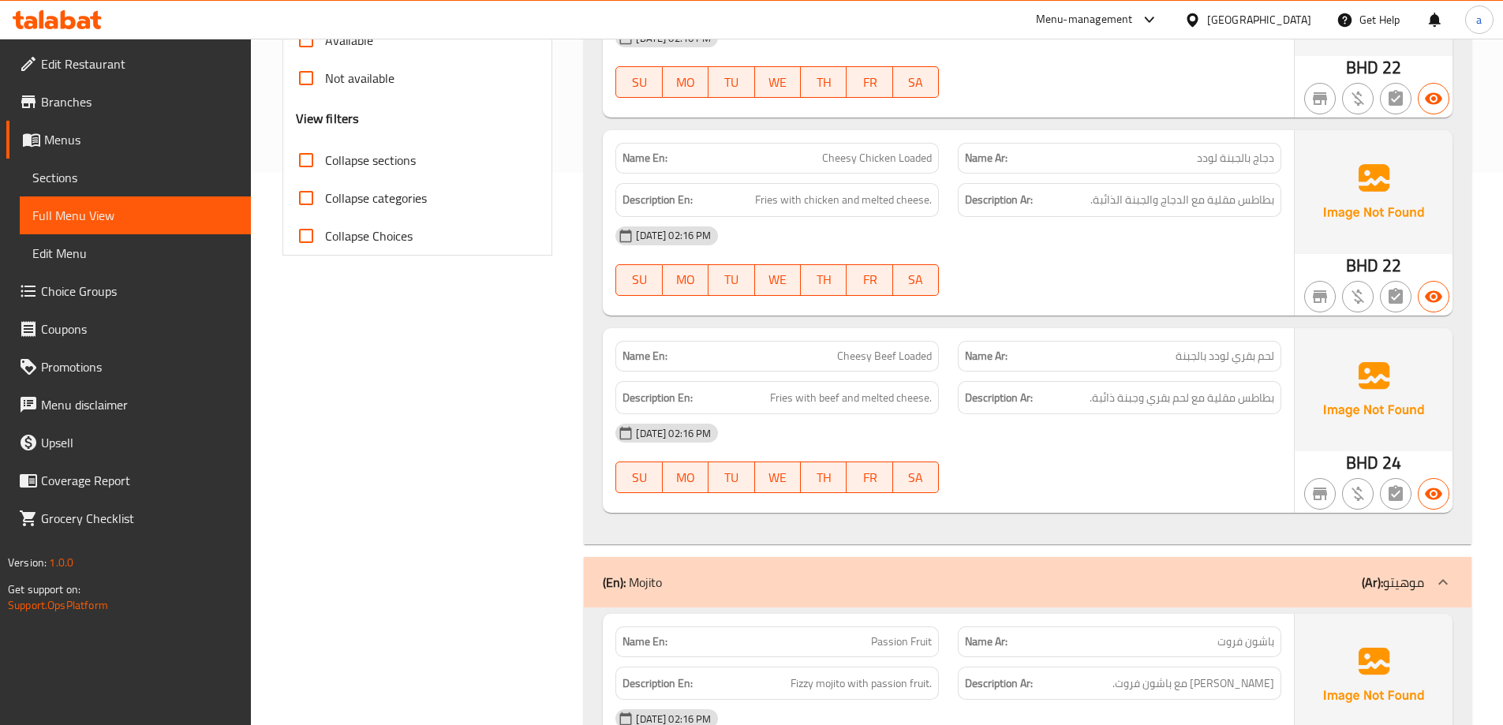
click at [926, 348] on span "Cheesy Beef Loaded" at bounding box center [884, 356] width 95 height 17
copy span "Cheesy Beef Loaded"
click at [1078, 517] on div "Name En: Beef Loaded Fries Name Ar: لودد فرايز باللحم البقري Description En: Fr…" at bounding box center [1027, 128] width 887 height 834
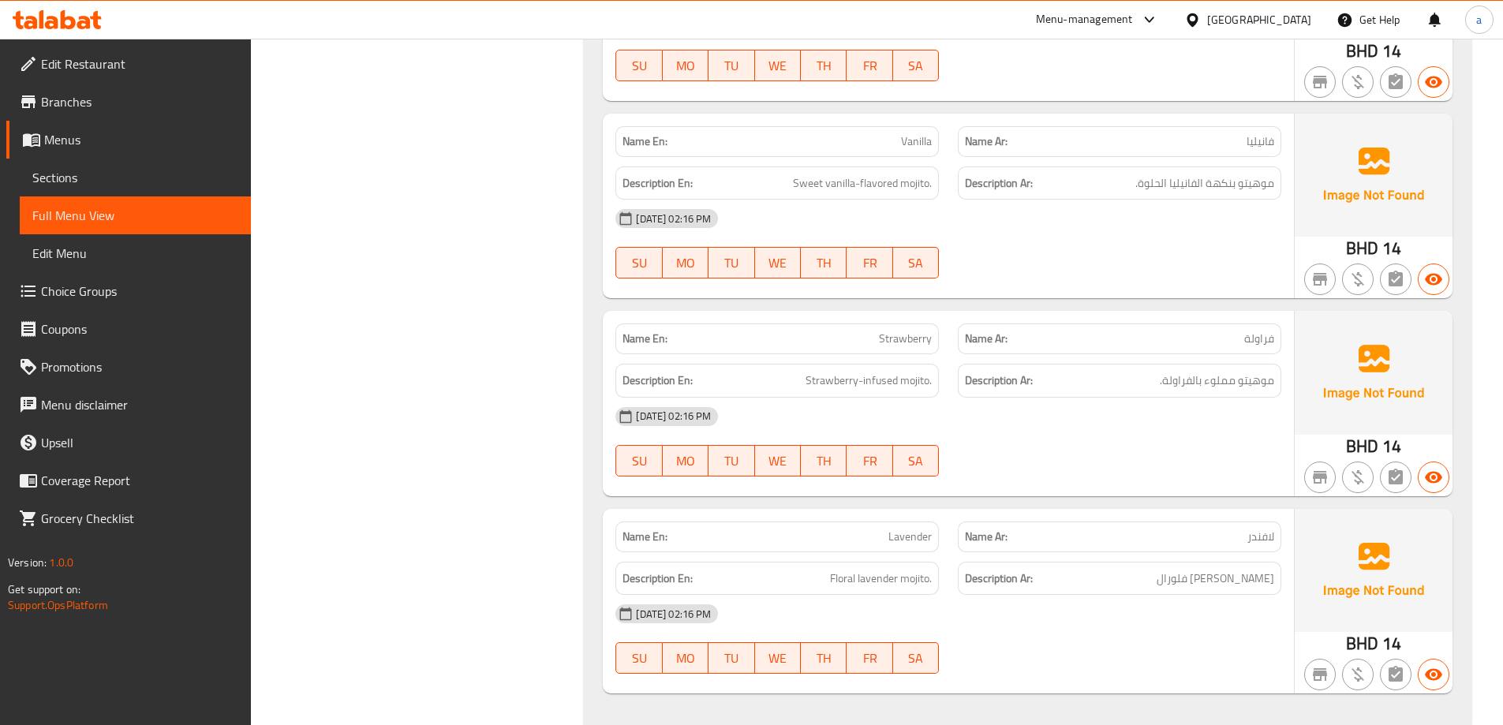
scroll to position [2287, 0]
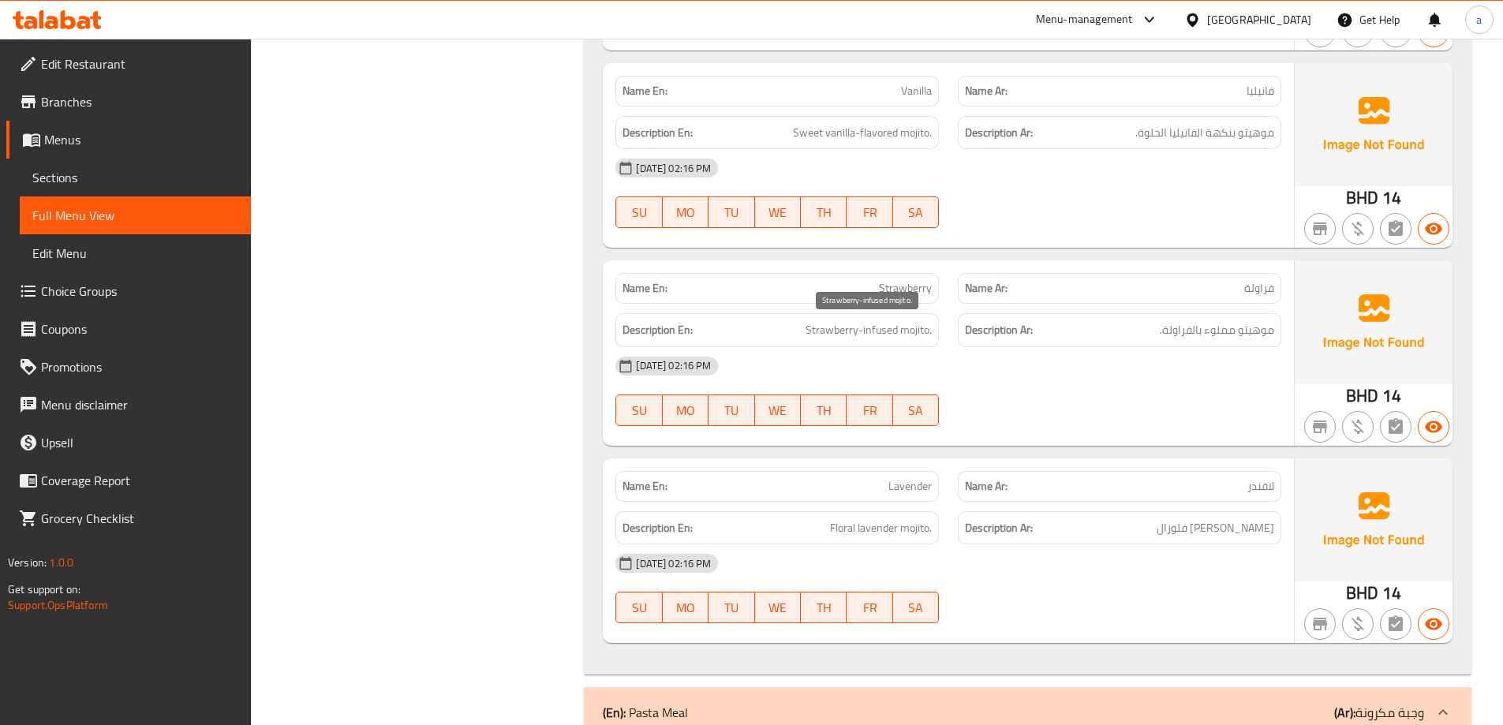
click at [888, 330] on span "Strawberry-infused mojito." at bounding box center [868, 330] width 126 height 20
copy span "infused"
click at [899, 282] on span "Strawberry" at bounding box center [905, 288] width 53 height 17
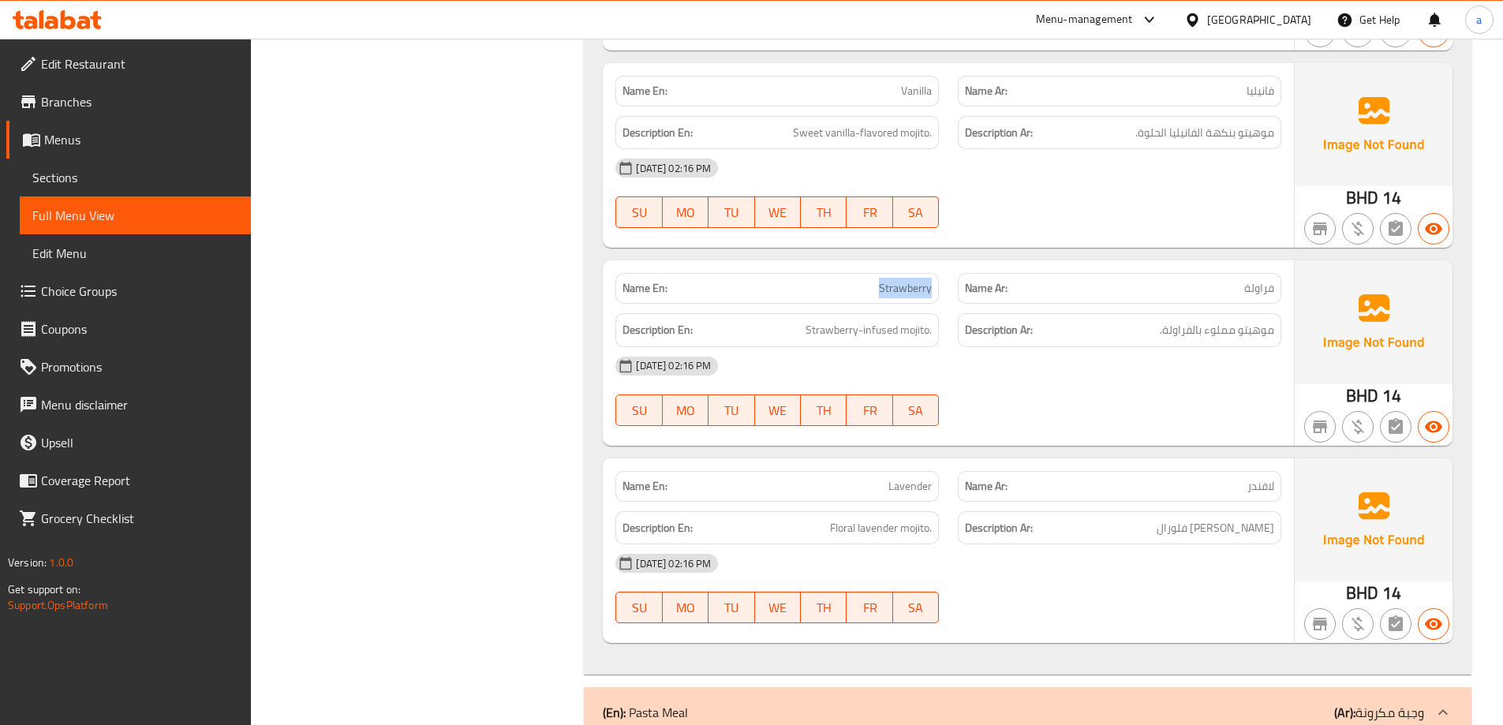
copy span "Strawberry"
click at [563, 388] on div "Filter Branches Branches Popular filters Free items Branch specific items Has c…" at bounding box center [424, 127] width 302 height 4425
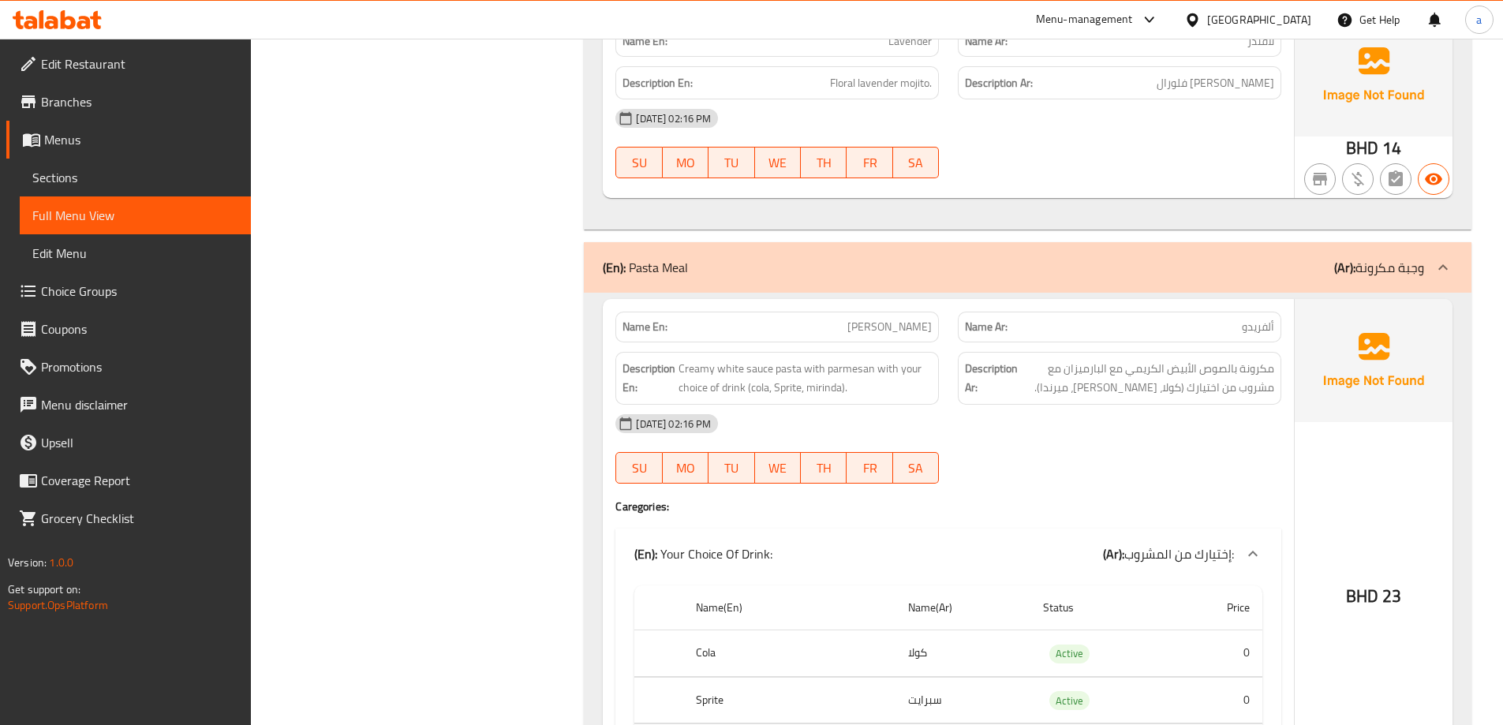
scroll to position [2761, 0]
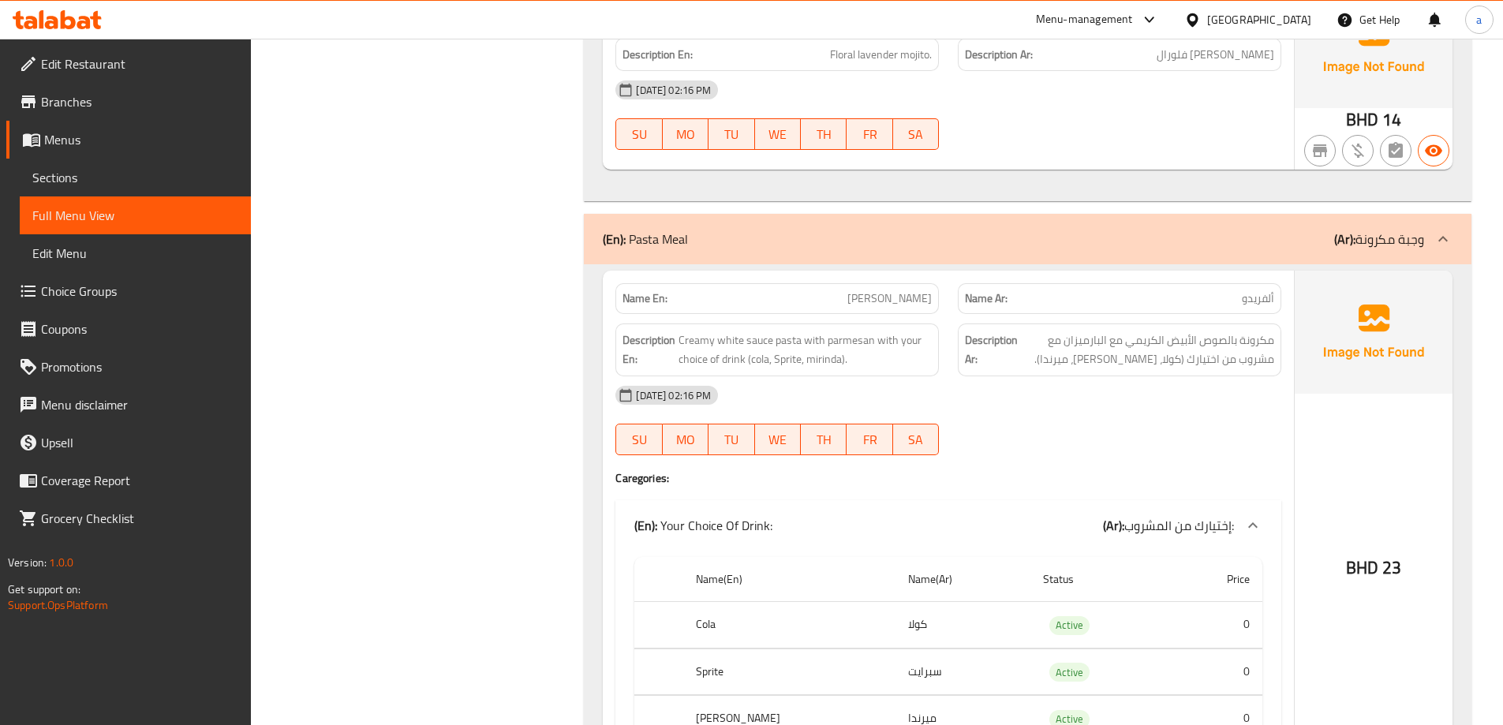
click at [920, 297] on span "[PERSON_NAME]" at bounding box center [889, 298] width 84 height 17
copy span "[PERSON_NAME]"
click at [1020, 386] on div "[DATE] 02:16 PM" at bounding box center [948, 395] width 685 height 38
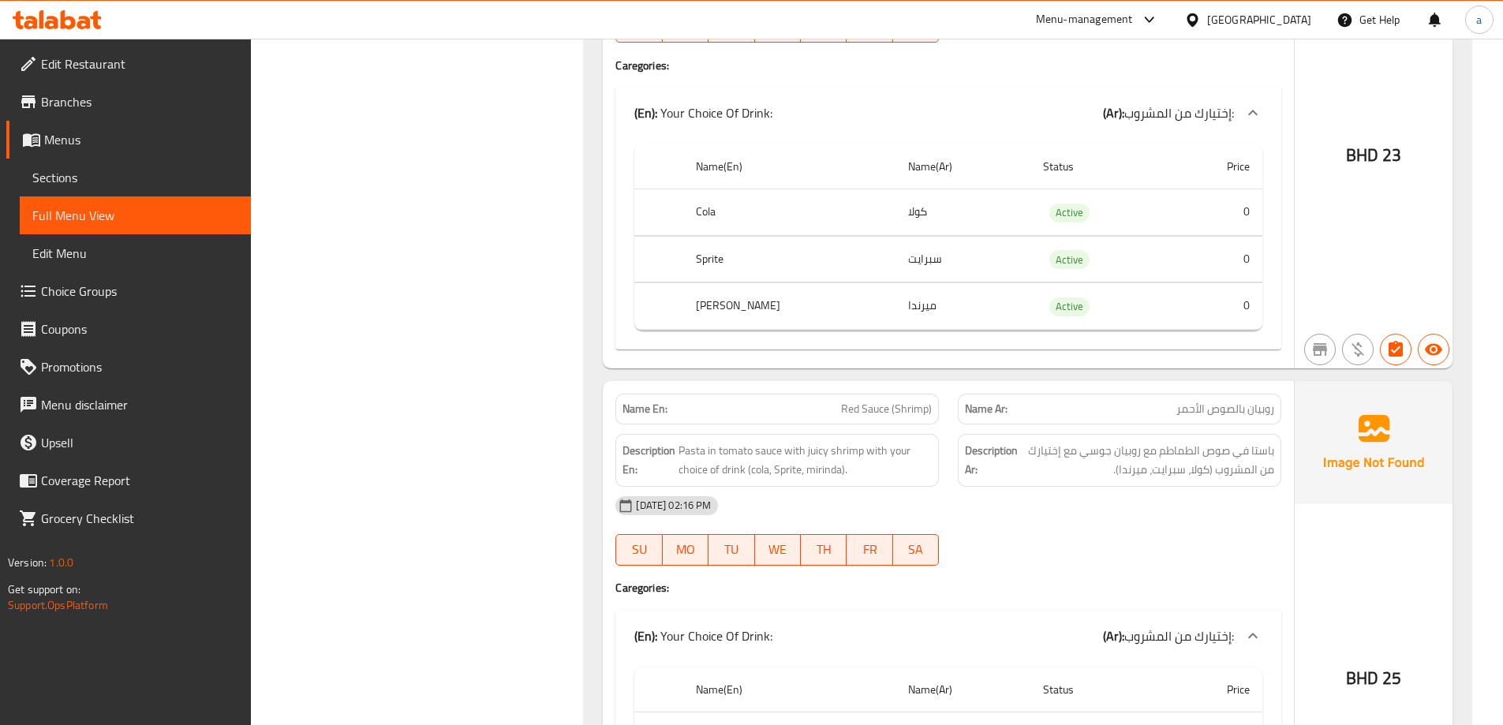
scroll to position [3234, 0]
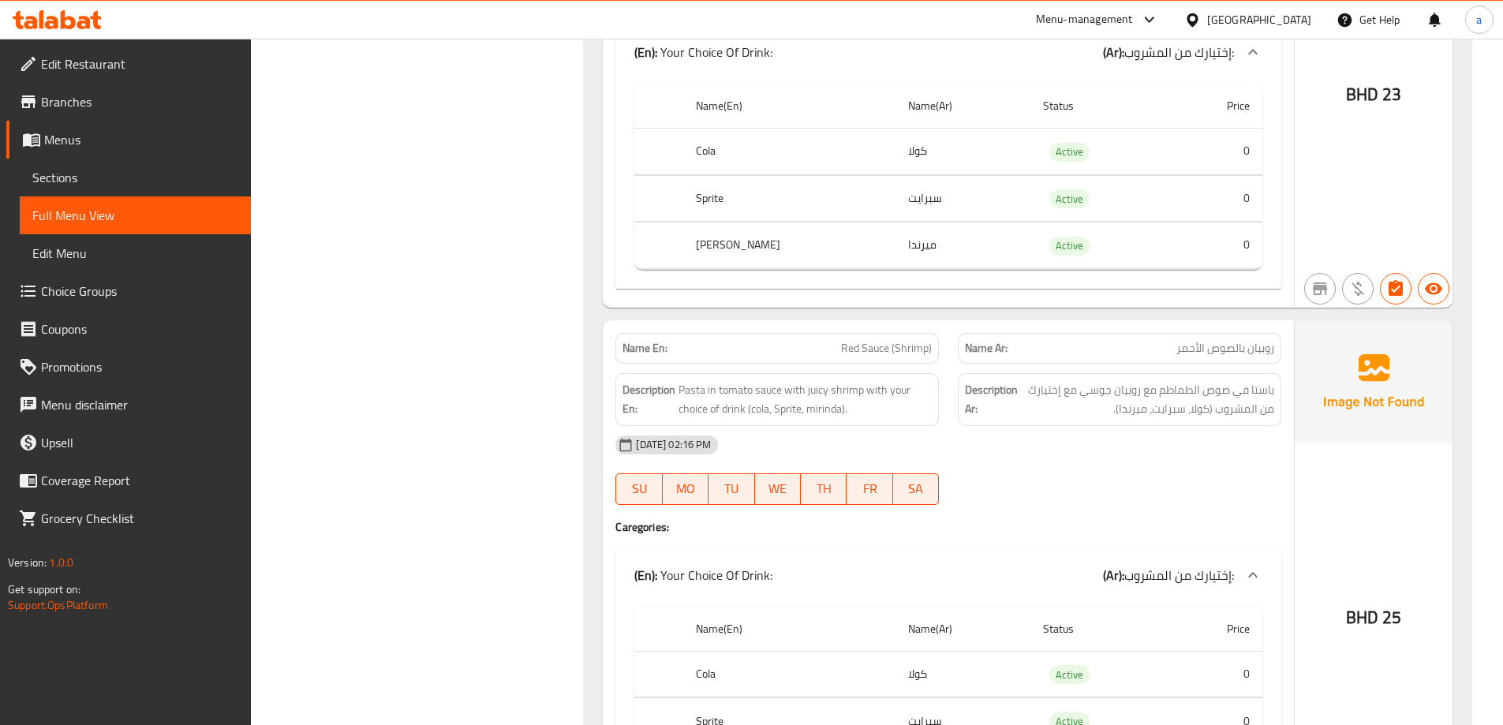
click at [1025, 457] on div "[DATE] 02:16 PM" at bounding box center [948, 445] width 685 height 38
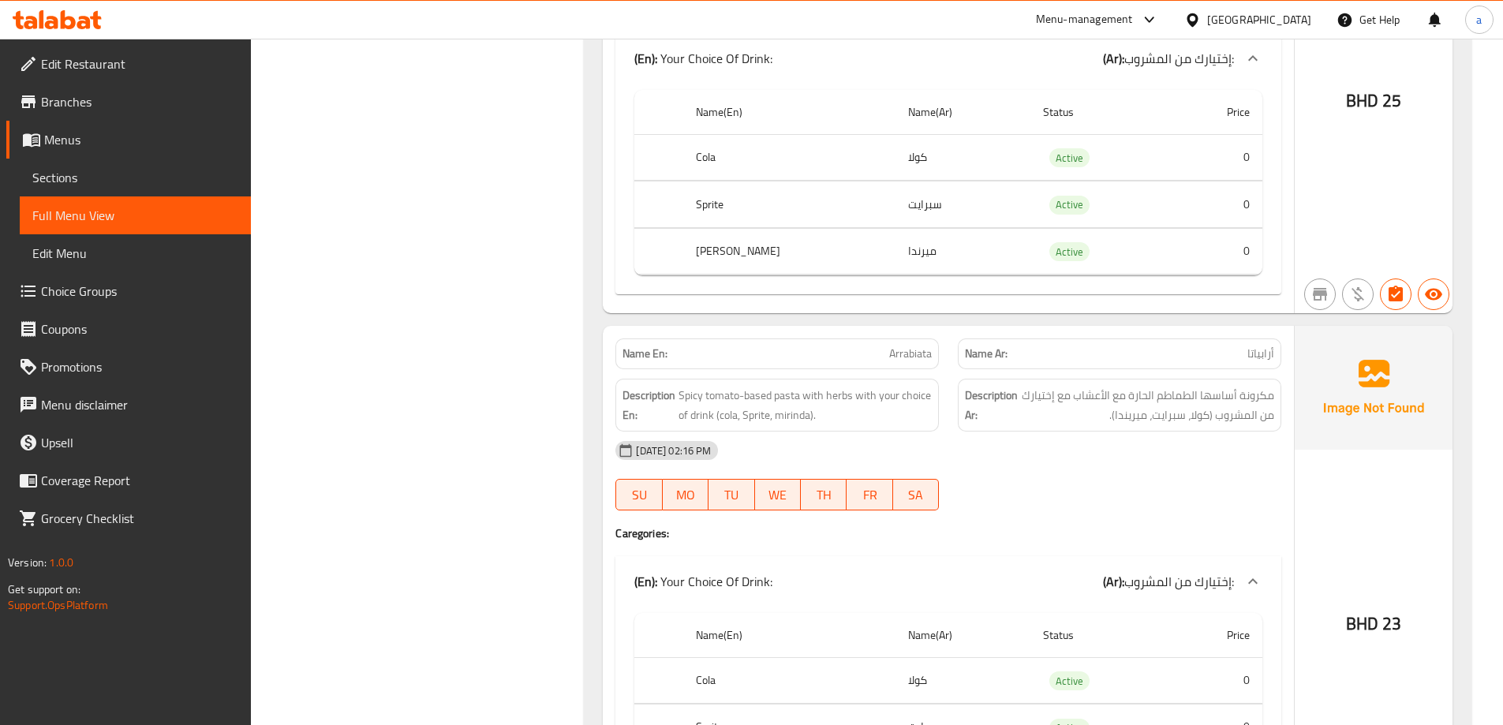
scroll to position [3925, 0]
